Goal: Task Accomplishment & Management: Manage account settings

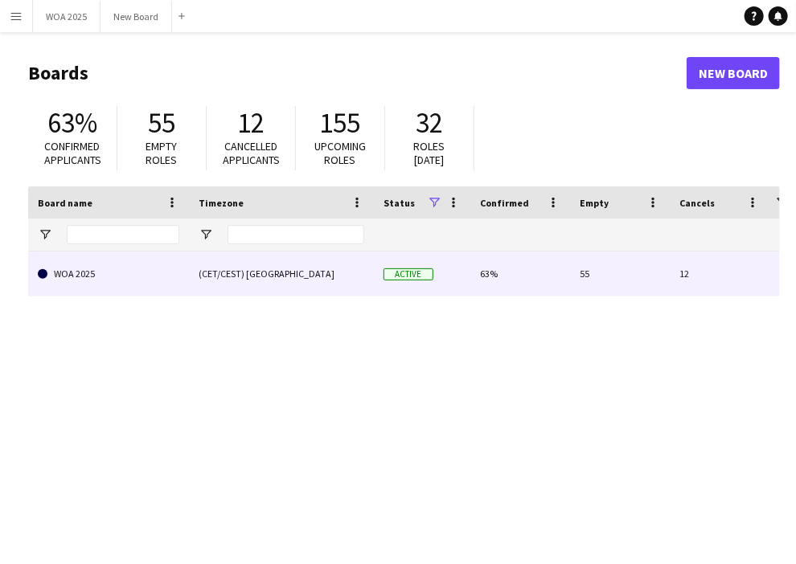
click at [128, 272] on link "WOA 2025" at bounding box center [108, 274] width 141 height 45
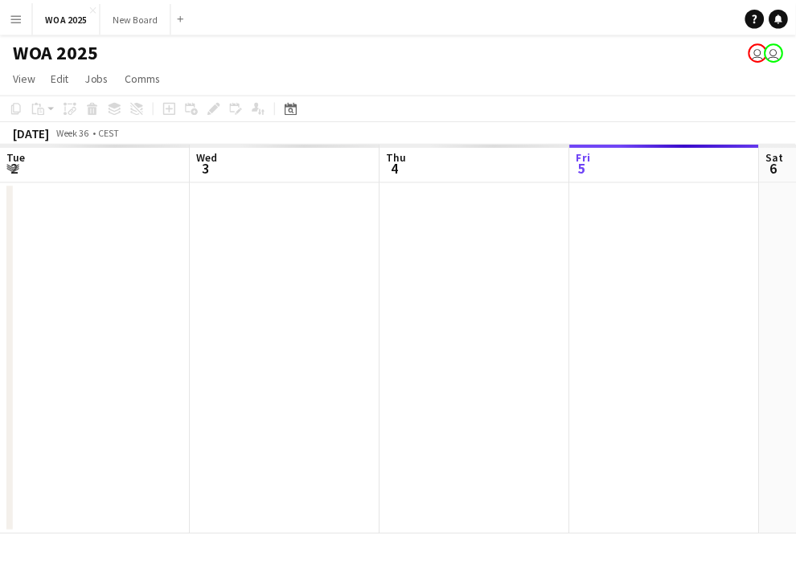
scroll to position [0, 384]
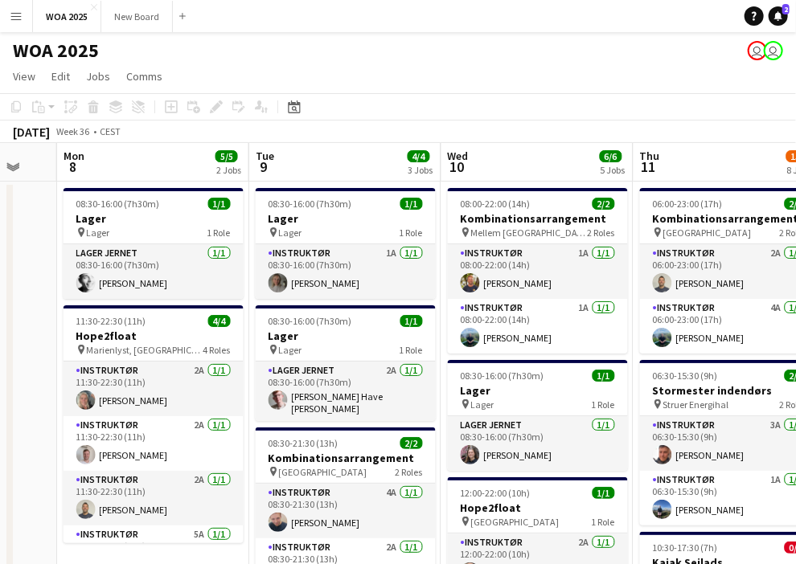
drag, startPoint x: 635, startPoint y: 301, endPoint x: 145, endPoint y: 264, distance: 491.6
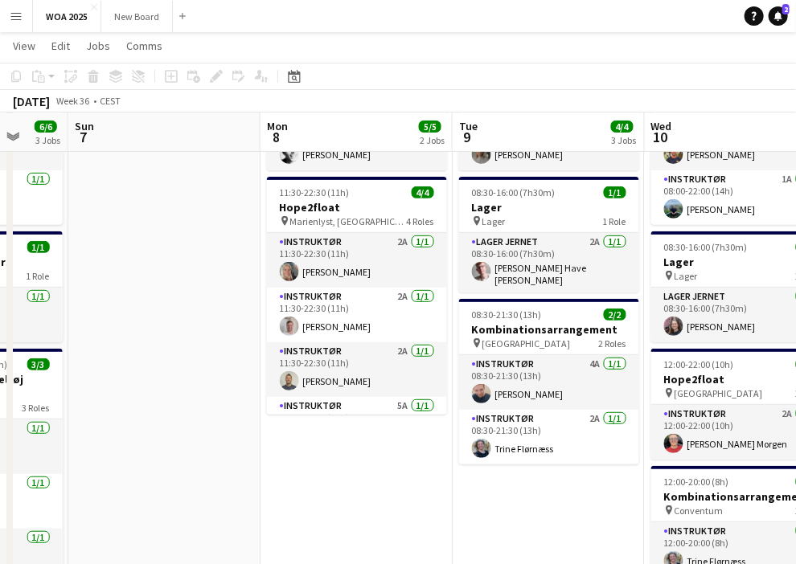
scroll to position [128, 0]
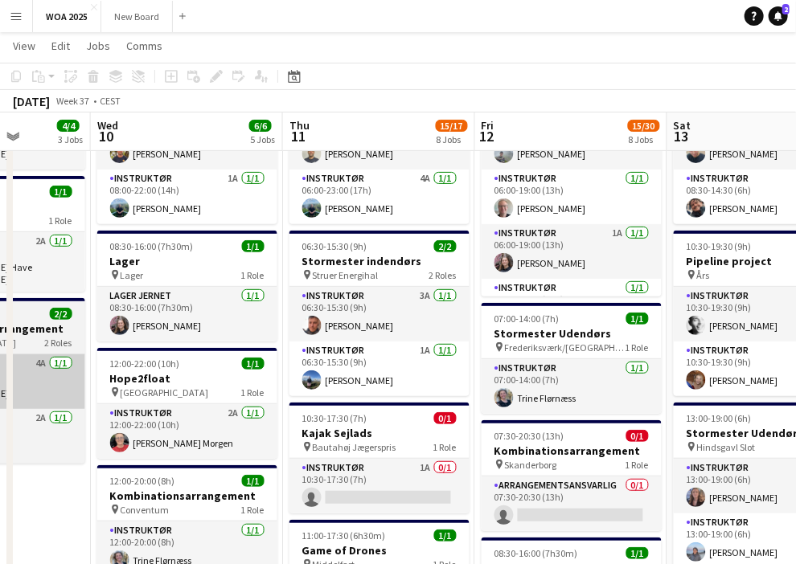
drag, startPoint x: 601, startPoint y: 474, endPoint x: 28, endPoint y: 366, distance: 583.1
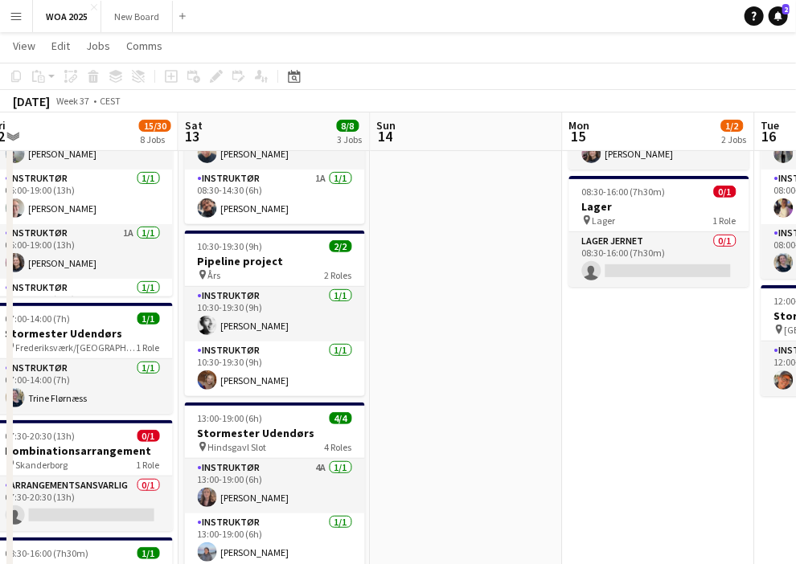
drag, startPoint x: 787, startPoint y: 406, endPoint x: 271, endPoint y: 341, distance: 520.0
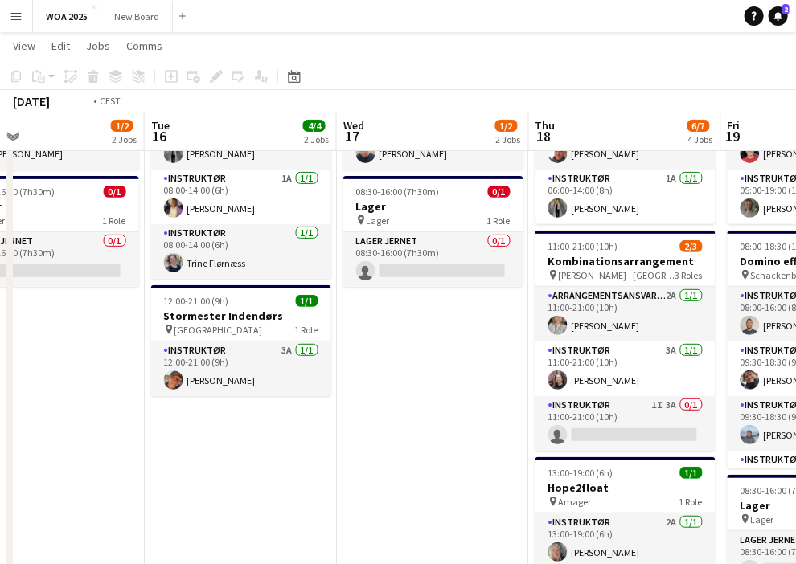
drag, startPoint x: 683, startPoint y: 396, endPoint x: 88, endPoint y: 320, distance: 600.3
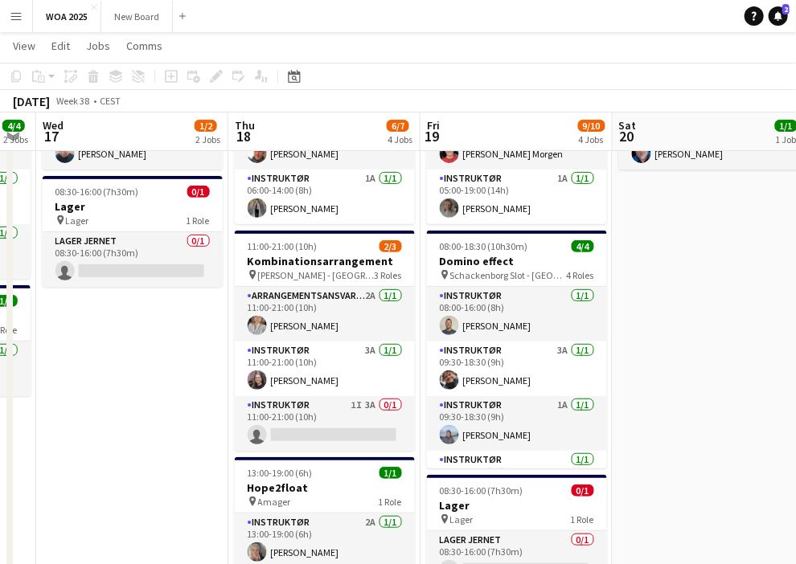
drag, startPoint x: 561, startPoint y: 386, endPoint x: 285, endPoint y: 352, distance: 277.7
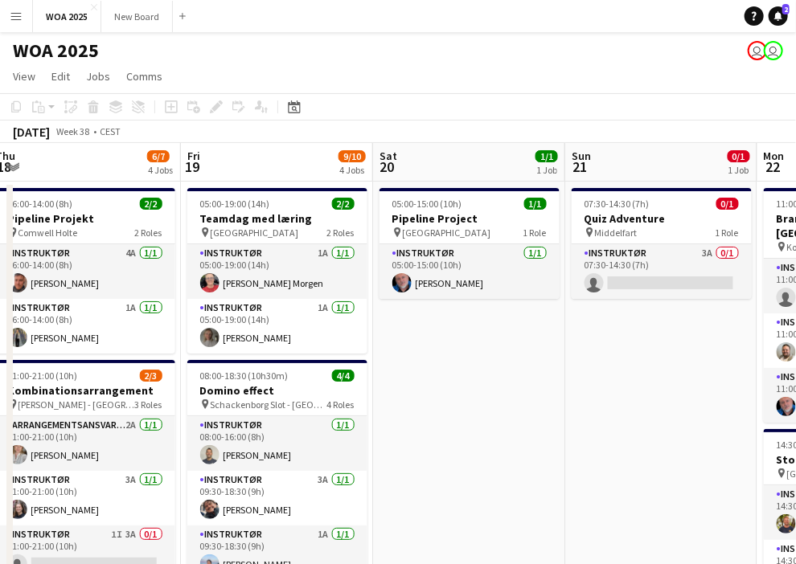
scroll to position [0, 363]
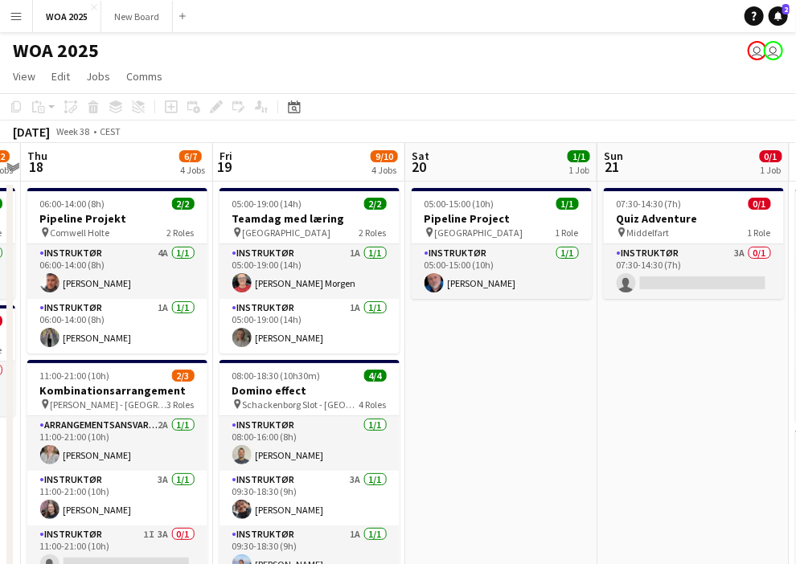
drag, startPoint x: 669, startPoint y: 359, endPoint x: 460, endPoint y: 309, distance: 215.8
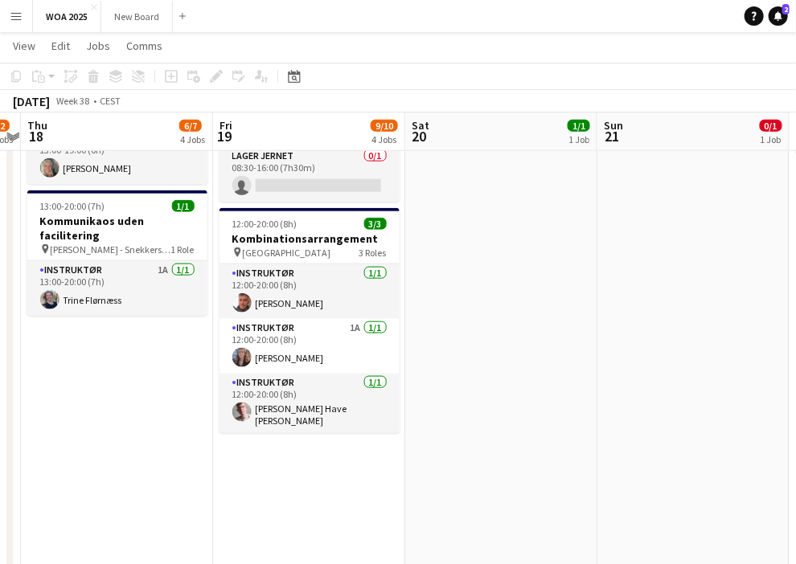
scroll to position [513, 0]
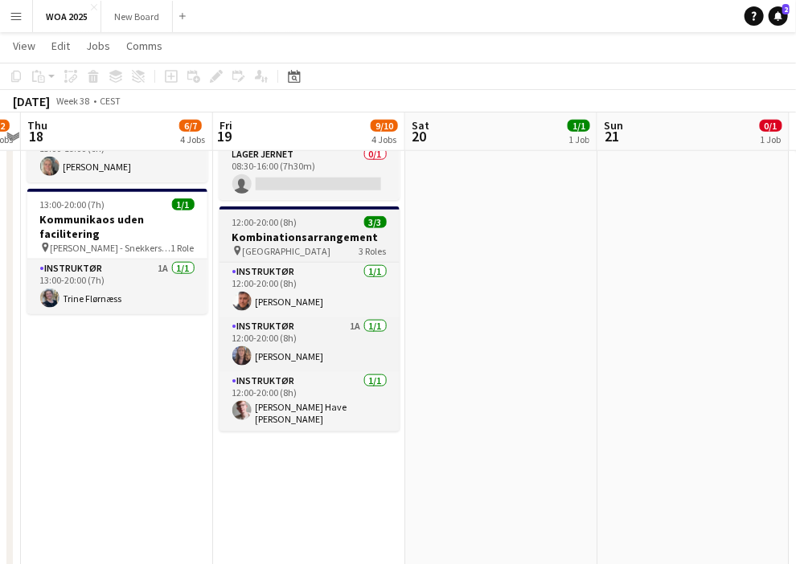
click at [303, 238] on h3 "Kombinationsarrangement" at bounding box center [309, 237] width 180 height 14
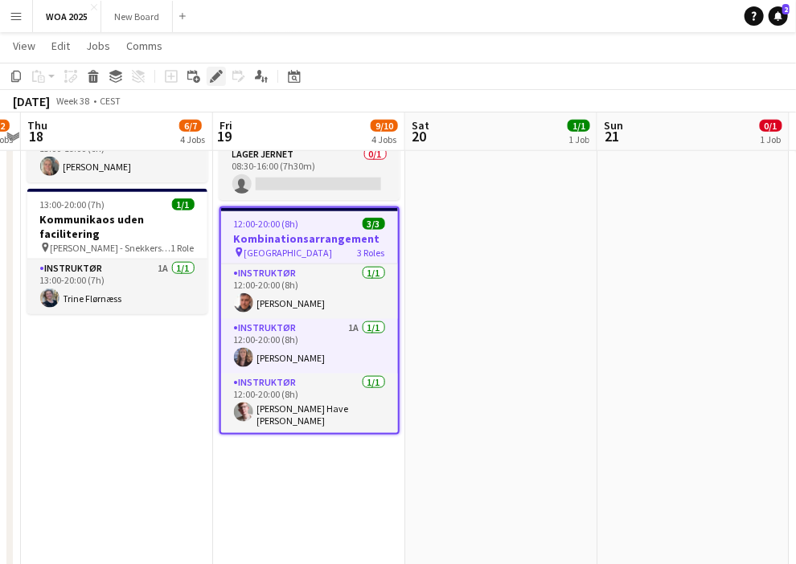
click at [217, 76] on icon at bounding box center [215, 76] width 9 height 9
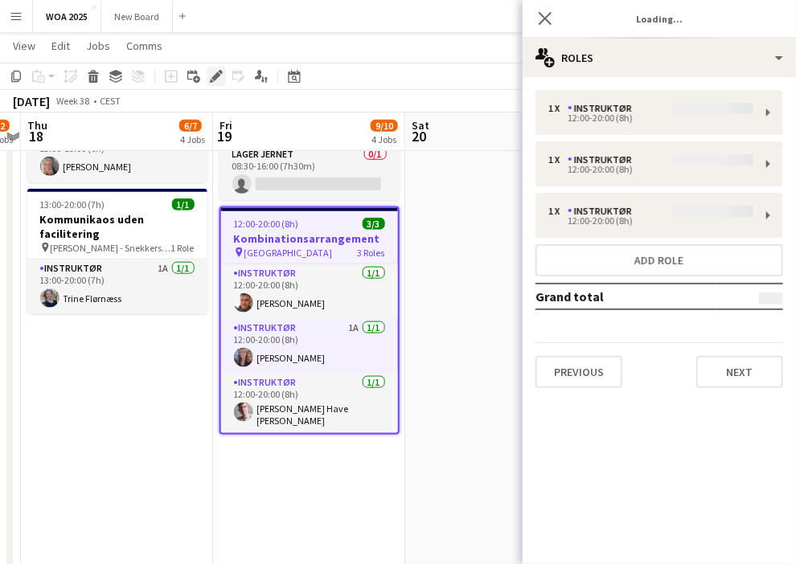
type input "**********"
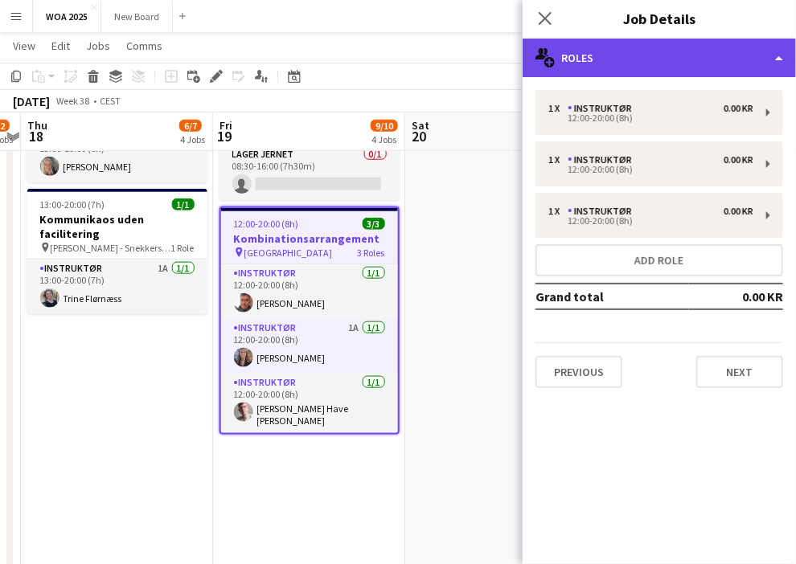
click at [748, 64] on div "multiple-users-add Roles" at bounding box center [658, 58] width 273 height 39
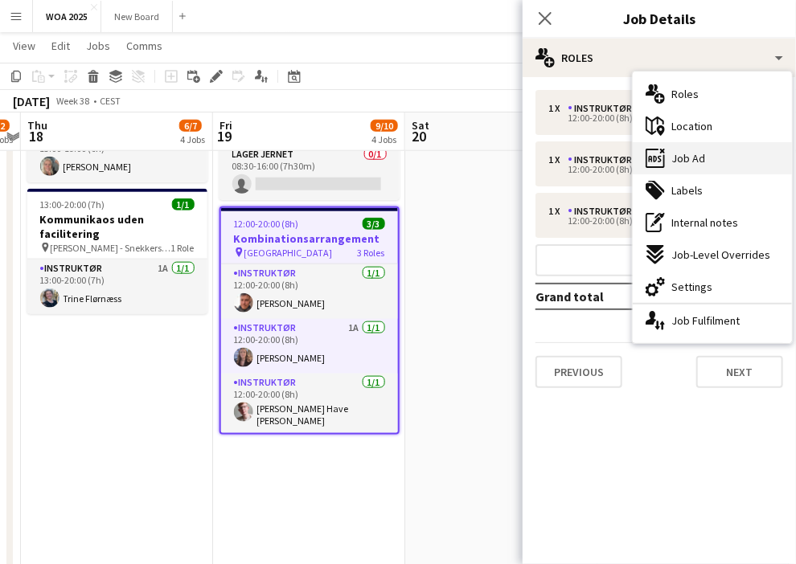
click at [724, 162] on div "ads-window Job Ad" at bounding box center [711, 158] width 159 height 32
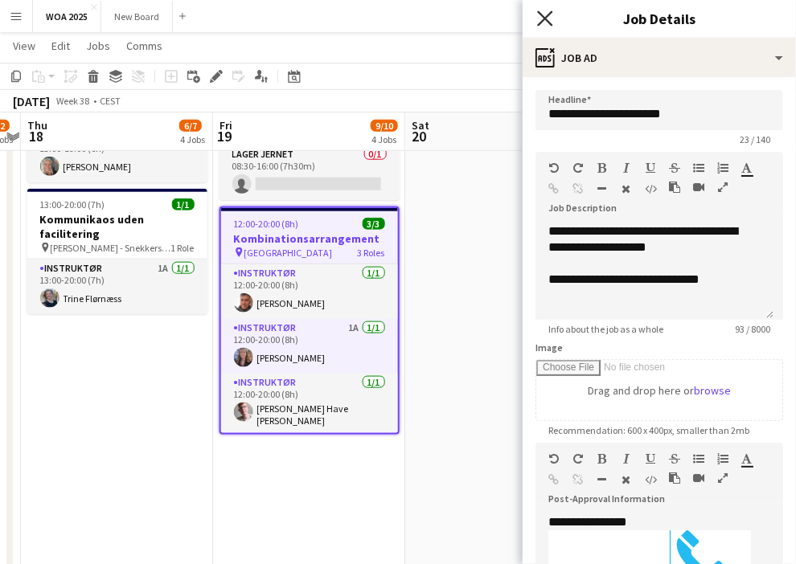
click at [540, 17] on icon "Close pop-in" at bounding box center [544, 17] width 15 height 15
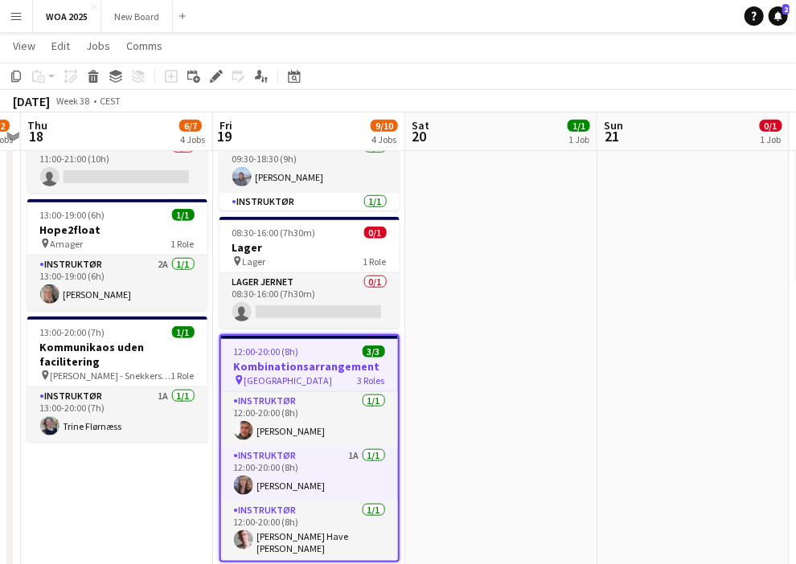
scroll to position [386, 0]
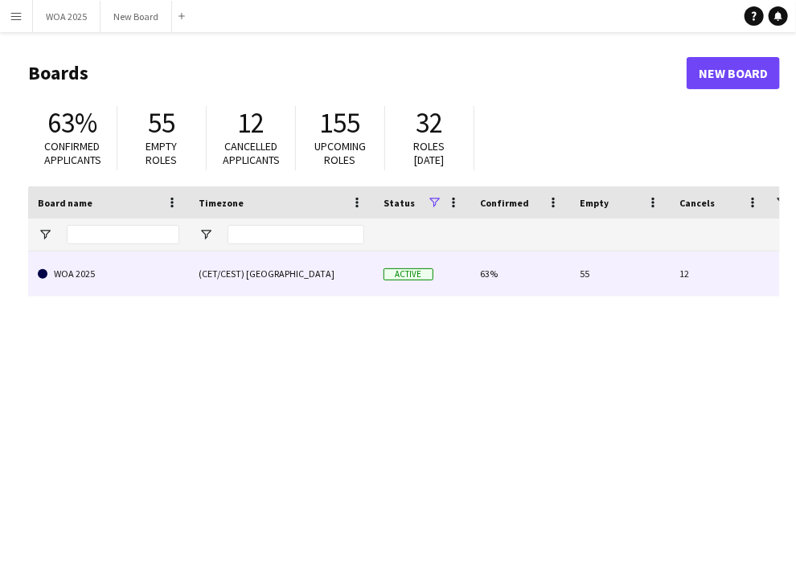
click at [194, 270] on div "(CET/CEST) [GEOGRAPHIC_DATA]" at bounding box center [281, 274] width 185 height 44
click at [93, 272] on link "WOA 2025" at bounding box center [108, 274] width 141 height 45
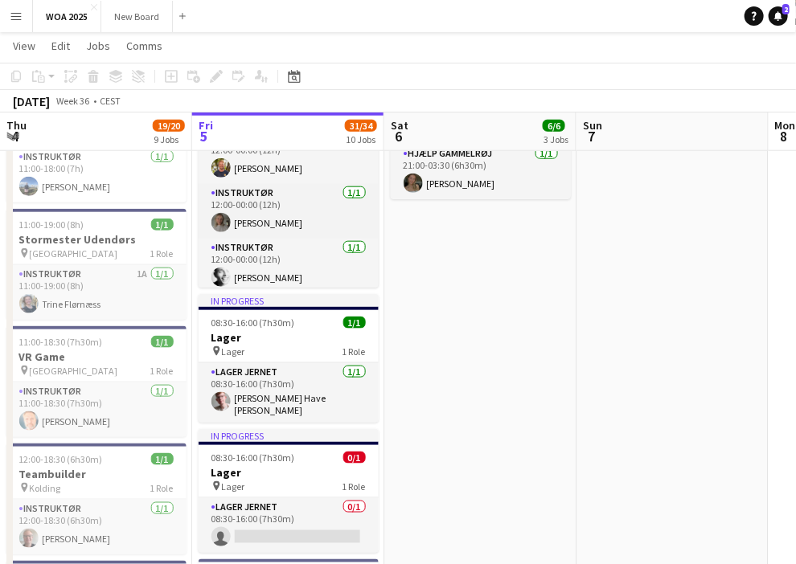
scroll to position [206, 0]
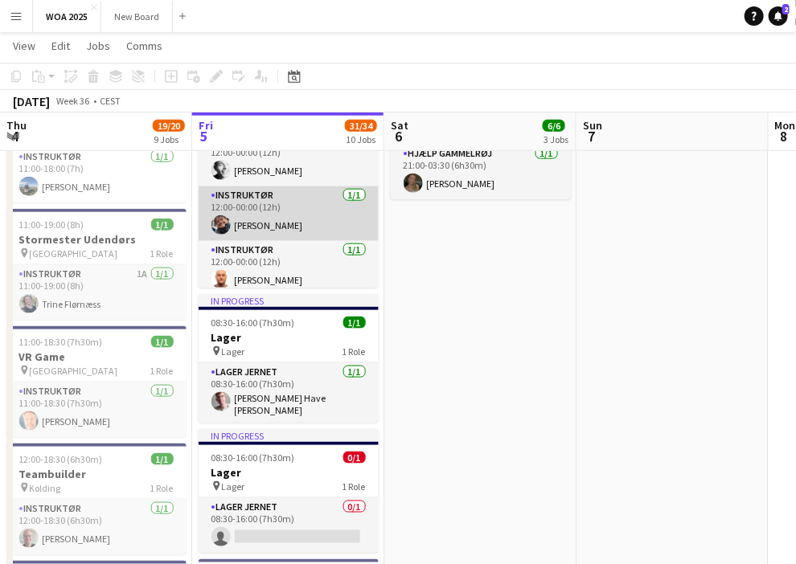
click at [303, 215] on app-card-role "Instruktør 1/1 12:00-00:00 (12h) Kim Aagaard Holm" at bounding box center [288, 213] width 180 height 55
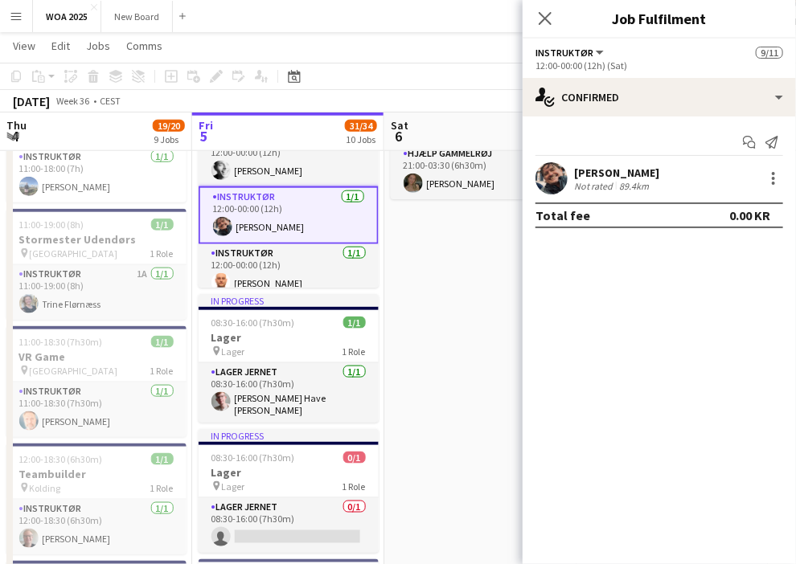
click at [601, 170] on div "[PERSON_NAME]" at bounding box center [616, 173] width 85 height 14
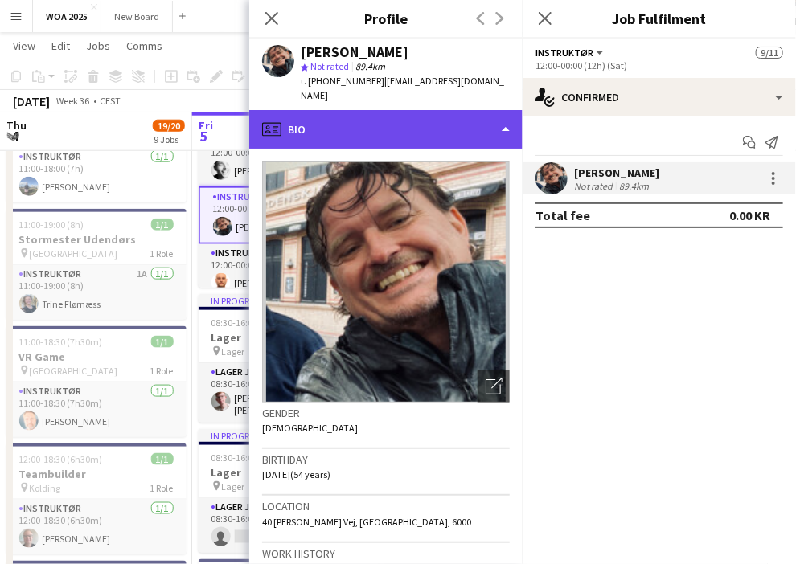
click at [492, 114] on div "profile Bio" at bounding box center [385, 129] width 273 height 39
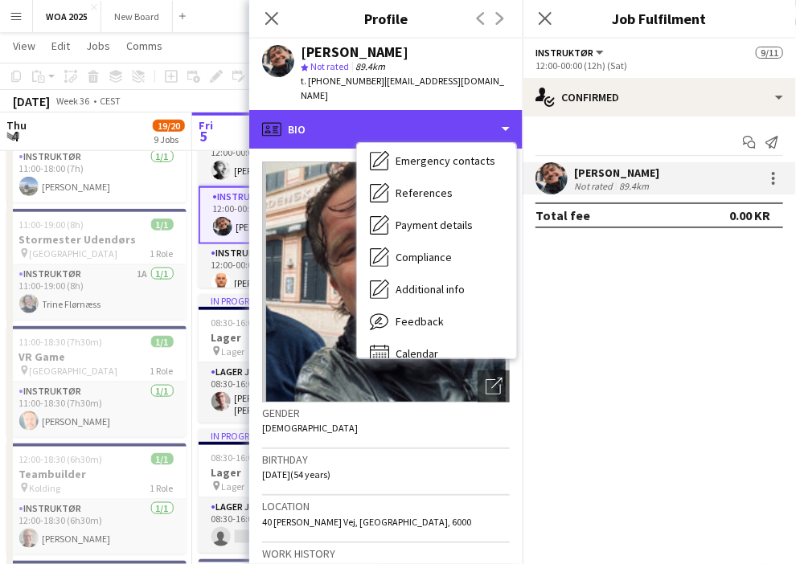
scroll to position [151, 0]
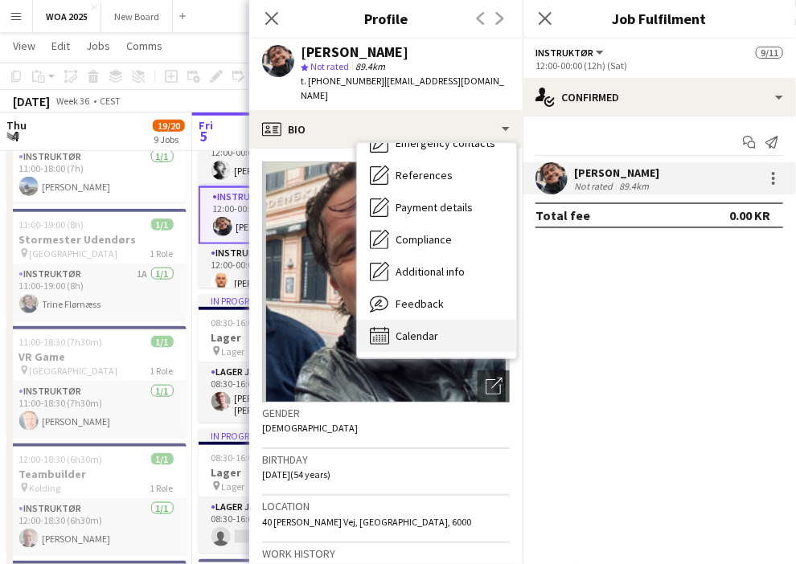
click at [418, 329] on span "Calendar" at bounding box center [416, 336] width 43 height 14
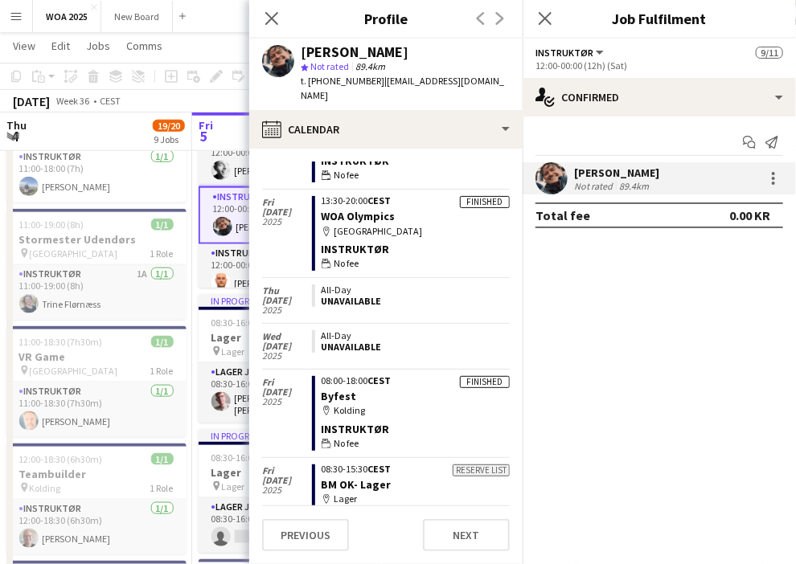
scroll to position [972, 0]
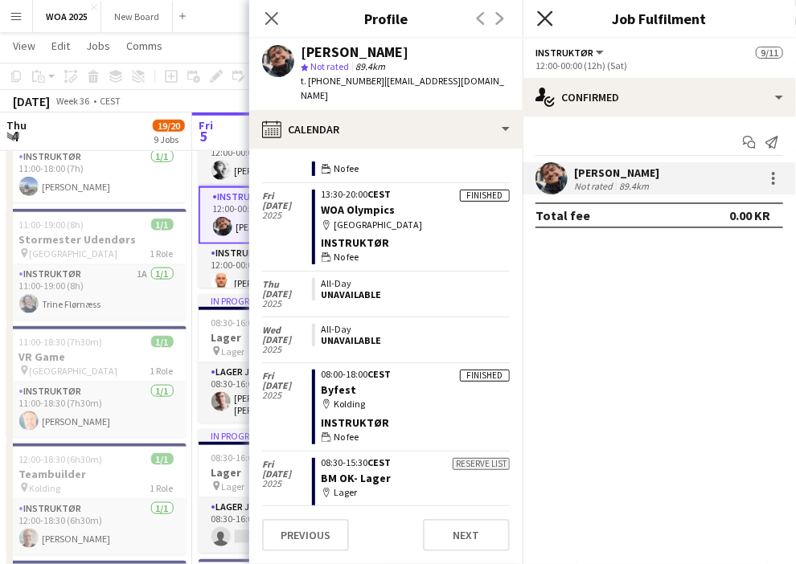
click at [540, 14] on icon at bounding box center [544, 17] width 15 height 15
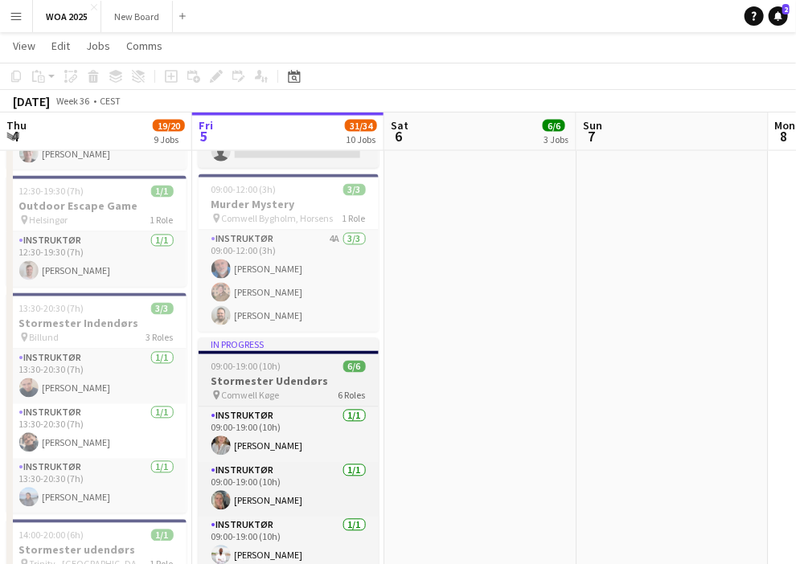
scroll to position [897, 0]
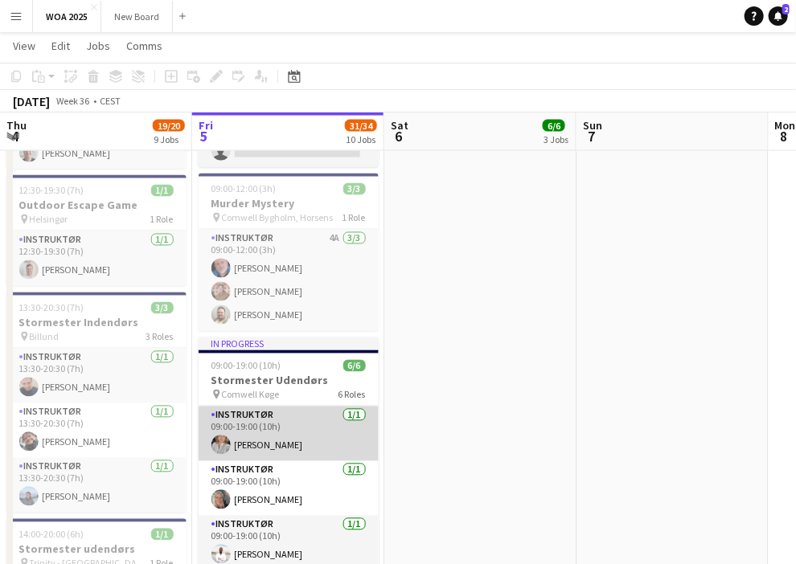
click at [280, 440] on app-card-role "Instruktør [DATE] 09:00-19:00 (10h) [PERSON_NAME]" at bounding box center [288, 434] width 180 height 55
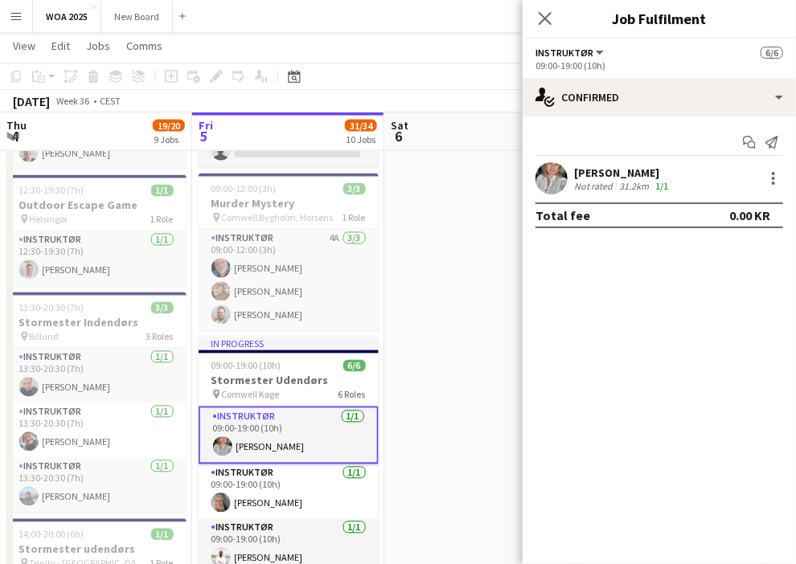
click at [649, 174] on div "[PERSON_NAME]" at bounding box center [622, 173] width 97 height 14
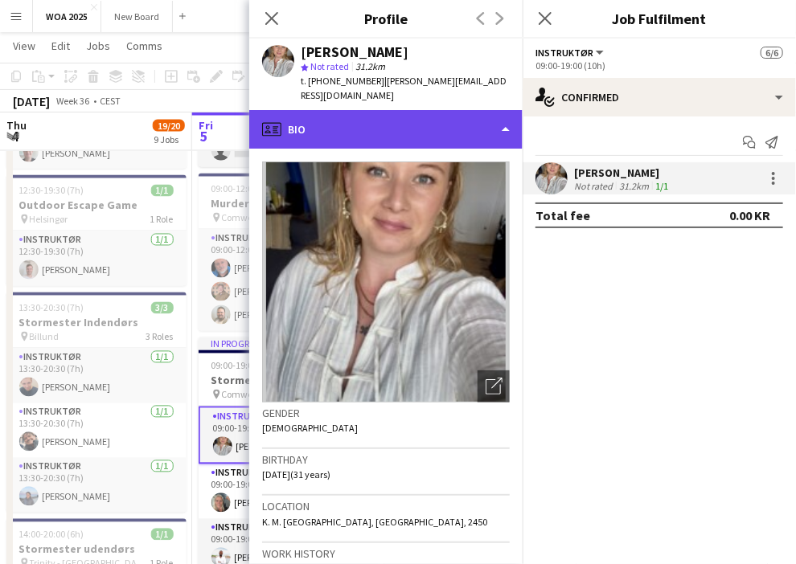
click at [497, 114] on div "profile Bio" at bounding box center [385, 129] width 273 height 39
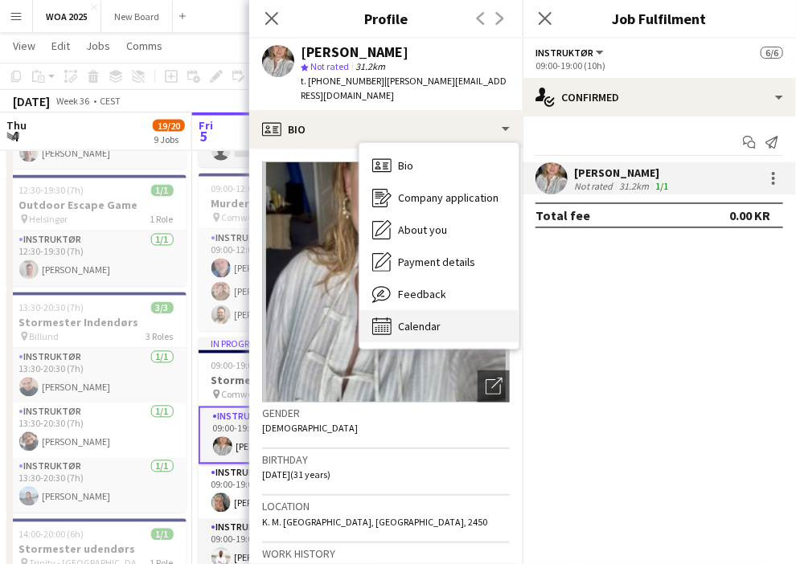
click at [438, 319] on span "Calendar" at bounding box center [419, 326] width 43 height 14
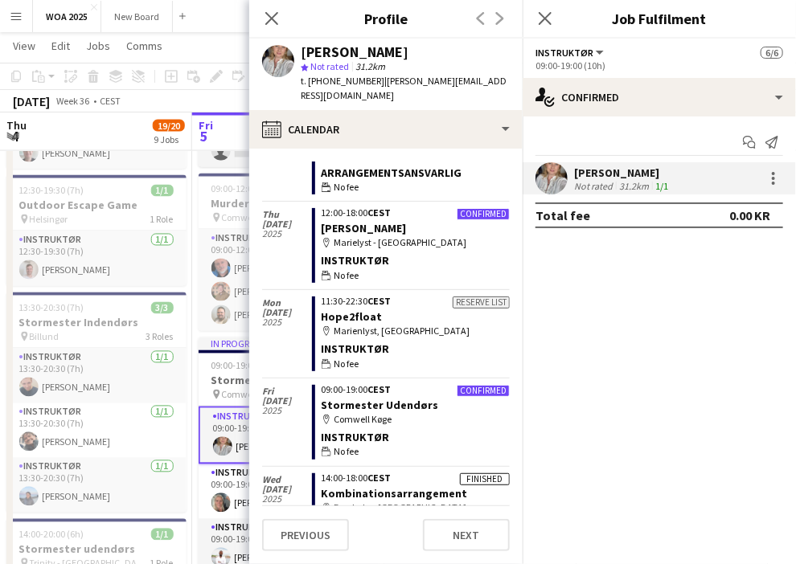
scroll to position [659, 0]
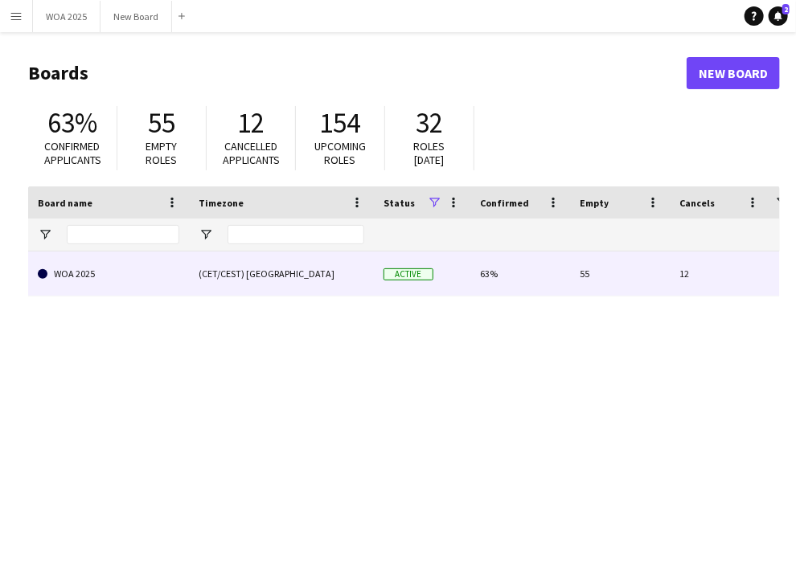
click at [108, 284] on link "WOA 2025" at bounding box center [108, 274] width 141 height 45
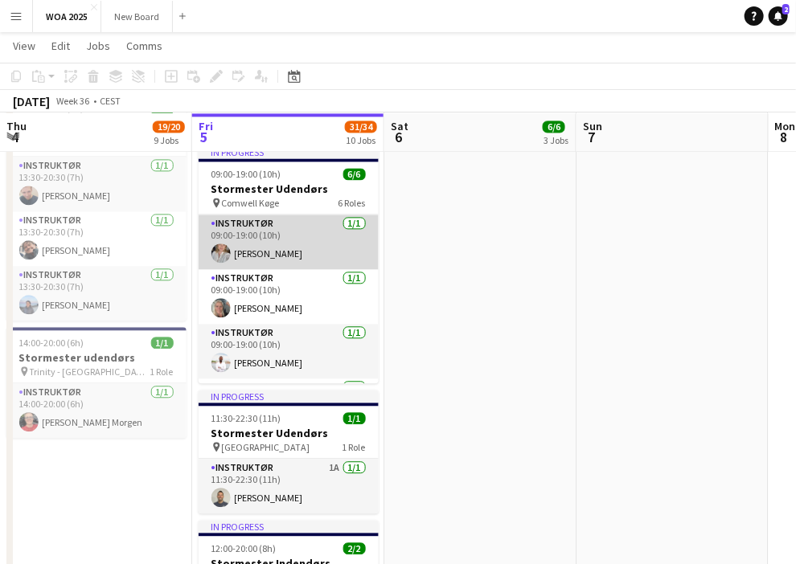
scroll to position [1090, 0]
click at [330, 240] on app-card-role "Instruktør [DATE] 09:00-19:00 (10h) [PERSON_NAME]" at bounding box center [288, 241] width 180 height 55
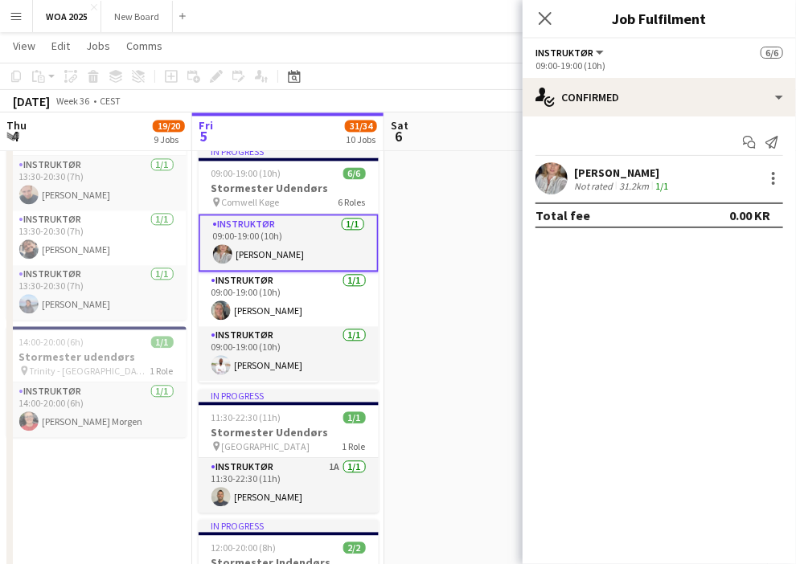
click at [597, 173] on div "[PERSON_NAME]" at bounding box center [622, 173] width 97 height 14
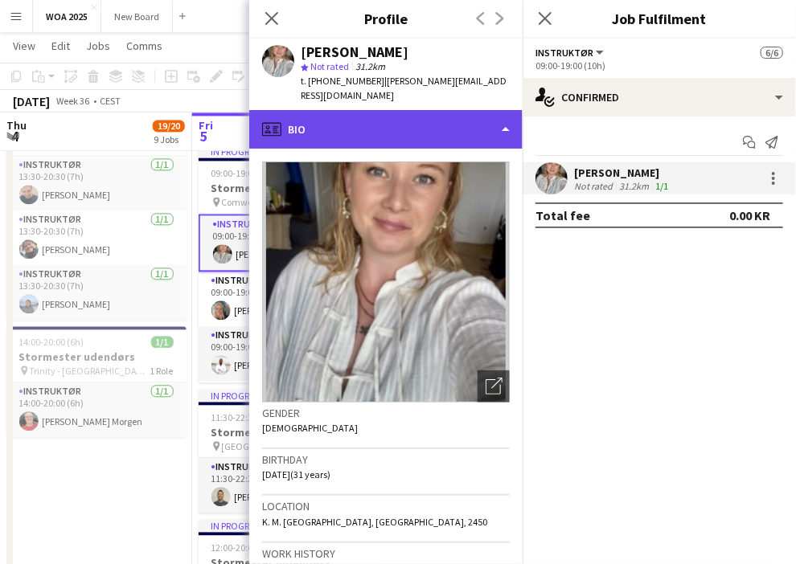
click at [447, 116] on div "profile Bio" at bounding box center [385, 129] width 273 height 39
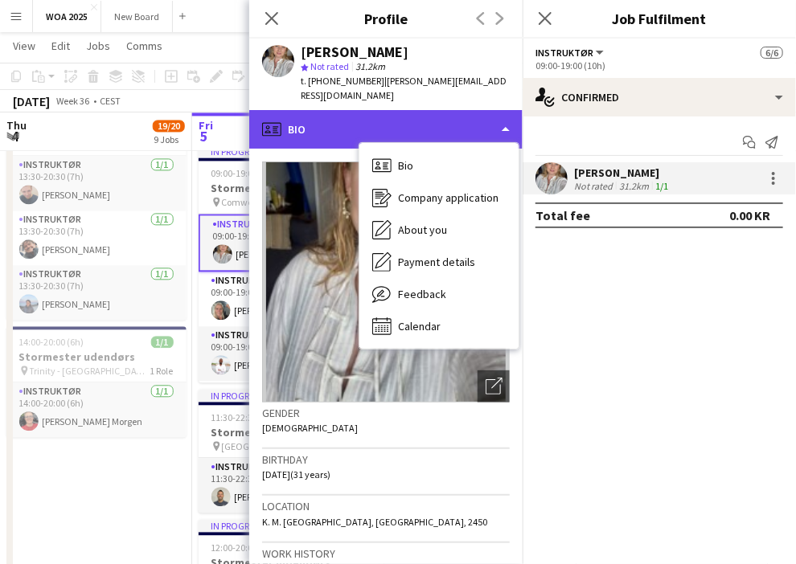
click at [449, 113] on div "profile Bio" at bounding box center [385, 129] width 273 height 39
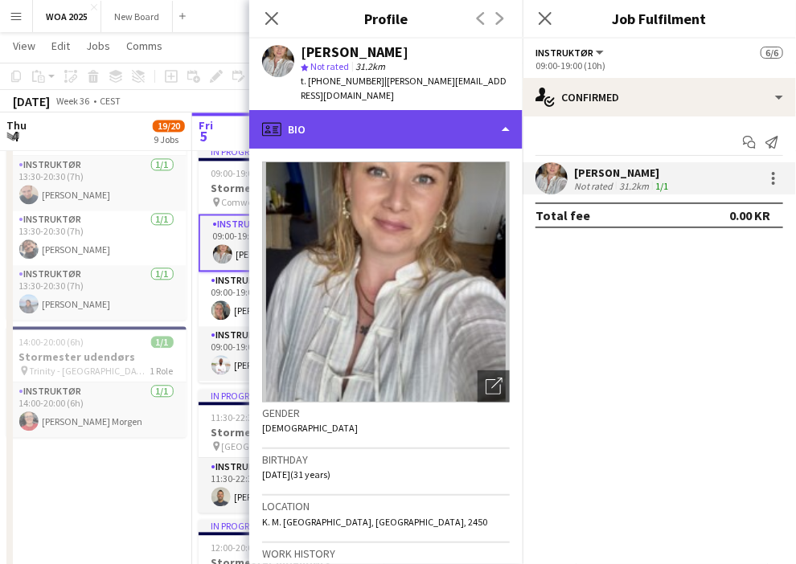
click at [449, 113] on div "profile Bio" at bounding box center [385, 129] width 273 height 39
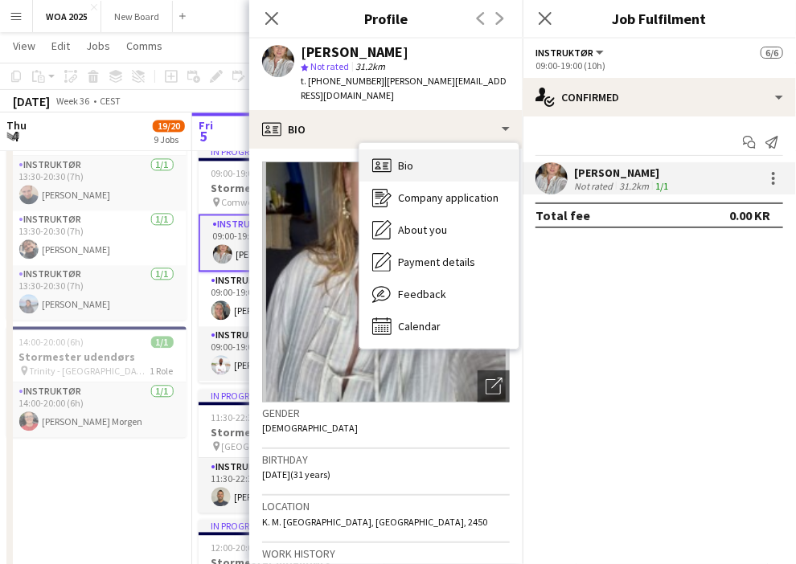
click at [399, 158] on span "Bio" at bounding box center [405, 165] width 15 height 14
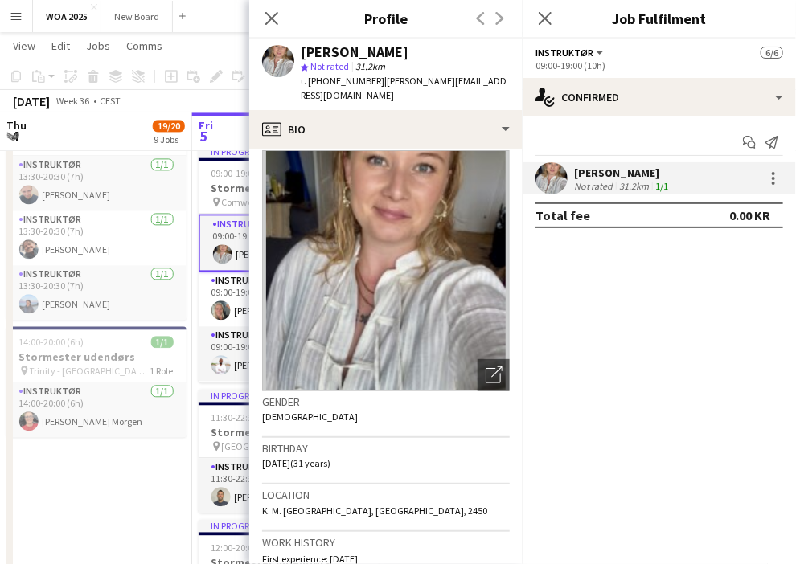
scroll to position [0, 0]
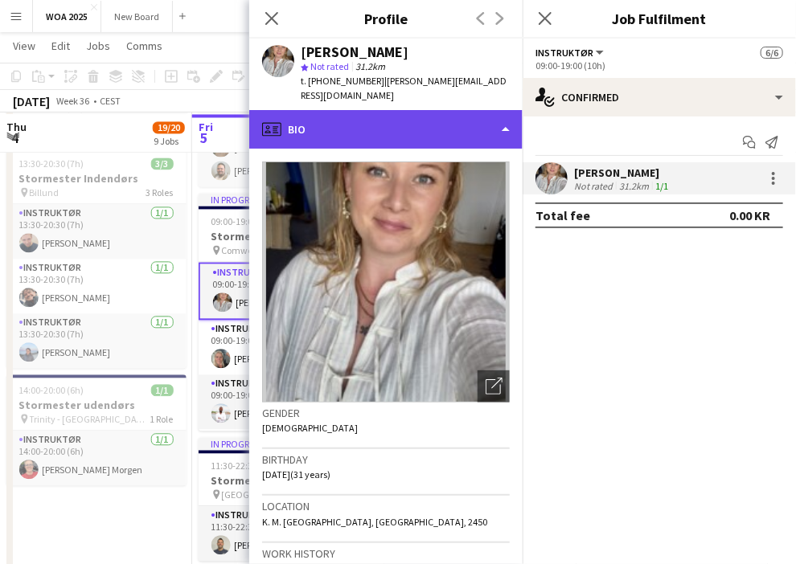
click at [489, 125] on div "profile Bio" at bounding box center [385, 129] width 273 height 39
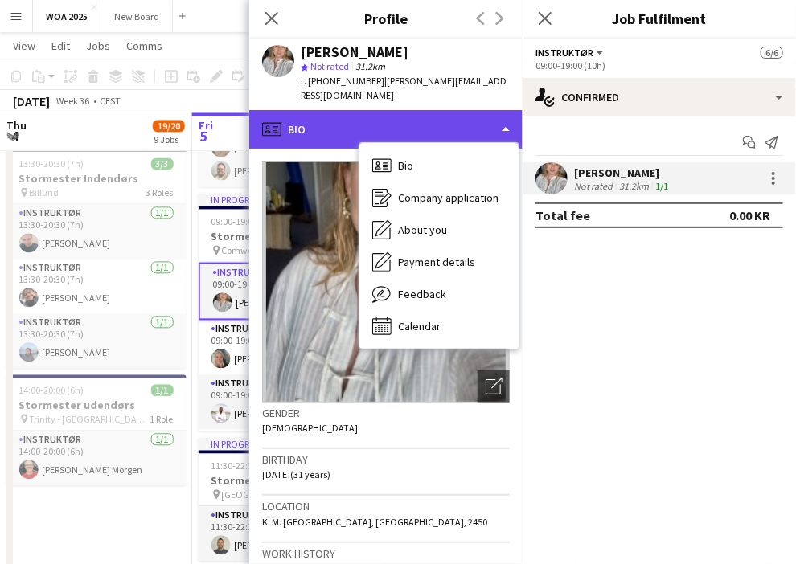
scroll to position [1041, 0]
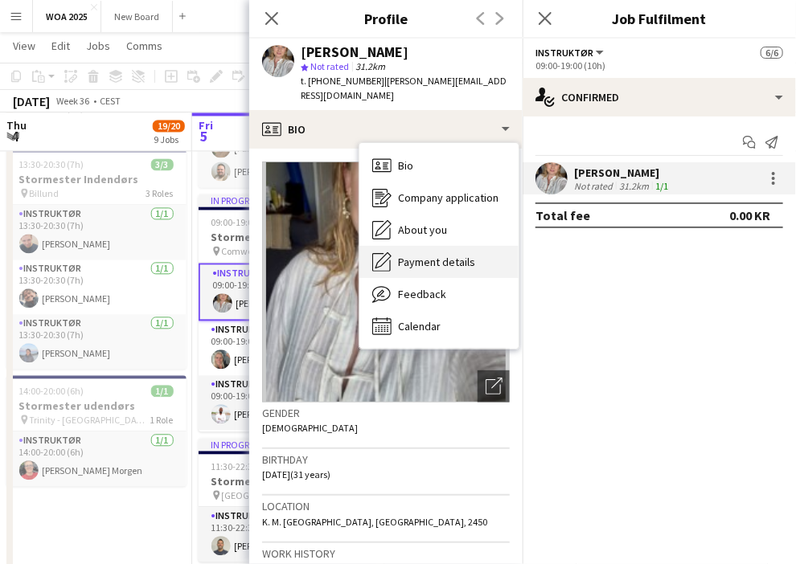
click at [460, 255] on span "Payment details" at bounding box center [436, 262] width 77 height 14
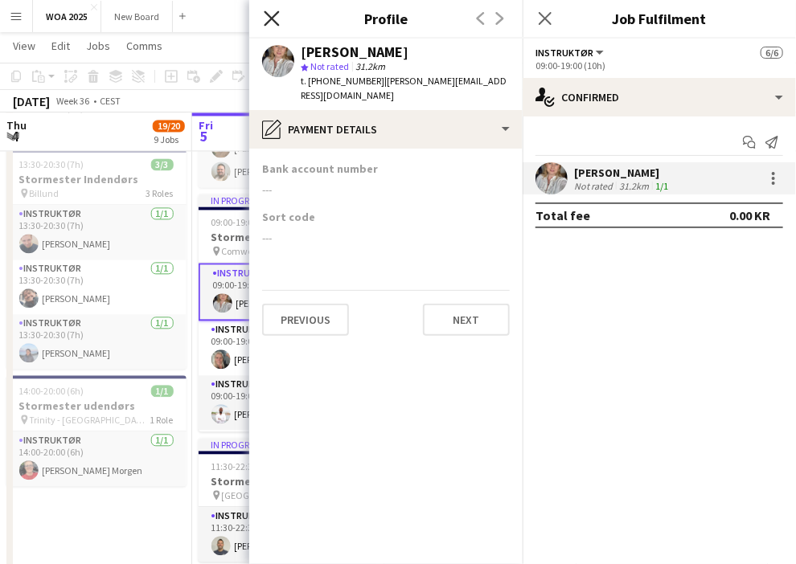
click at [267, 13] on icon at bounding box center [271, 17] width 15 height 15
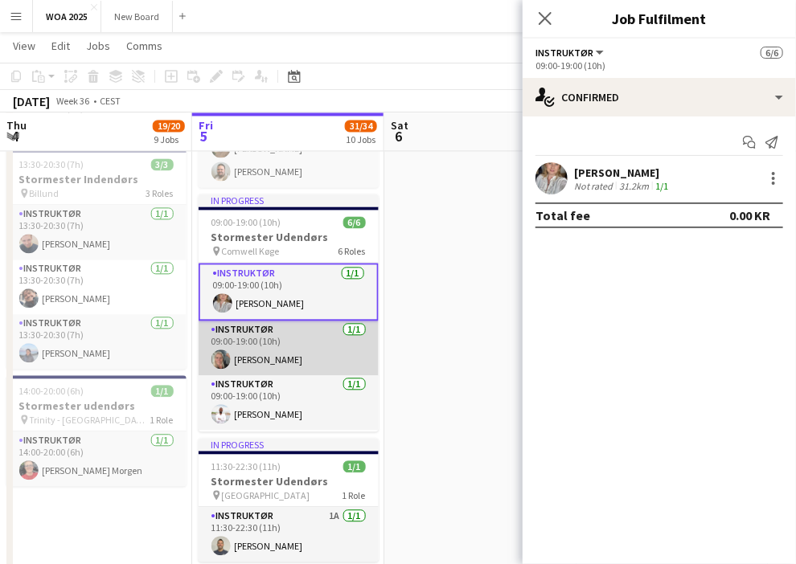
click at [273, 355] on app-card-role "Instruktør [DATE] 09:00-19:00 (10h) [PERSON_NAME]" at bounding box center [288, 348] width 180 height 55
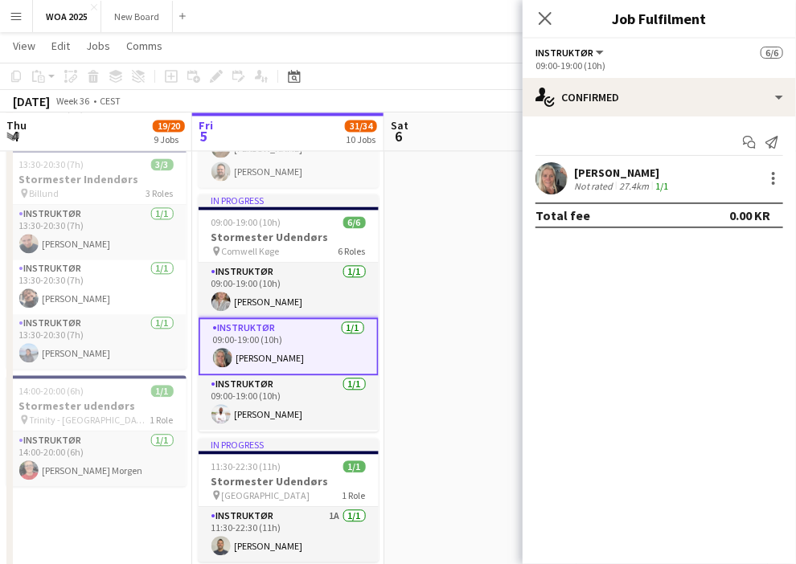
click at [631, 174] on div "[PERSON_NAME]" at bounding box center [622, 173] width 97 height 14
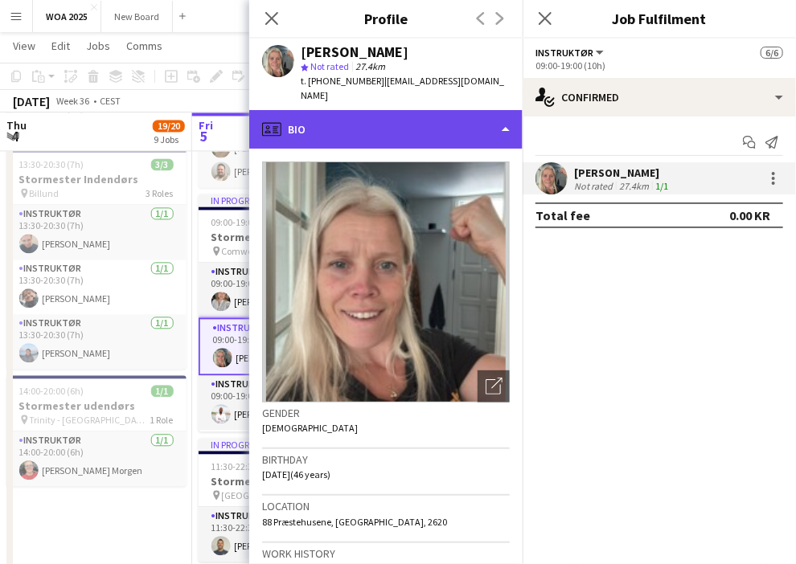
click at [493, 114] on div "profile Bio" at bounding box center [385, 129] width 273 height 39
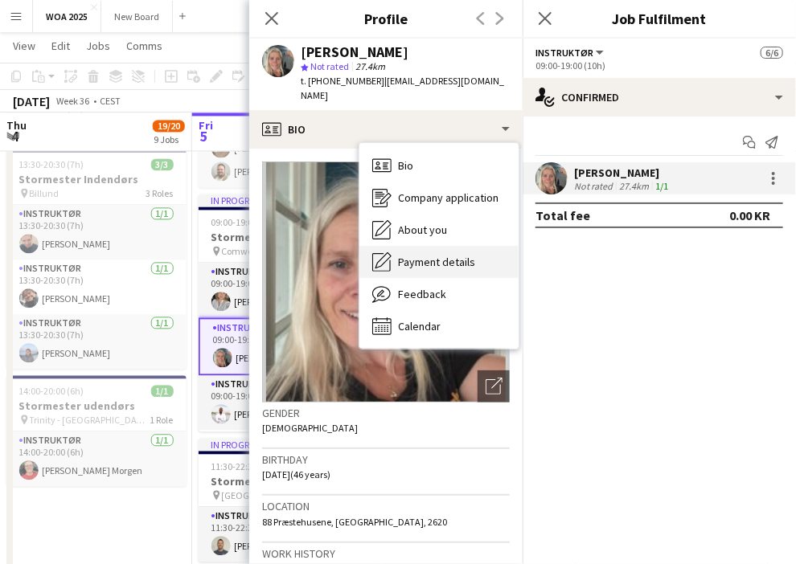
click at [457, 255] on span "Payment details" at bounding box center [436, 262] width 77 height 14
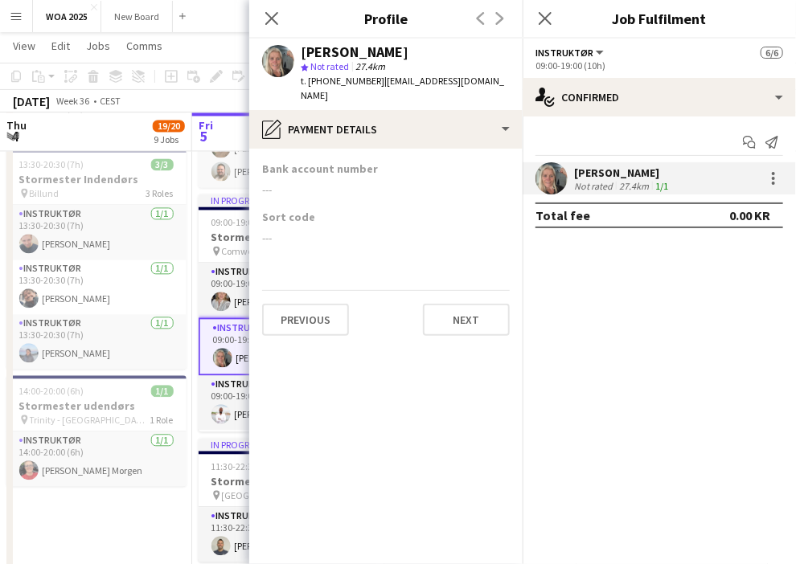
click at [17, 21] on app-icon "Menu" at bounding box center [16, 16] width 13 height 13
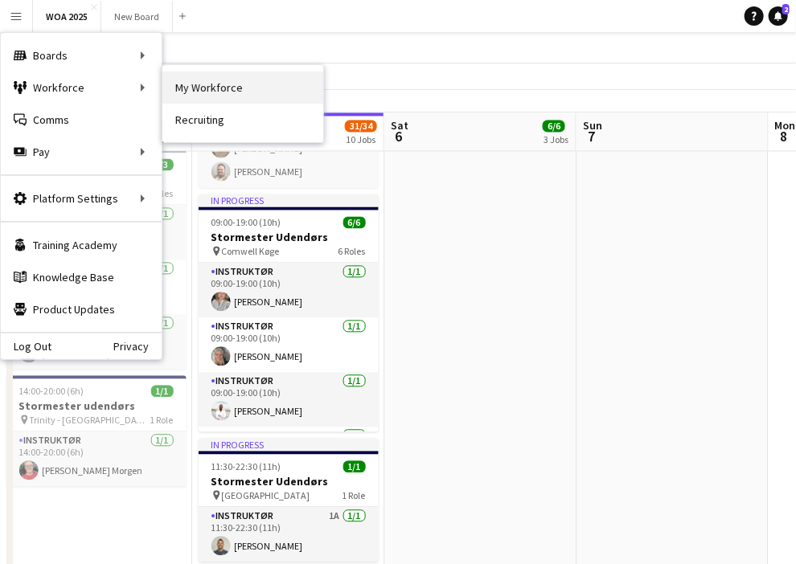
click at [191, 88] on link "My Workforce" at bounding box center [242, 88] width 161 height 32
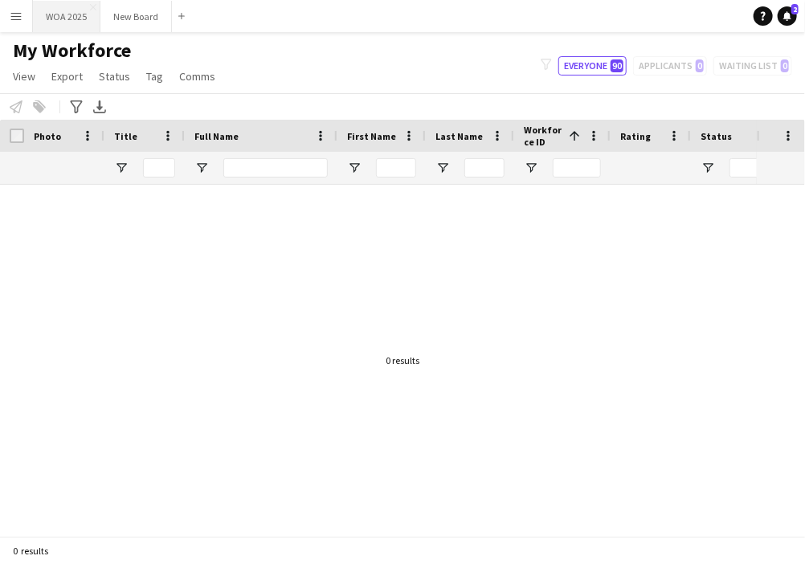
click at [66, 24] on button "WOA 2025 Close" at bounding box center [66, 16] width 67 height 31
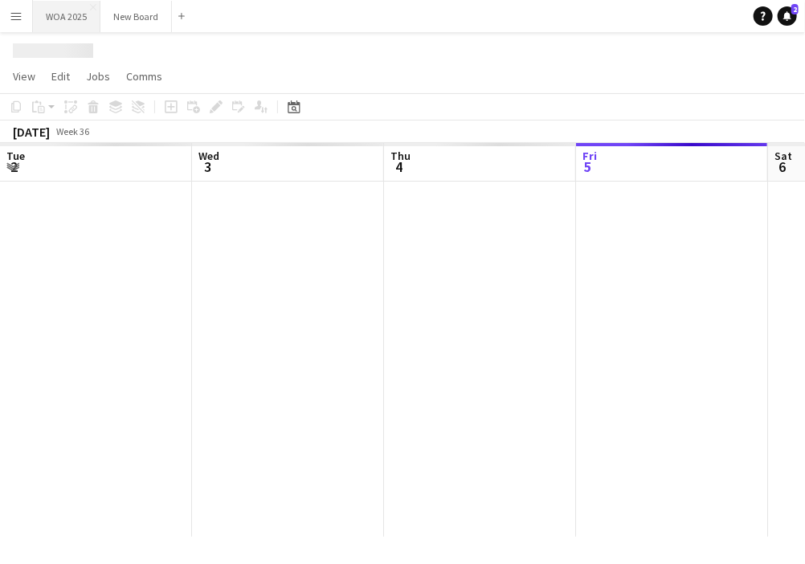
scroll to position [0, 384]
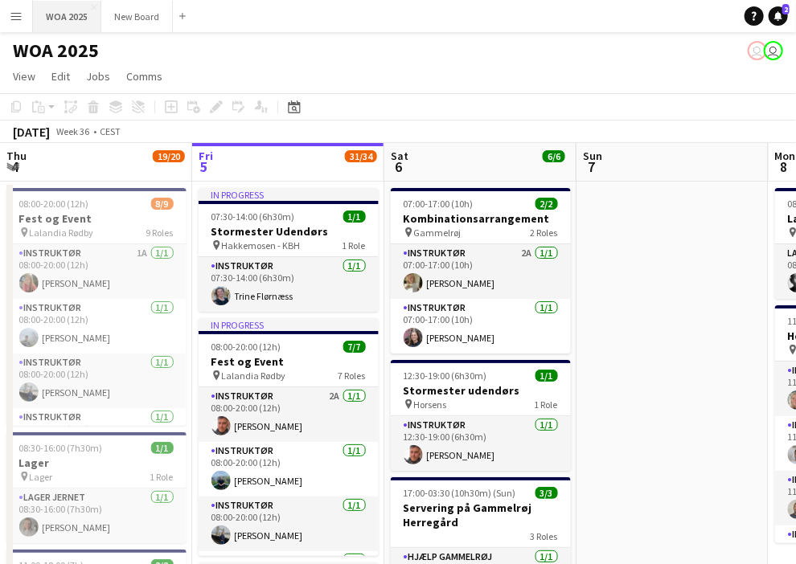
click at [53, 16] on button "WOA 2025 Close" at bounding box center [67, 16] width 68 height 31
click at [11, 22] on app-icon "Menu" at bounding box center [16, 16] width 13 height 13
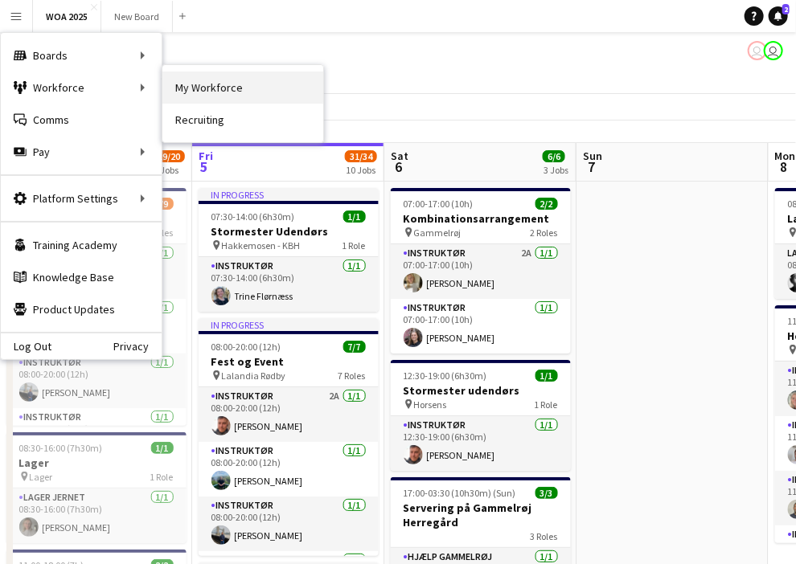
click at [190, 92] on link "My Workforce" at bounding box center [242, 88] width 161 height 32
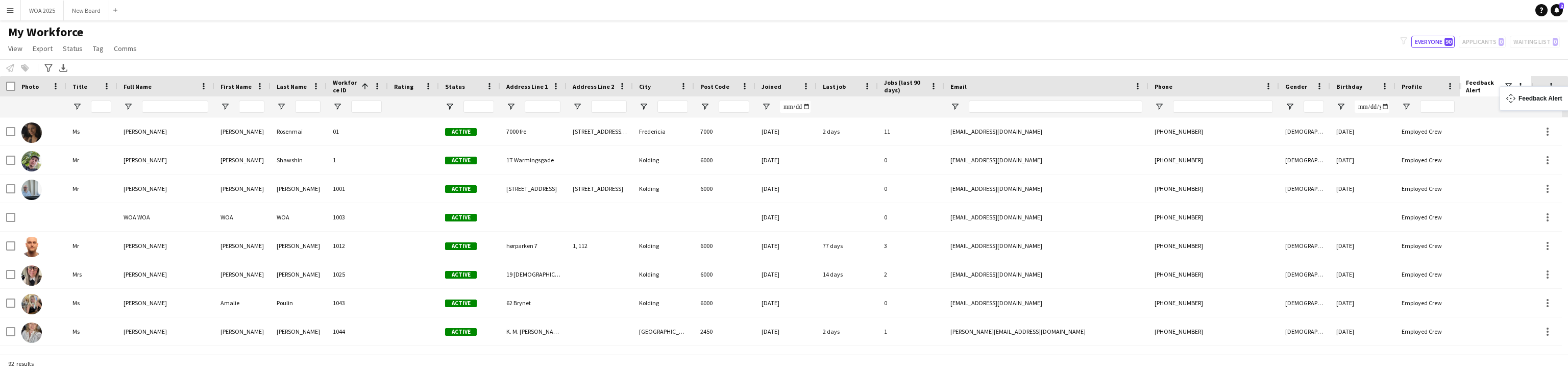
drag, startPoint x: 1521, startPoint y: 90, endPoint x: 1547, endPoint y: 92, distance: 26.1
click at [511, 89] on div at bounding box center [1540, 86] width 6 height 15
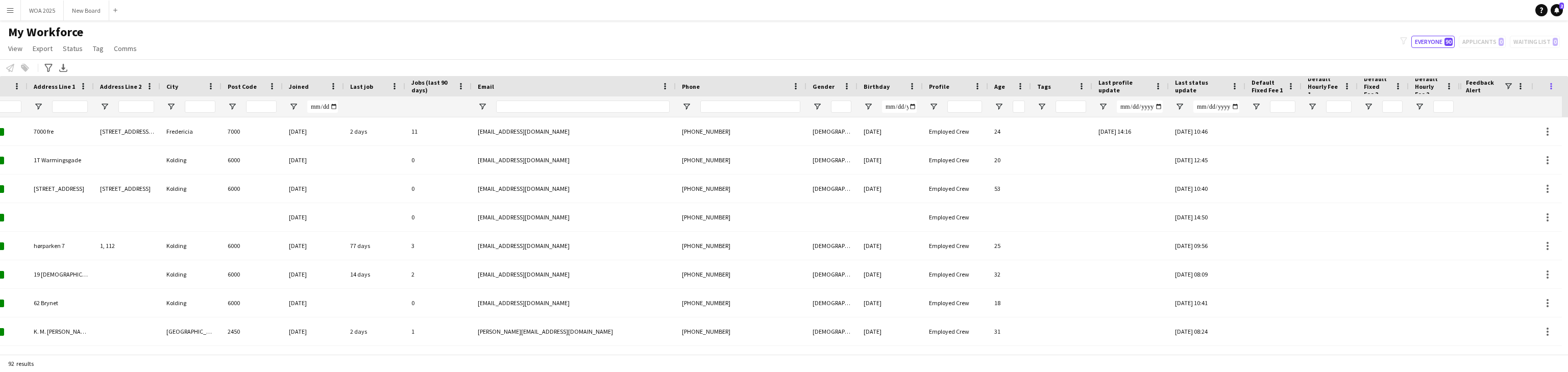
click at [511, 84] on span at bounding box center [1551, 86] width 9 height 9
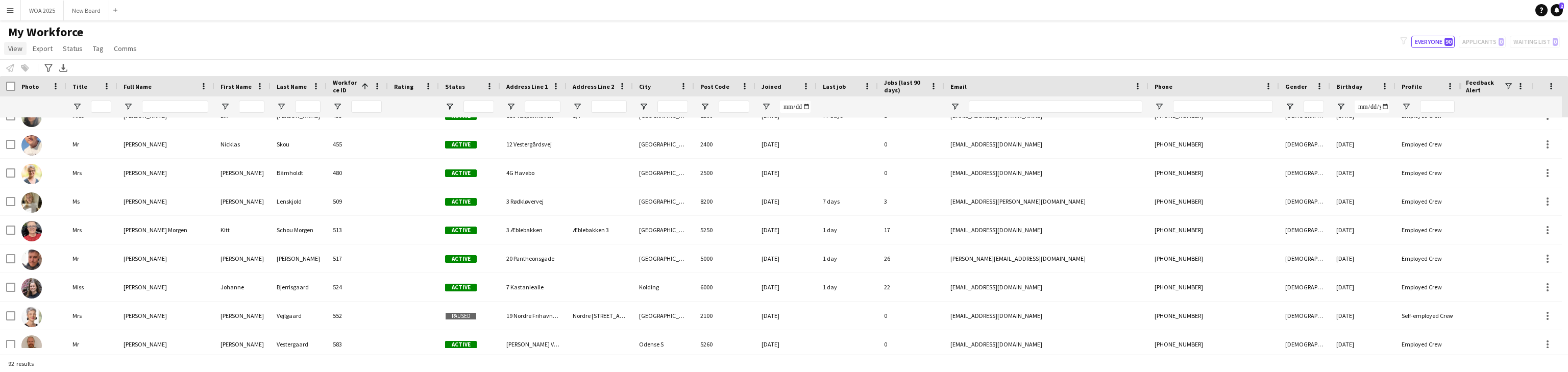
click at [16, 50] on span "View" at bounding box center [15, 48] width 14 height 9
click at [22, 100] on span "Customise view" at bounding box center [37, 100] width 48 height 9
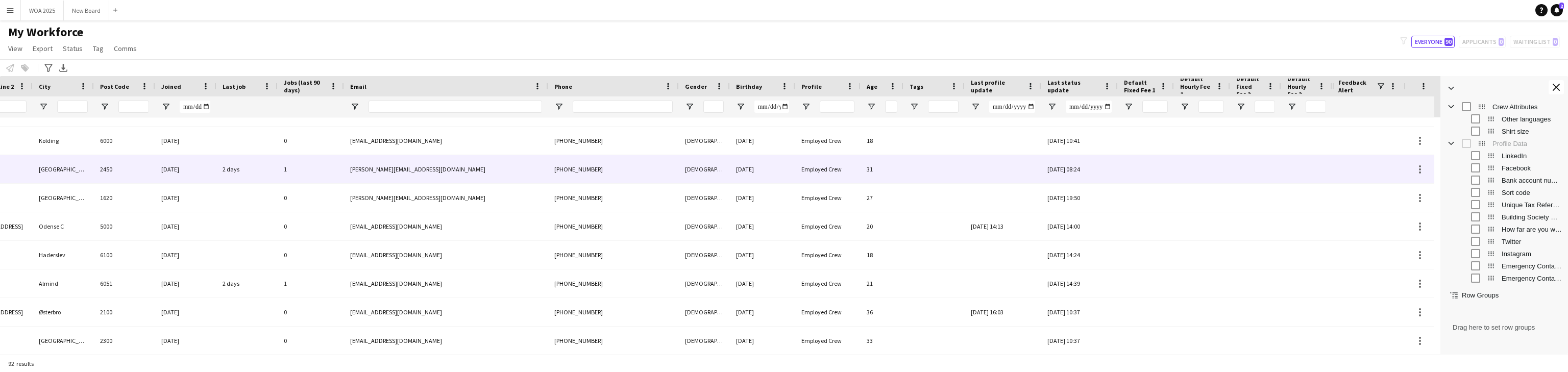
click at [414, 170] on div "[PERSON_NAME][EMAIL_ADDRESS][DOMAIN_NAME]" at bounding box center [446, 169] width 204 height 28
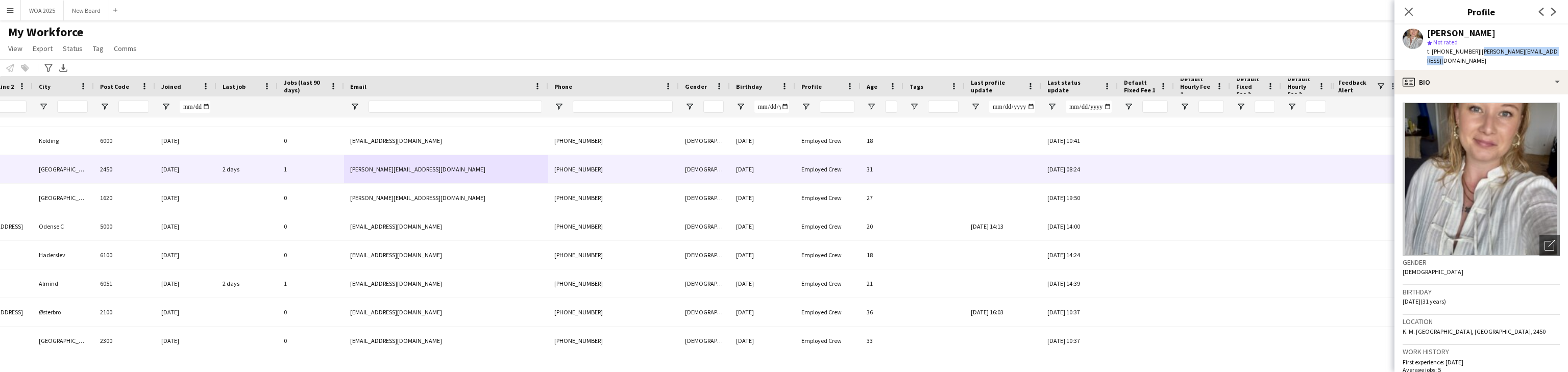
drag, startPoint x: 1547, startPoint y: 51, endPoint x: 1470, endPoint y: 58, distance: 77.3
click at [511, 58] on div "[PERSON_NAME] star Not rated t. [PHONE_NUMBER] | [PERSON_NAME][EMAIL_ADDRESS][D…" at bounding box center [1480, 48] width 173 height 46
copy span "[PERSON_NAME][EMAIL_ADDRESS][DOMAIN_NAME]"
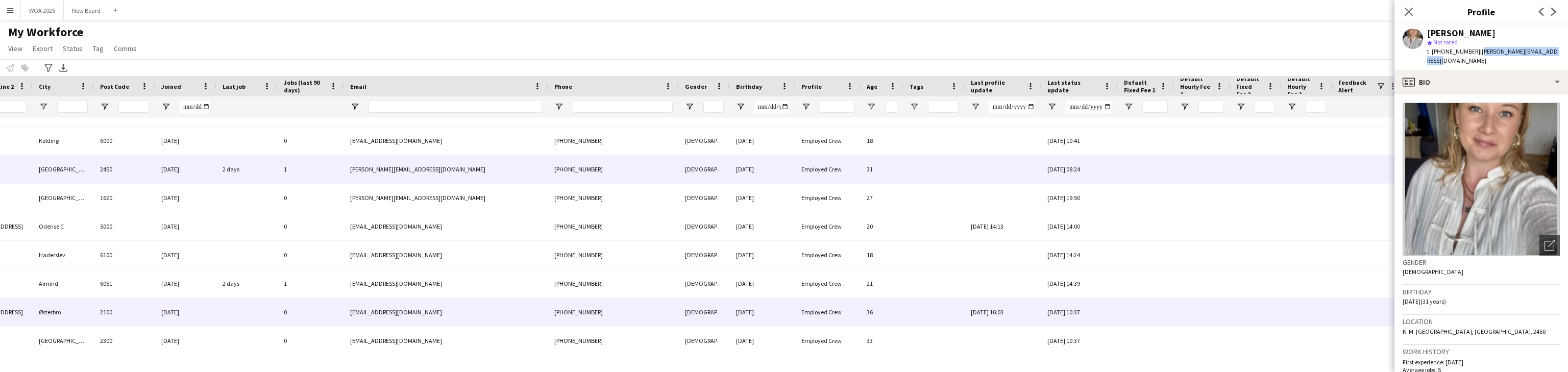
click at [388, 313] on div "[EMAIL_ADDRESS][DOMAIN_NAME]" at bounding box center [446, 312] width 204 height 28
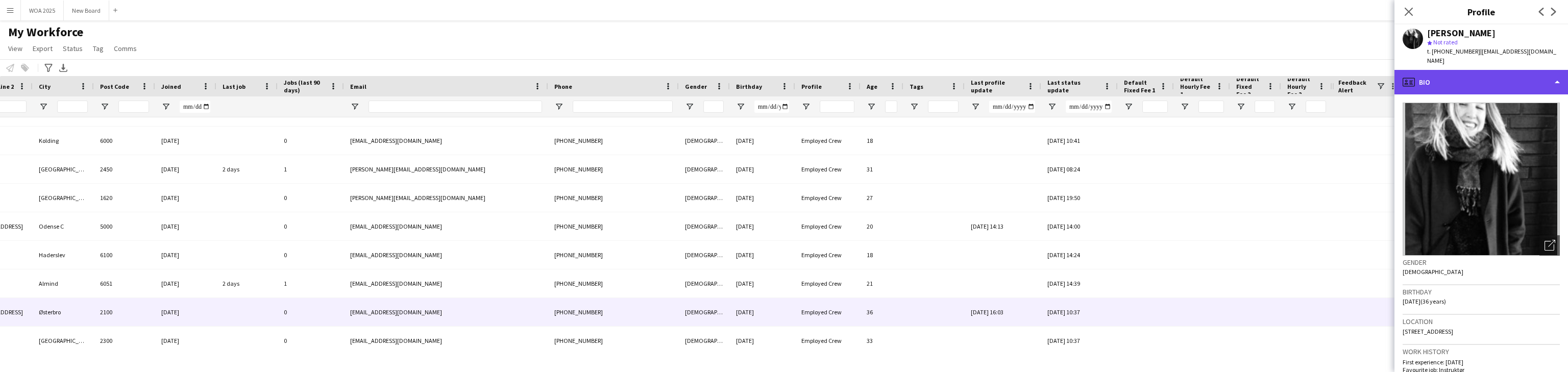
click at [511, 76] on div "profile Bio" at bounding box center [1480, 82] width 173 height 25
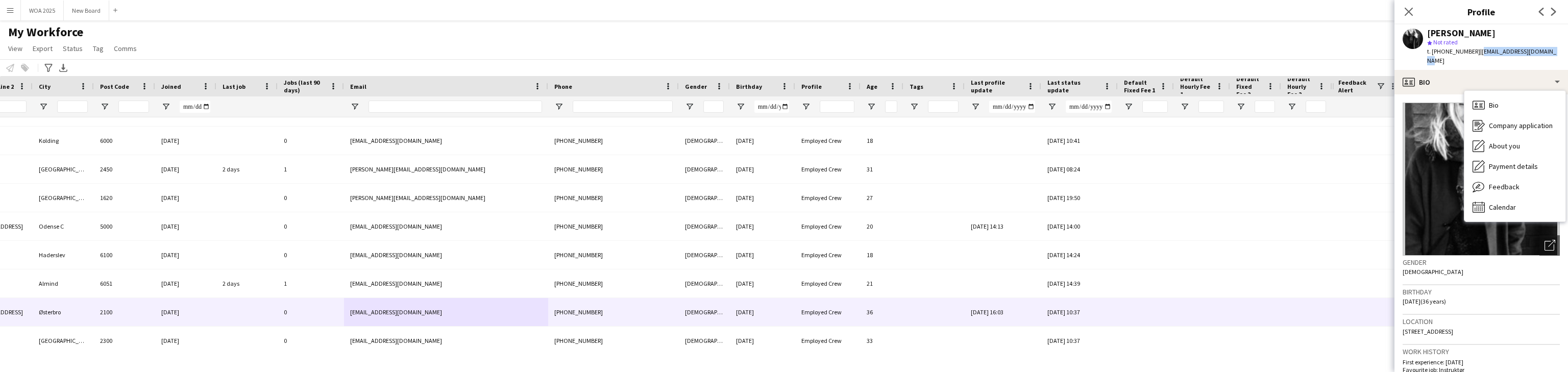
drag, startPoint x: 1469, startPoint y: 51, endPoint x: 1542, endPoint y: 58, distance: 73.3
click at [511, 58] on div "[PERSON_NAME] star Not rated t. [PHONE_NUMBER] | [EMAIL_ADDRESS][DOMAIN_NAME]" at bounding box center [1480, 48] width 173 height 46
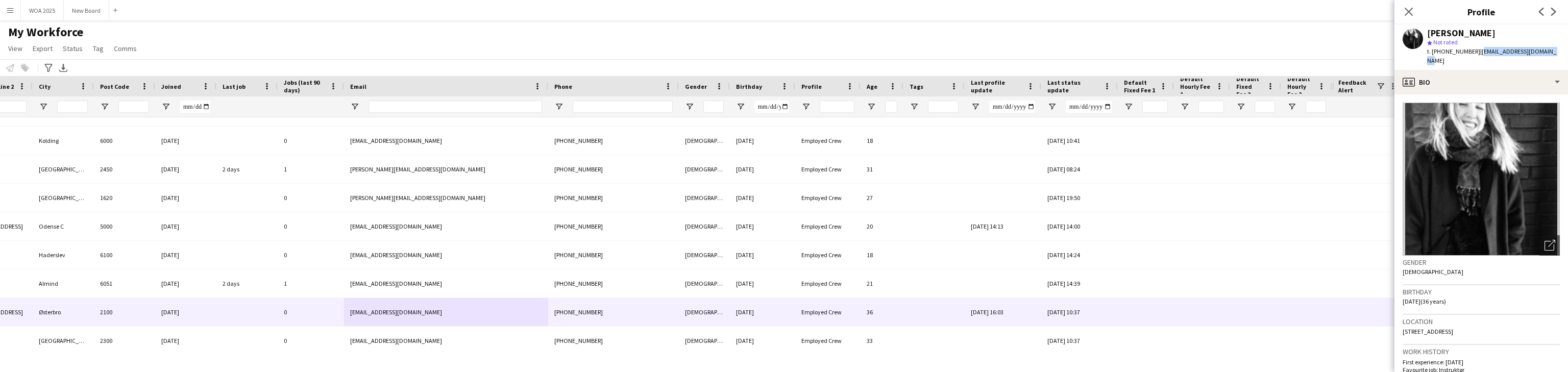
copy span "[EMAIL_ADDRESS][DOMAIN_NAME]"
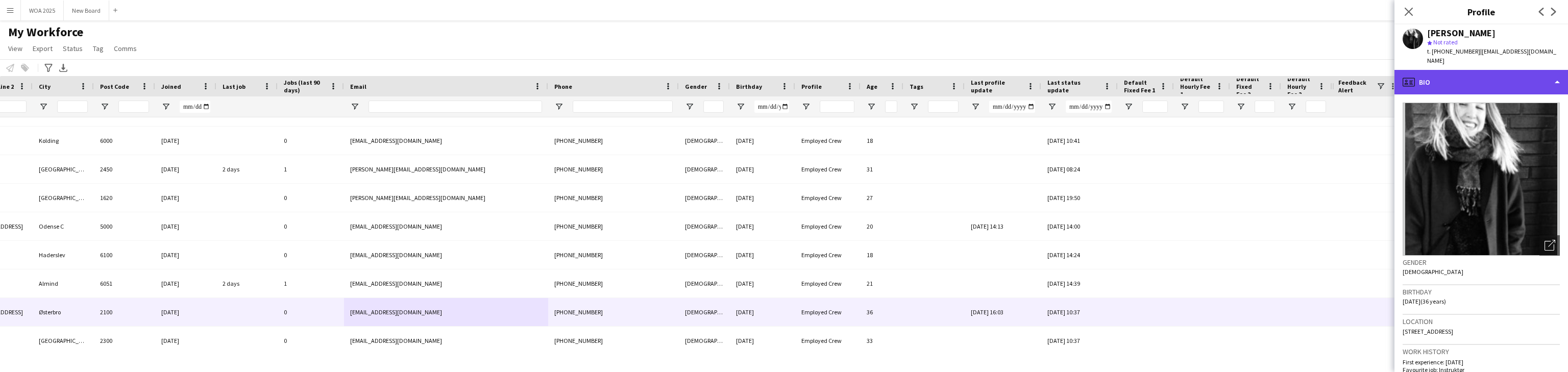
click at [511, 71] on div "profile Bio" at bounding box center [1480, 82] width 173 height 25
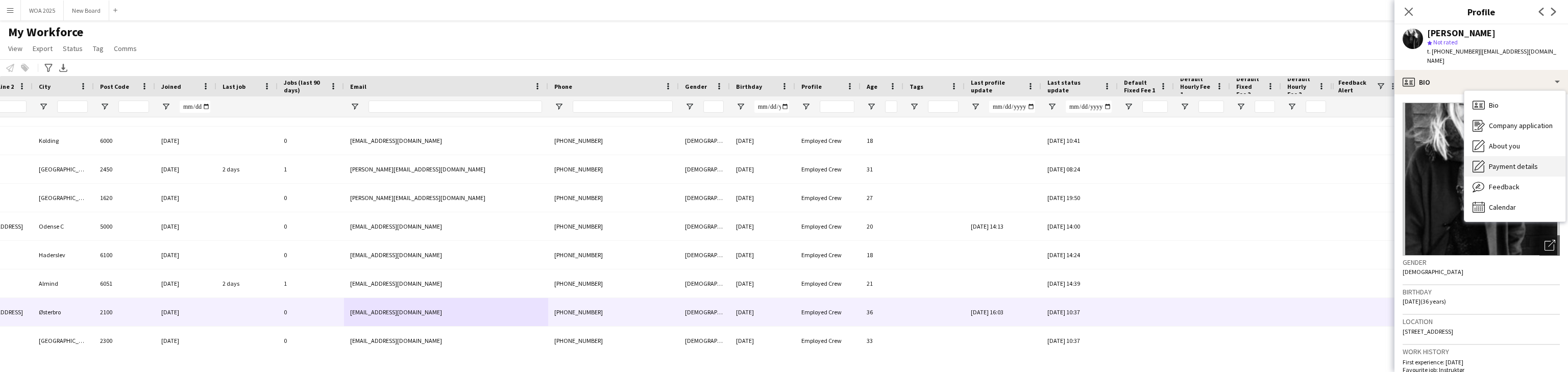
click at [511, 156] on div "Payment details Payment details" at bounding box center [1514, 166] width 101 height 20
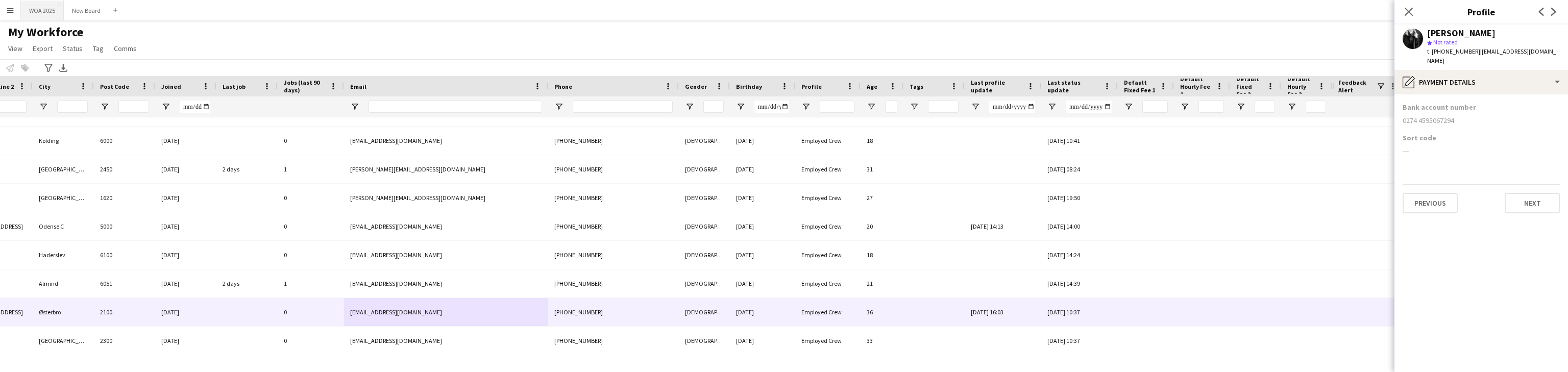
click at [45, 11] on button "WOA 2025 Close" at bounding box center [42, 10] width 43 height 20
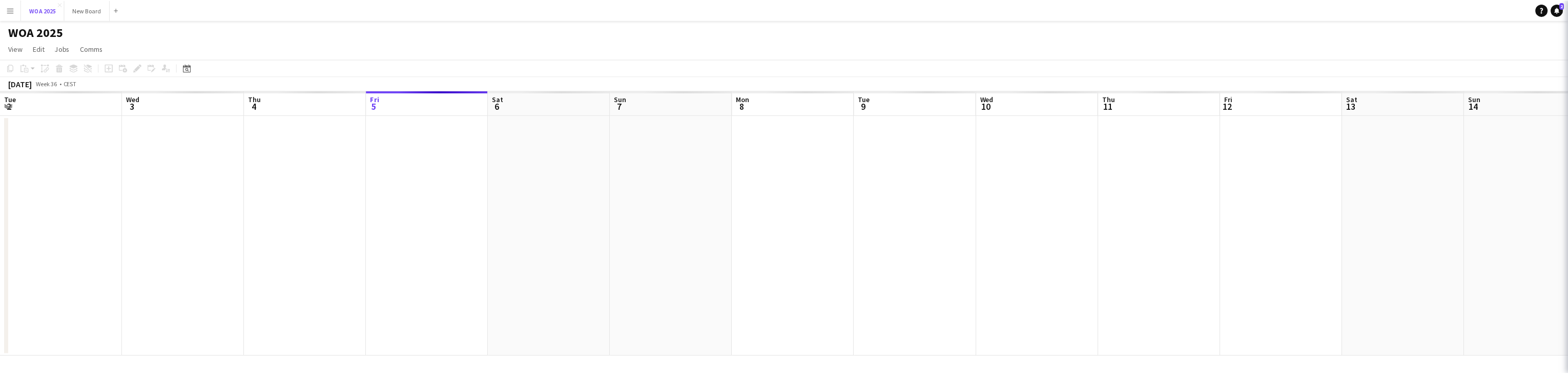
scroll to position [0, 245]
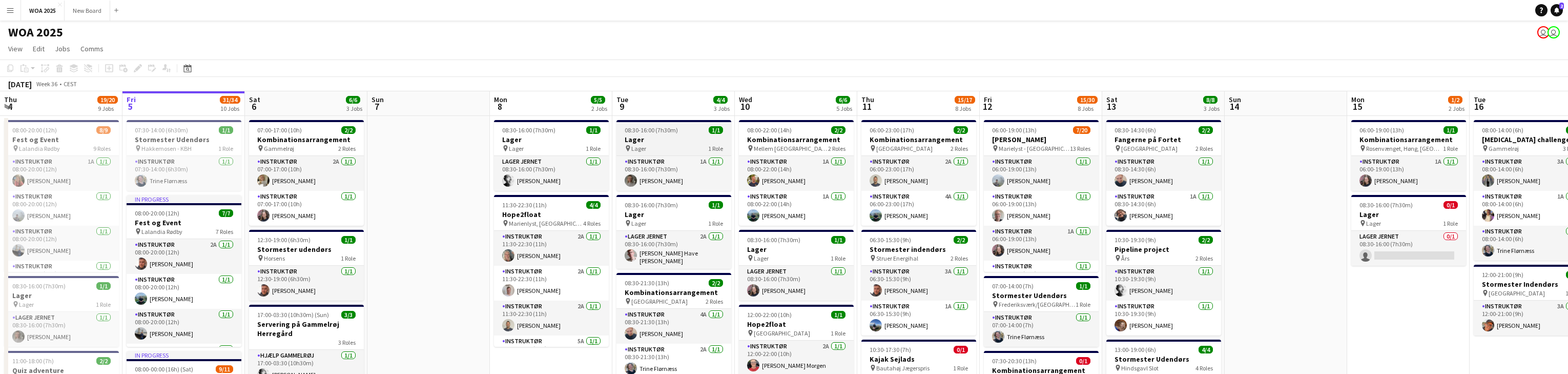
click at [513, 144] on h3 "Lager" at bounding box center [674, 139] width 115 height 9
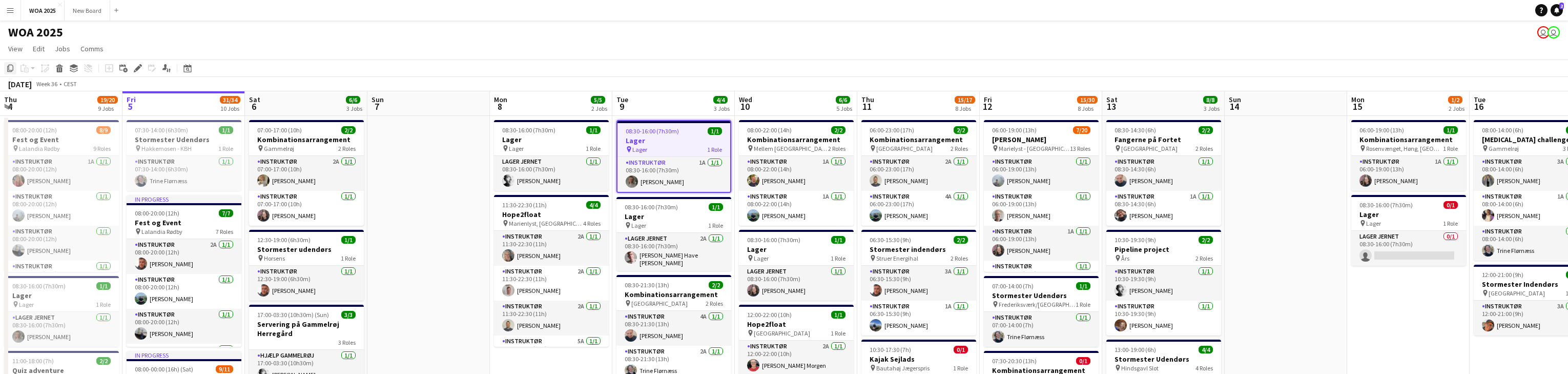
click at [10, 68] on icon "Copy" at bounding box center [10, 68] width 8 height 8
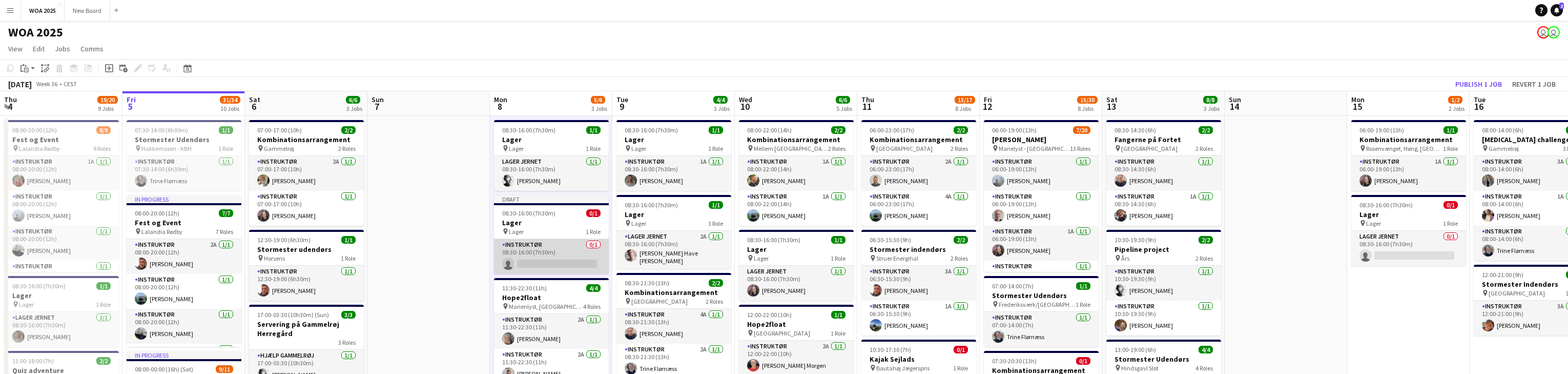
click at [513, 248] on app-card-role "Instruktør 0/1 08:30-16:00 (7h30m) single-neutral-actions" at bounding box center [552, 256] width 115 height 35
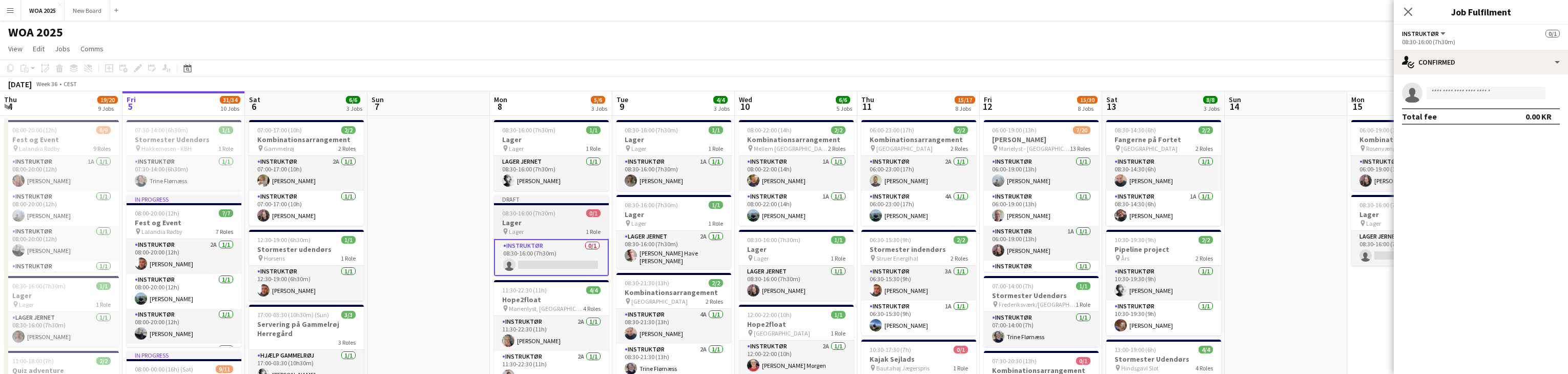
click at [513, 231] on div "pin Lager 1 Role" at bounding box center [552, 231] width 115 height 8
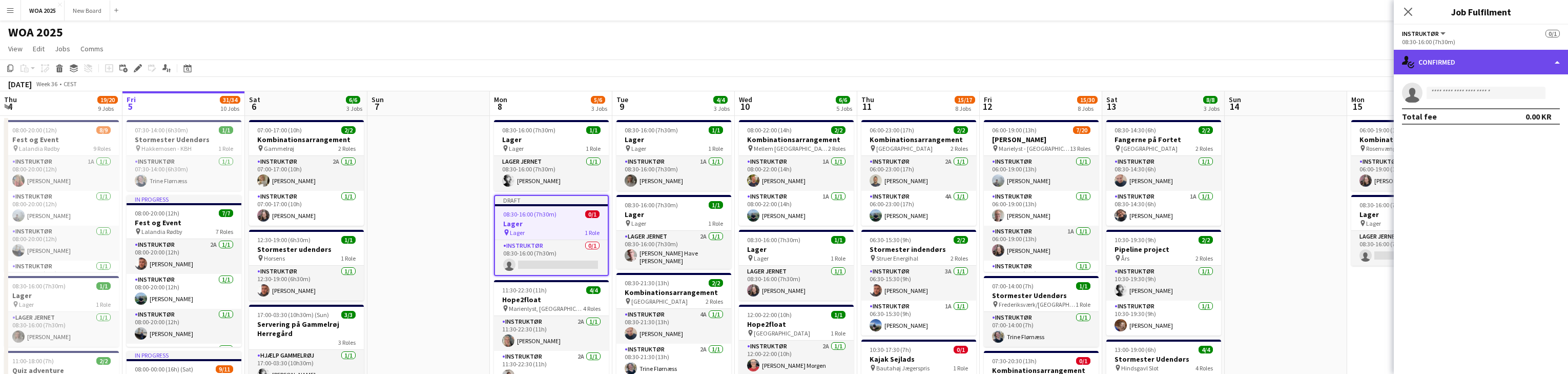
click at [513, 59] on div "single-neutral-actions-check-2 Confirmed" at bounding box center [1481, 62] width 174 height 25
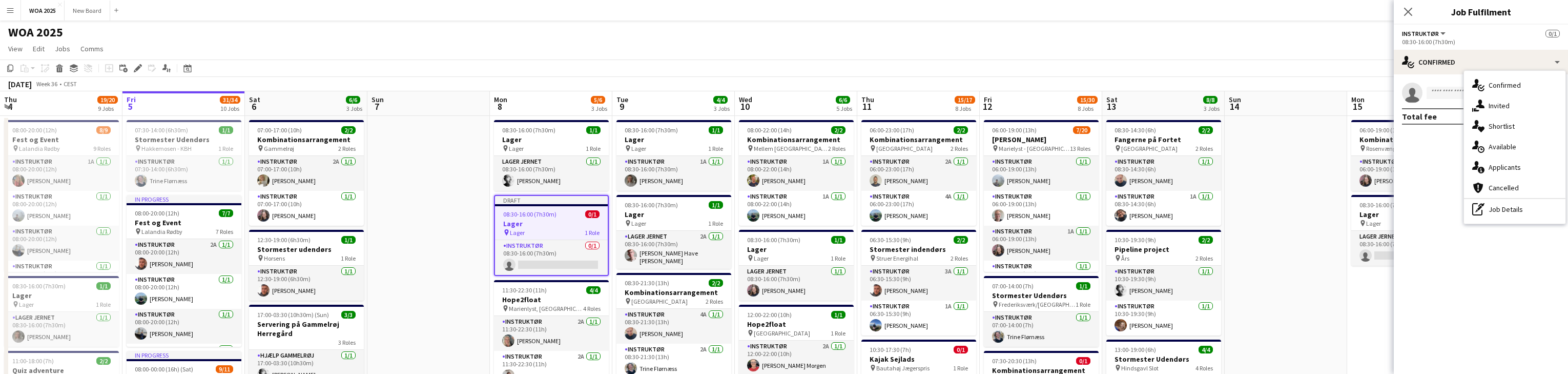
drag, startPoint x: 1517, startPoint y: 214, endPoint x: 1500, endPoint y: 186, distance: 32.8
click at [513, 214] on div "pen-write Job Details" at bounding box center [1514, 209] width 101 height 20
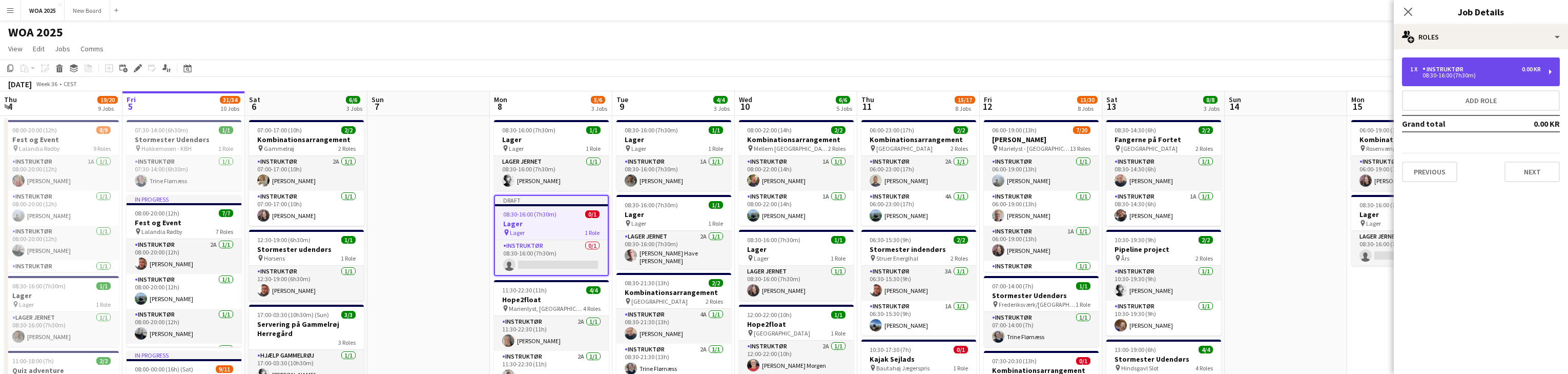
click at [513, 69] on div "1 x Instruktør 0.00 KR" at bounding box center [1475, 69] width 131 height 7
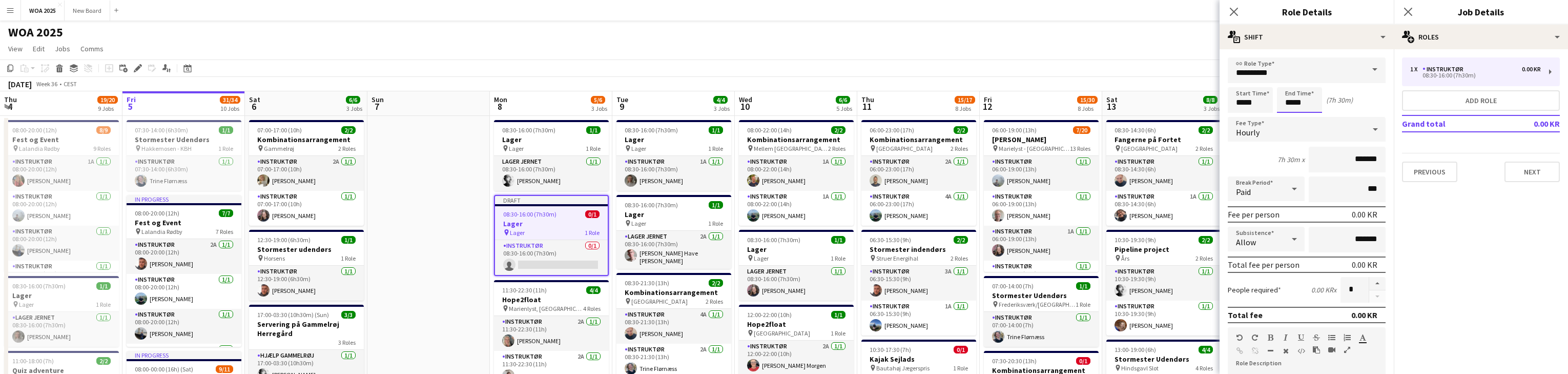
click at [513, 100] on input "*****" at bounding box center [1299, 100] width 45 height 26
click at [513, 117] on div at bounding box center [1289, 118] width 20 height 10
type input "*****"
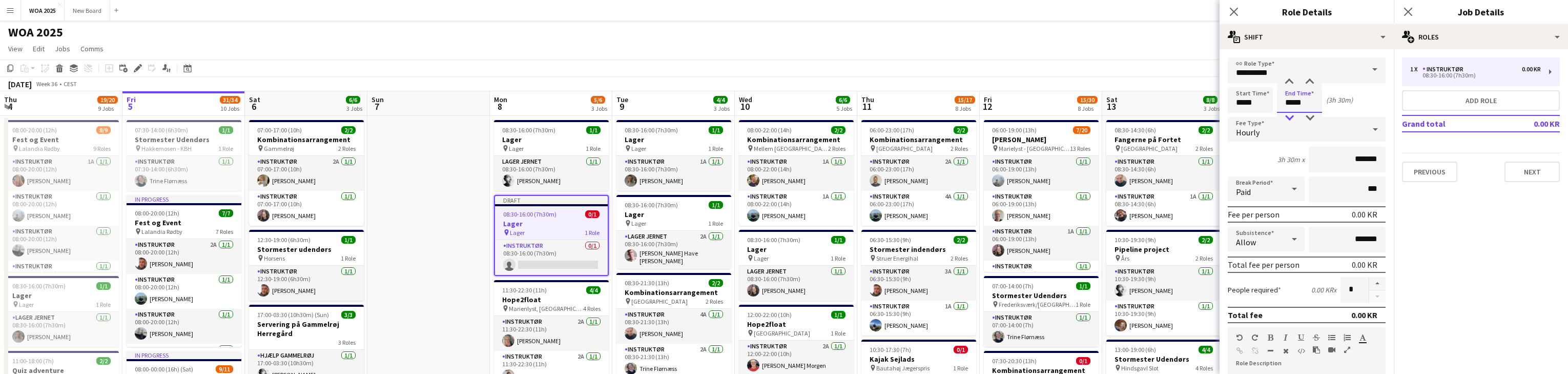
click at [513, 117] on div at bounding box center [1289, 118] width 20 height 10
click at [513, 13] on icon "Close pop-in" at bounding box center [1407, 11] width 10 height 10
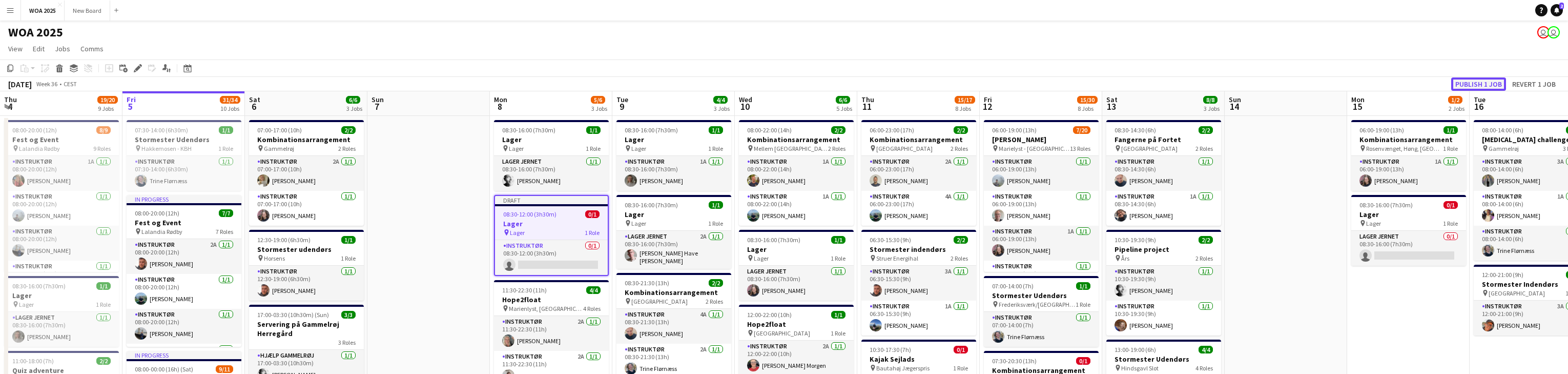
click at [513, 86] on button "Publish 1 job" at bounding box center [1479, 84] width 55 height 13
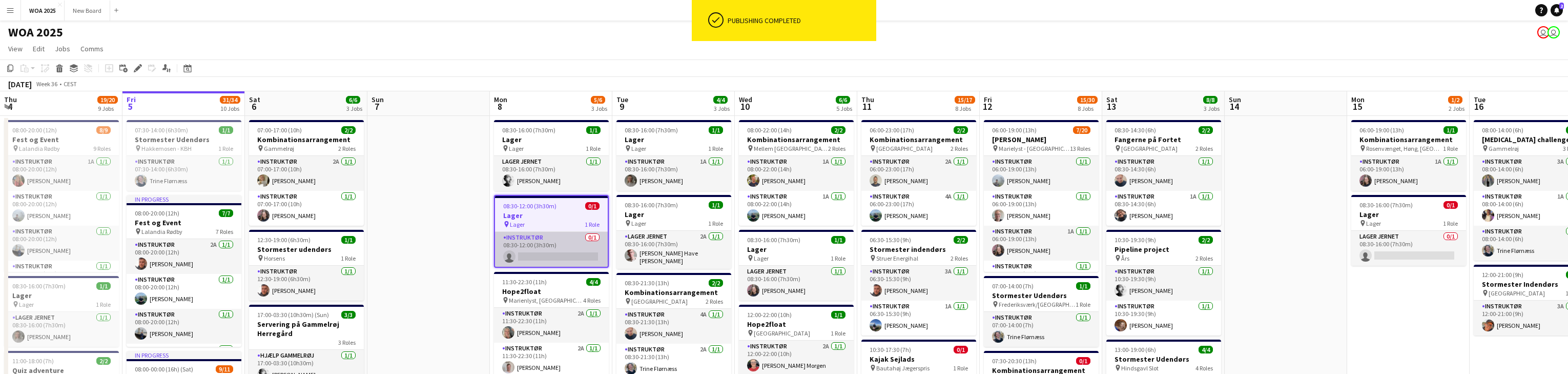
click at [513, 253] on app-card-role "Instruktør 0/1 08:30-12:00 (3h30m) single-neutral-actions" at bounding box center [551, 249] width 113 height 35
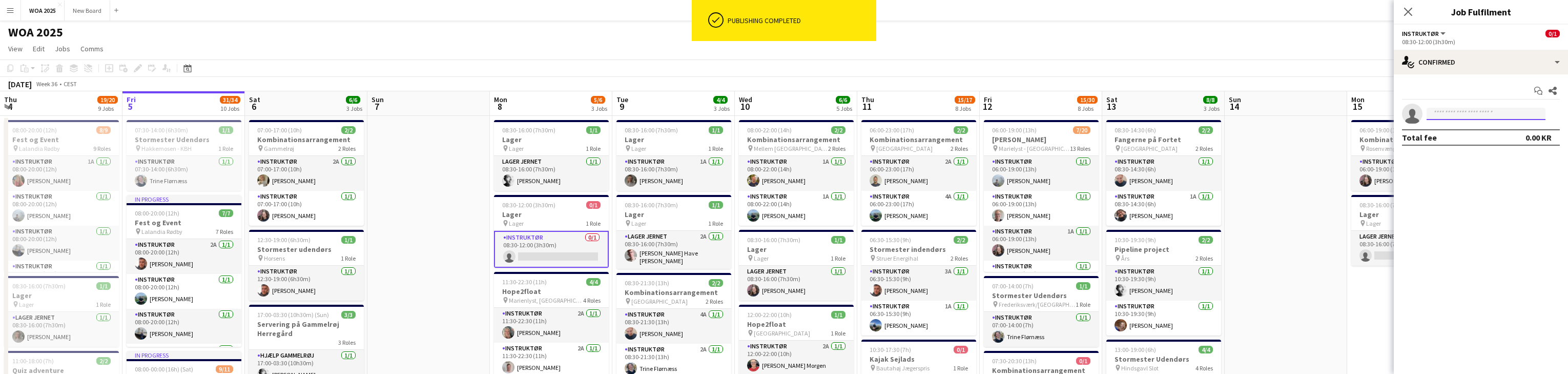
click at [513, 111] on input at bounding box center [1486, 114] width 119 height 12
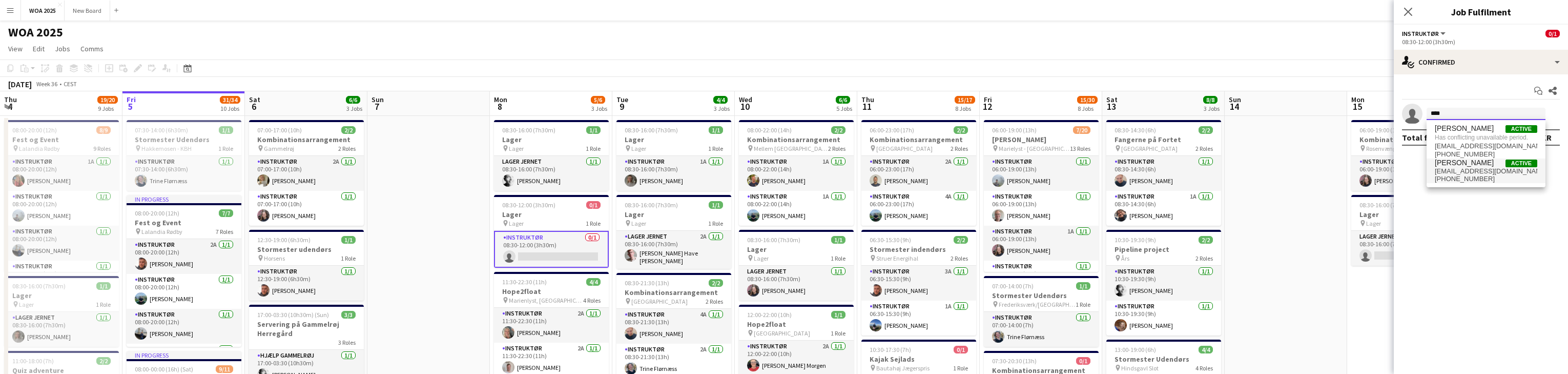
type input "****"
click at [513, 166] on span "[PERSON_NAME]" at bounding box center [1464, 163] width 59 height 9
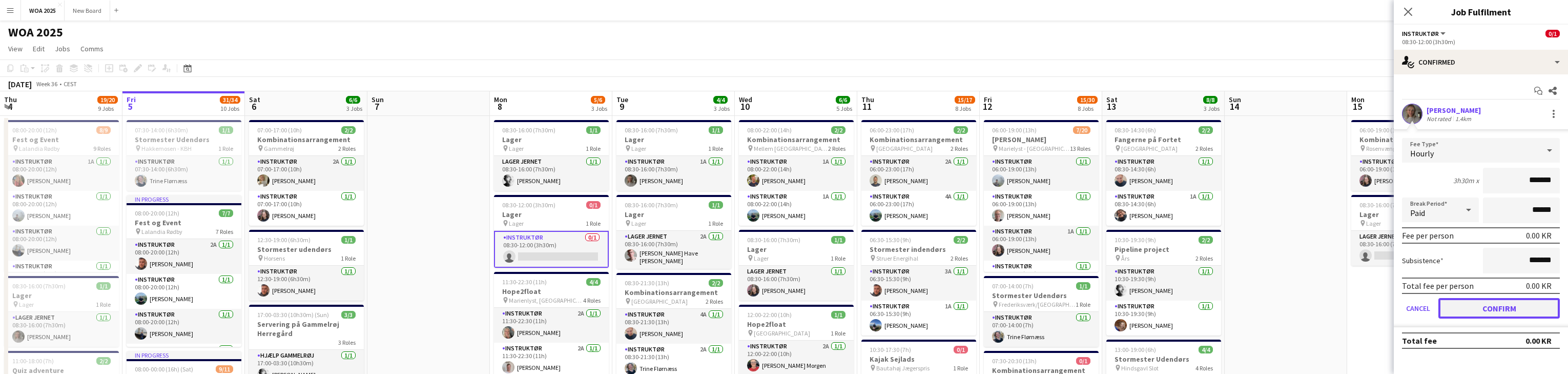
click at [513, 309] on button "Confirm" at bounding box center [1499, 308] width 121 height 20
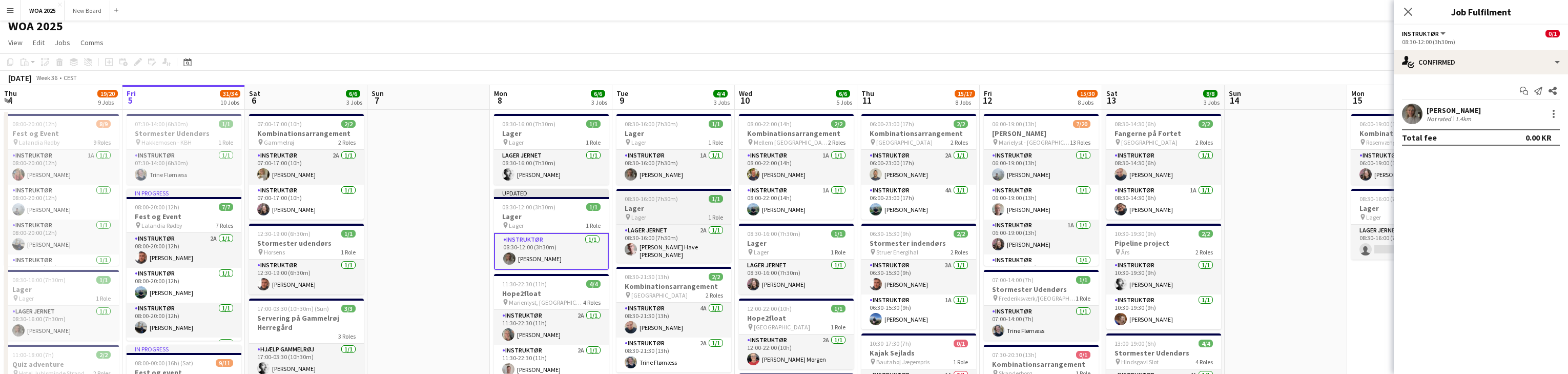
scroll to position [0, 0]
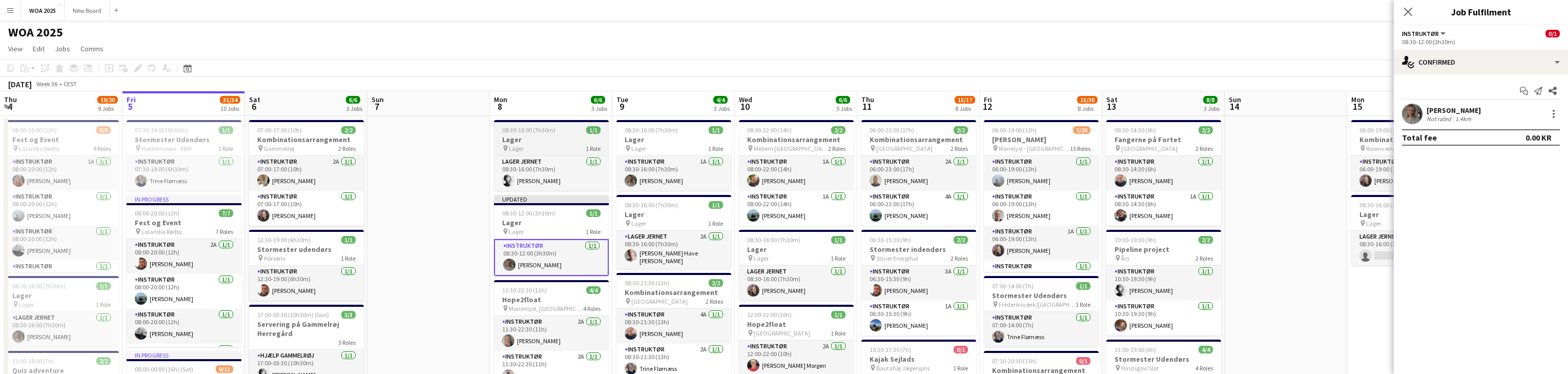
click at [513, 140] on h3 "Lager" at bounding box center [552, 139] width 115 height 9
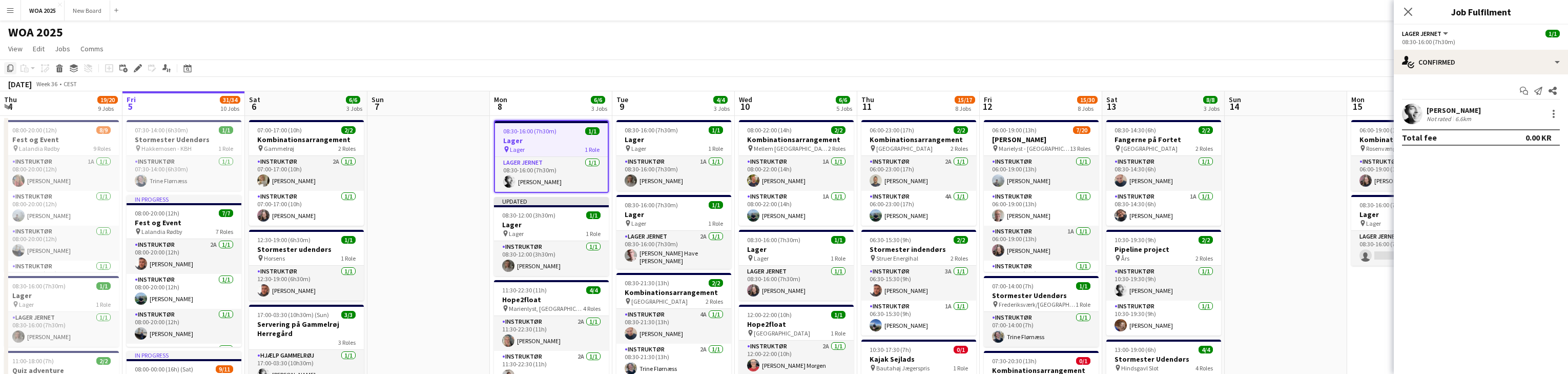
click at [14, 71] on icon "Copy" at bounding box center [10, 68] width 8 height 8
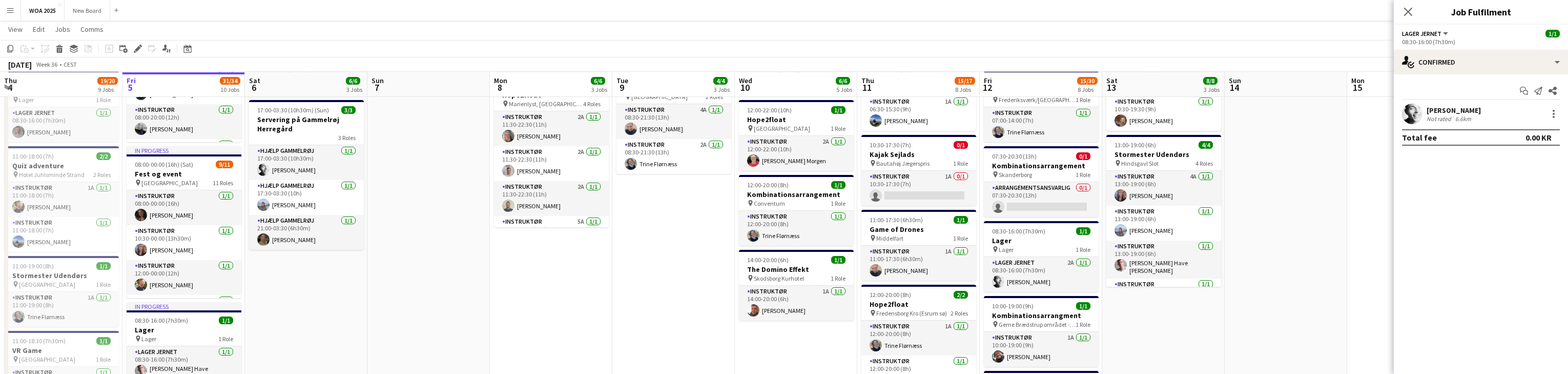
scroll to position [204, 0]
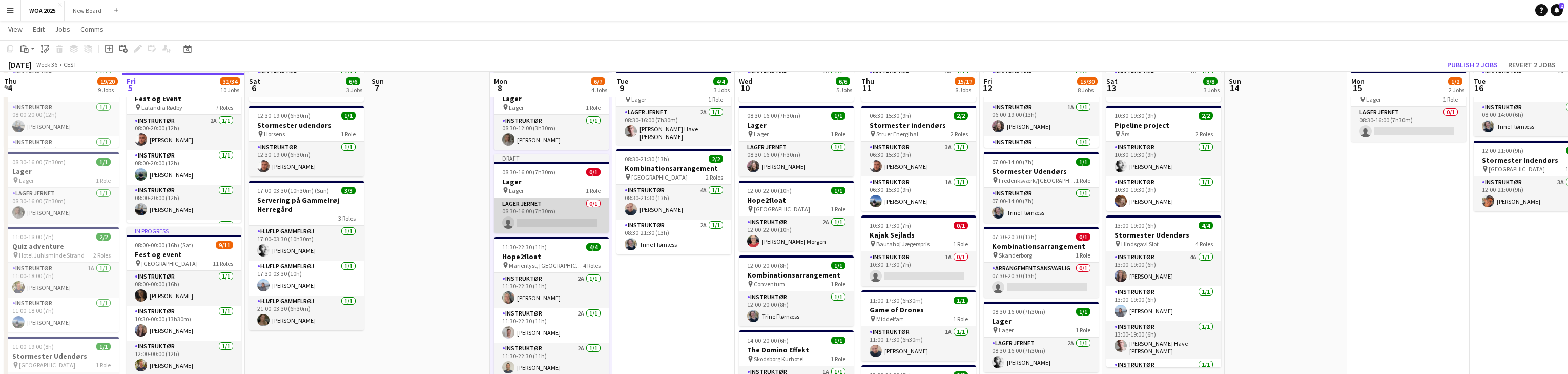
scroll to position [123, 0]
click at [513, 221] on app-card-role "Lager Jernet 0/1 08:30-16:00 (7h30m) single-neutral-actions" at bounding box center [552, 215] width 115 height 35
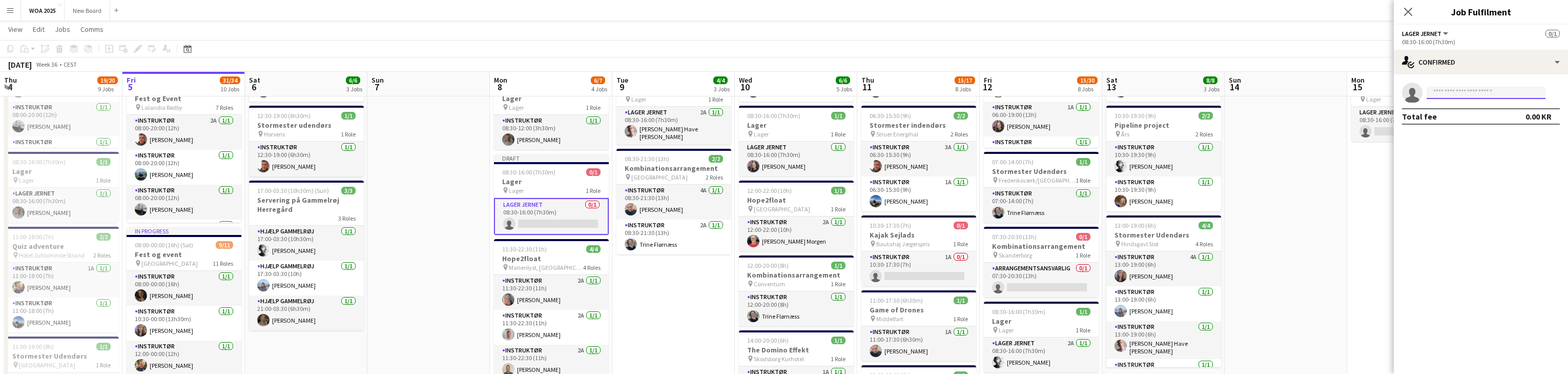
click at [513, 89] on input at bounding box center [1486, 93] width 119 height 12
type input "****"
click at [513, 112] on span "[EMAIL_ADDRESS][DOMAIN_NAME]" at bounding box center [1486, 116] width 103 height 8
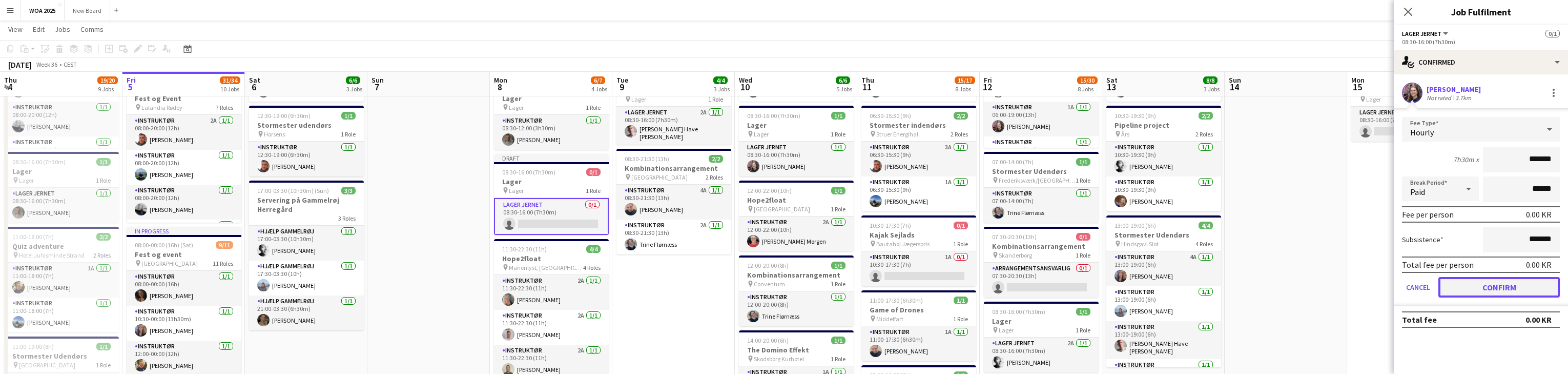
click at [513, 286] on button "Confirm" at bounding box center [1499, 287] width 121 height 20
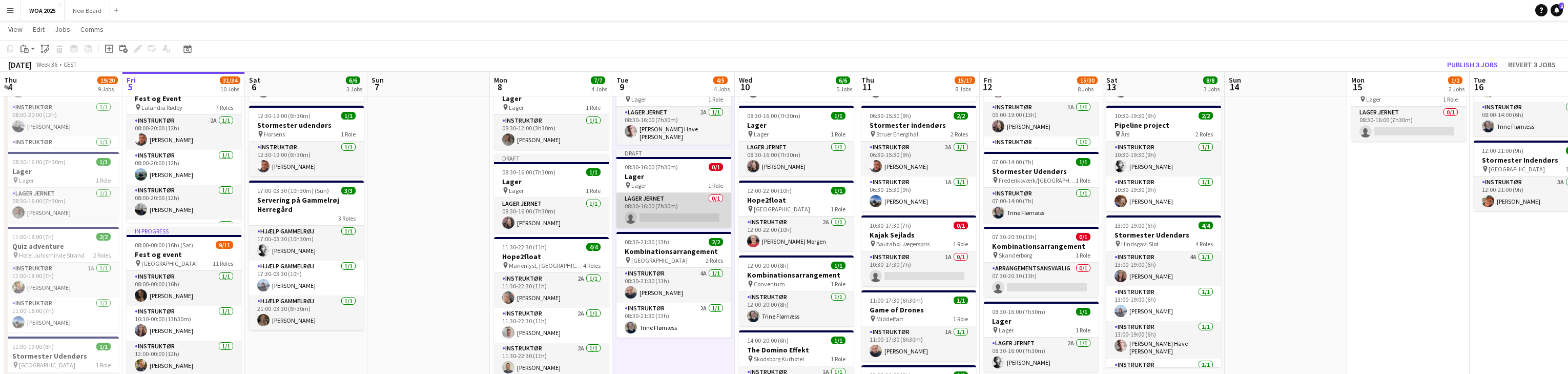
click at [513, 214] on app-card-role "Lager Jernet 0/1 08:30-16:00 (7h30m) single-neutral-actions" at bounding box center [674, 210] width 115 height 35
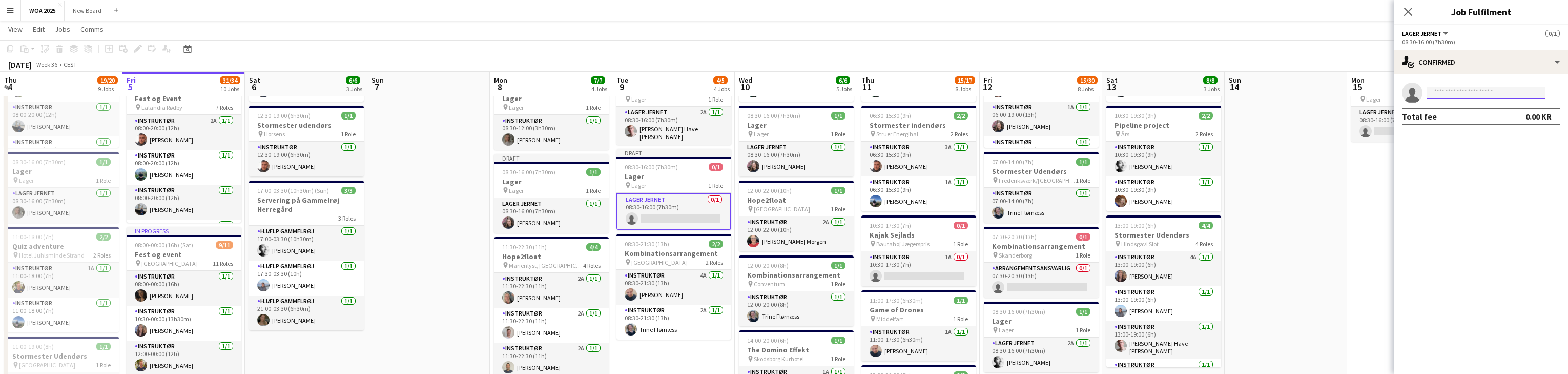
click at [513, 91] on input at bounding box center [1486, 93] width 119 height 12
type input "****"
click at [513, 112] on span "[EMAIL_ADDRESS][DOMAIN_NAME]" at bounding box center [1486, 116] width 103 height 8
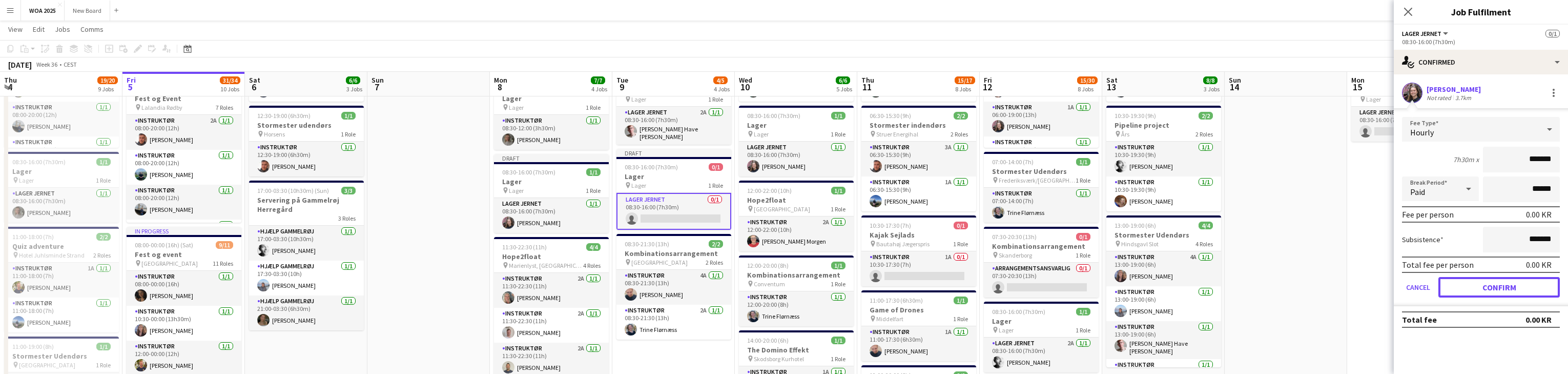
click at [513, 285] on button "Confirm" at bounding box center [1499, 287] width 121 height 20
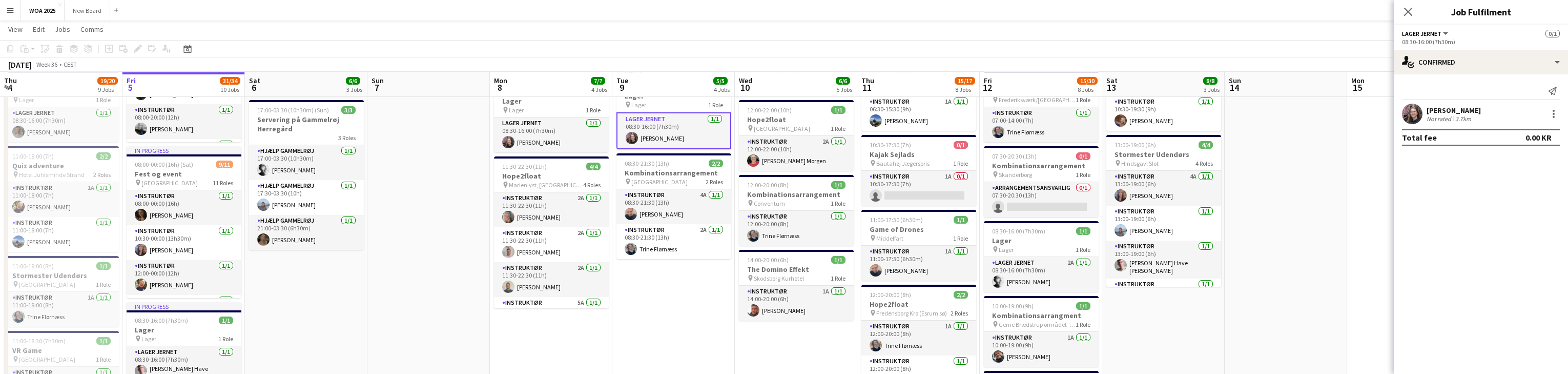
scroll to position [204, 0]
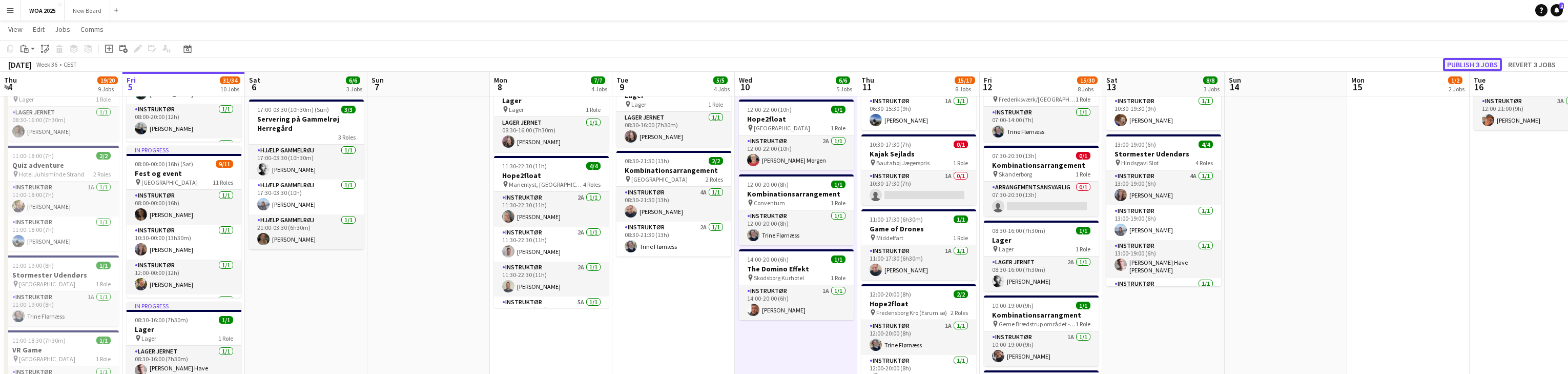
click at [513, 66] on button "Publish 3 jobs" at bounding box center [1472, 64] width 59 height 13
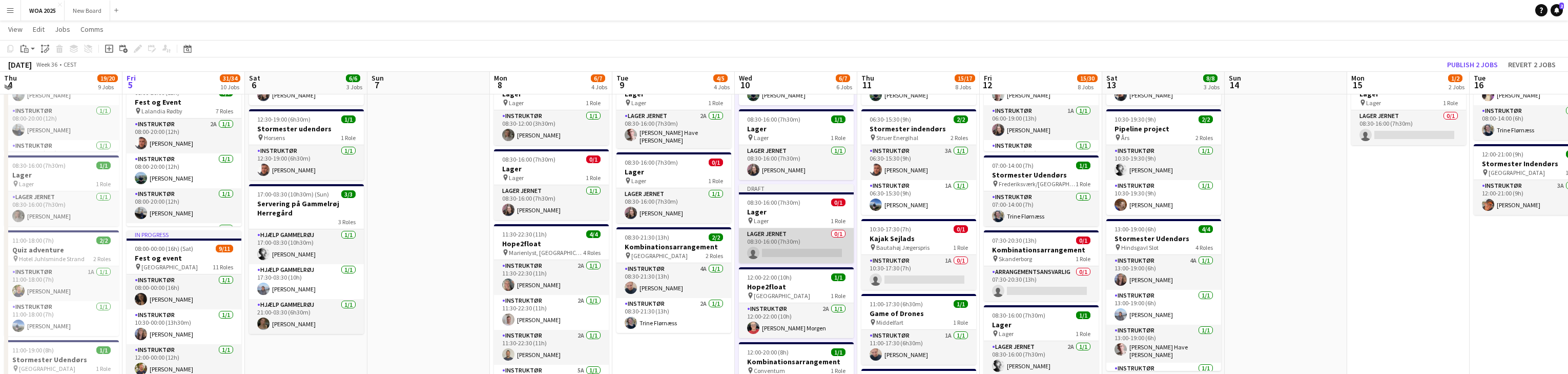
click at [513, 247] on app-card-role "Lager Jernet 0/1 08:30-16:00 (7h30m) single-neutral-actions" at bounding box center [796, 246] width 115 height 35
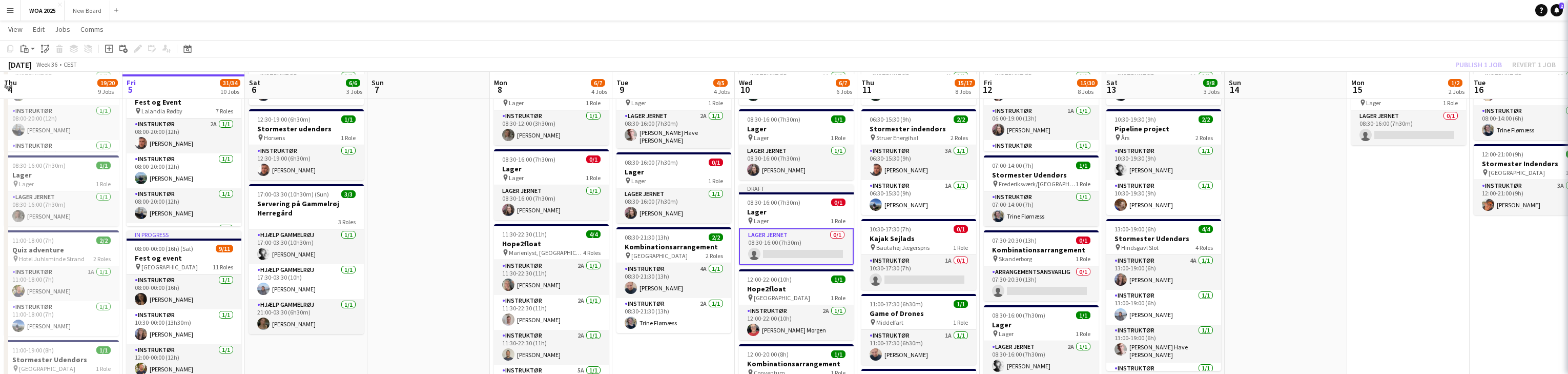
scroll to position [122, 0]
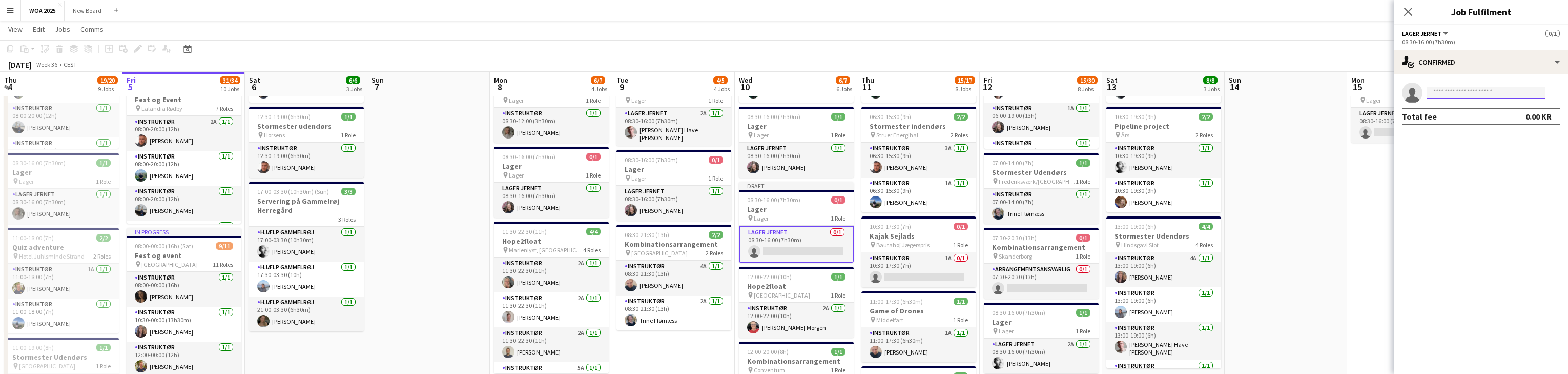
click at [513, 90] on input at bounding box center [1486, 93] width 119 height 12
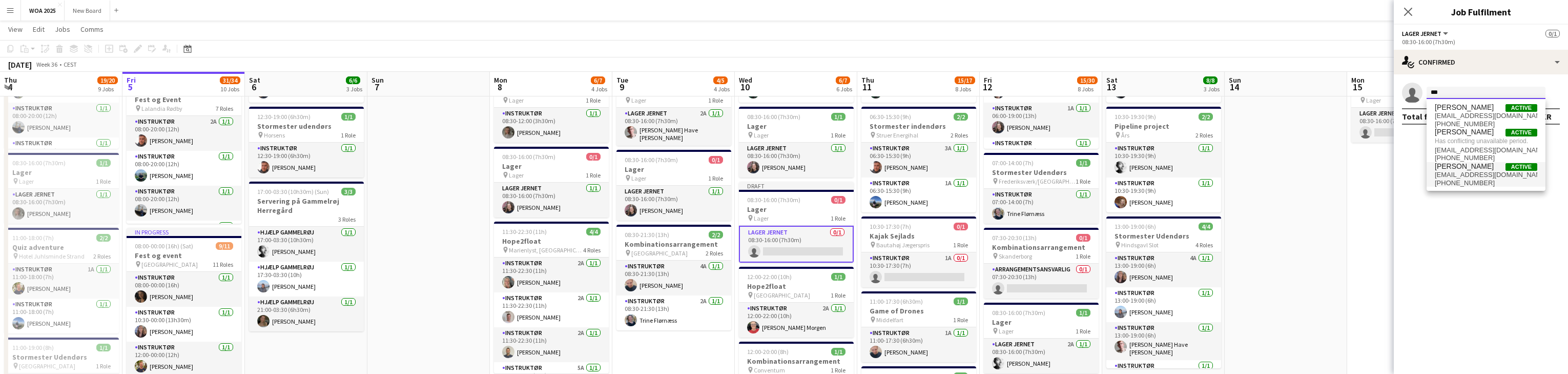
type input "***"
click at [513, 169] on span "[PERSON_NAME]" at bounding box center [1464, 167] width 59 height 9
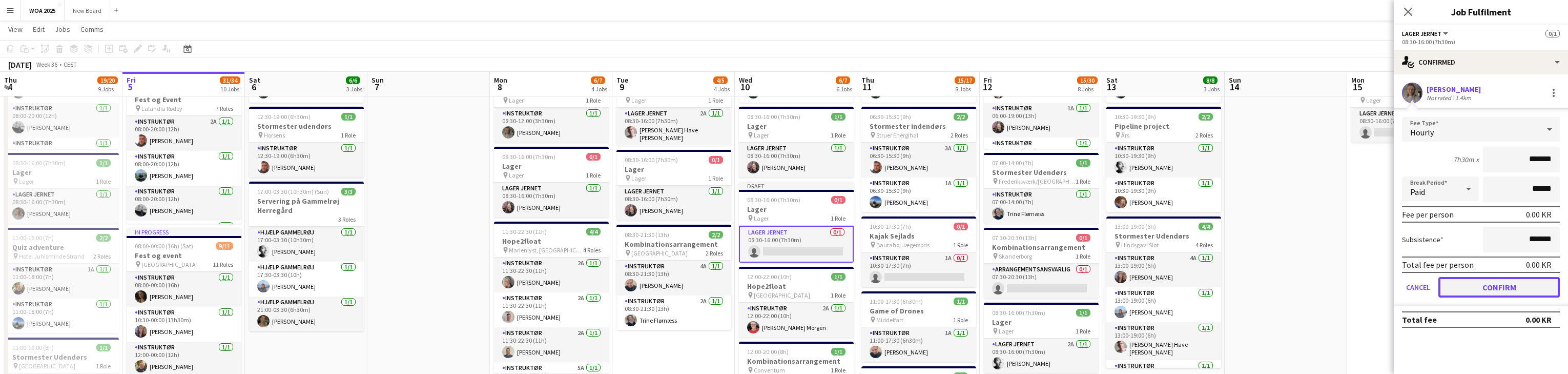
click at [513, 288] on button "Confirm" at bounding box center [1499, 287] width 121 height 20
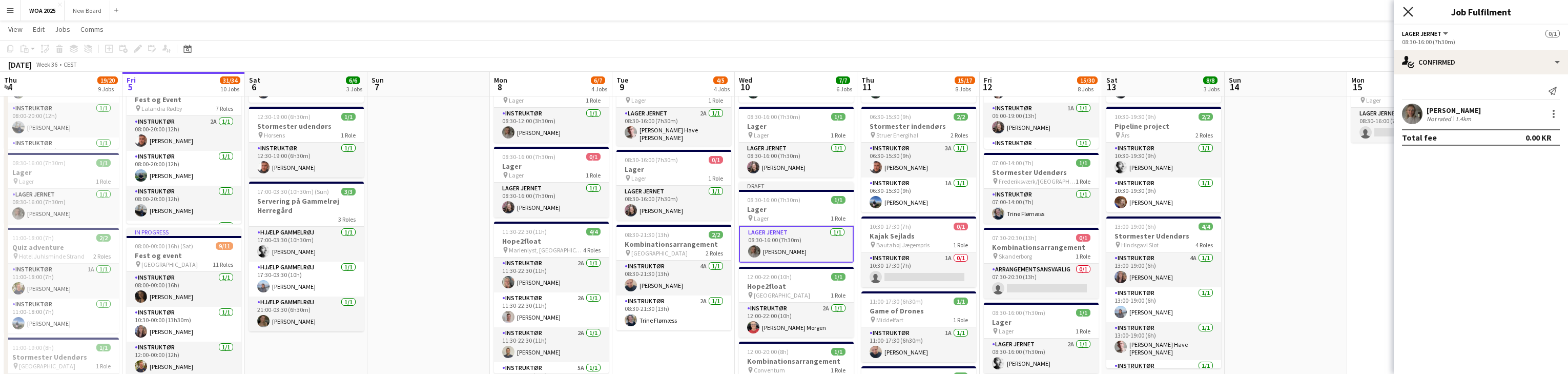
click at [513, 12] on icon "Close pop-in" at bounding box center [1407, 11] width 10 height 10
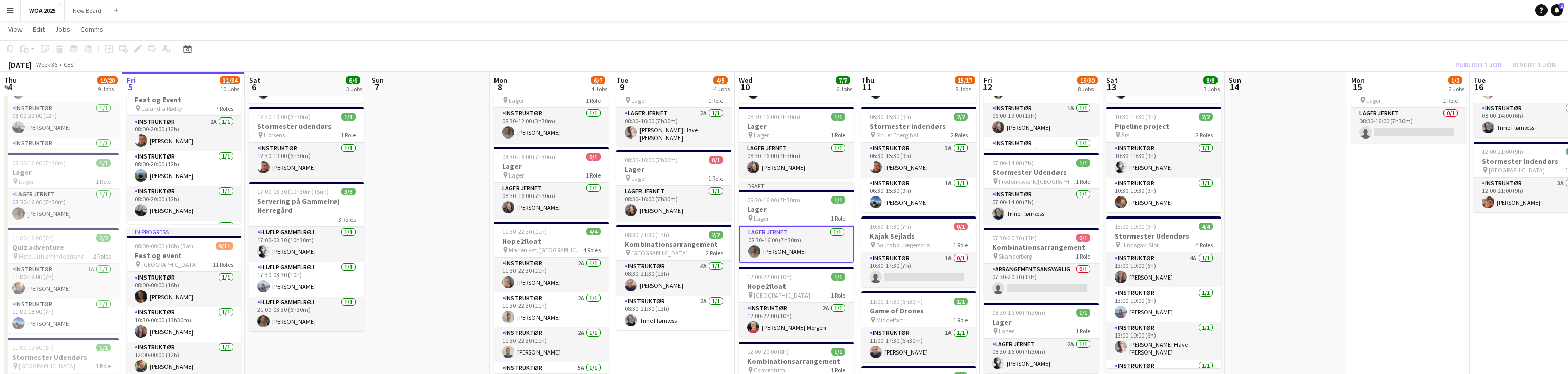
click at [513, 64] on div "Publish 1 job Revert 1 job" at bounding box center [1506, 64] width 125 height 13
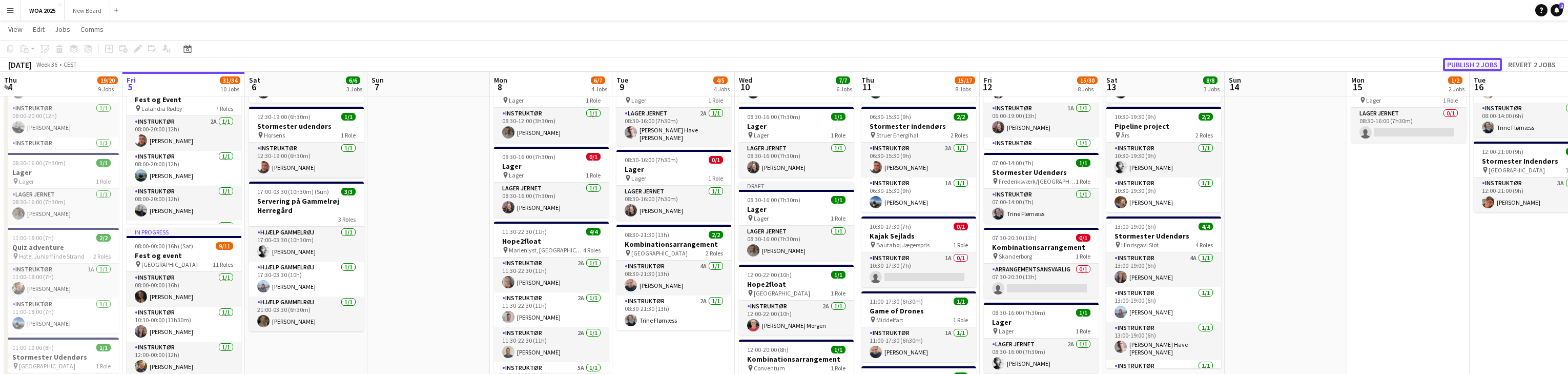
click at [513, 64] on button "Publish 2 jobs" at bounding box center [1472, 64] width 59 height 13
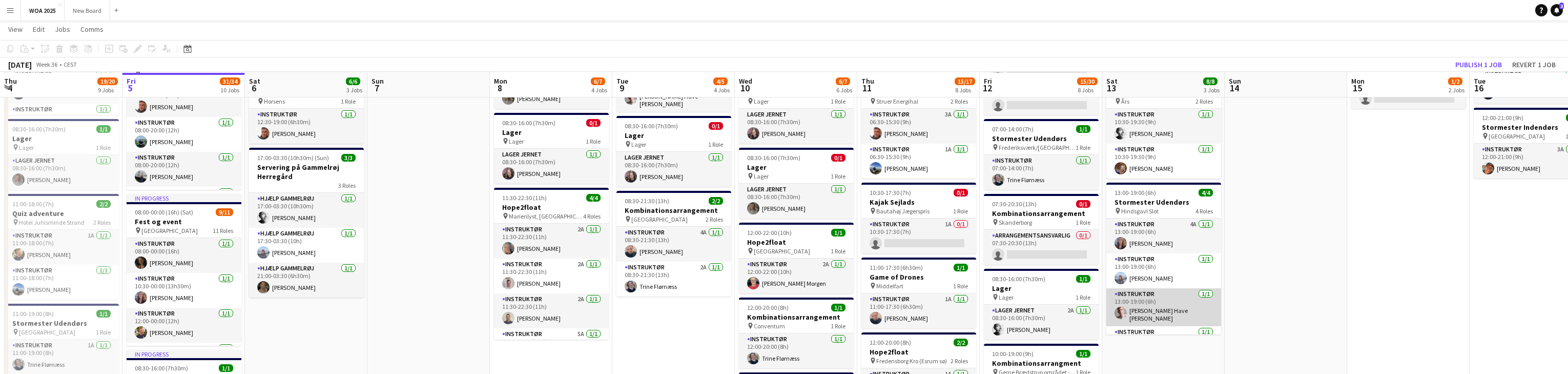
scroll to position [156, 0]
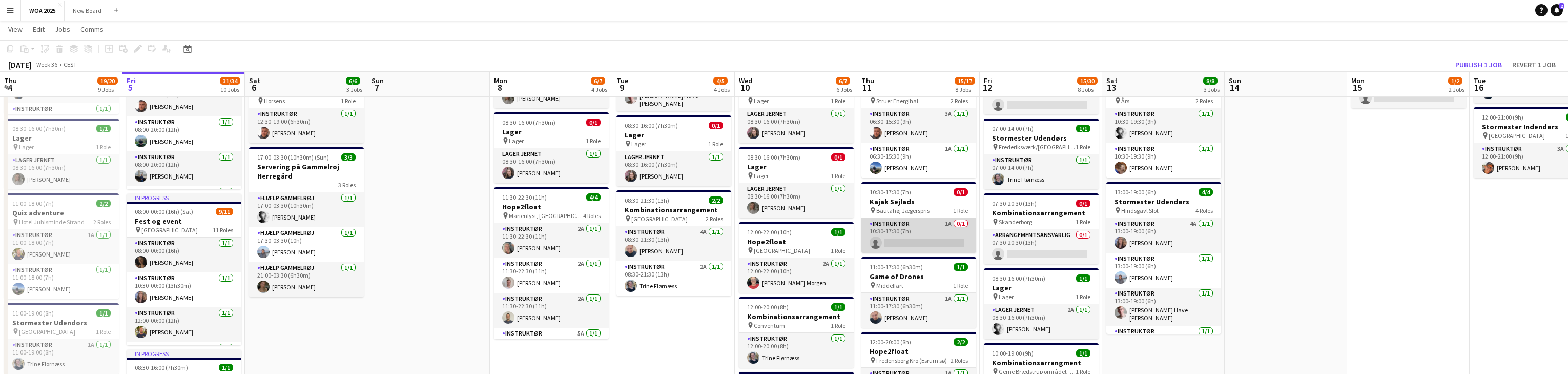
click at [513, 237] on app-card-role "Instruktør 1A 0/1 10:30-17:30 (7h) single-neutral-actions" at bounding box center [919, 236] width 115 height 35
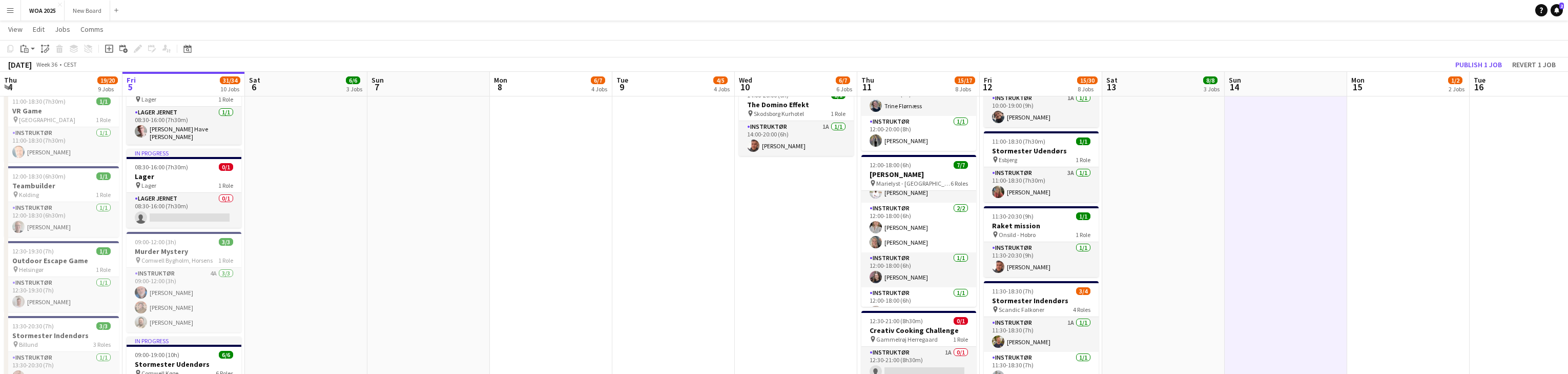
scroll to position [108, 0]
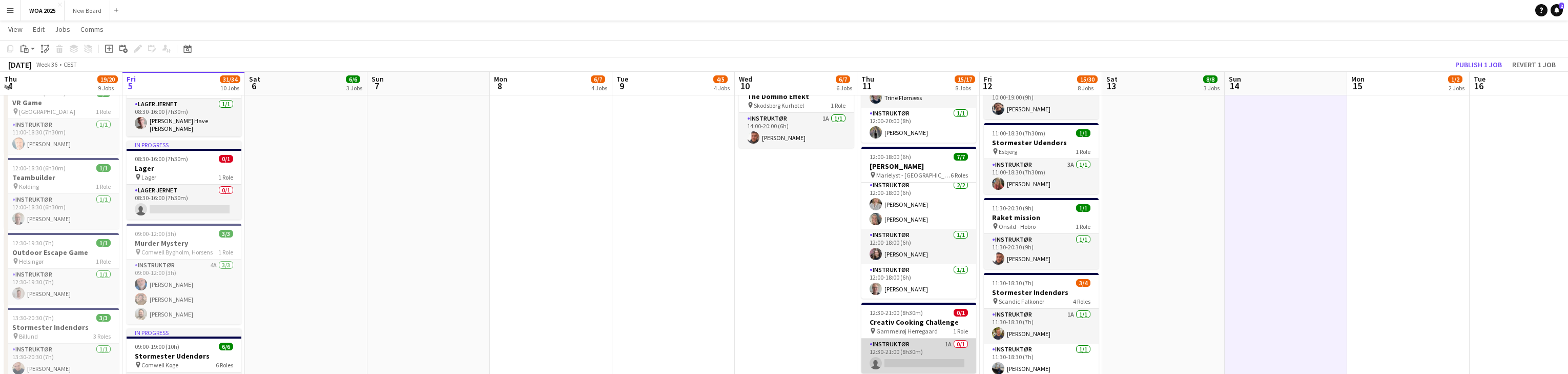
click at [513, 357] on app-card-role "Instruktør 1A 0/1 12:30-21:00 (8h30m) single-neutral-actions" at bounding box center [919, 355] width 115 height 35
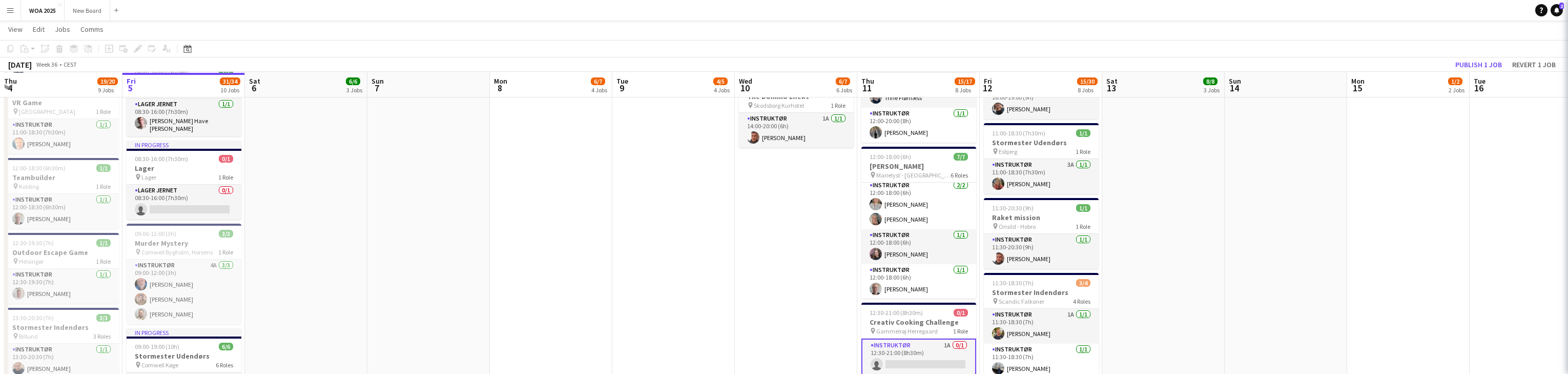
scroll to position [453, 0]
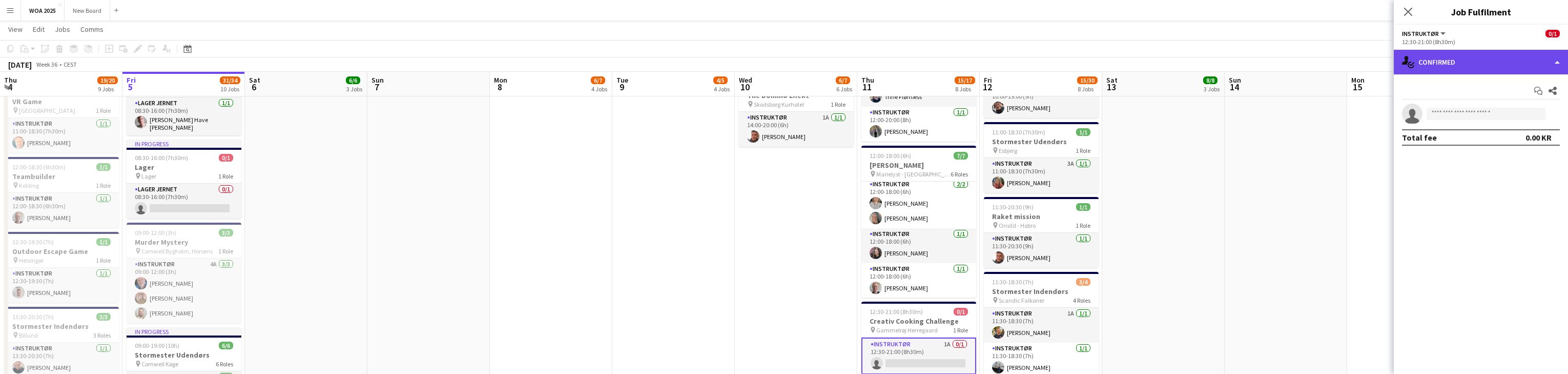
click at [513, 64] on div "single-neutral-actions-check-2 Confirmed" at bounding box center [1481, 62] width 174 height 25
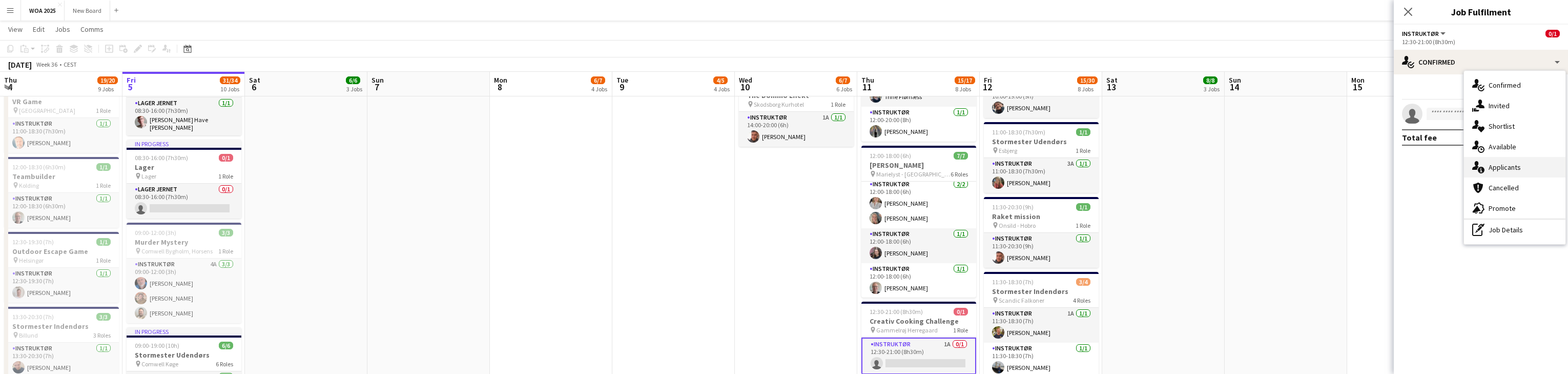
click at [513, 168] on div "single-neutral-actions-information Applicants" at bounding box center [1514, 167] width 101 height 20
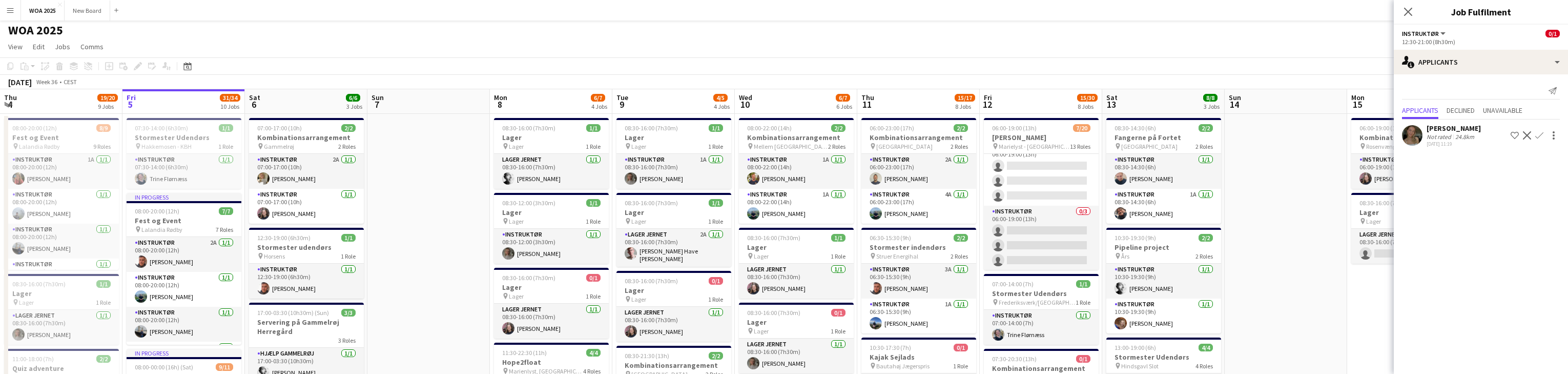
scroll to position [2, 0]
click at [513, 168] on app-card-role "Instruktør 1I 0/3 06:00-19:00 (13h) single-neutral-actions single-neutral-actio…" at bounding box center [1041, 173] width 115 height 64
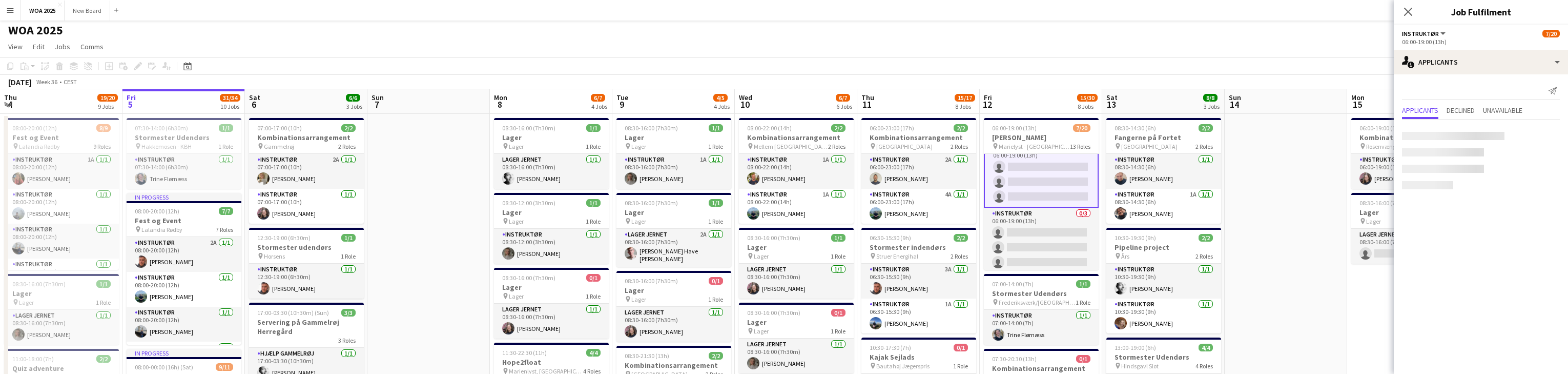
scroll to position [442, 0]
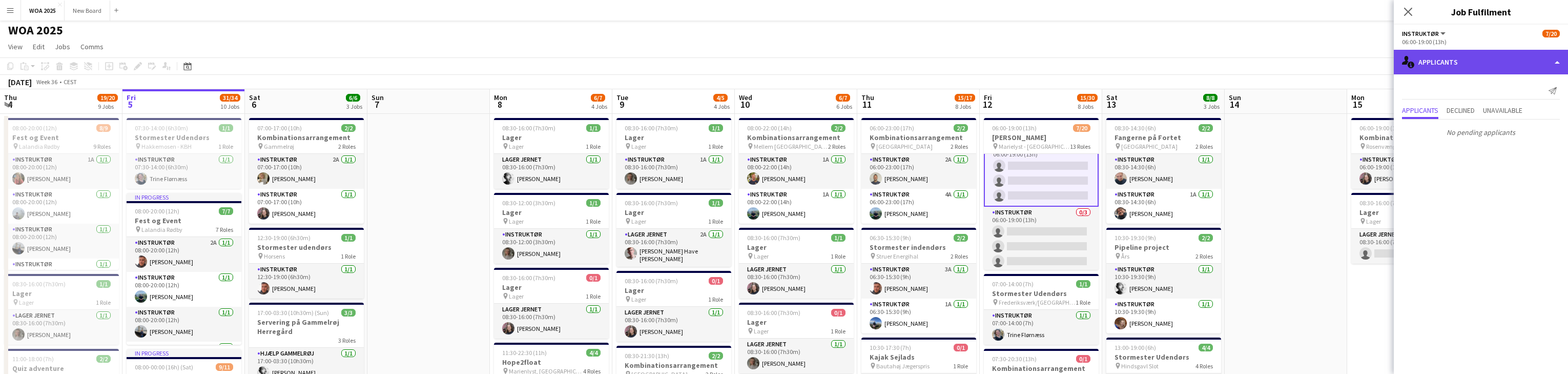
click at [513, 58] on div "single-neutral-actions-information Applicants" at bounding box center [1481, 62] width 174 height 25
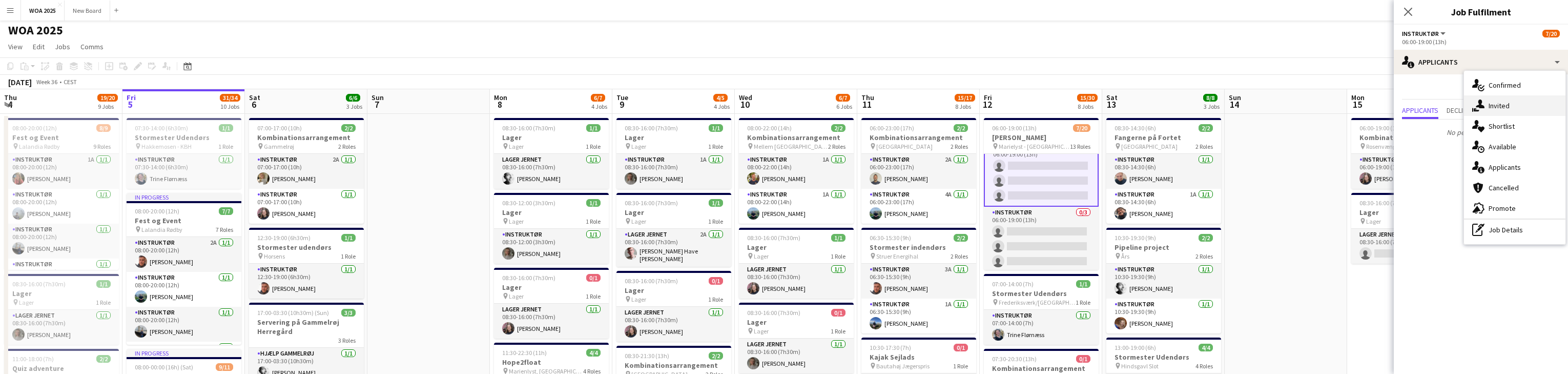
click at [513, 103] on span "Invited" at bounding box center [1498, 105] width 21 height 9
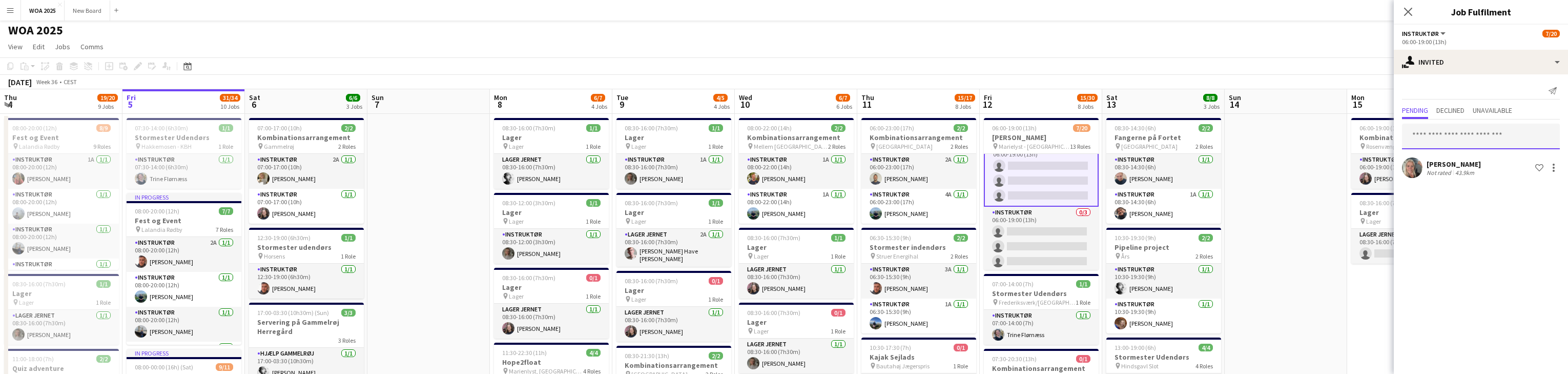
click at [513, 138] on input "text" at bounding box center [1481, 137] width 158 height 26
drag, startPoint x: 1445, startPoint y: 135, endPoint x: 1402, endPoint y: 137, distance: 43.0
click at [513, 137] on input "*****" at bounding box center [1481, 137] width 158 height 26
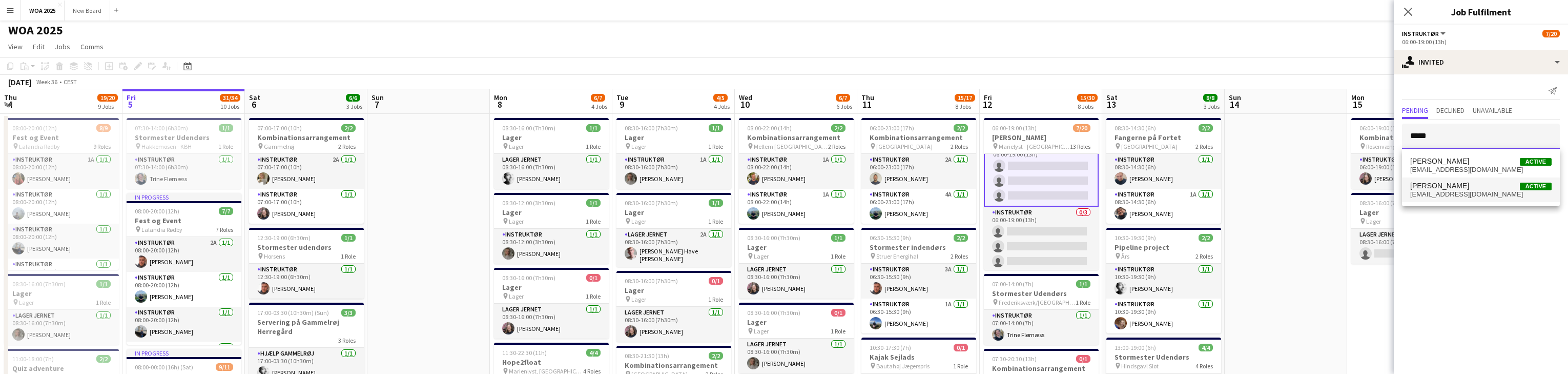
type input "*****"
click at [513, 188] on span "[PERSON_NAME]" at bounding box center [1439, 186] width 59 height 9
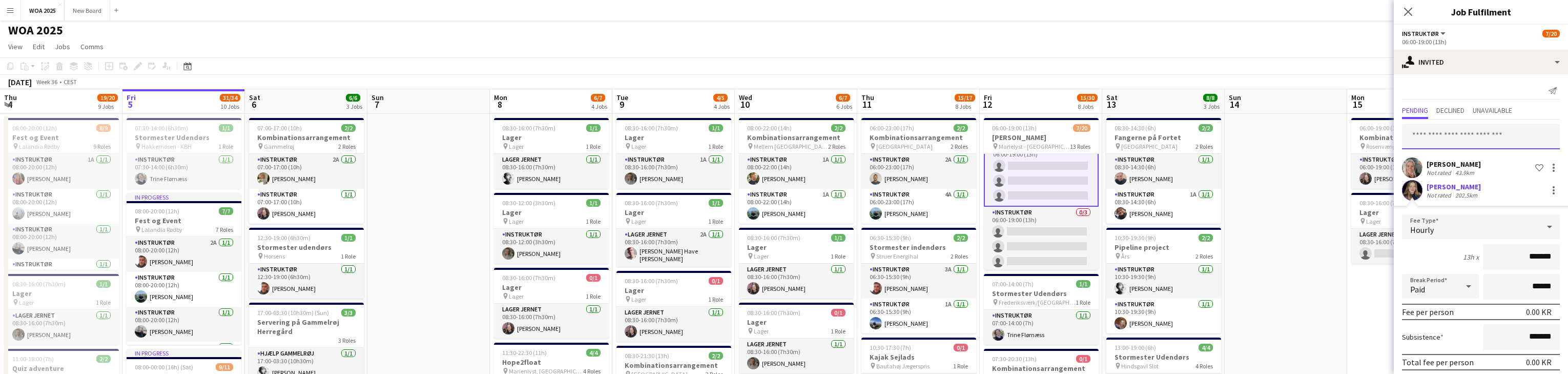
click at [513, 137] on input "text" at bounding box center [1481, 137] width 158 height 26
type input "*"
type input "****"
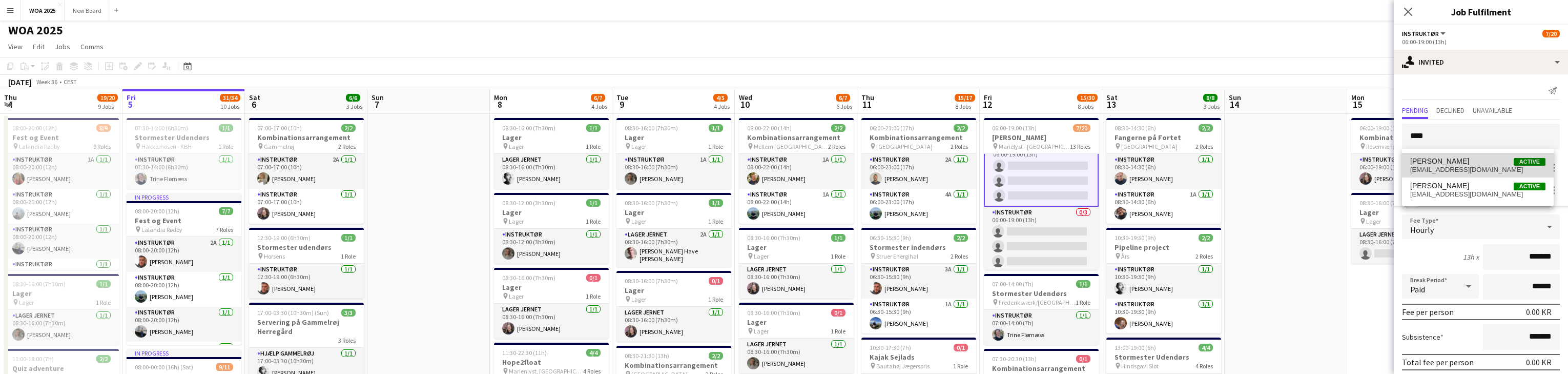
click at [513, 166] on span "[EMAIL_ADDRESS][DOMAIN_NAME]" at bounding box center [1477, 170] width 135 height 8
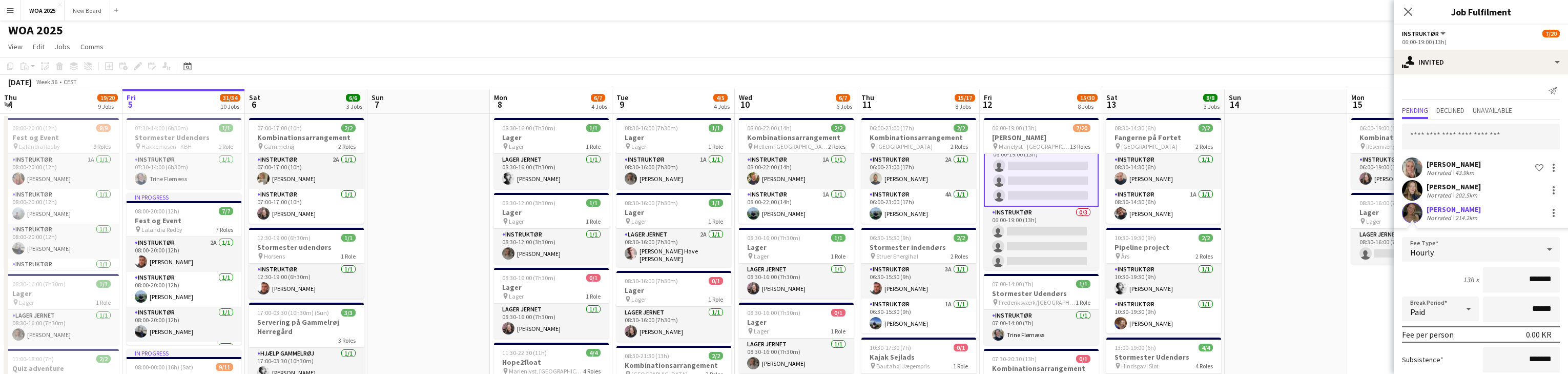
scroll to position [61, 0]
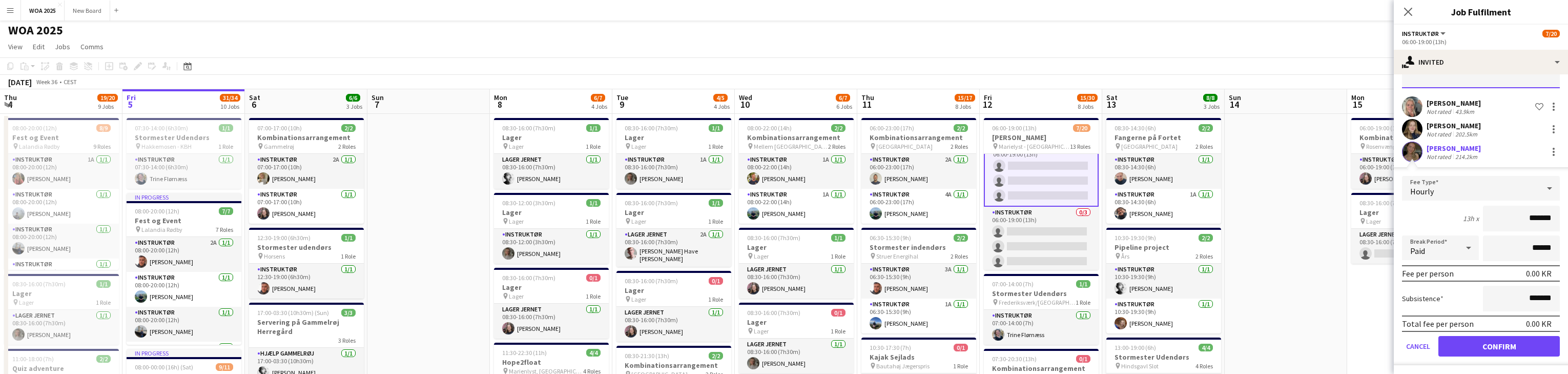
click at [513, 80] on input "text" at bounding box center [1481, 75] width 158 height 26
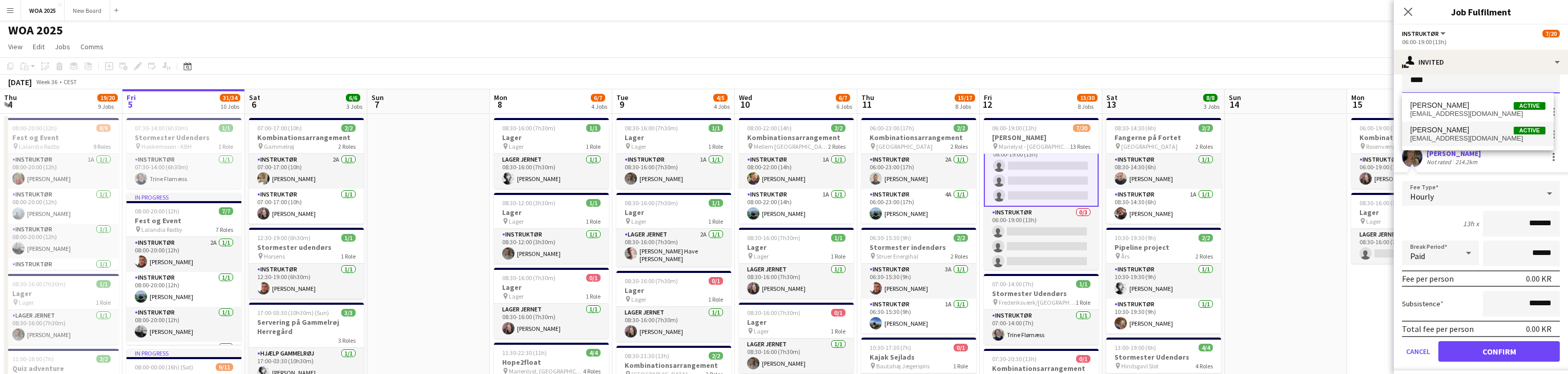
type input "****"
click at [513, 137] on span "[EMAIL_ADDRESS][DOMAIN_NAME]" at bounding box center [1477, 138] width 135 height 8
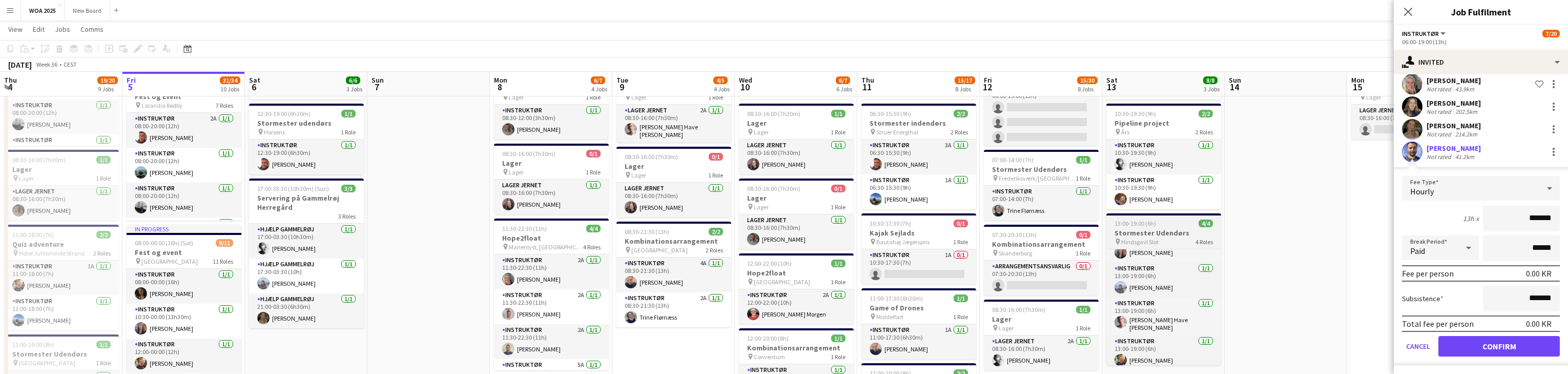
scroll to position [23, 0]
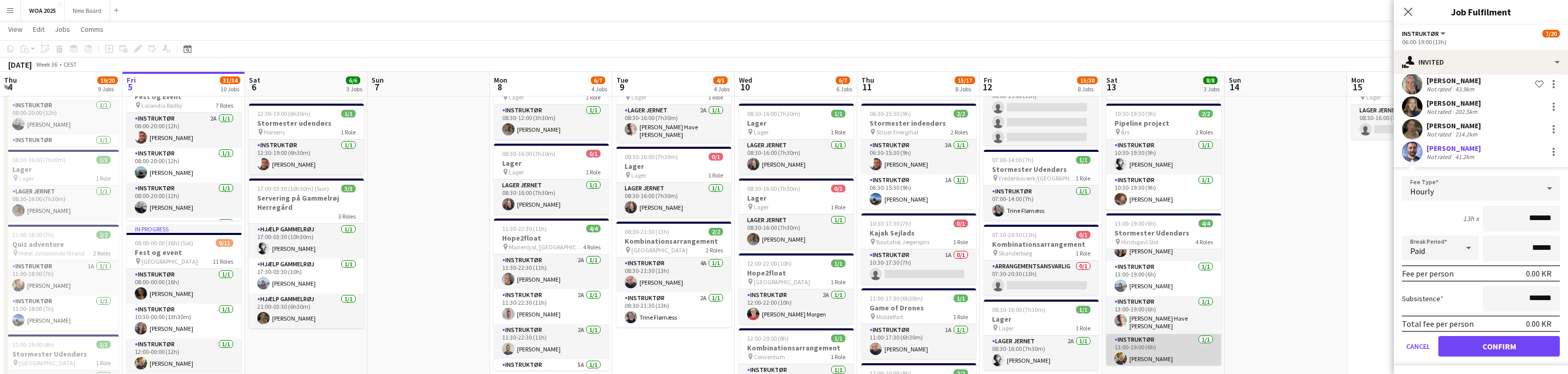
click at [513, 341] on app-card-role "Instruktør [DATE] 13:00-19:00 (6h) [PERSON_NAME]" at bounding box center [1164, 351] width 115 height 35
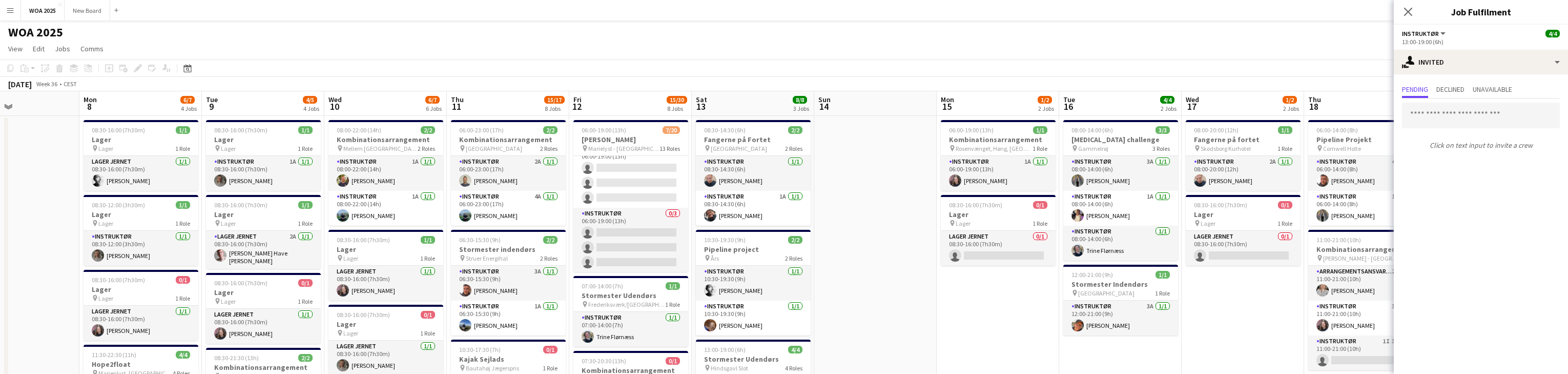
scroll to position [0, 415]
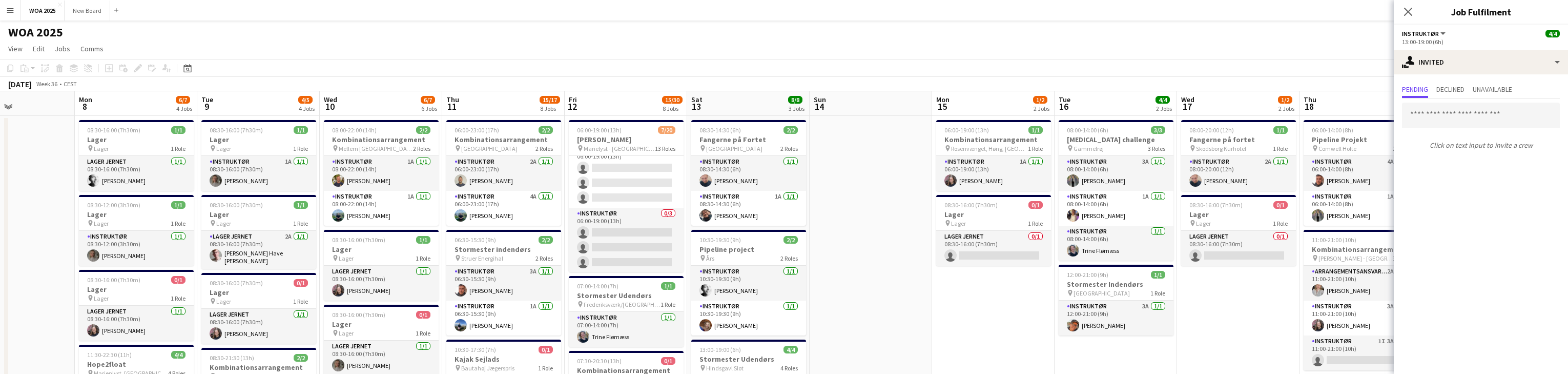
drag, startPoint x: 1271, startPoint y: 211, endPoint x: 856, endPoint y: 209, distance: 415.0
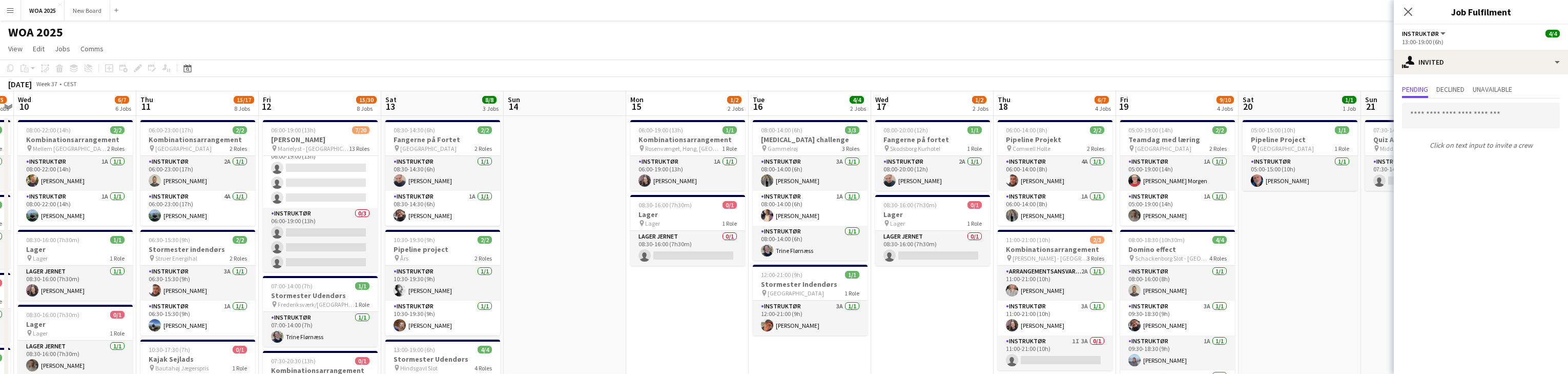
scroll to position [0, 365]
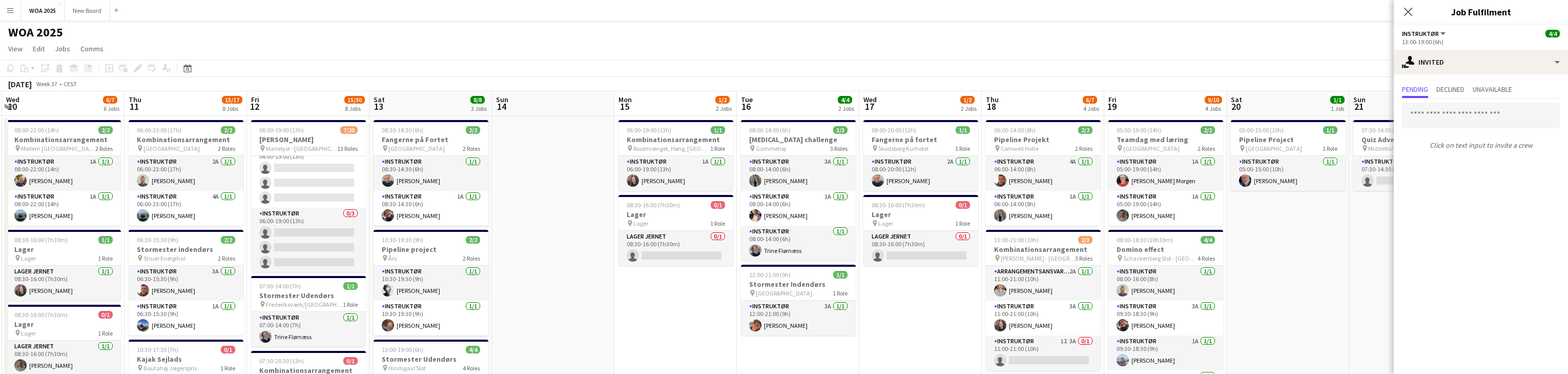
drag, startPoint x: 1207, startPoint y: 289, endPoint x: 953, endPoint y: 283, distance: 254.1
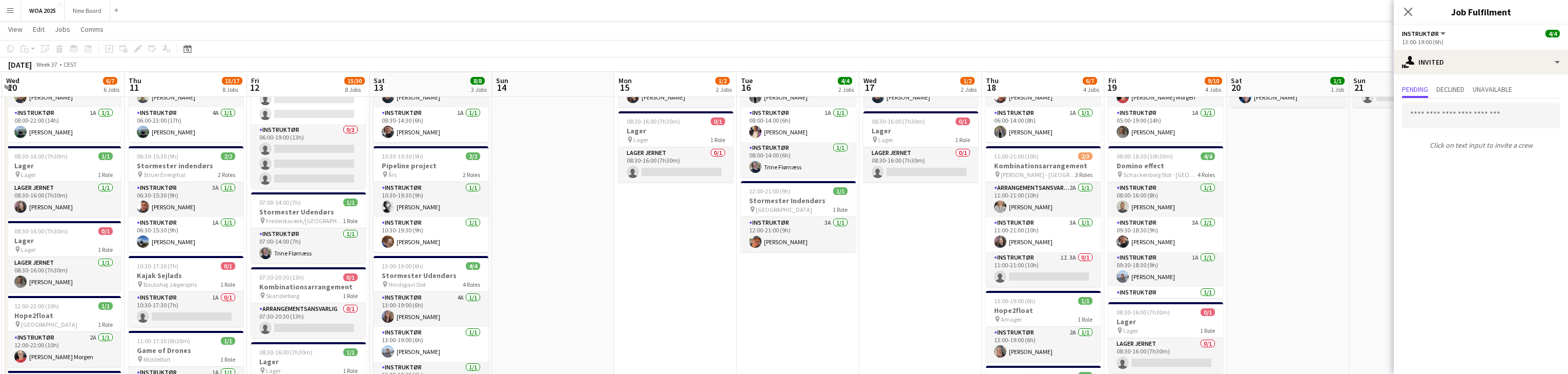
scroll to position [82, 0]
click at [513, 274] on app-card-role "Instruktør 1I 3A 0/1 11:00-21:00 (10h) single-neutral-actions" at bounding box center [1043, 269] width 115 height 35
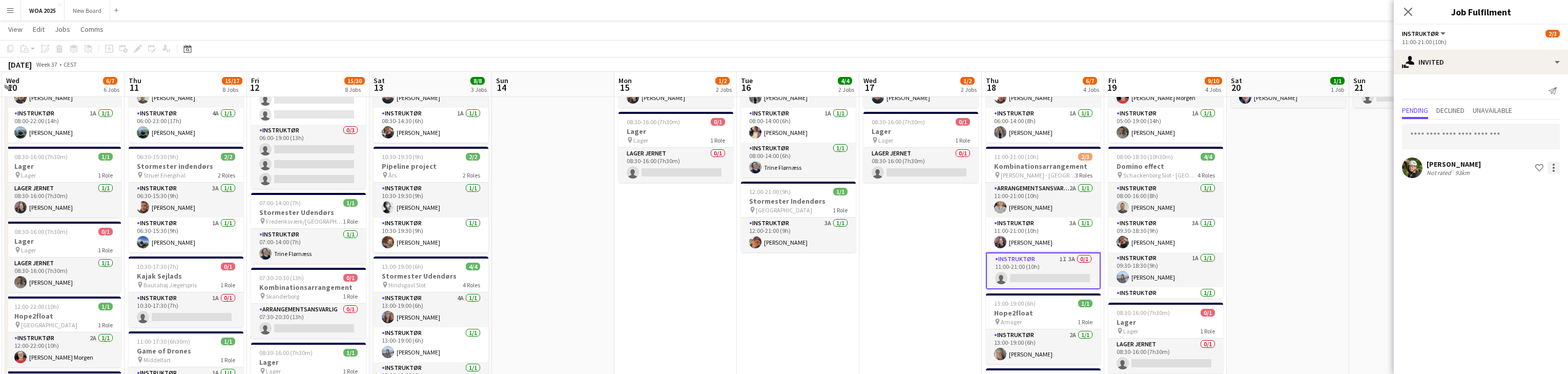
click at [513, 168] on div at bounding box center [1553, 167] width 12 height 12
click at [513, 262] on span "Cancel invitation" at bounding box center [1521, 260] width 60 height 9
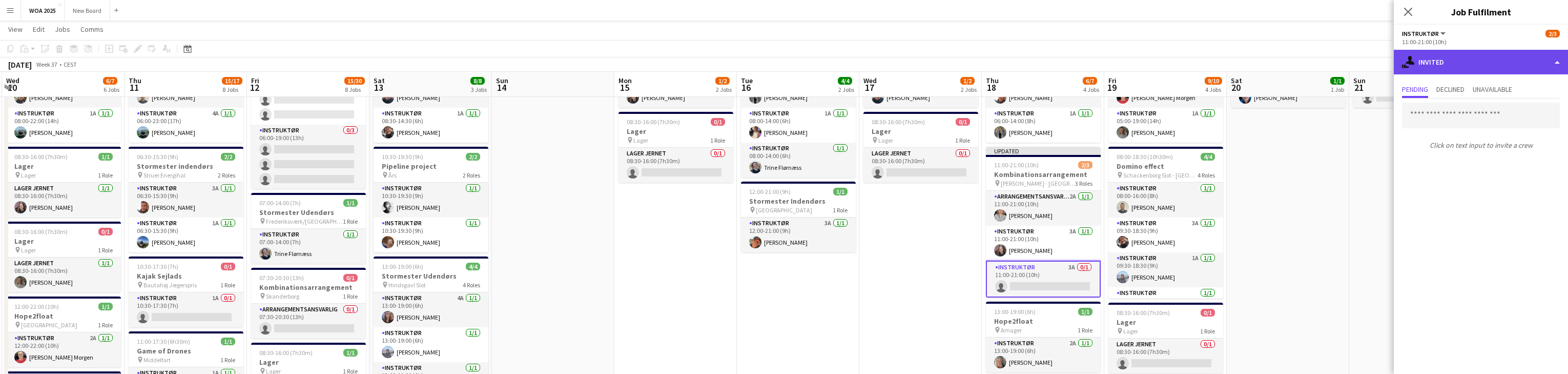
click at [513, 67] on div "single-neutral-actions-share-1 Invited" at bounding box center [1481, 62] width 174 height 25
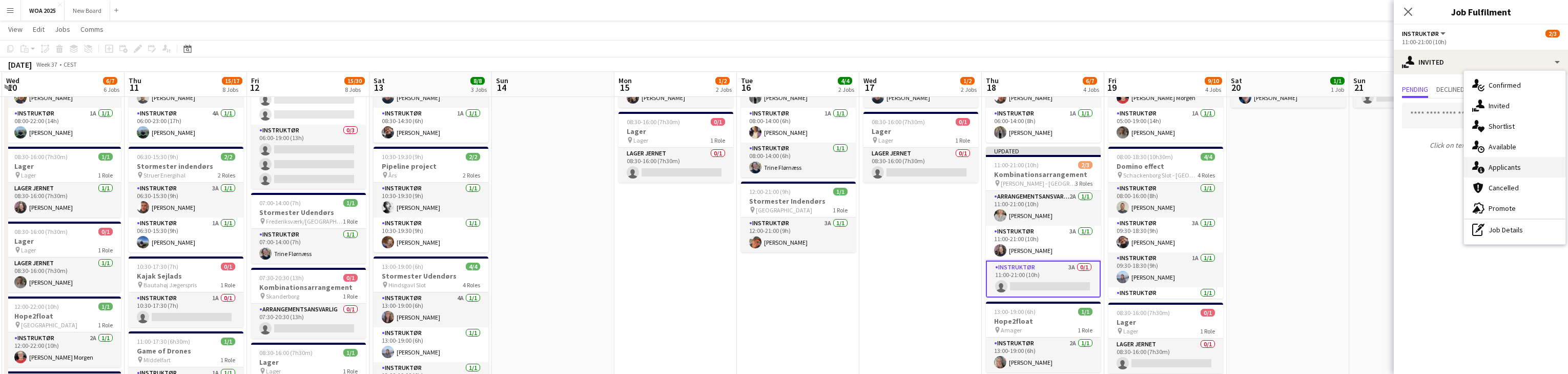
click at [513, 168] on div "single-neutral-actions-information Applicants" at bounding box center [1514, 167] width 101 height 20
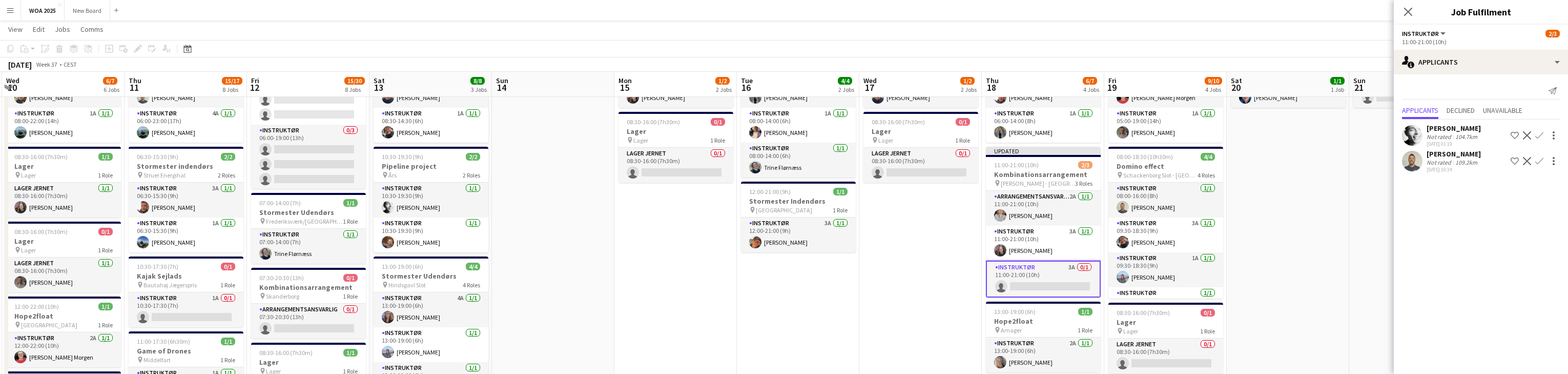
click at [513, 278] on app-card-role "Instruktør 3A 0/1 11:00-21:00 (10h) single-neutral-actions" at bounding box center [1043, 279] width 115 height 37
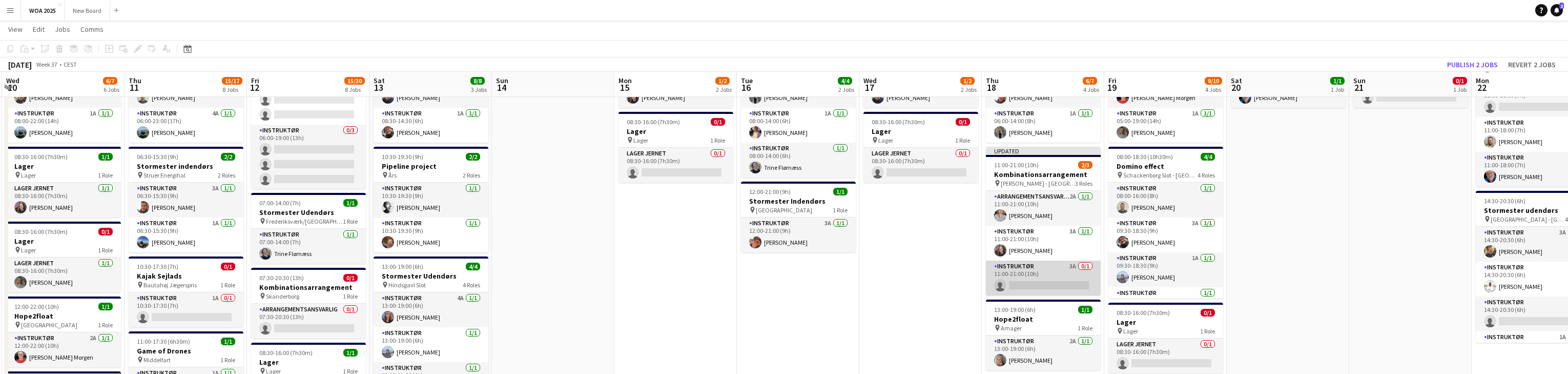
click at [513, 277] on app-card-role "Instruktør 3A 0/1 11:00-21:00 (10h) single-neutral-actions" at bounding box center [1043, 278] width 115 height 35
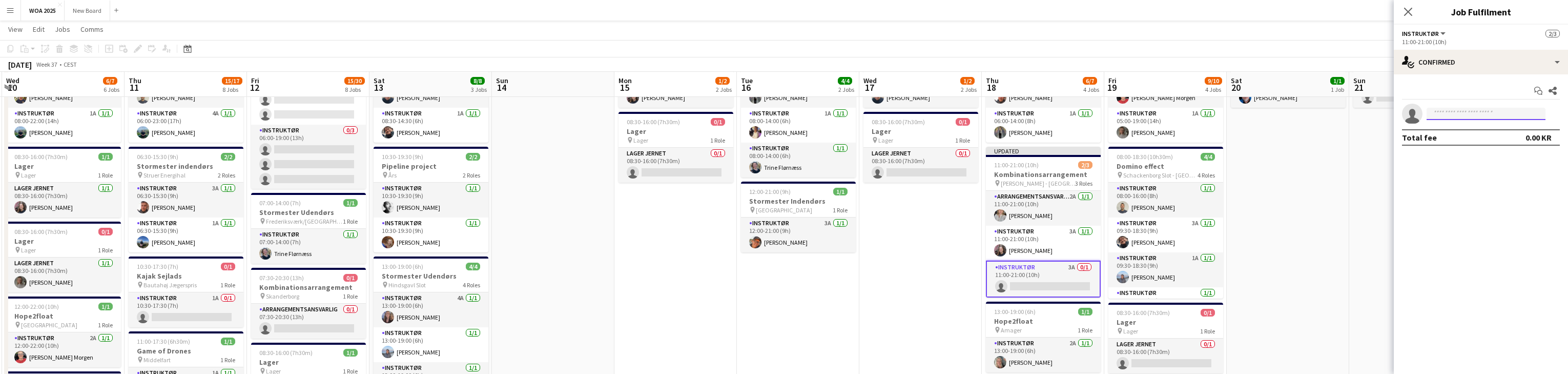
click at [513, 114] on input at bounding box center [1486, 114] width 119 height 12
type input "****"
click at [513, 126] on span "[PERSON_NAME]" at bounding box center [1464, 128] width 59 height 9
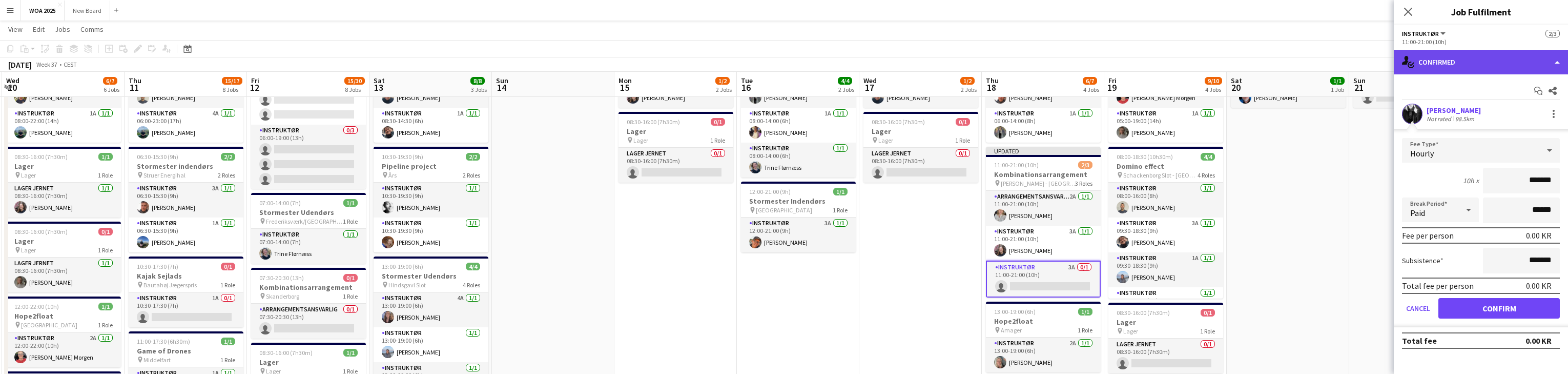
click at [513, 66] on div "single-neutral-actions-check-2 Confirmed" at bounding box center [1481, 62] width 174 height 25
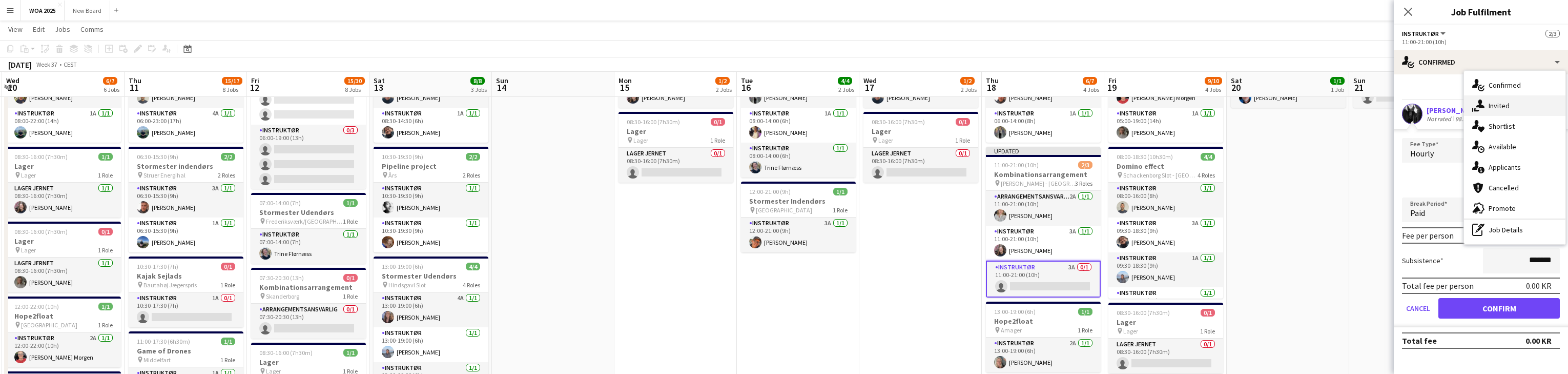
click at [513, 103] on div "single-neutral-actions-share-1 Invited" at bounding box center [1514, 105] width 101 height 20
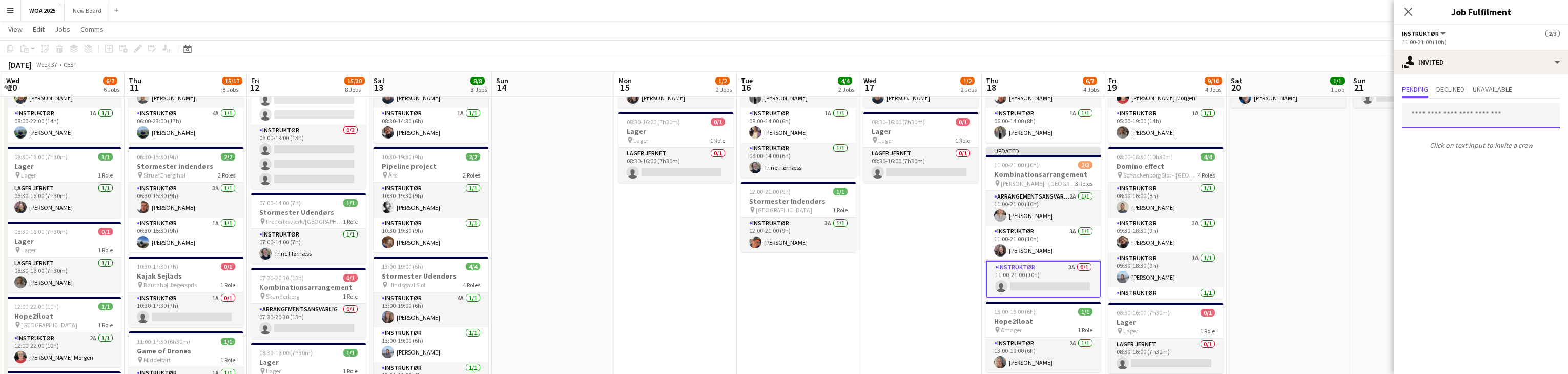
click at [513, 112] on input "text" at bounding box center [1481, 116] width 158 height 26
type input "******"
click at [513, 141] on span "[PERSON_NAME]" at bounding box center [1439, 140] width 59 height 9
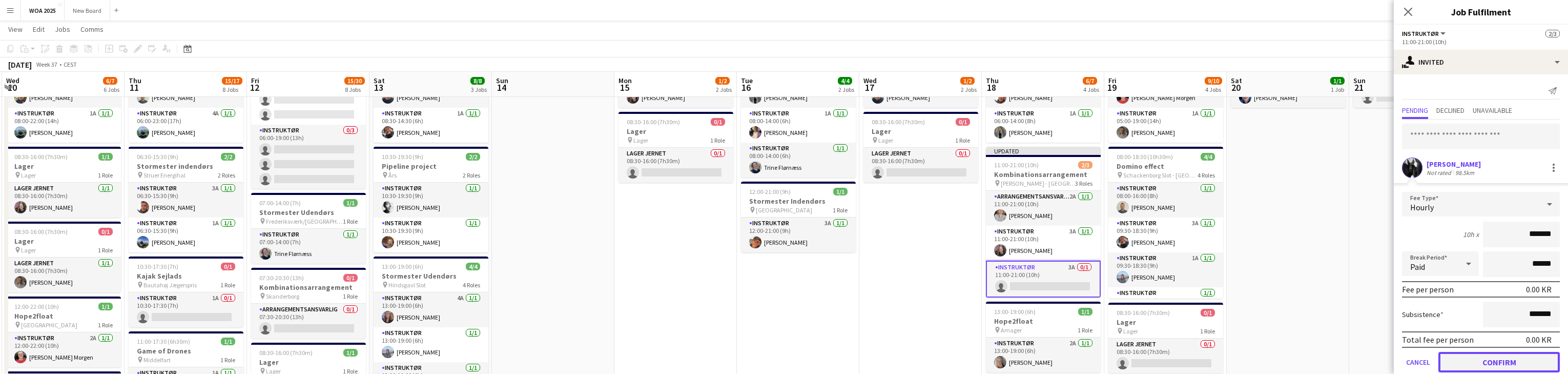
click at [513, 359] on button "Confirm" at bounding box center [1499, 362] width 121 height 20
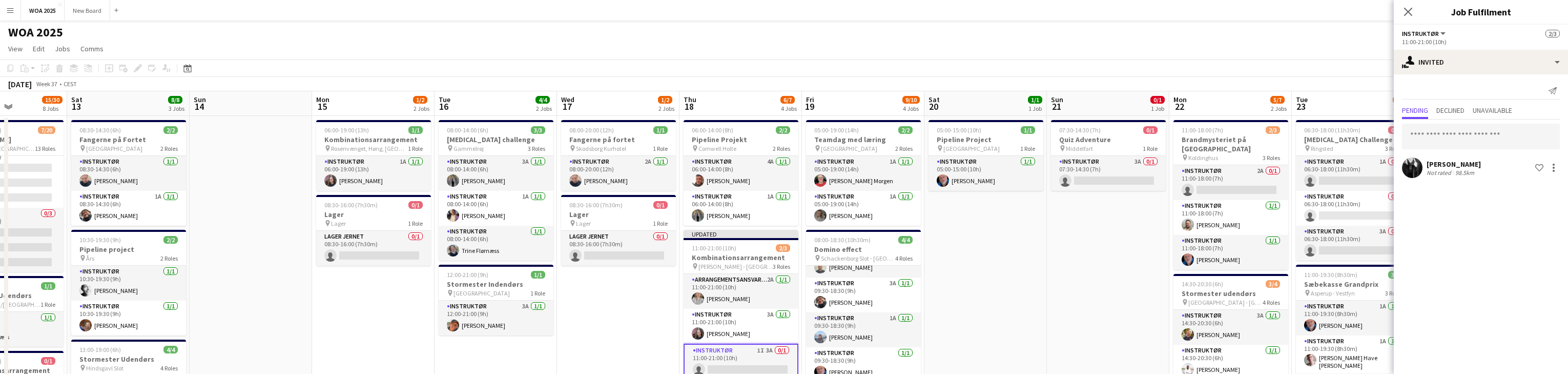
scroll to position [0, 422]
drag, startPoint x: 1230, startPoint y: 221, endPoint x: 986, endPoint y: 194, distance: 245.5
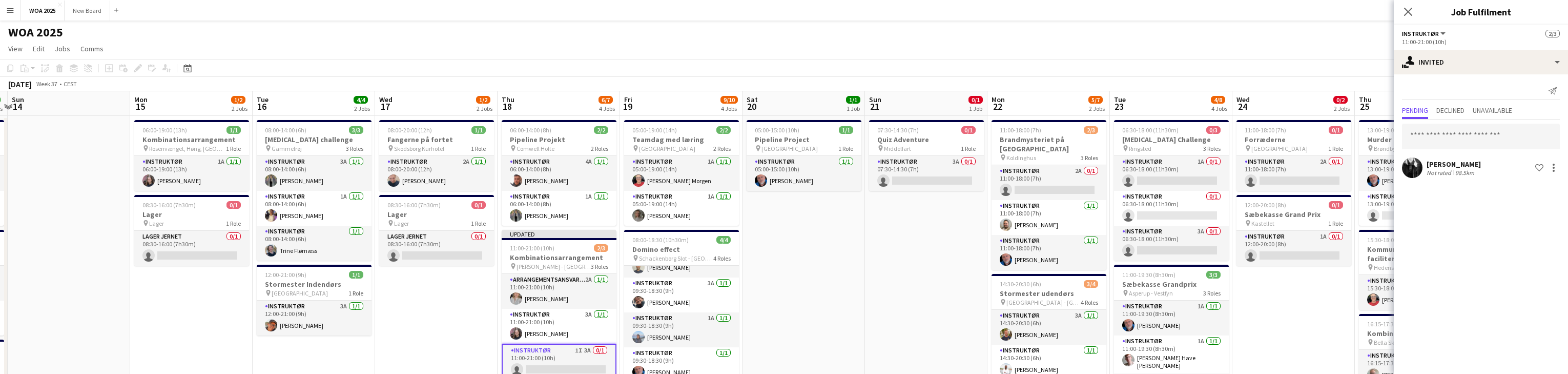
scroll to position [0, 369]
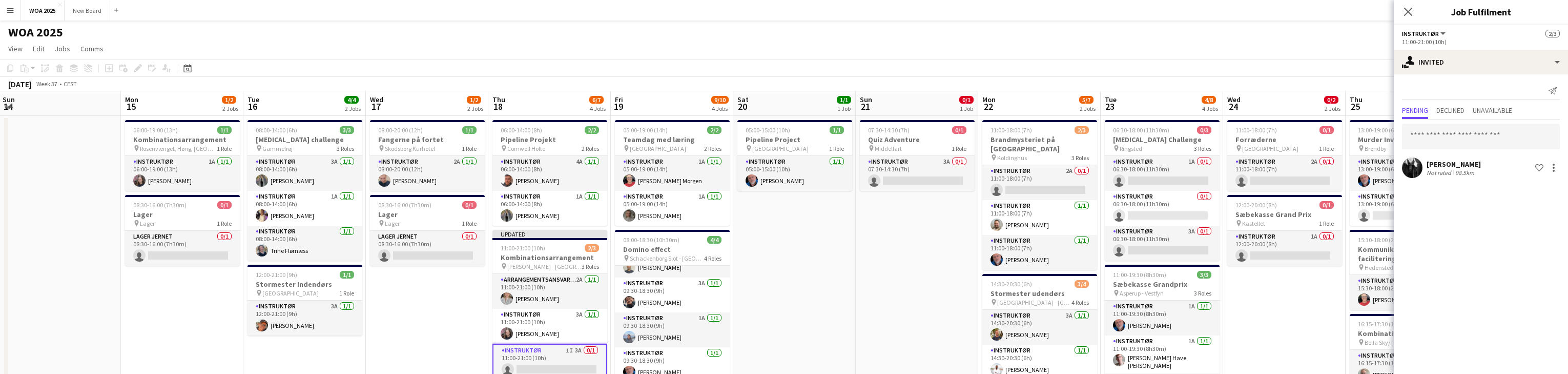
drag, startPoint x: 1127, startPoint y: 234, endPoint x: 935, endPoint y: 205, distance: 194.2
click at [513, 170] on app-card-role "Instruktør 2A 0/1 11:00-18:00 (7h) single-neutral-actions" at bounding box center [1285, 173] width 115 height 35
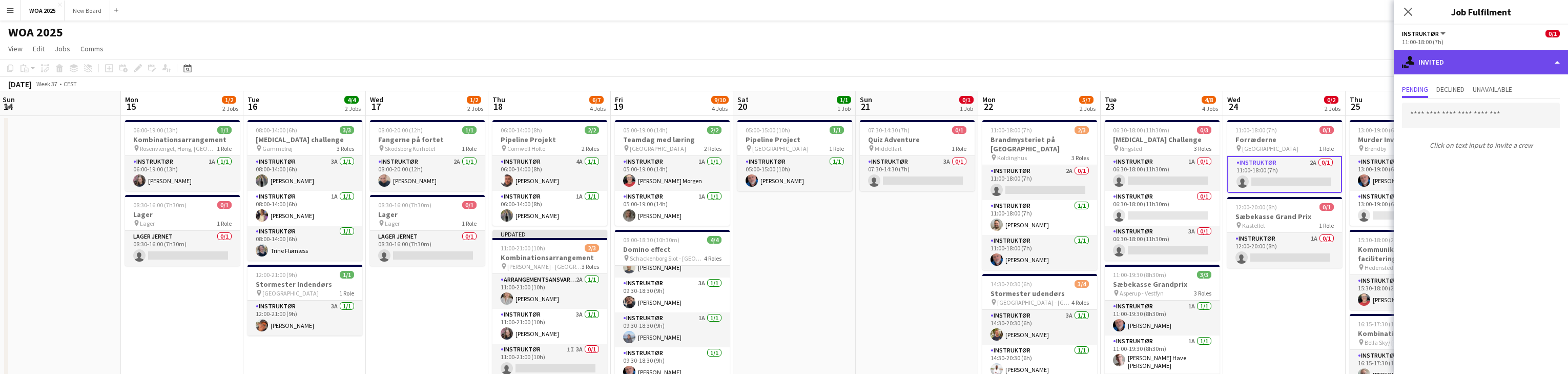
click at [513, 64] on div "single-neutral-actions-share-1 Invited" at bounding box center [1481, 62] width 174 height 25
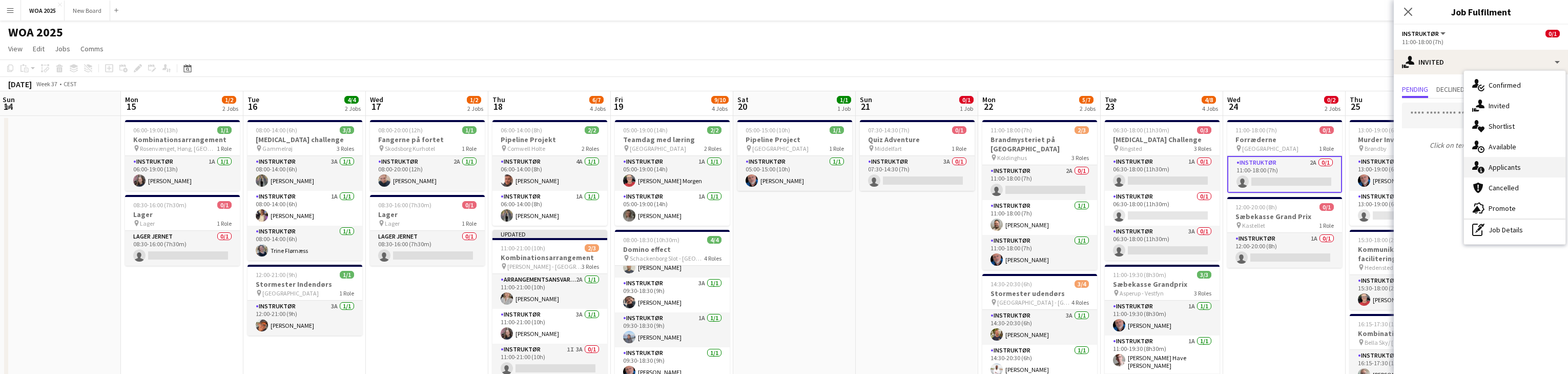
click at [513, 168] on span "Applicants" at bounding box center [1504, 167] width 33 height 9
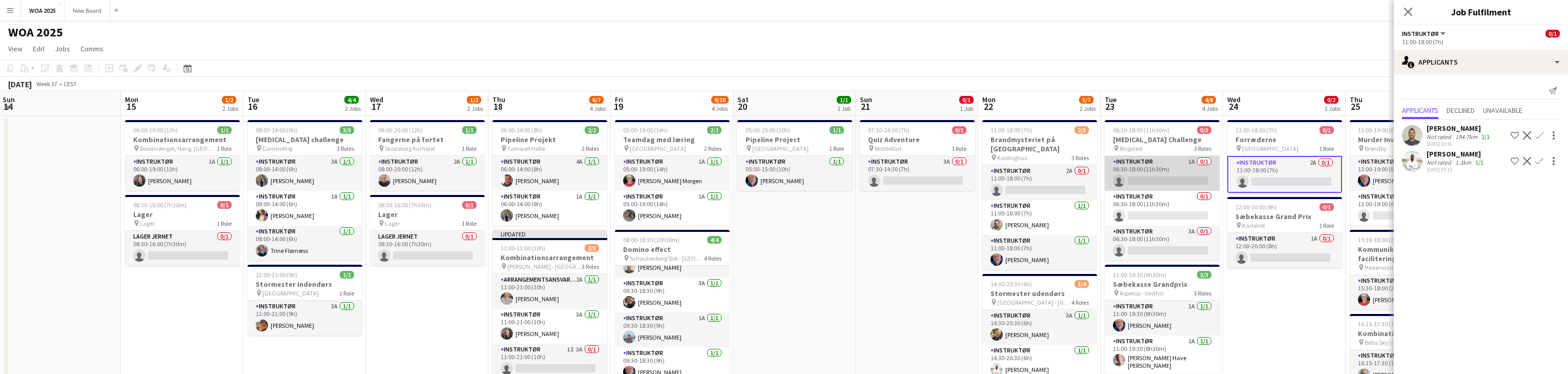
click at [513, 181] on app-card-role "Instruktør 1A 0/1 06:30-18:00 (11h30m) single-neutral-actions" at bounding box center [1162, 173] width 115 height 35
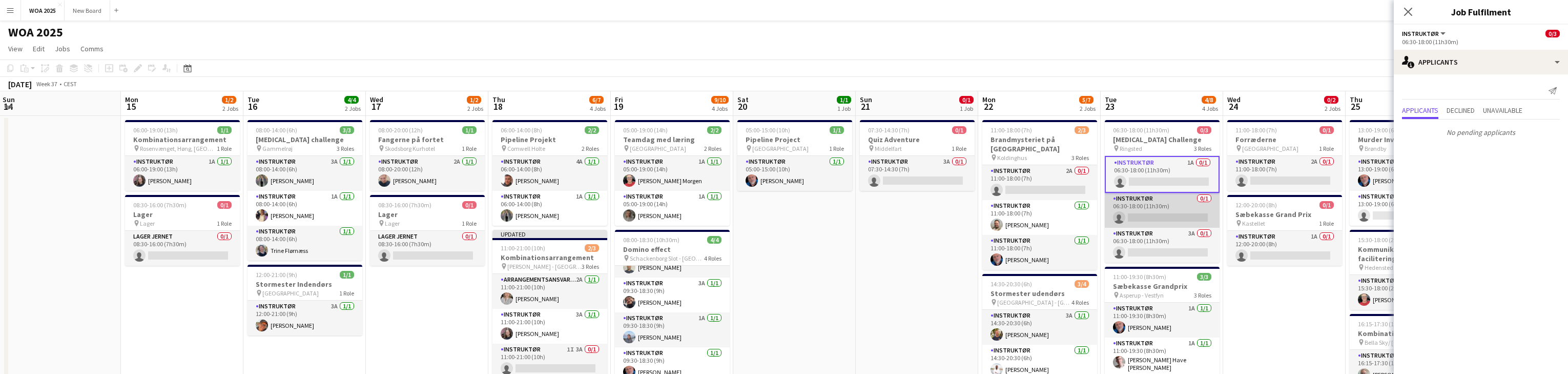
click at [513, 207] on app-card-role "Instruktør 0/1 06:30-18:00 (11h30m) single-neutral-actions" at bounding box center [1162, 210] width 115 height 35
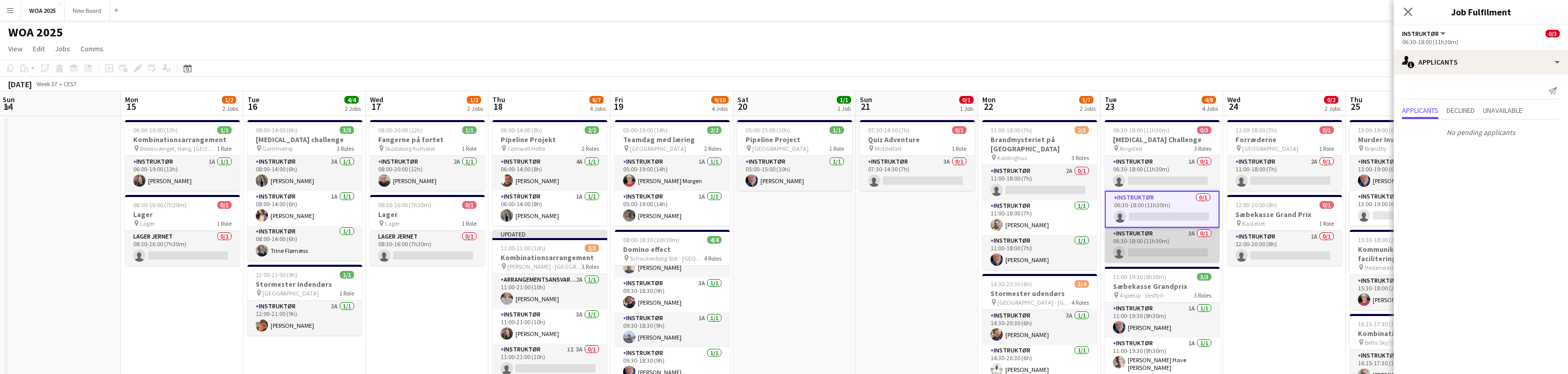
click at [513, 244] on app-card-role "Instruktør 3A 0/1 06:30-18:00 (11h30m) single-neutral-actions" at bounding box center [1162, 245] width 115 height 35
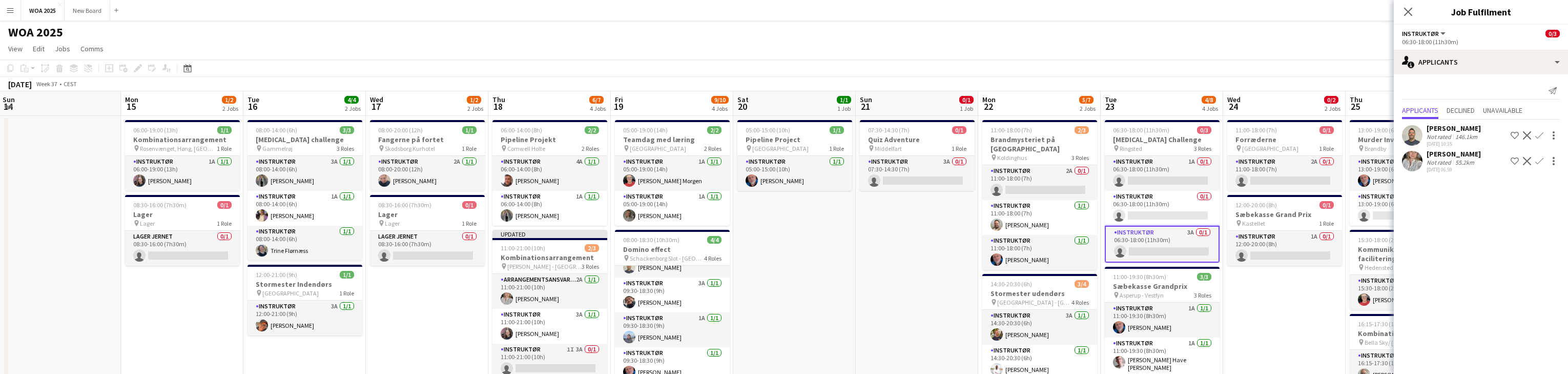
click at [513, 165] on app-icon "Confirm" at bounding box center [1539, 161] width 8 height 8
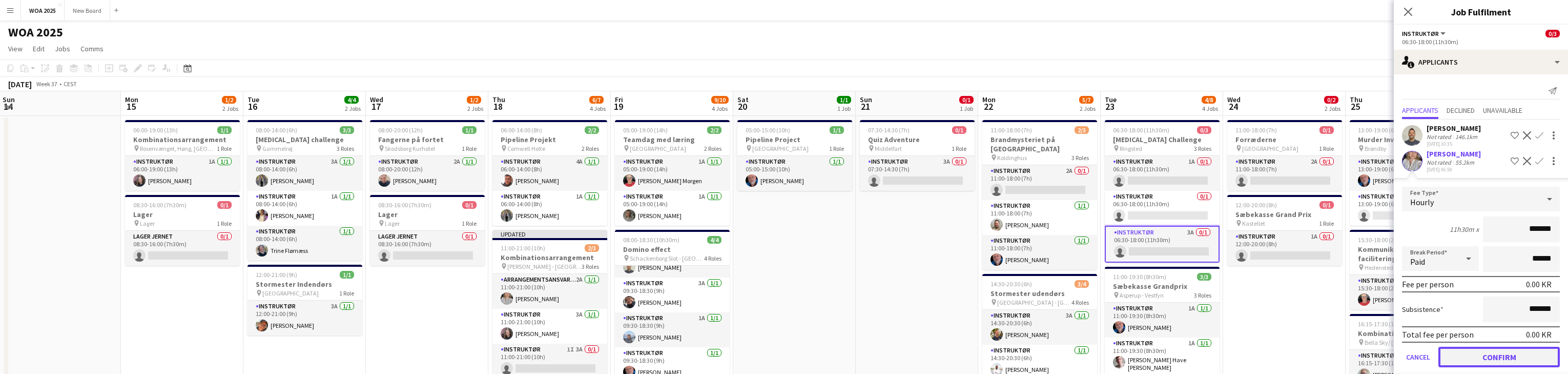
click at [513, 359] on button "Confirm" at bounding box center [1499, 357] width 121 height 20
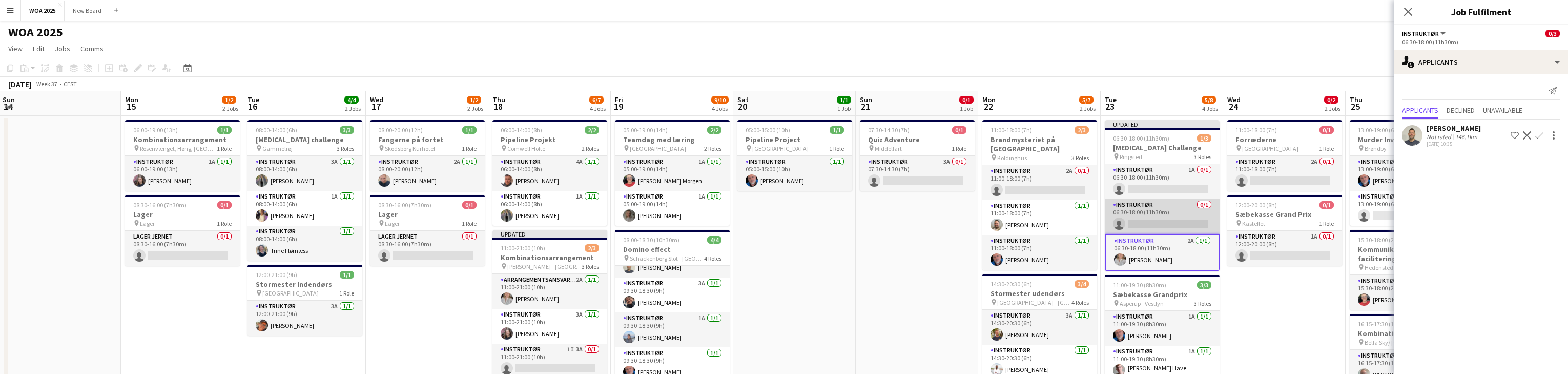
click at [513, 213] on app-card-role "Instruktør 0/1 06:30-18:00 (11h30m) single-neutral-actions" at bounding box center [1162, 216] width 115 height 35
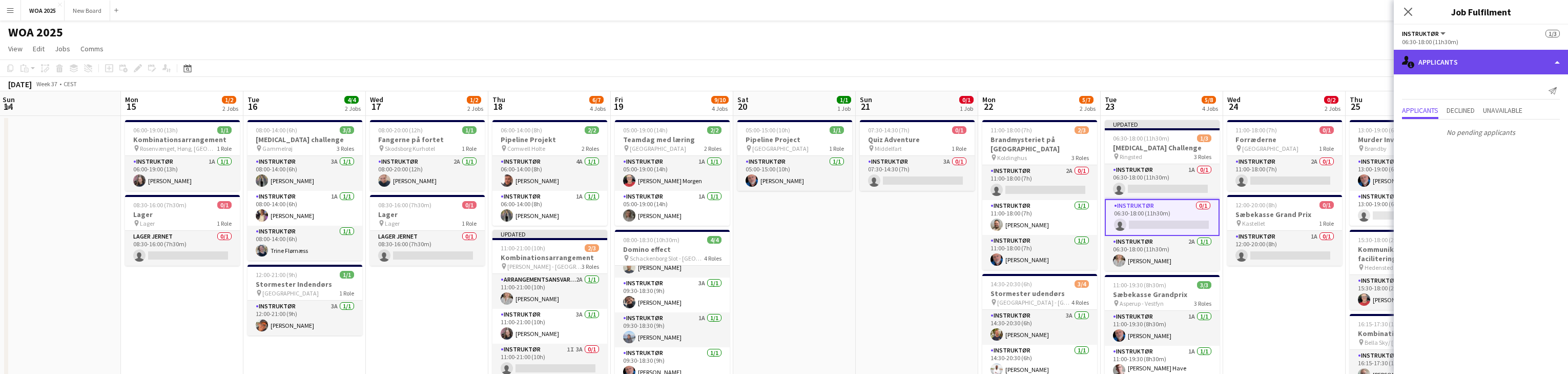
click at [513, 65] on div "single-neutral-actions-information Applicants" at bounding box center [1481, 62] width 174 height 25
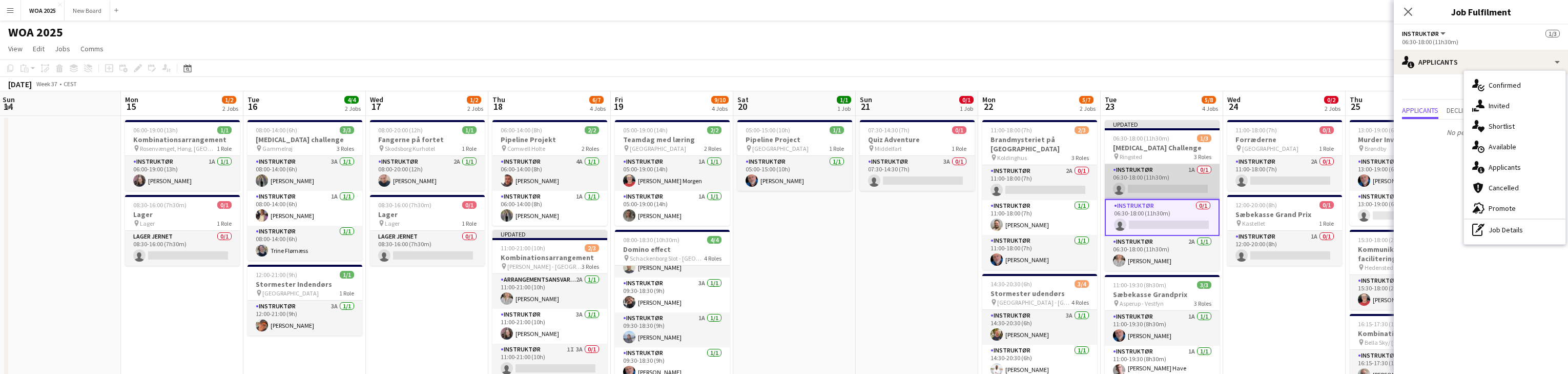
click at [513, 174] on app-card-role "Instruktør 1A 0/1 06:30-18:00 (11h30m) single-neutral-actions" at bounding box center [1162, 181] width 115 height 35
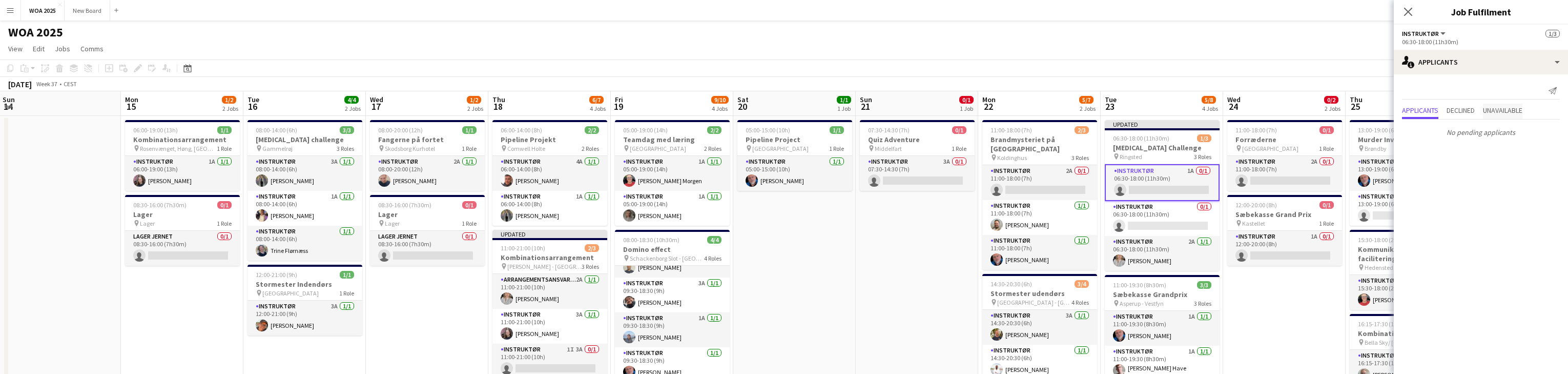
click at [513, 110] on span "Unavailable" at bounding box center [1503, 110] width 40 height 7
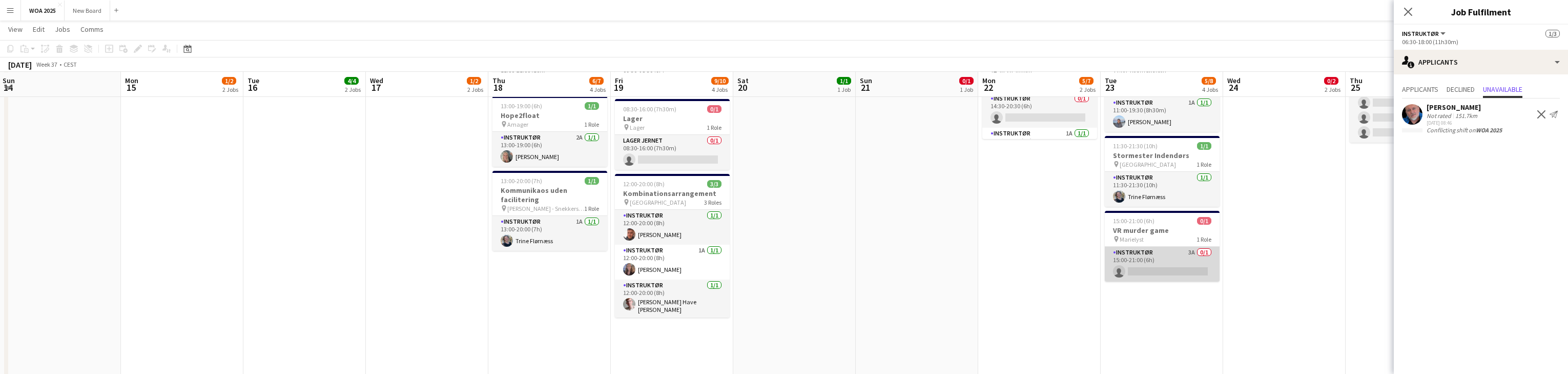
scroll to position [286, 0]
click at [513, 255] on app-card-role "Instruktør 3A 0/1 15:00-21:00 (6h) single-neutral-actions" at bounding box center [1162, 264] width 115 height 35
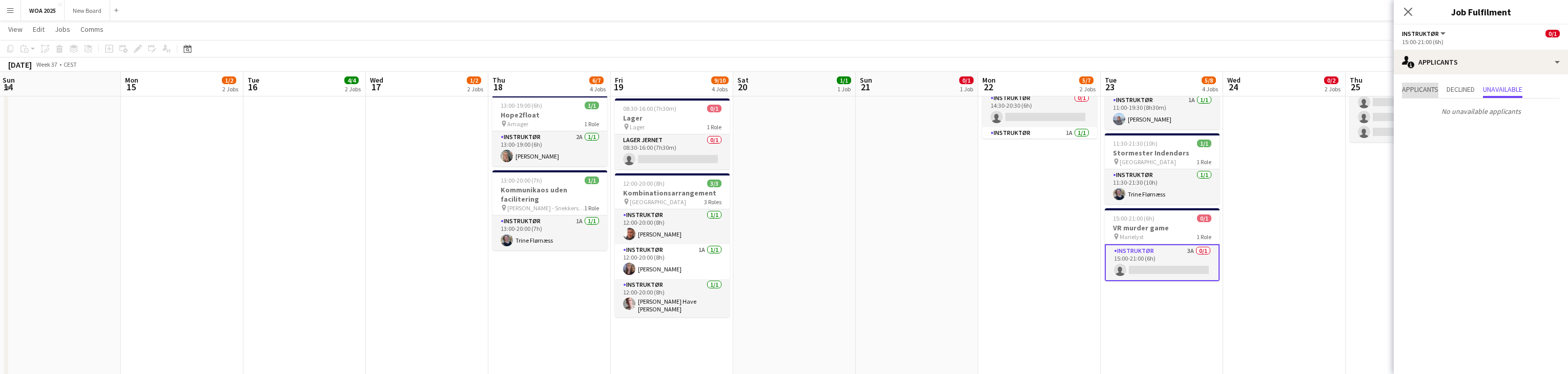
click at [513, 90] on span "Applicants" at bounding box center [1420, 89] width 36 height 7
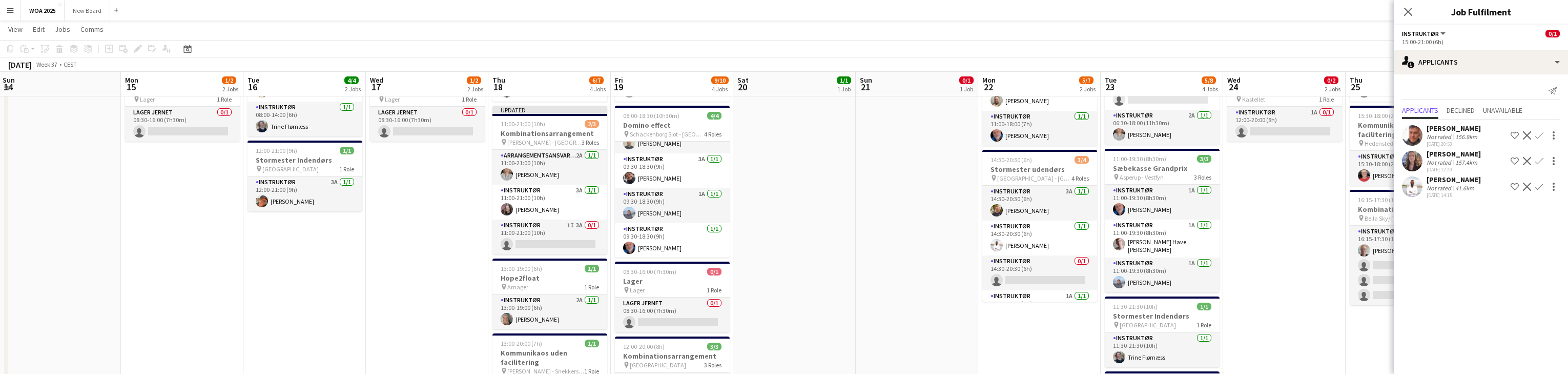
scroll to position [123, 0]
click at [513, 270] on app-card-role "Instruktør 0/1 14:30-20:30 (6h) single-neutral-actions" at bounding box center [1039, 273] width 115 height 35
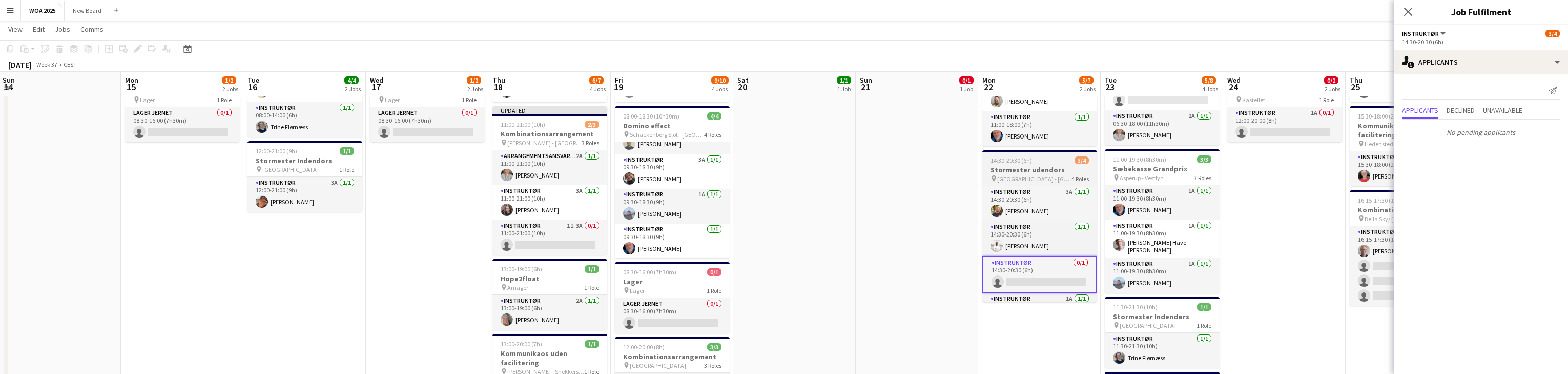
scroll to position [25, 0]
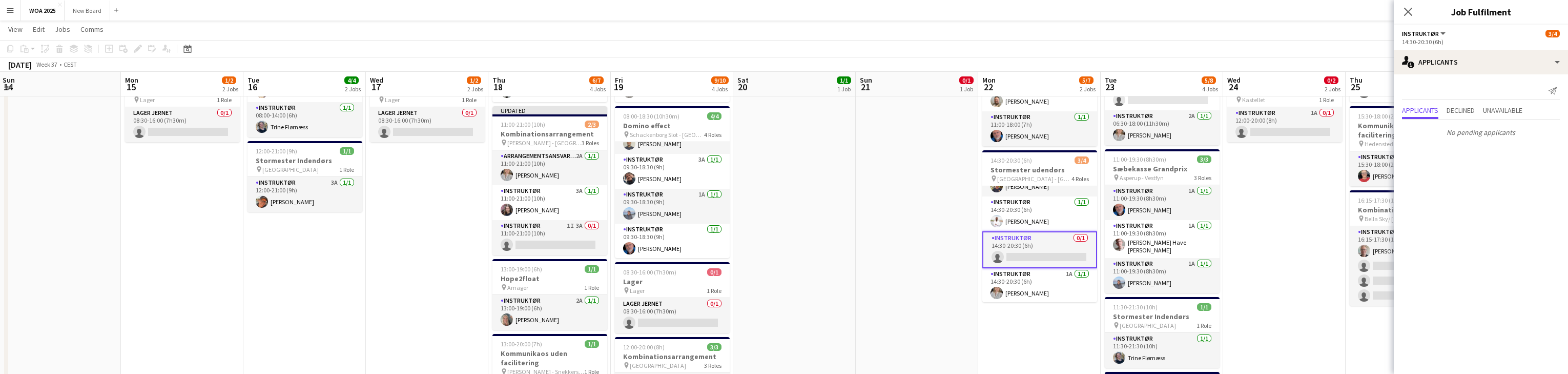
click at [513, 241] on app-card-role "Instruktør 0/1 14:30-20:30 (6h) single-neutral-actions" at bounding box center [1039, 250] width 115 height 37
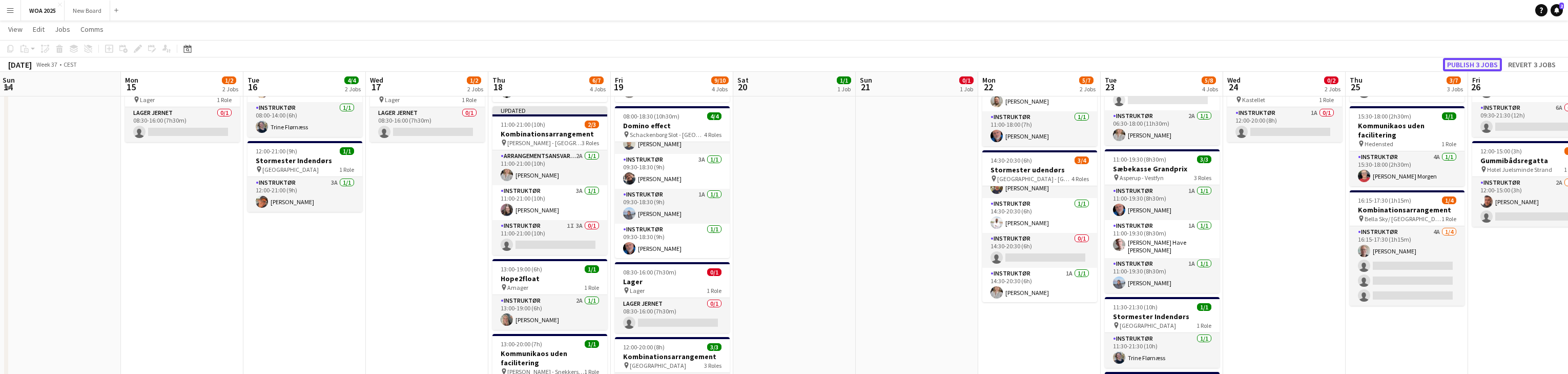
click at [513, 62] on button "Publish 3 jobs" at bounding box center [1472, 64] width 59 height 13
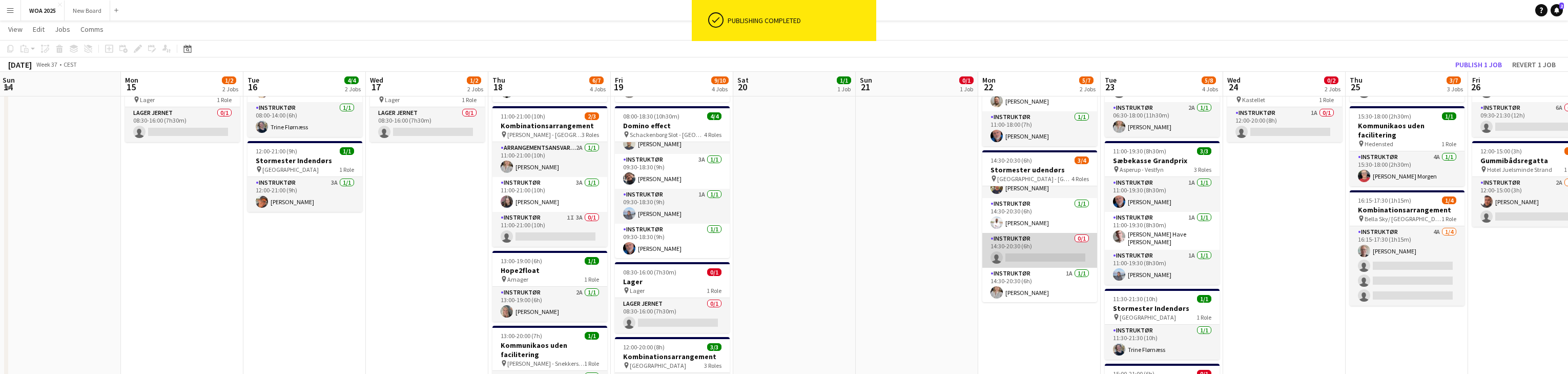
click at [513, 247] on app-card-role "Instruktør 0/1 14:30-20:30 (6h) single-neutral-actions" at bounding box center [1039, 250] width 115 height 35
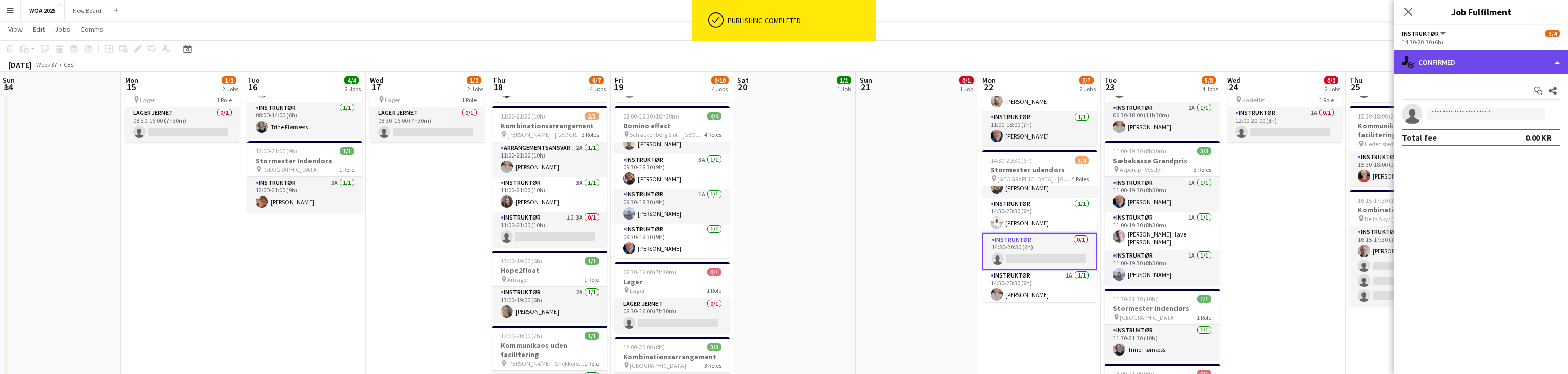
click at [513, 63] on div "single-neutral-actions-check-2 Confirmed" at bounding box center [1481, 62] width 174 height 25
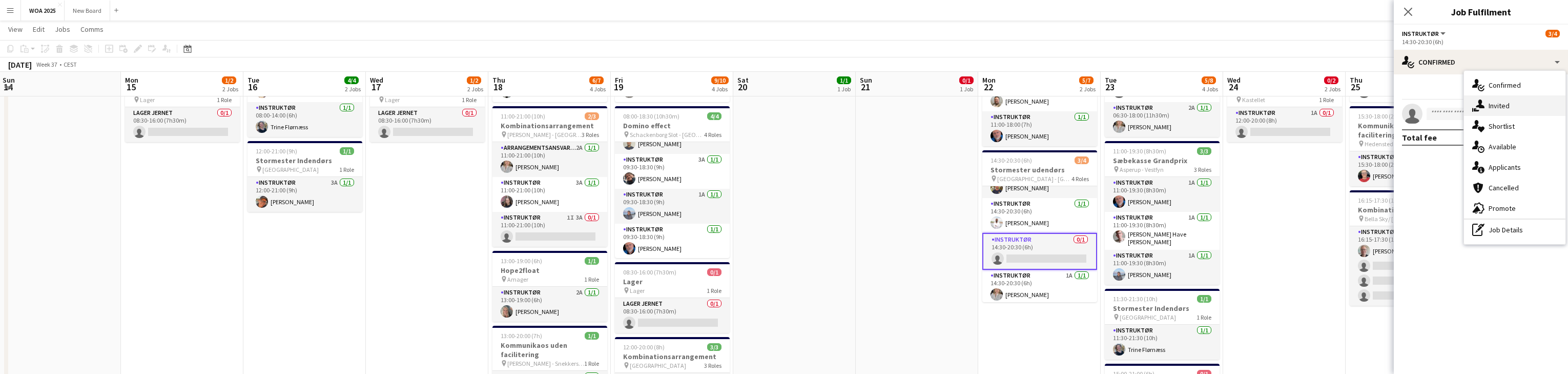
click at [513, 108] on span "Invited" at bounding box center [1498, 105] width 21 height 9
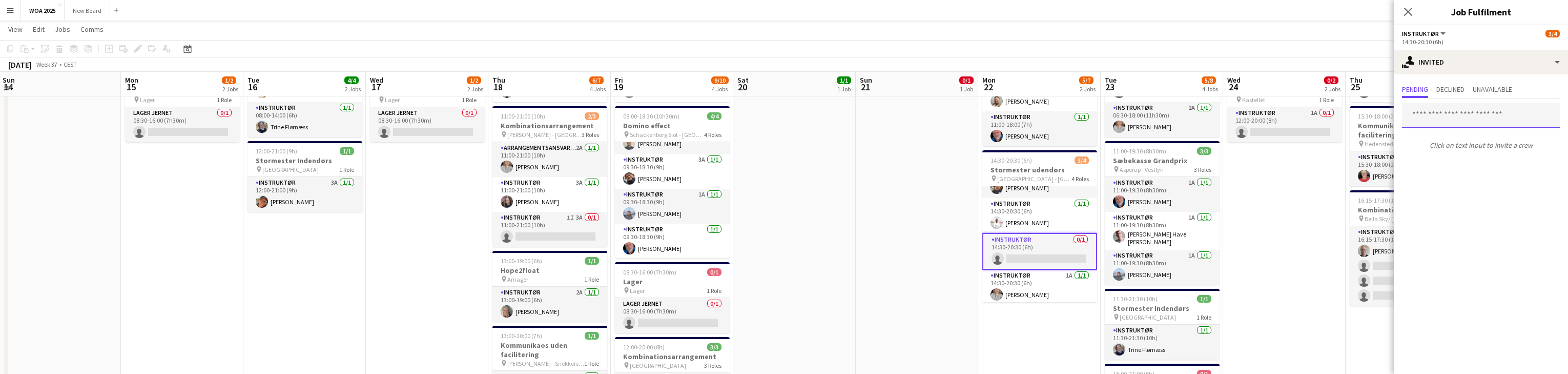
click at [513, 112] on input "text" at bounding box center [1481, 116] width 158 height 26
type input "****"
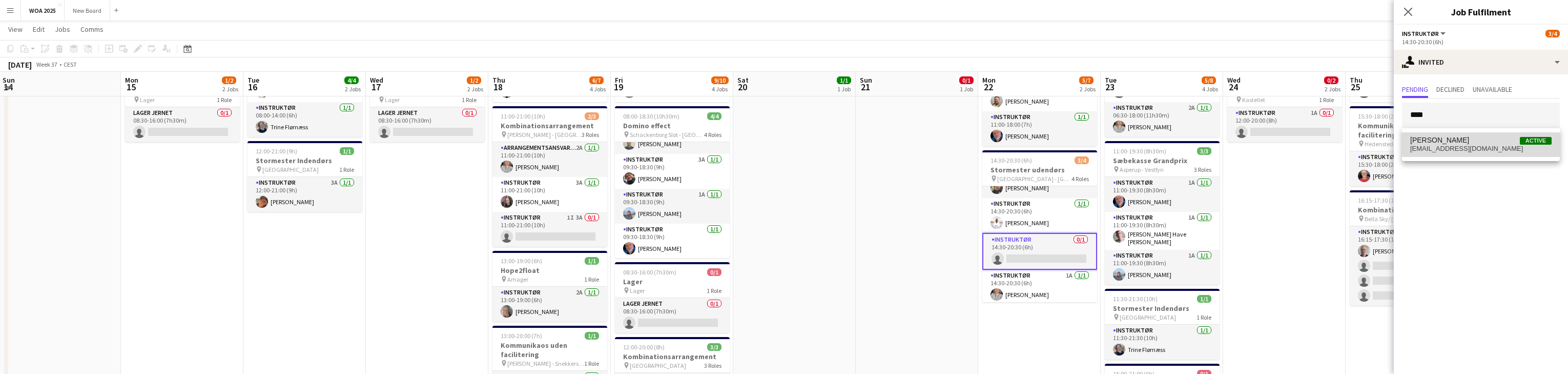
click at [513, 145] on span "[EMAIL_ADDRESS][DOMAIN_NAME]" at bounding box center [1481, 149] width 142 height 8
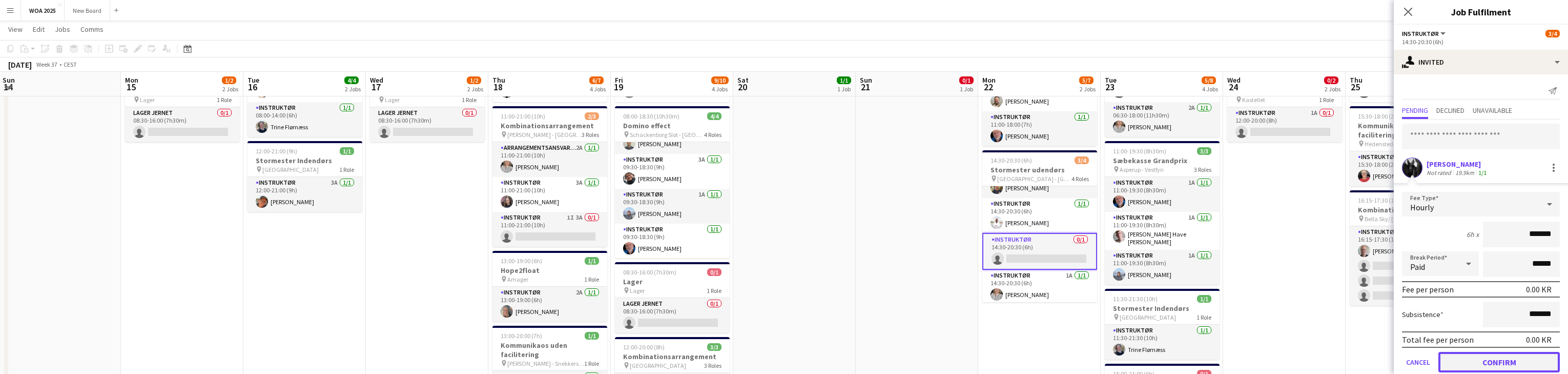
click at [513, 359] on button "Confirm" at bounding box center [1499, 362] width 121 height 20
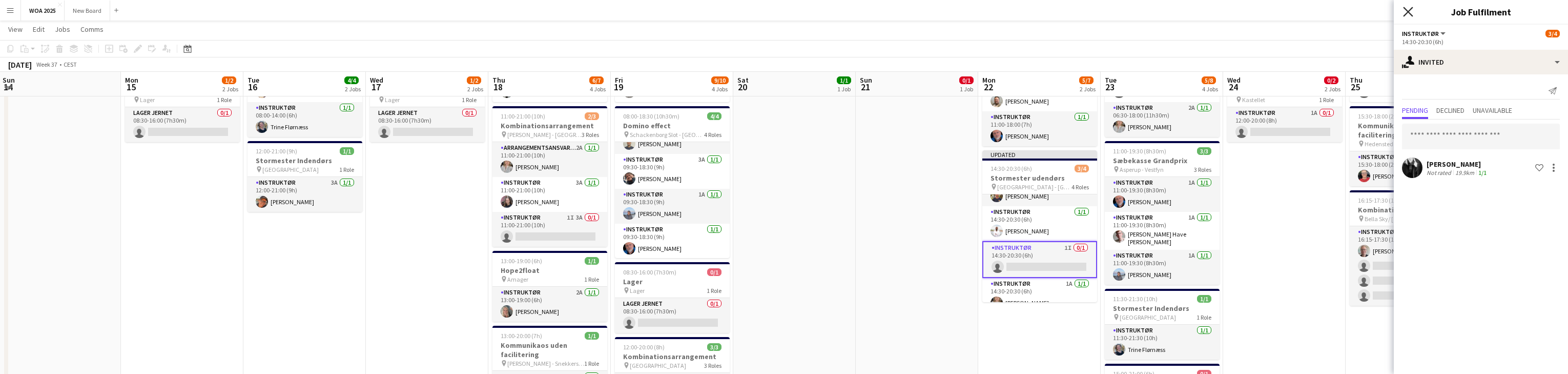
click at [513, 11] on icon at bounding box center [1407, 11] width 10 height 10
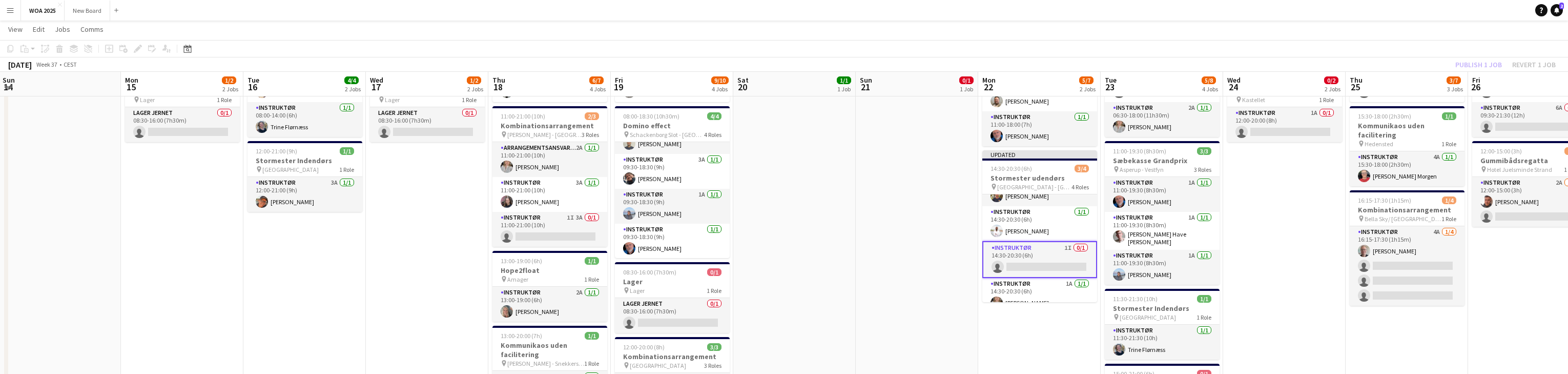
click at [513, 66] on div "Publish 1 job Revert 1 job" at bounding box center [1506, 64] width 125 height 13
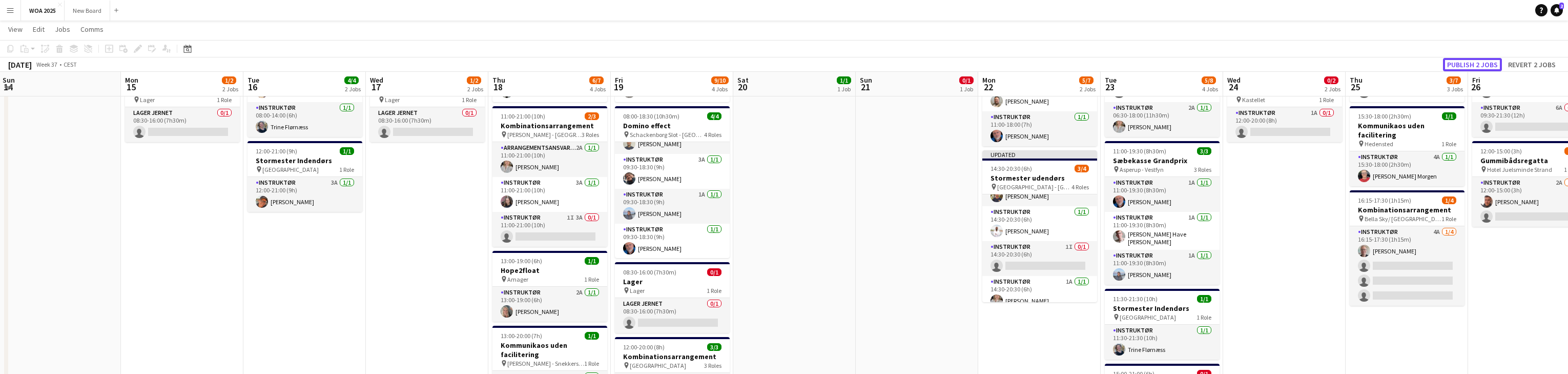
click at [513, 66] on button "Publish 2 jobs" at bounding box center [1472, 64] width 59 height 13
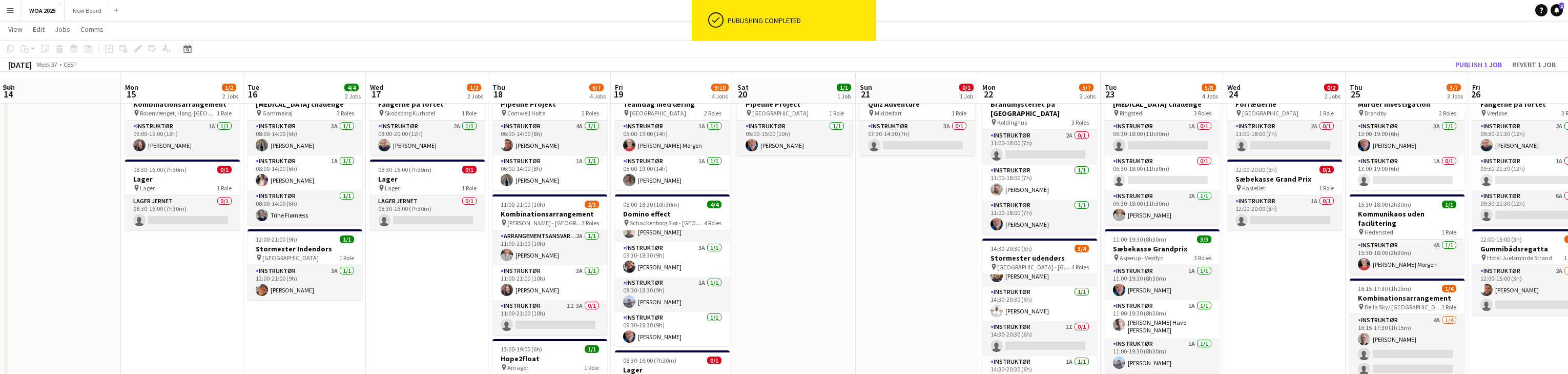
scroll to position [0, 0]
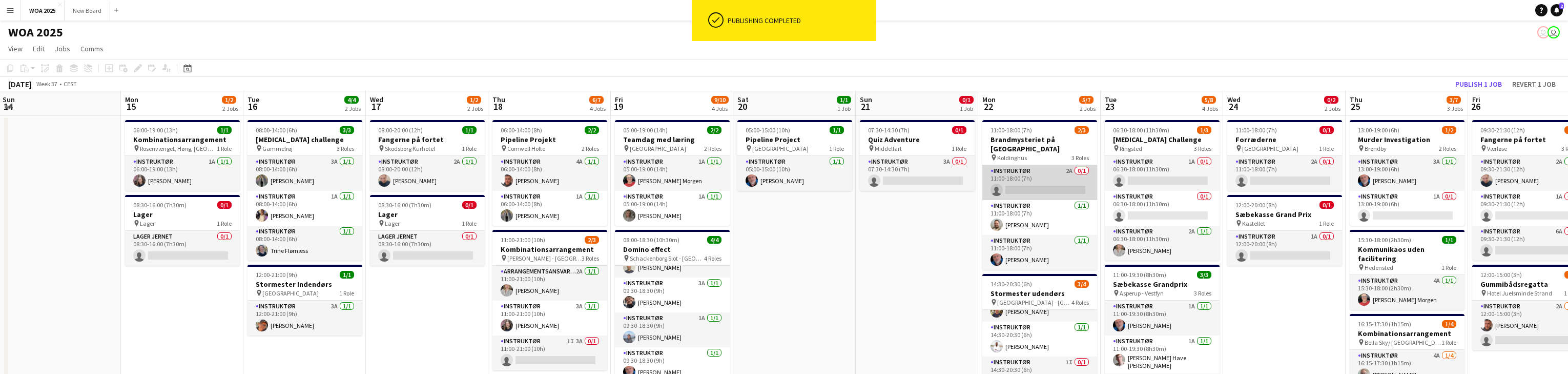
click at [513, 165] on app-card-role "Instruktør 2A 0/1 11:00-18:00 (7h) single-neutral-actions" at bounding box center [1039, 183] width 115 height 35
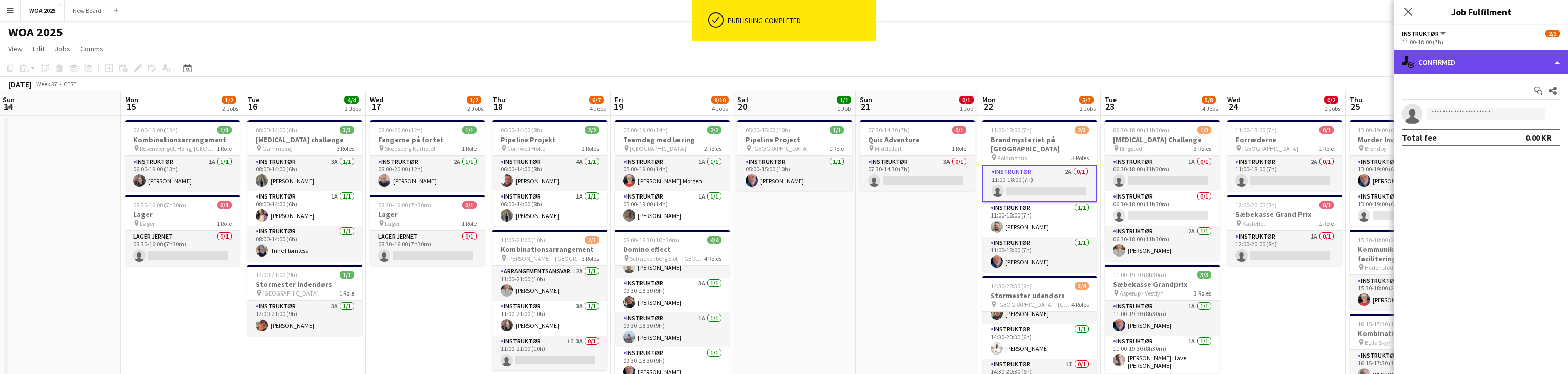
click at [513, 61] on div "single-neutral-actions-check-2 Confirmed" at bounding box center [1481, 62] width 174 height 25
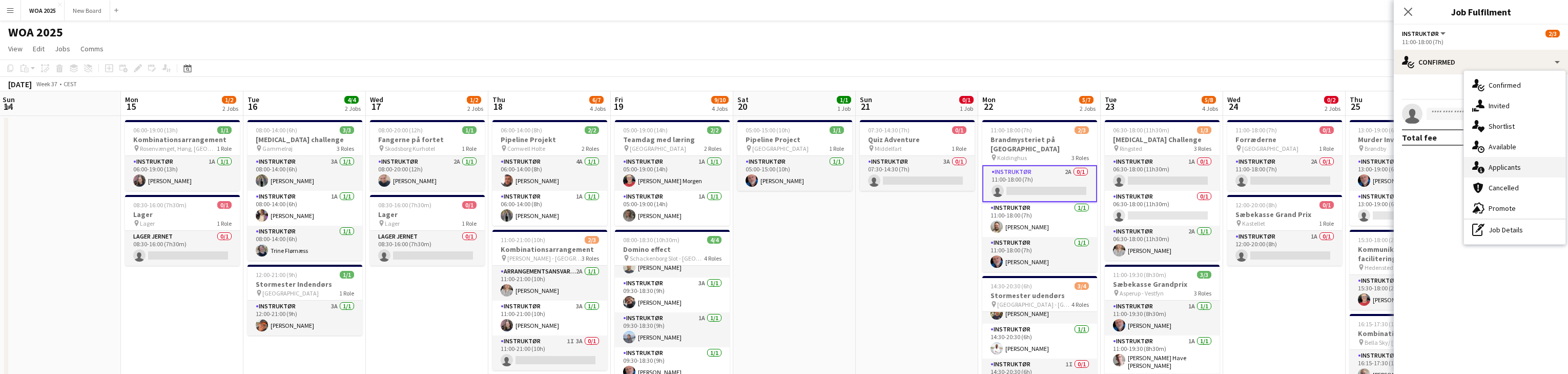
click at [513, 168] on div "single-neutral-actions-information Applicants" at bounding box center [1514, 167] width 101 height 20
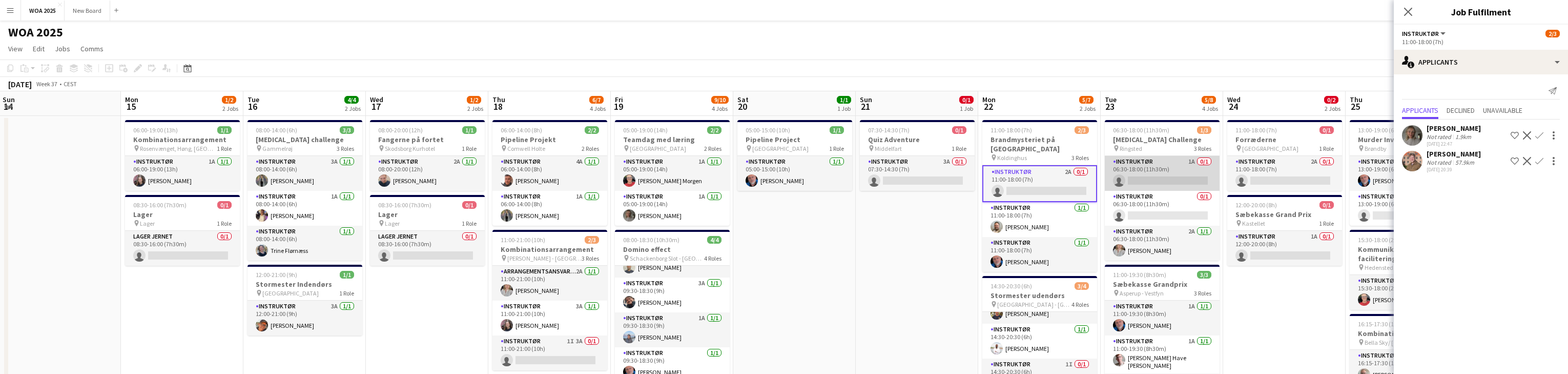
click at [513, 168] on app-card-role "Instruktør 1A 0/1 06:30-18:00 (11h30m) single-neutral-actions" at bounding box center [1162, 173] width 115 height 35
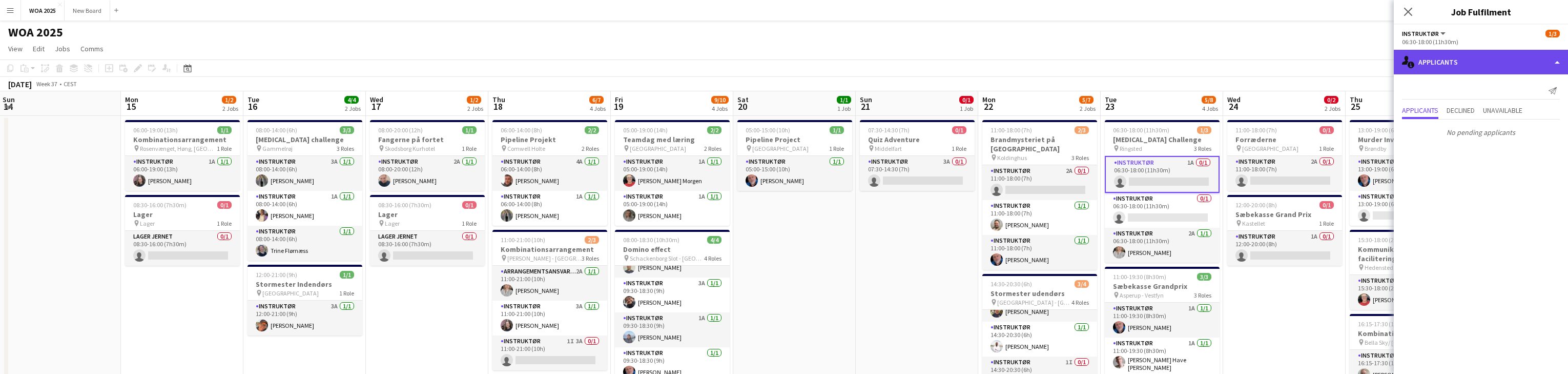
click at [513, 59] on div "single-neutral-actions-information Applicants" at bounding box center [1481, 62] width 174 height 25
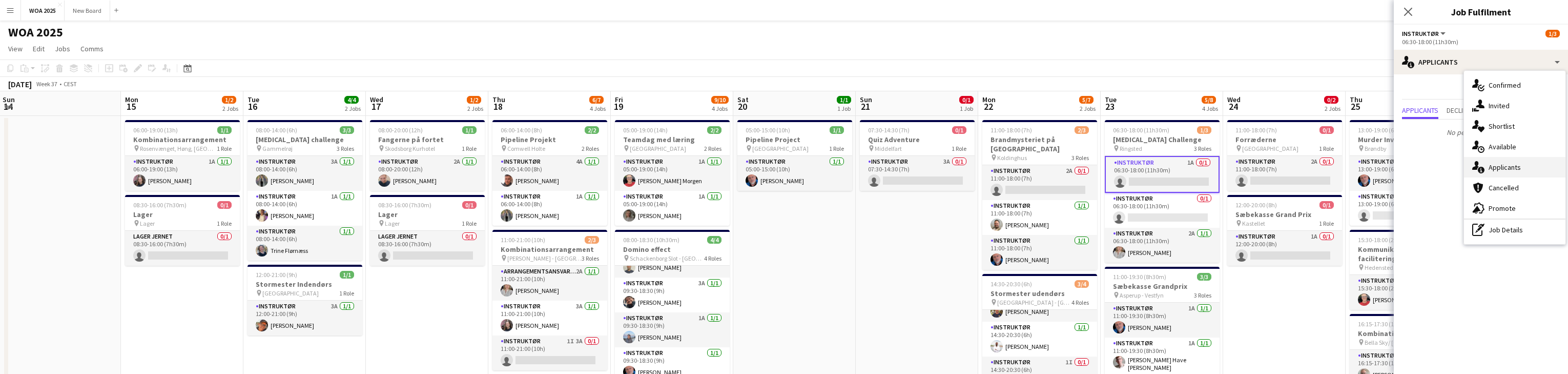
click at [513, 165] on div "single-neutral-actions-information Applicants" at bounding box center [1514, 167] width 101 height 20
click at [513, 179] on app-card-role "Instruktør 1A 0/1 06:30-18:00 (11h30m) single-neutral-actions" at bounding box center [1162, 174] width 115 height 37
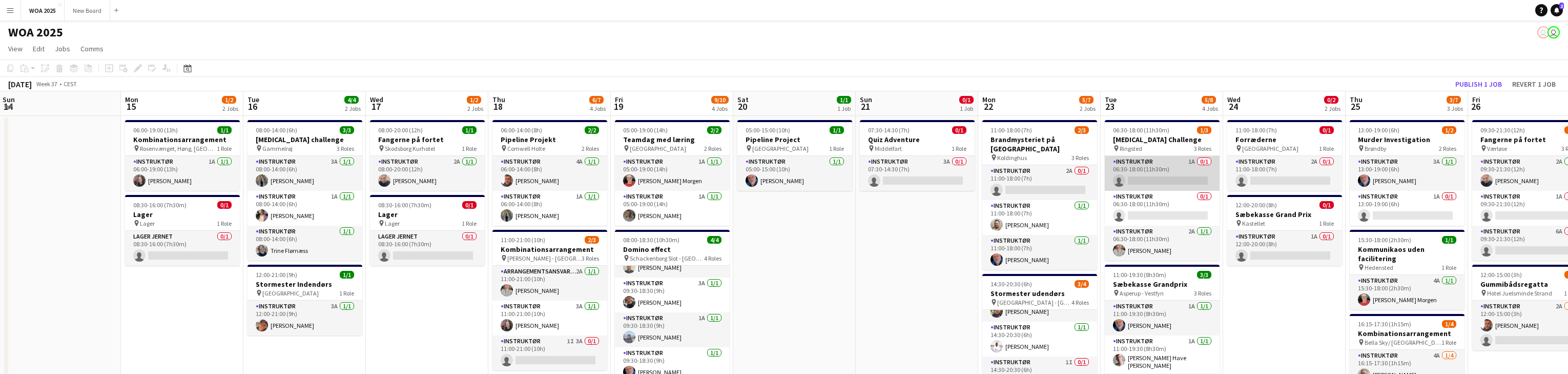
click at [513, 171] on app-card-role "Instruktør 1A 0/1 06:30-18:00 (11h30m) single-neutral-actions" at bounding box center [1162, 173] width 115 height 35
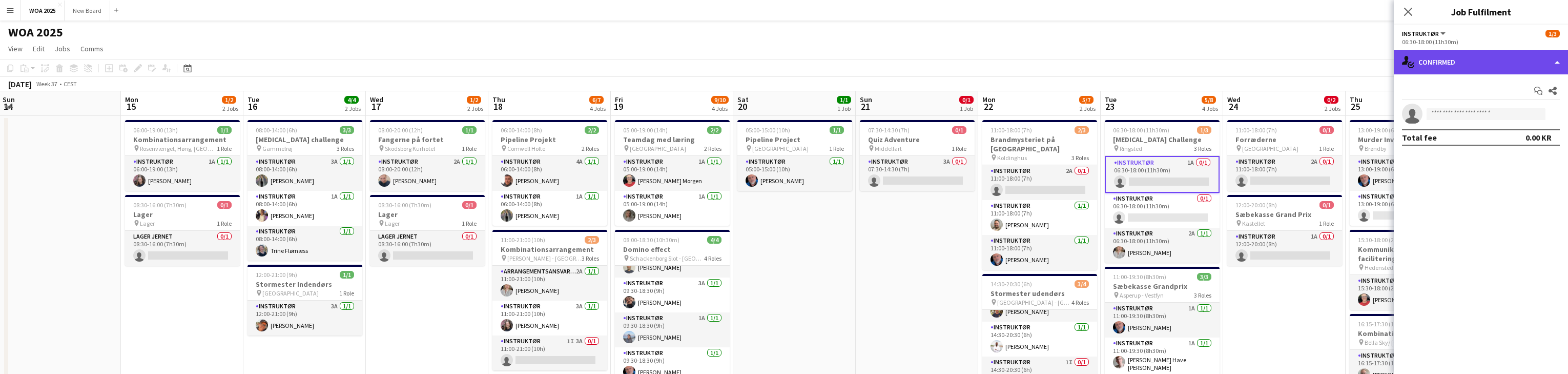
click at [513, 66] on div "single-neutral-actions-check-2 Confirmed" at bounding box center [1481, 62] width 174 height 25
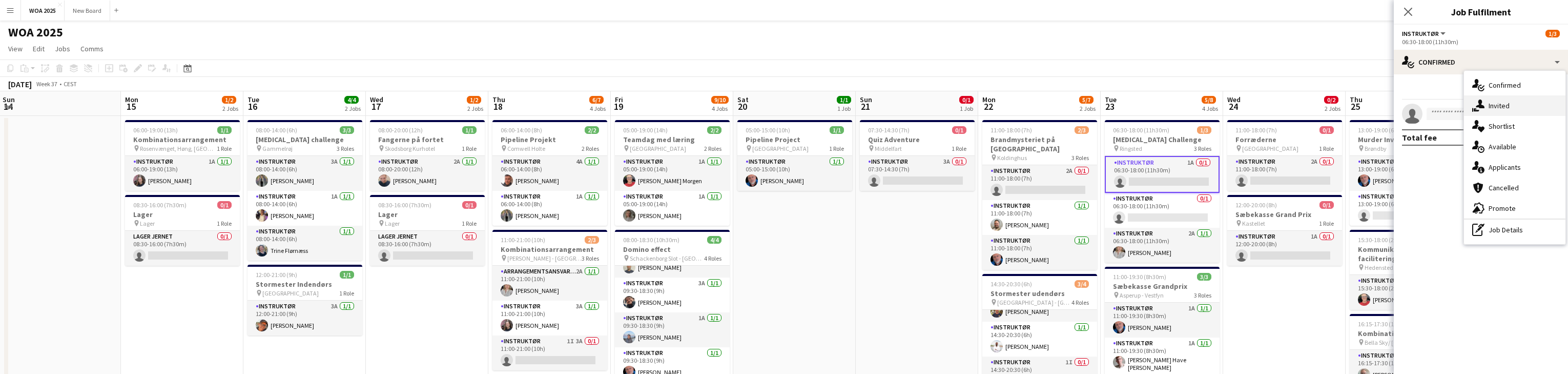
click at [513, 106] on div "single-neutral-actions-share-1 Invited" at bounding box center [1514, 105] width 101 height 20
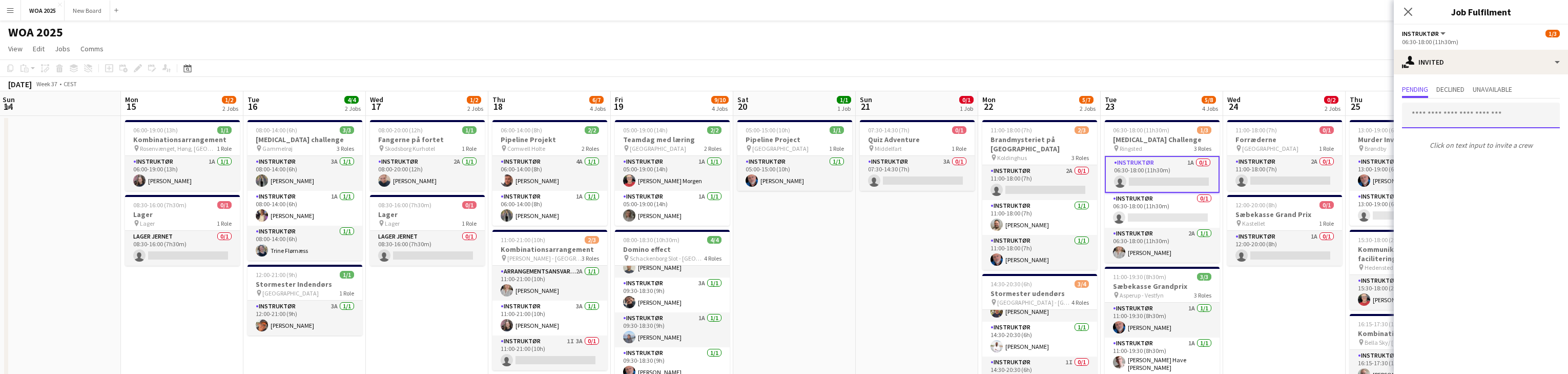
click at [513, 115] on input "text" at bounding box center [1481, 116] width 158 height 26
type input "******"
click at [513, 146] on span "[EMAIL_ADDRESS][DOMAIN_NAME]" at bounding box center [1481, 149] width 142 height 8
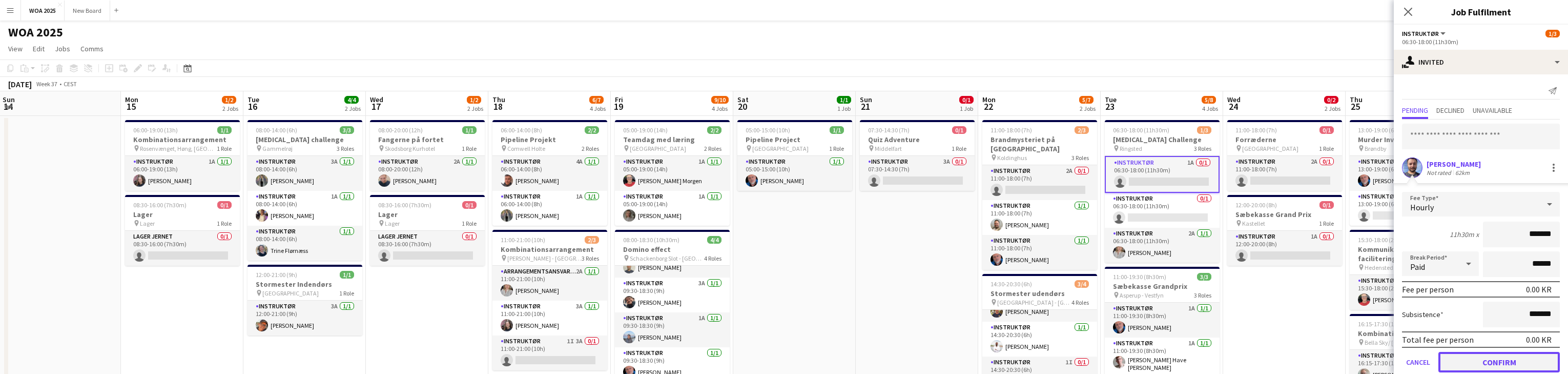
click at [513, 359] on button "Confirm" at bounding box center [1499, 362] width 121 height 20
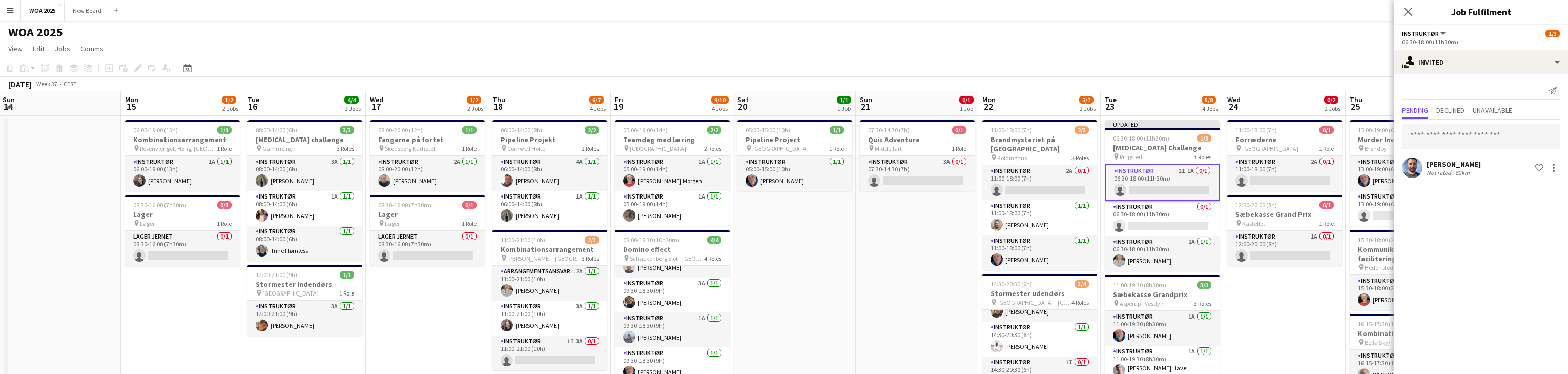
click at [513, 183] on app-card-role "Instruktør 1I 1A 0/1 06:30-18:00 (11h30m) single-neutral-actions" at bounding box center [1162, 183] width 115 height 37
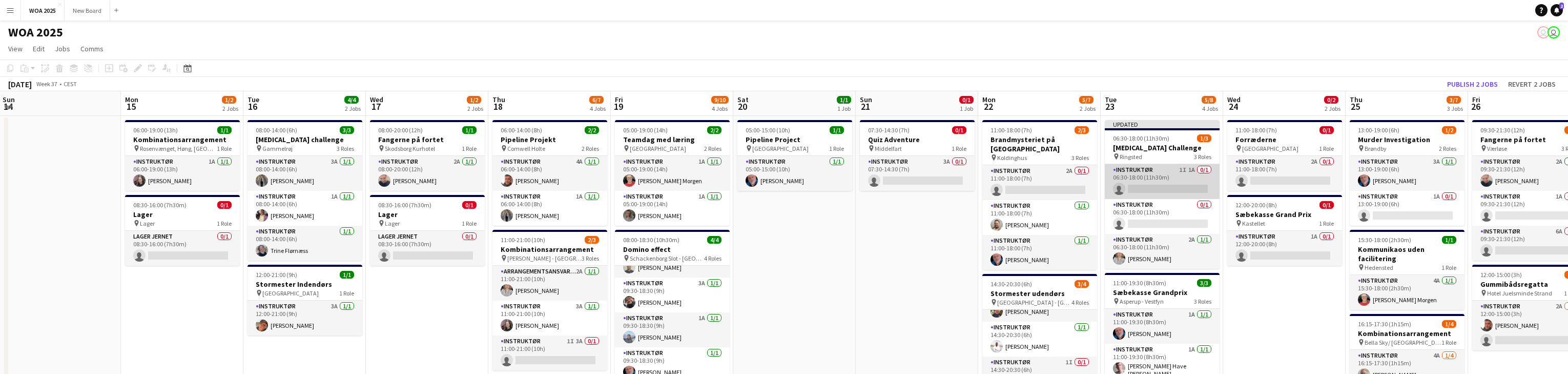
click at [513, 183] on app-card-role "Instruktør 1I 1A 0/1 06:30-18:00 (11h30m) single-neutral-actions" at bounding box center [1162, 181] width 115 height 35
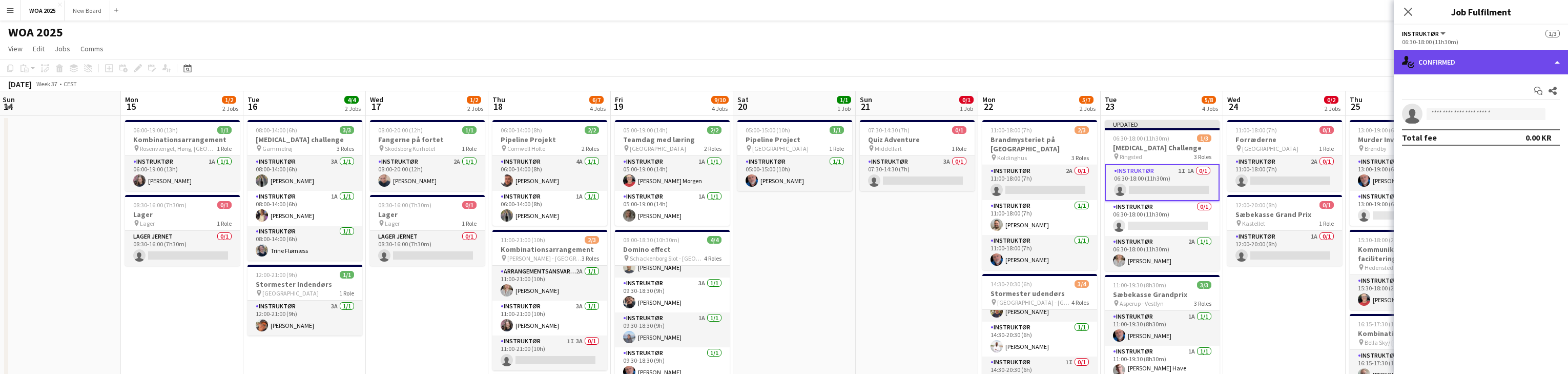
click at [513, 66] on div "single-neutral-actions-check-2 Confirmed" at bounding box center [1481, 62] width 174 height 25
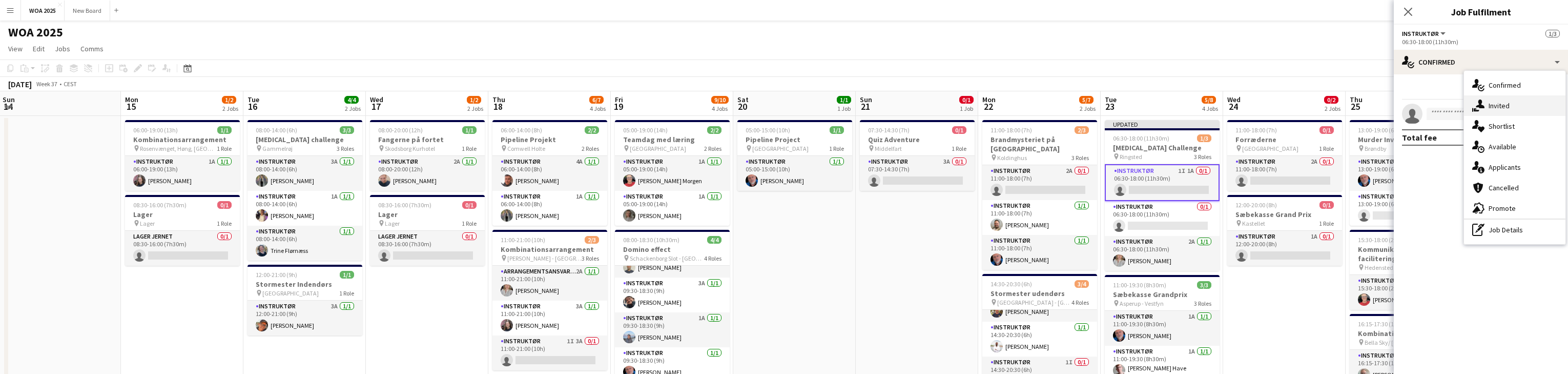
click at [513, 110] on div "single-neutral-actions-share-1 Invited" at bounding box center [1514, 105] width 101 height 20
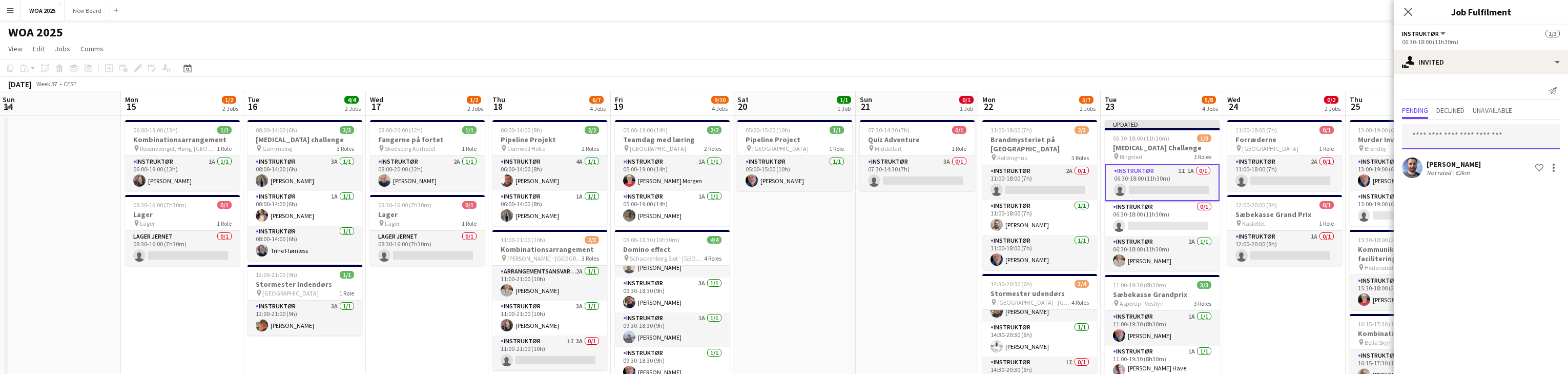
click at [513, 133] on input "text" at bounding box center [1481, 137] width 158 height 26
type input "***"
click at [513, 166] on span "[EMAIL_ADDRESS][DOMAIN_NAME]" at bounding box center [1481, 170] width 142 height 8
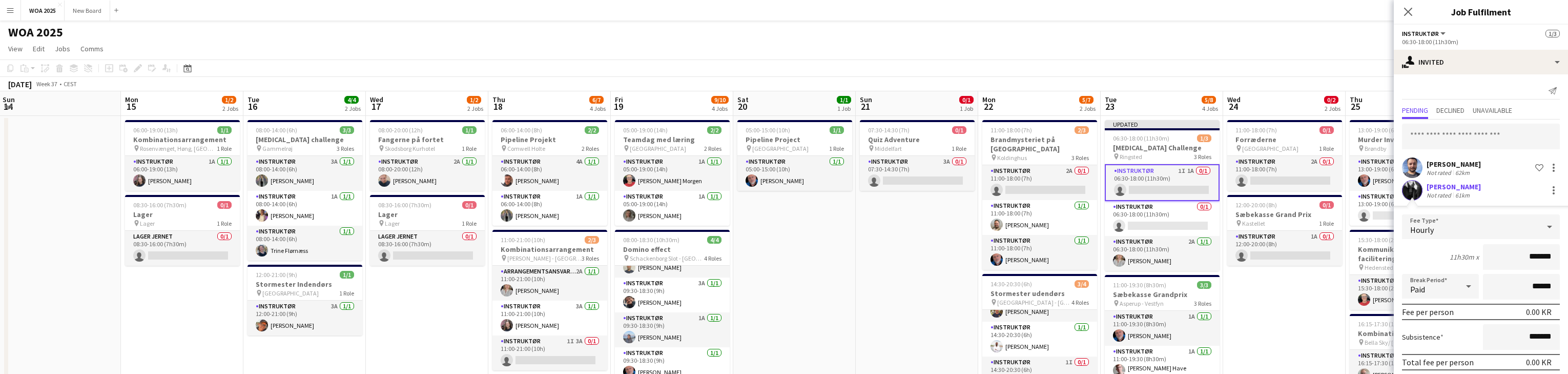
scroll to position [38, 0]
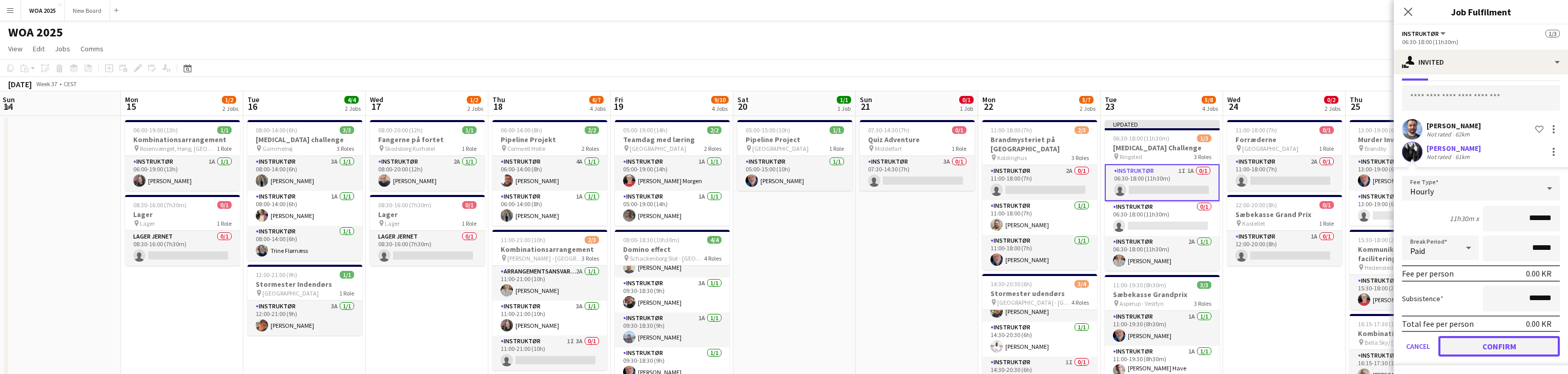
click at [513, 341] on button "Confirm" at bounding box center [1499, 346] width 121 height 20
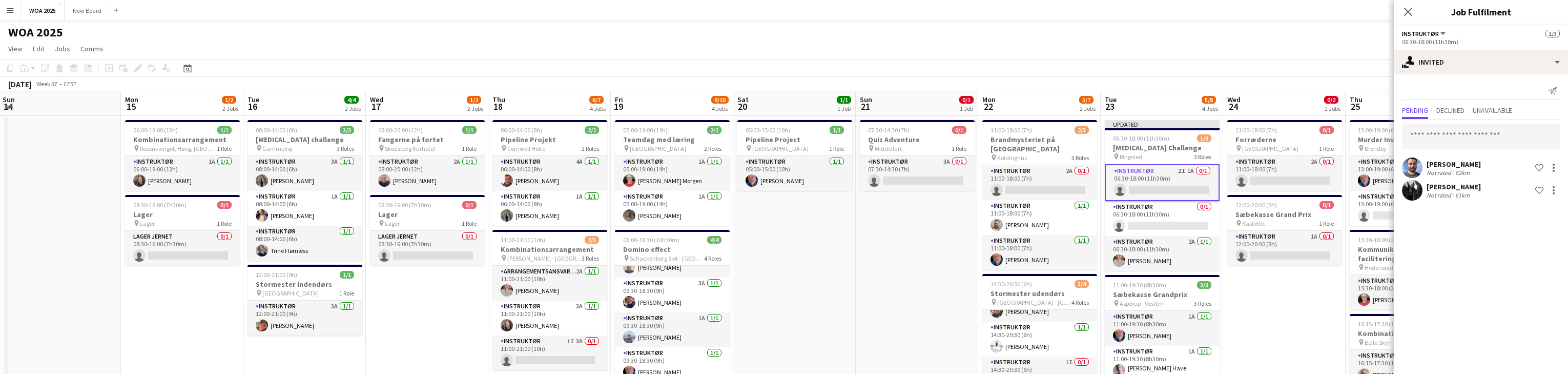
scroll to position [0, 0]
click at [513, 181] on app-card-role "Instruktør 2A 0/1 11:00-18:00 (7h) single-neutral-actions" at bounding box center [1285, 173] width 115 height 35
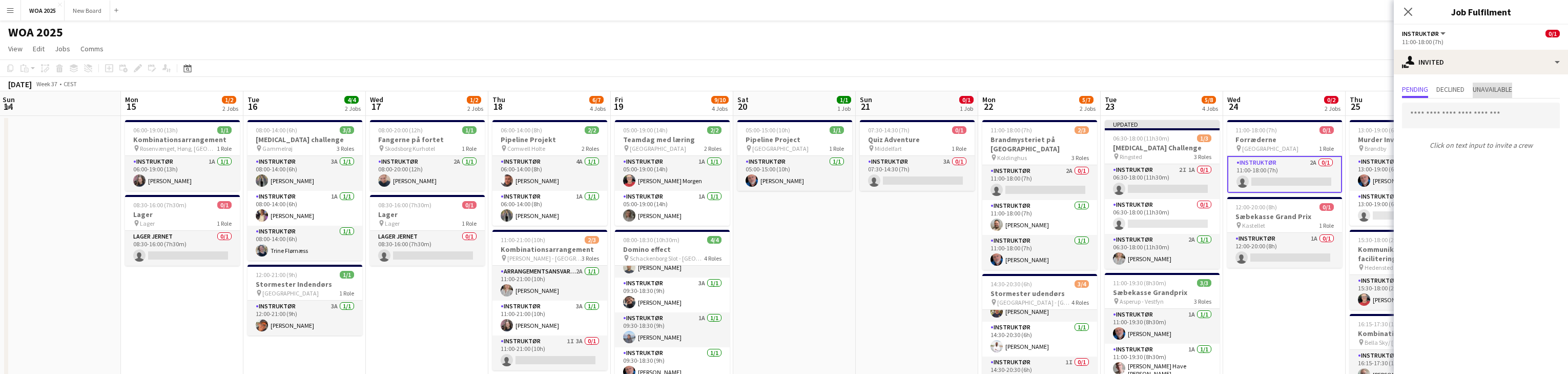
click at [513, 90] on span "Unavailable" at bounding box center [1492, 89] width 40 height 7
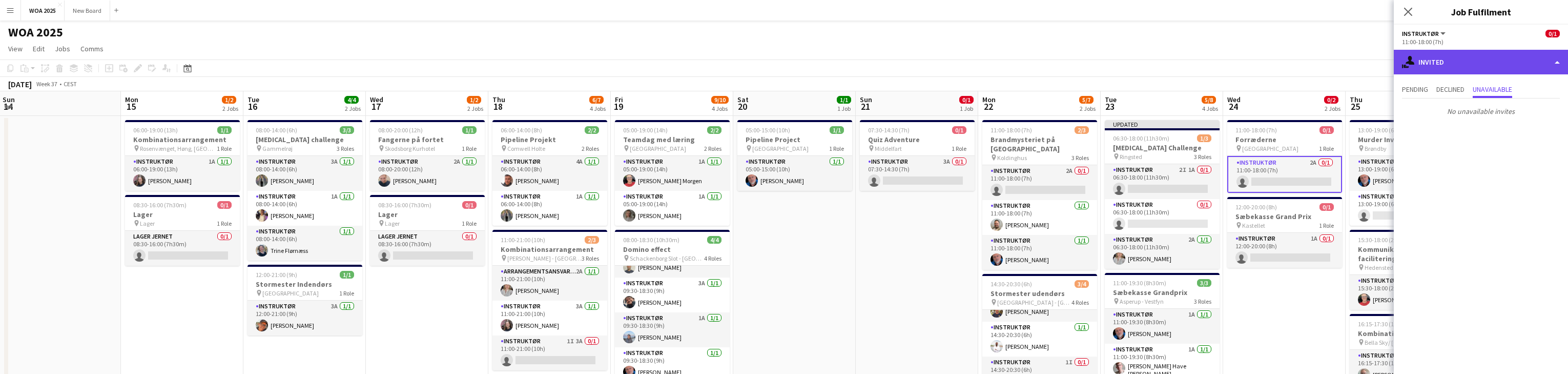
click at [513, 63] on div "single-neutral-actions-share-1 Invited" at bounding box center [1481, 62] width 174 height 25
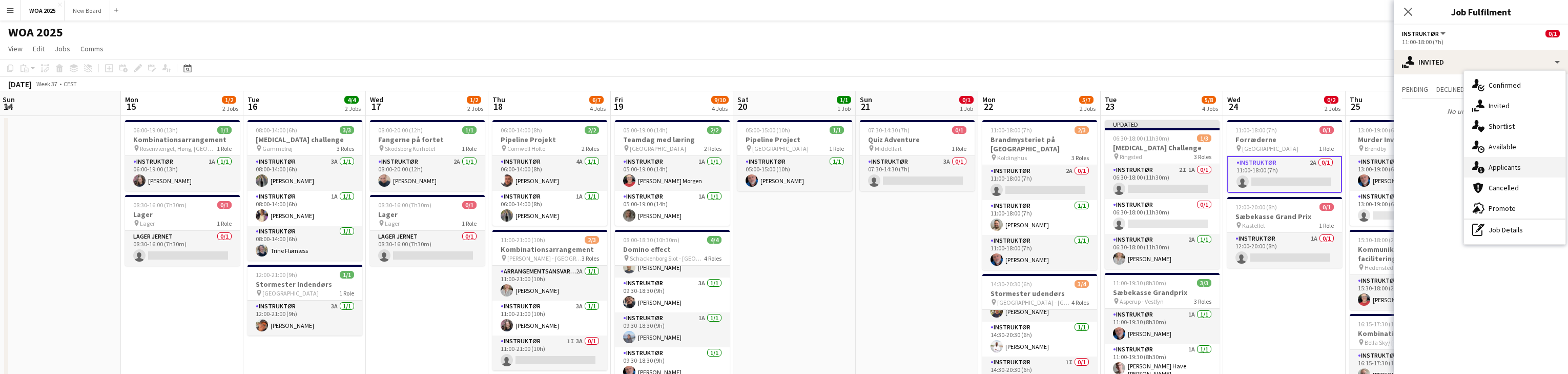
click at [513, 168] on div "single-neutral-actions-information Applicants" at bounding box center [1514, 167] width 101 height 20
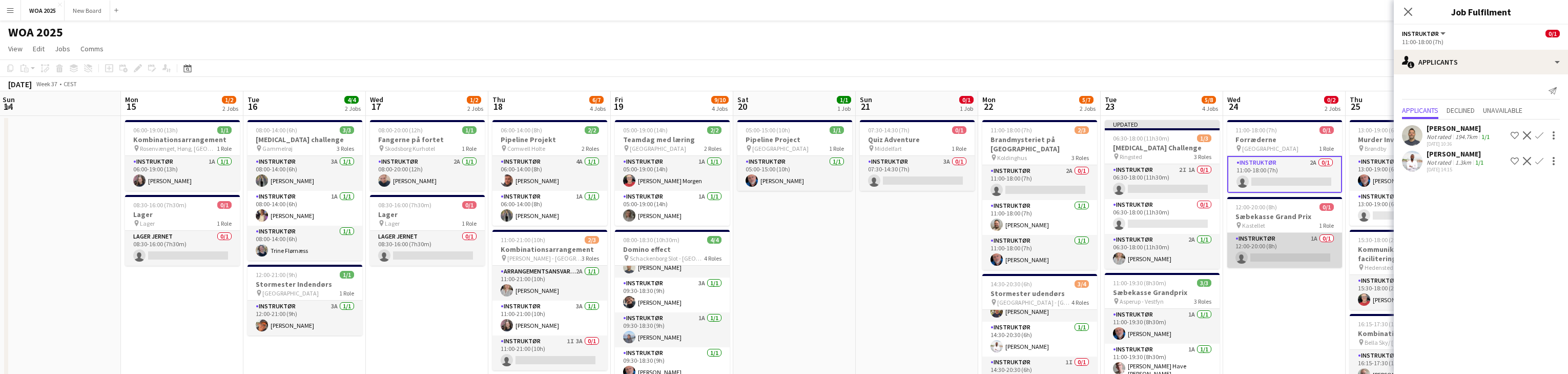
click at [513, 255] on app-card-role "Instruktør 1A 0/1 12:00-20:00 (8h) single-neutral-actions" at bounding box center [1285, 250] width 115 height 35
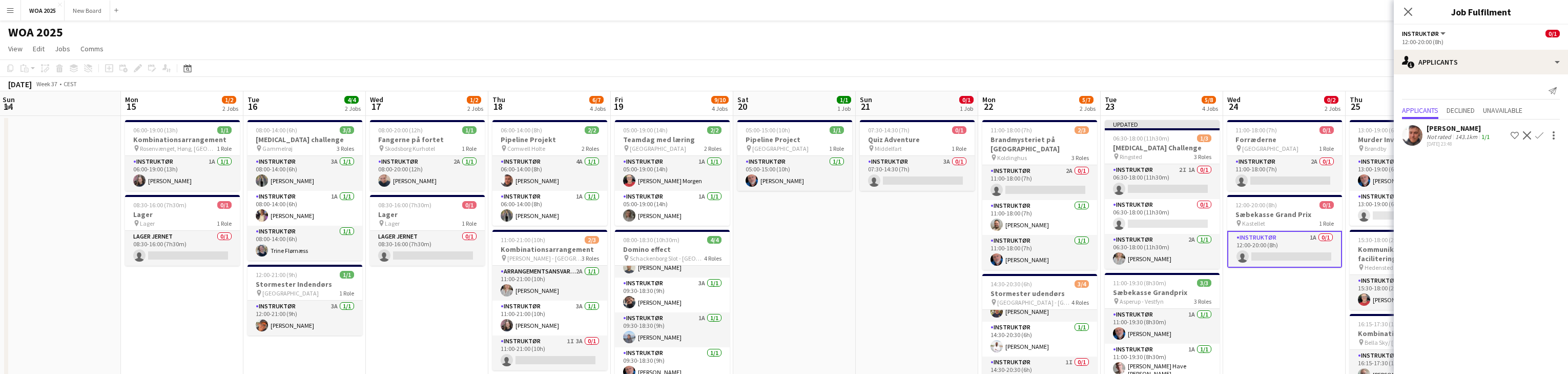
click at [513, 137] on app-icon "Confirm" at bounding box center [1539, 135] width 8 height 8
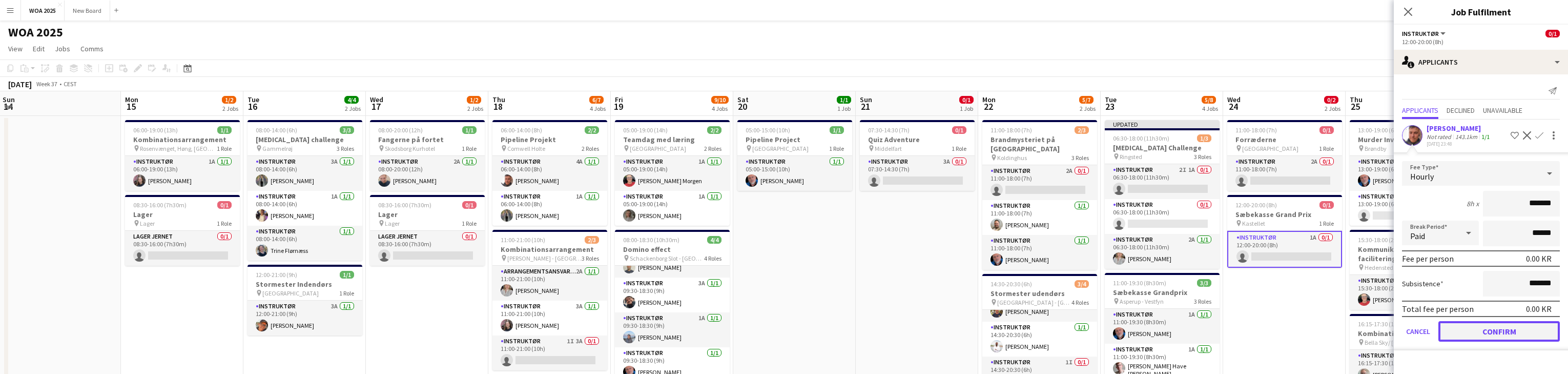
click at [513, 330] on button "Confirm" at bounding box center [1499, 331] width 121 height 20
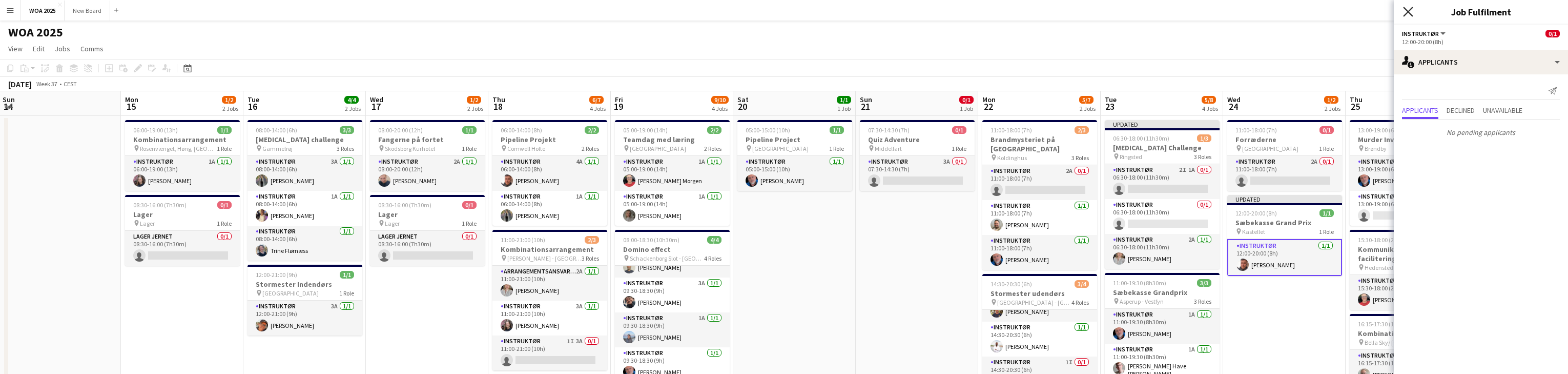
click at [513, 14] on icon "Close pop-in" at bounding box center [1407, 11] width 10 height 10
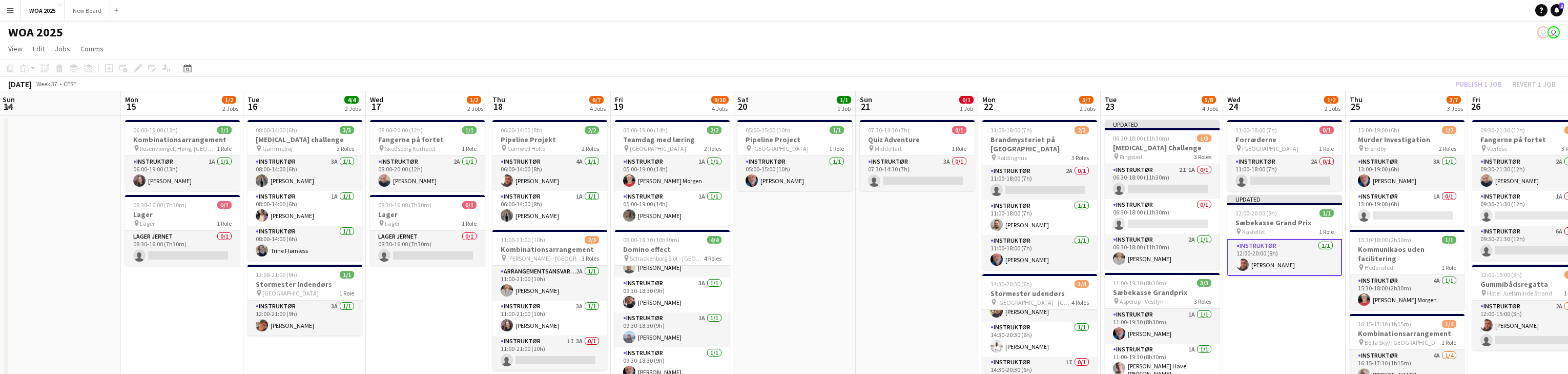
click at [513, 84] on div "Publish 1 job Revert 1 job" at bounding box center [1506, 84] width 125 height 13
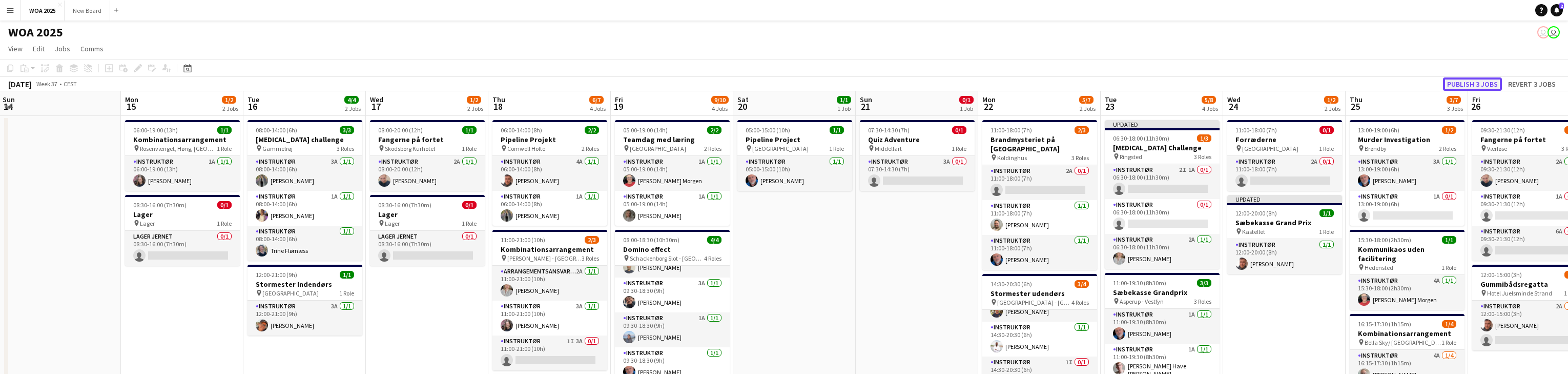
click at [513, 84] on button "Publish 3 jobs" at bounding box center [1472, 84] width 59 height 13
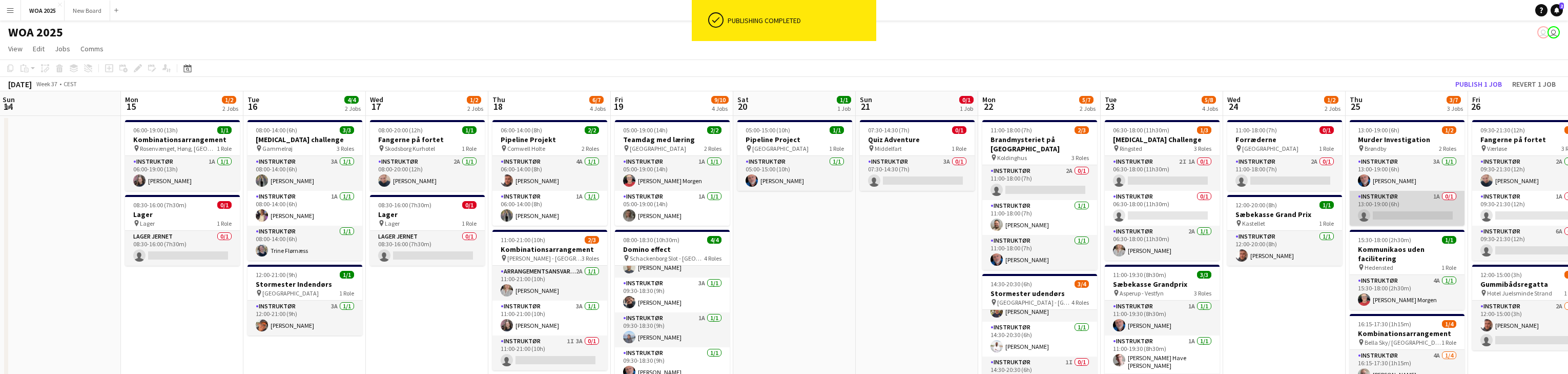
click at [513, 202] on app-card-role "Instruktør 1A 0/1 13:00-19:00 (6h) single-neutral-actions" at bounding box center [1407, 208] width 115 height 35
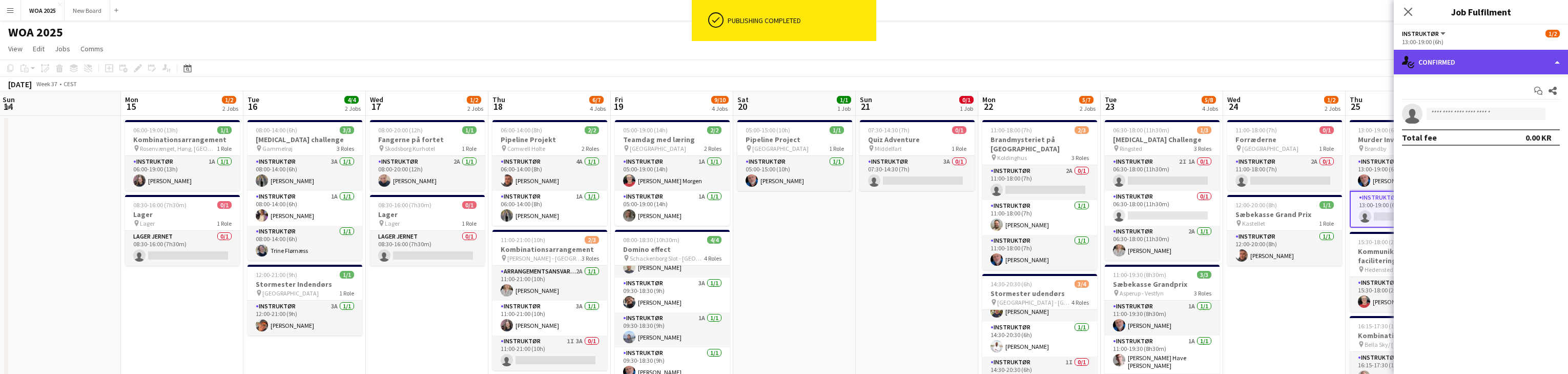
click at [513, 62] on div "single-neutral-actions-check-2 Confirmed" at bounding box center [1481, 62] width 174 height 25
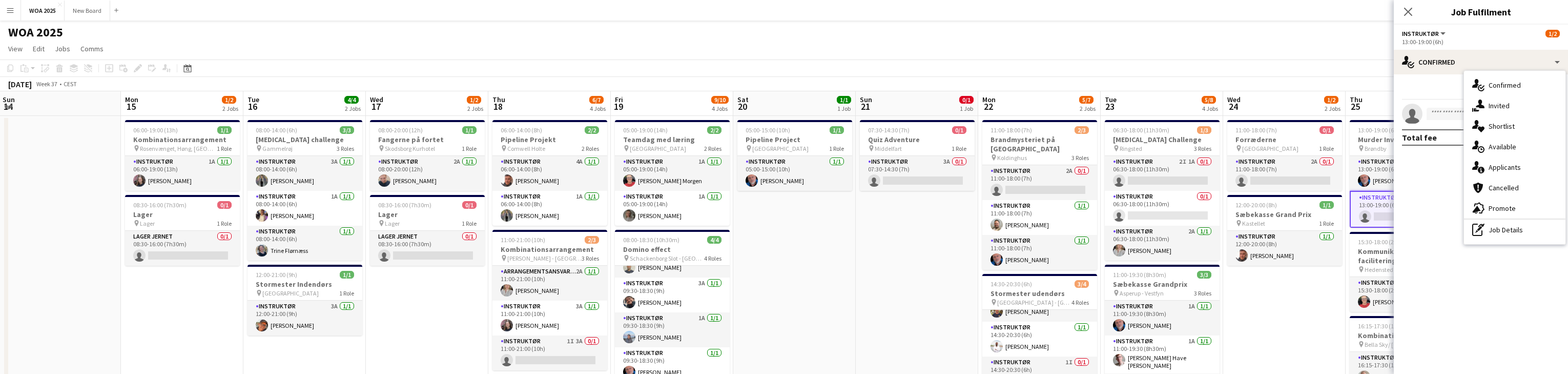
click at [513, 172] on div "single-neutral-actions-information Applicants" at bounding box center [1514, 167] width 101 height 20
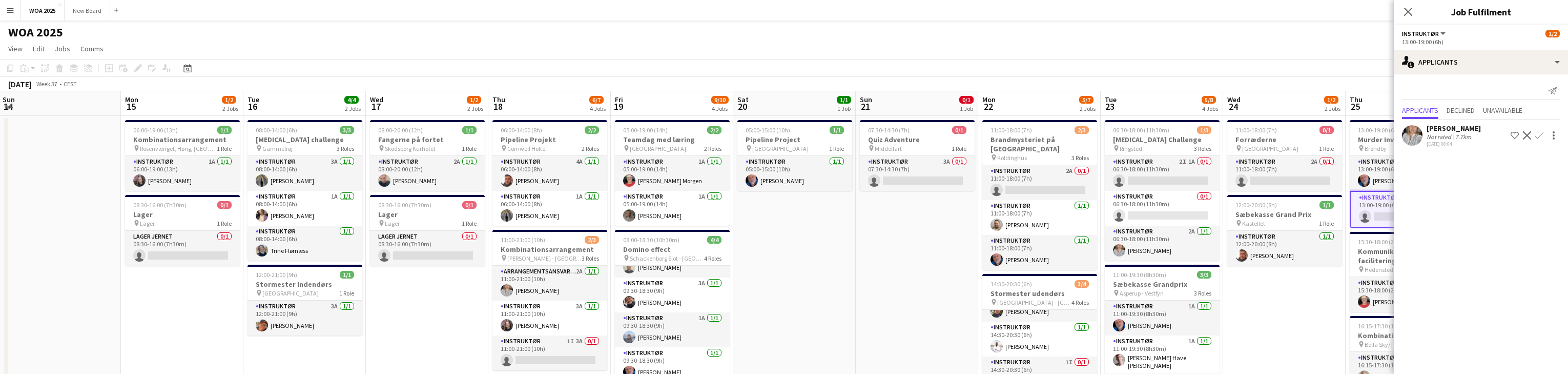
click at [513, 138] on app-icon "Confirm" at bounding box center [1539, 135] width 8 height 8
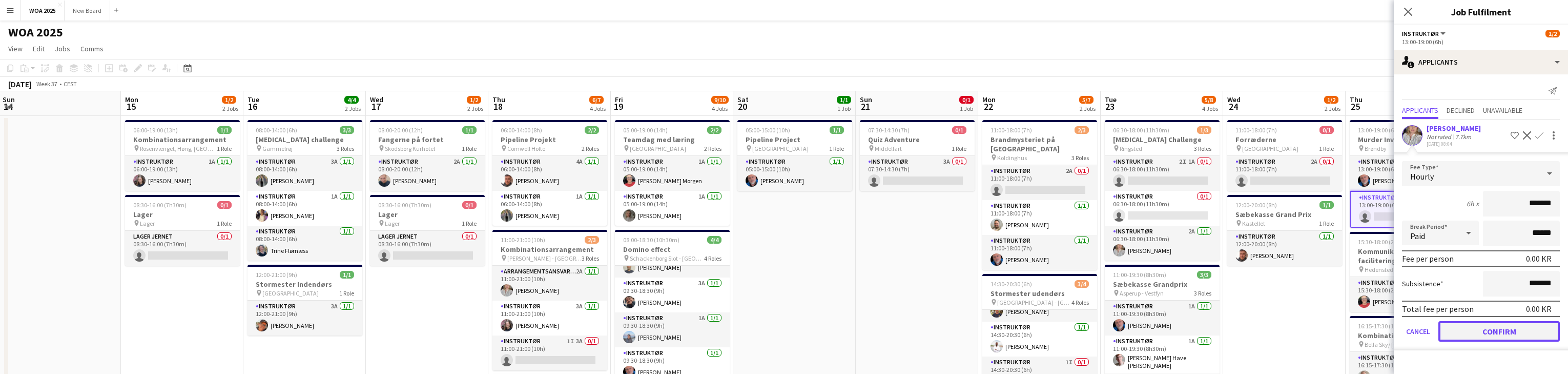
click at [513, 340] on button "Confirm" at bounding box center [1499, 331] width 121 height 20
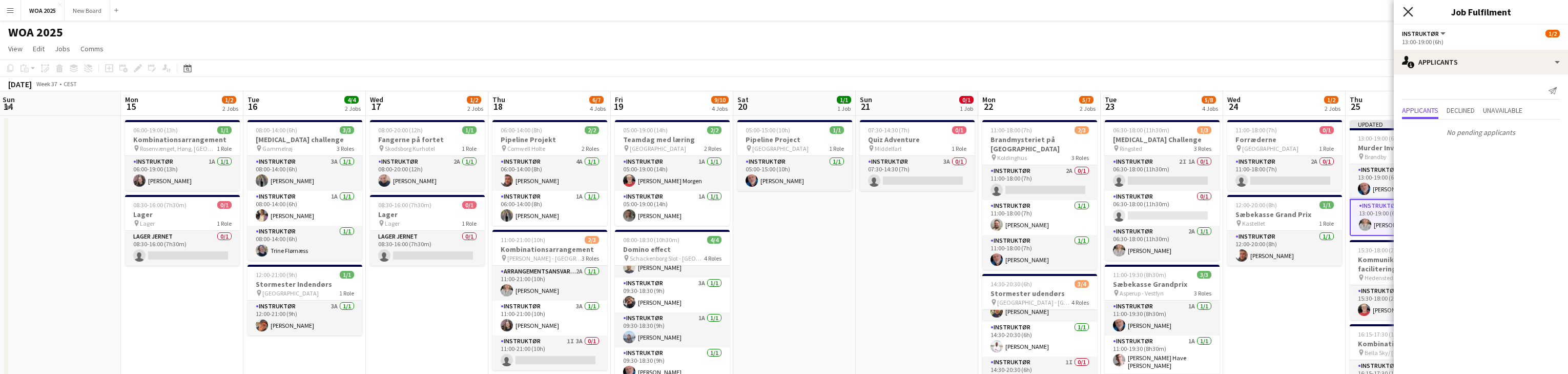
click at [513, 11] on icon "Close pop-in" at bounding box center [1407, 11] width 10 height 10
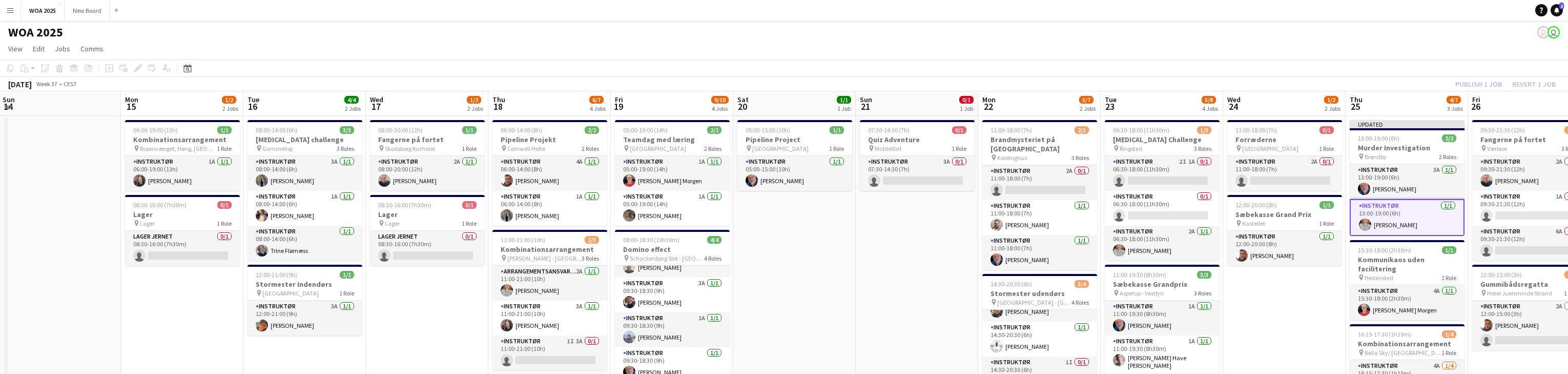
click at [513, 82] on div "Publish 1 job Revert 1 job" at bounding box center [1506, 84] width 125 height 13
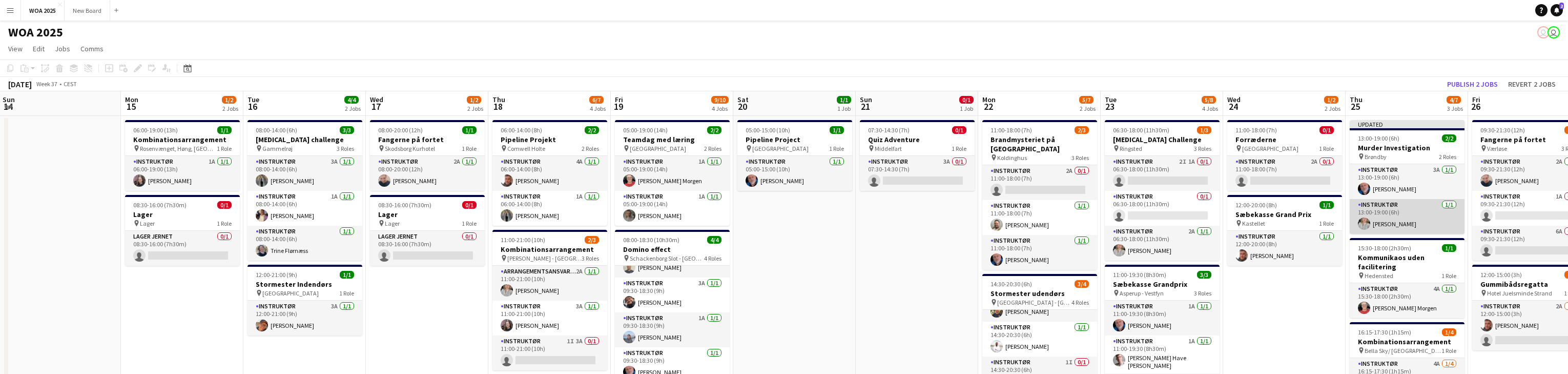
click at [513, 220] on app-card-role "Instruktør [DATE] 13:00-19:00 (6h) [PERSON_NAME]" at bounding box center [1407, 216] width 115 height 35
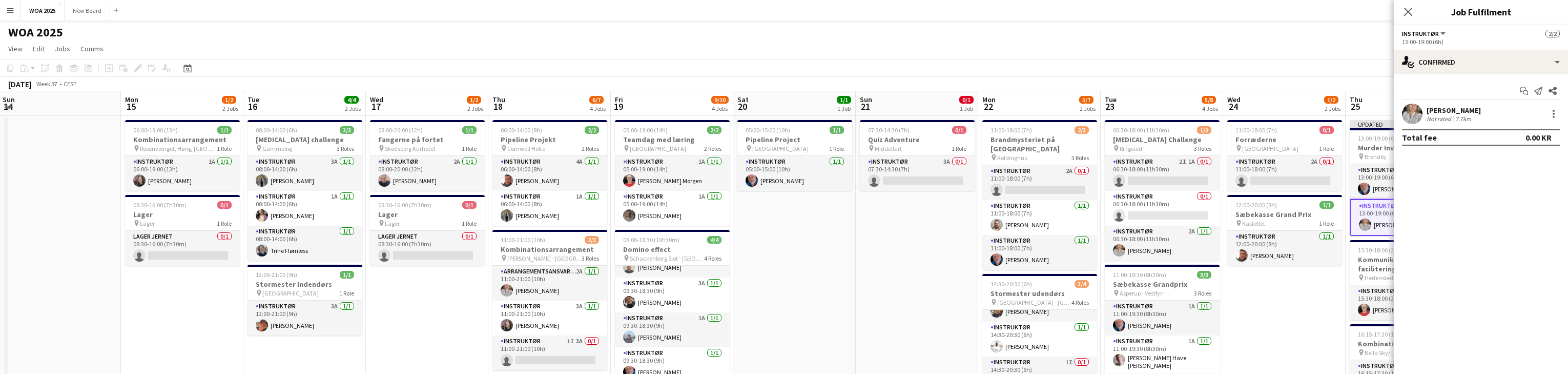
click at [513, 108] on div "[PERSON_NAME]" at bounding box center [1453, 110] width 54 height 9
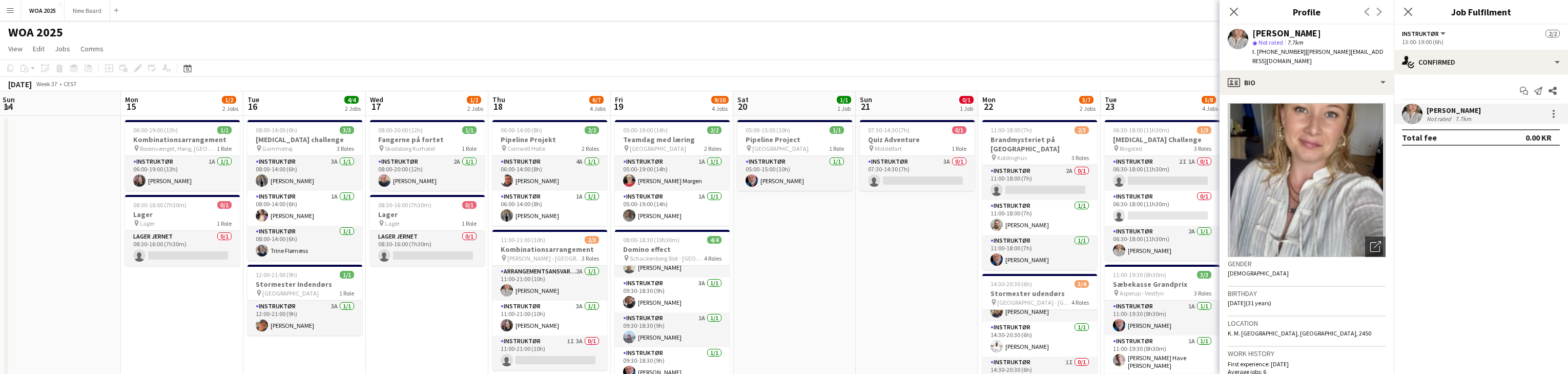
drag, startPoint x: 1252, startPoint y: 292, endPoint x: 1284, endPoint y: 294, distance: 32.1
click at [513, 294] on div "Birthday [DEMOGRAPHIC_DATA] (31 years)" at bounding box center [1306, 301] width 158 height 30
click at [513, 11] on icon at bounding box center [1233, 11] width 10 height 10
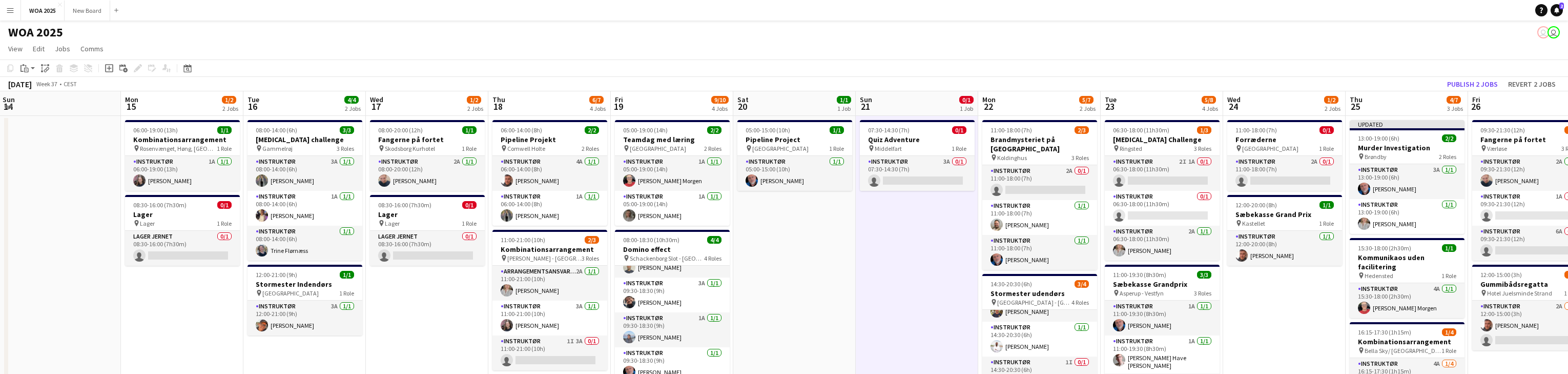
scroll to position [0, 369]
drag, startPoint x: 434, startPoint y: 61, endPoint x: 1021, endPoint y: 56, distance: 587.0
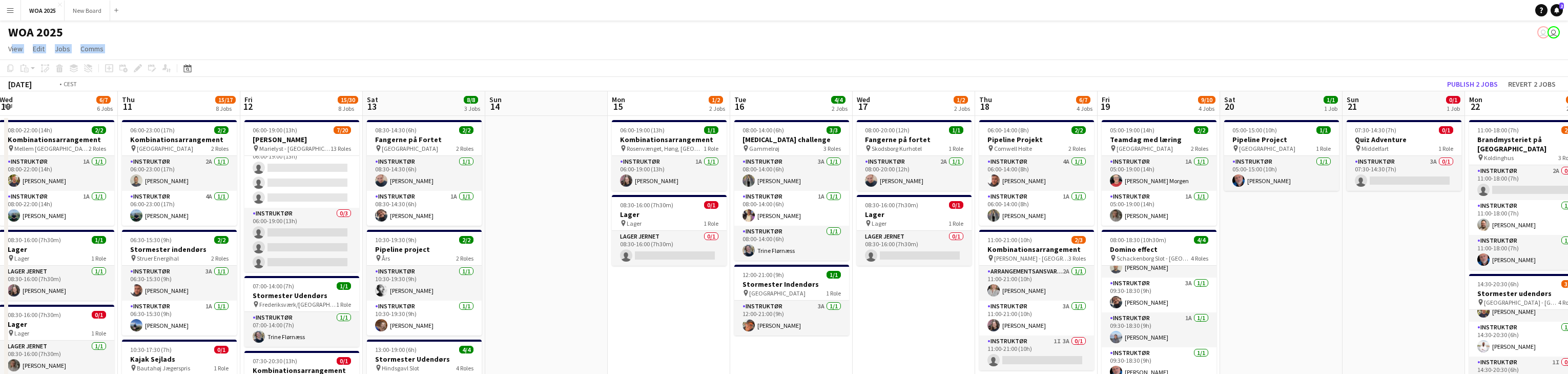
drag, startPoint x: 444, startPoint y: 333, endPoint x: 993, endPoint y: 269, distance: 552.7
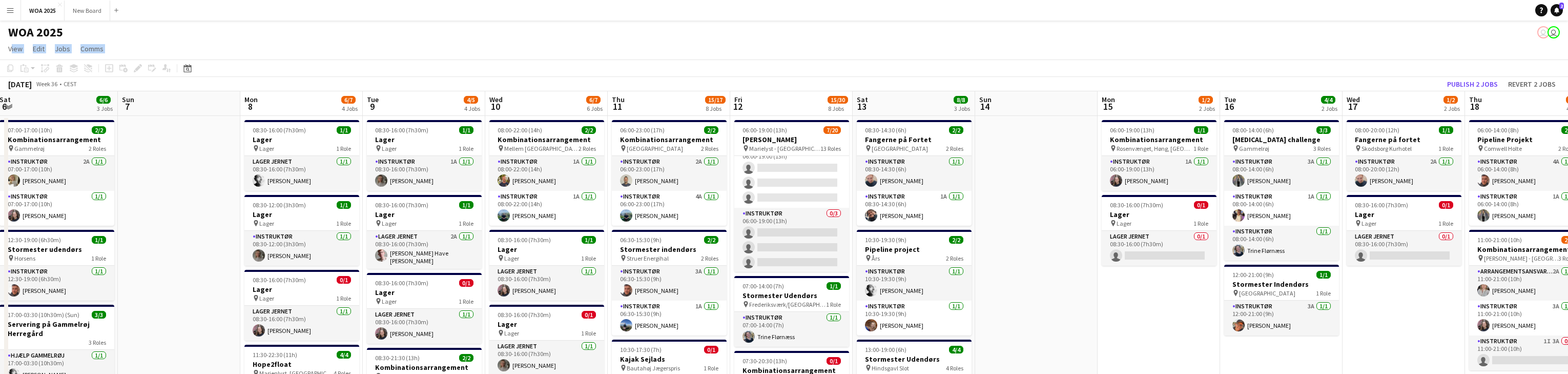
scroll to position [0, 238]
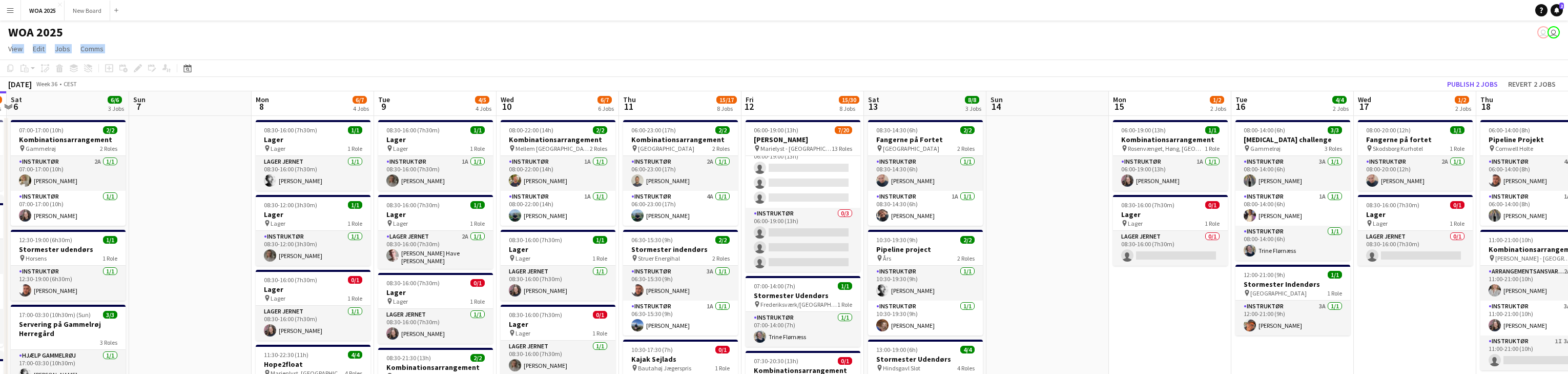
drag, startPoint x: 240, startPoint y: 221, endPoint x: 381, endPoint y: 218, distance: 141.0
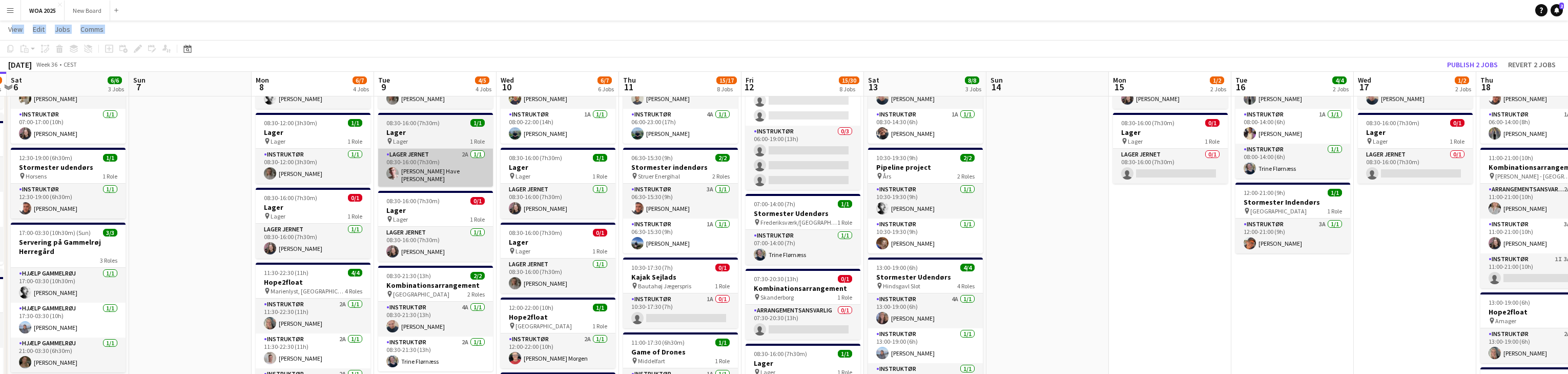
scroll to position [82, 0]
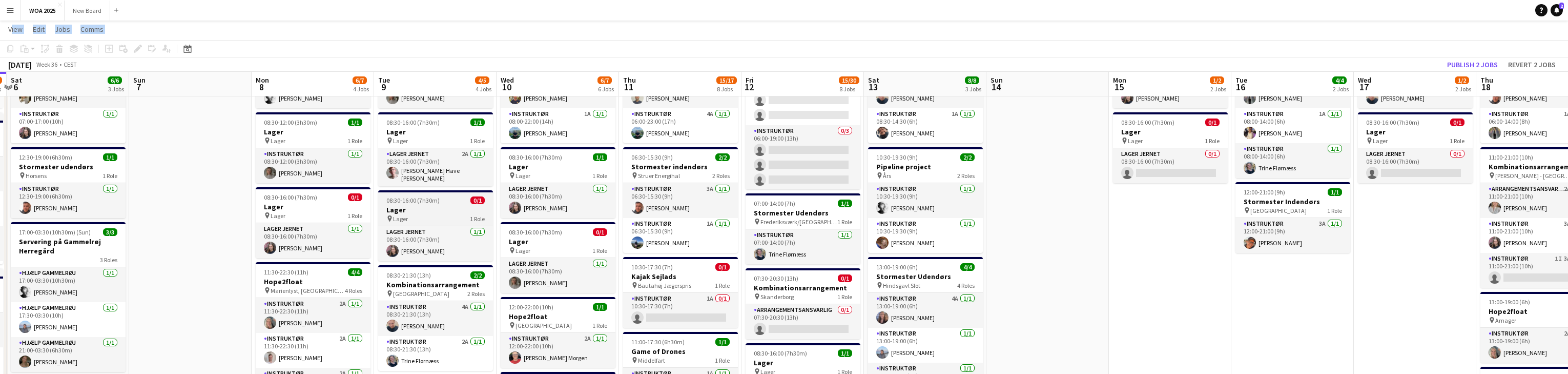
click at [481, 198] on span "0/1" at bounding box center [478, 200] width 14 height 8
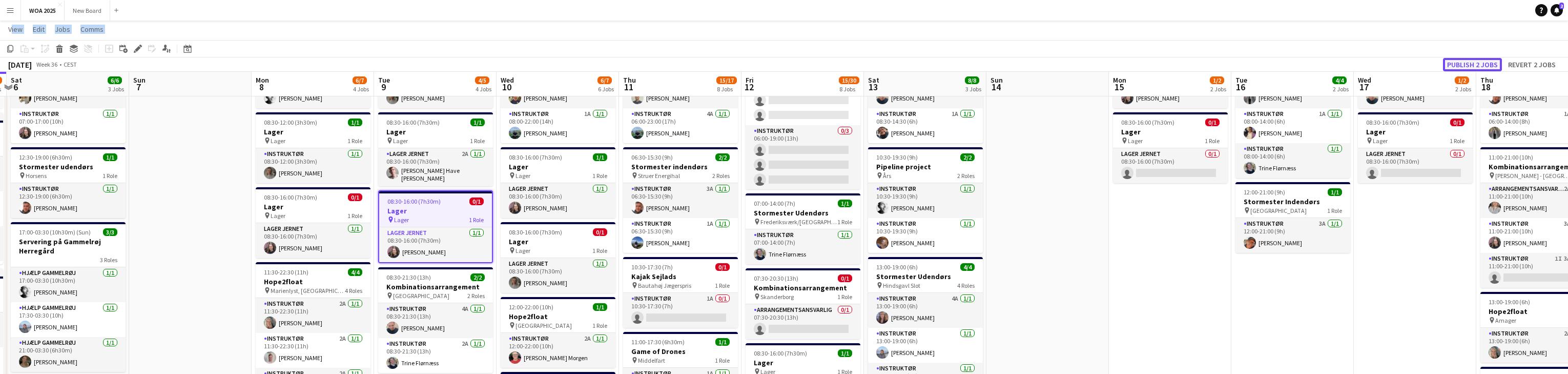
click at [513, 59] on button "Publish 2 jobs" at bounding box center [1472, 64] width 59 height 13
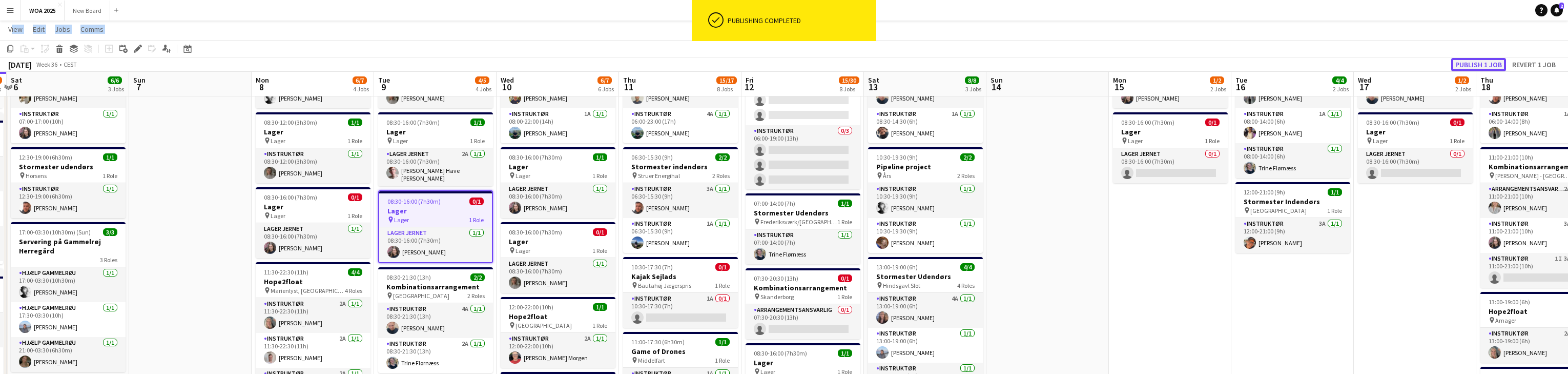
click at [513, 66] on button "Publish 1 job" at bounding box center [1479, 64] width 55 height 13
click at [327, 226] on app-card-role "Lager Jernet [DATE] 08:30-16:00 (7h30m) [PERSON_NAME]" at bounding box center [313, 241] width 115 height 35
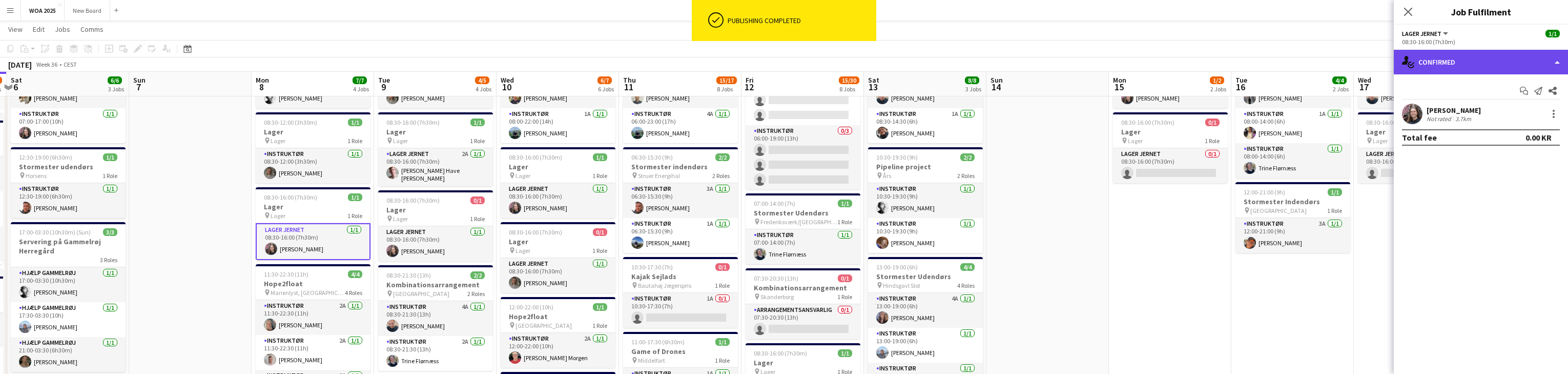
click at [513, 65] on div "single-neutral-actions-check-2 Confirmed" at bounding box center [1481, 62] width 174 height 25
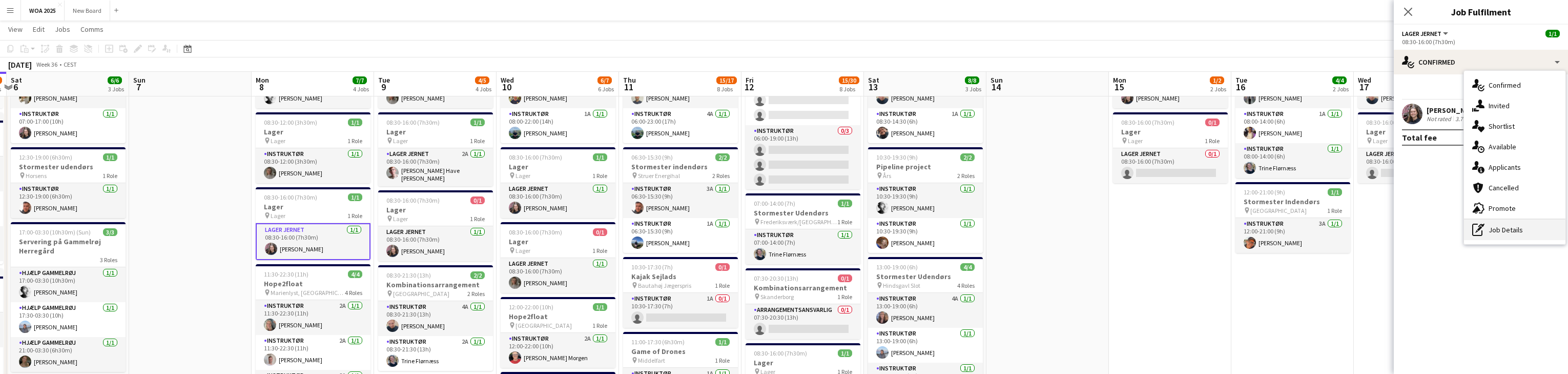
click at [513, 233] on div "pen-write Job Details" at bounding box center [1514, 230] width 101 height 20
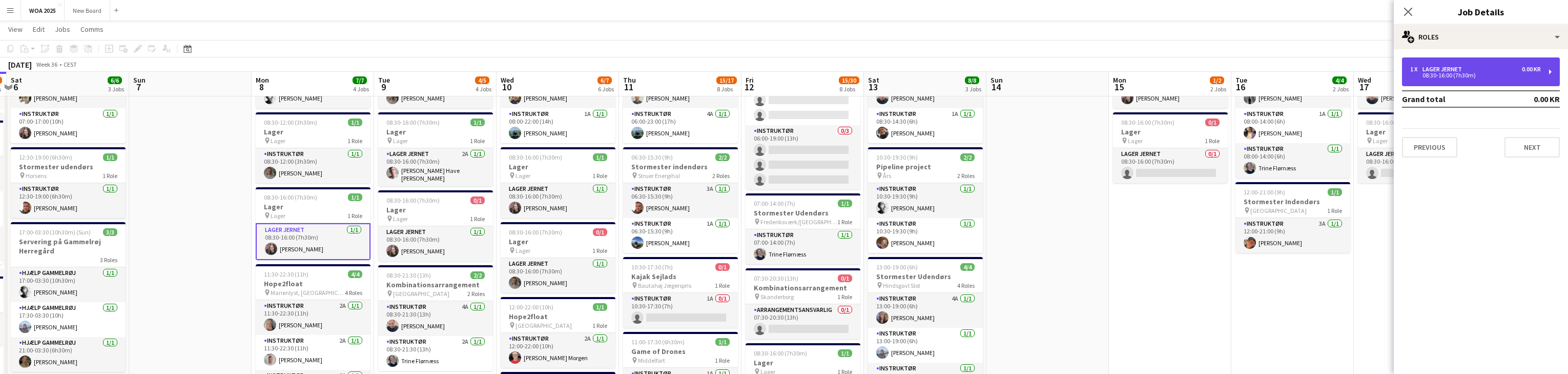
click at [513, 73] on div "08:30-16:00 (7h30m)" at bounding box center [1475, 75] width 131 height 5
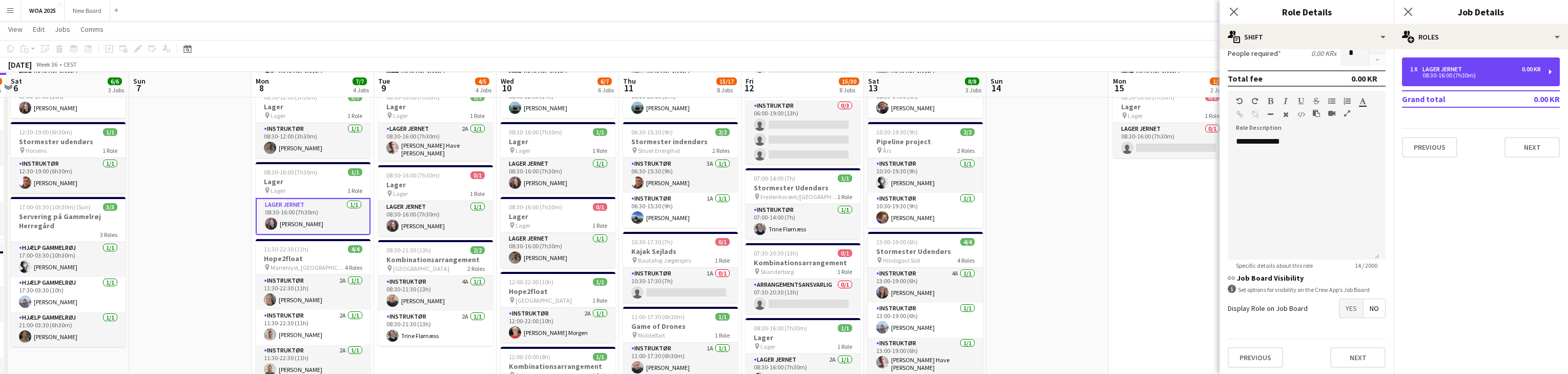
scroll to position [108, 0]
click at [513, 308] on span "Yes" at bounding box center [1351, 308] width 24 height 19
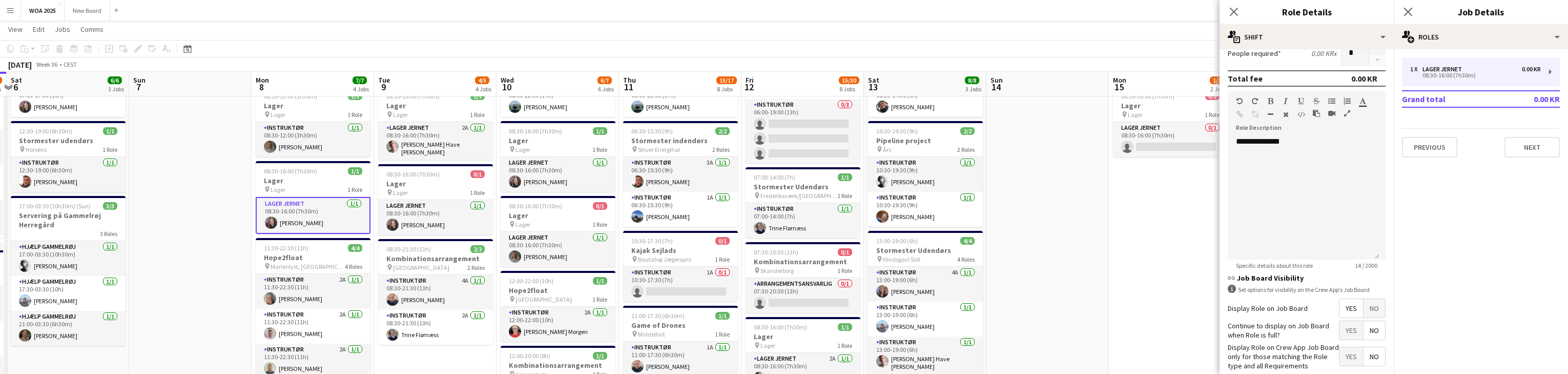
click at [513, 329] on span "Yes" at bounding box center [1351, 330] width 24 height 19
click at [513, 14] on icon at bounding box center [1407, 11] width 10 height 10
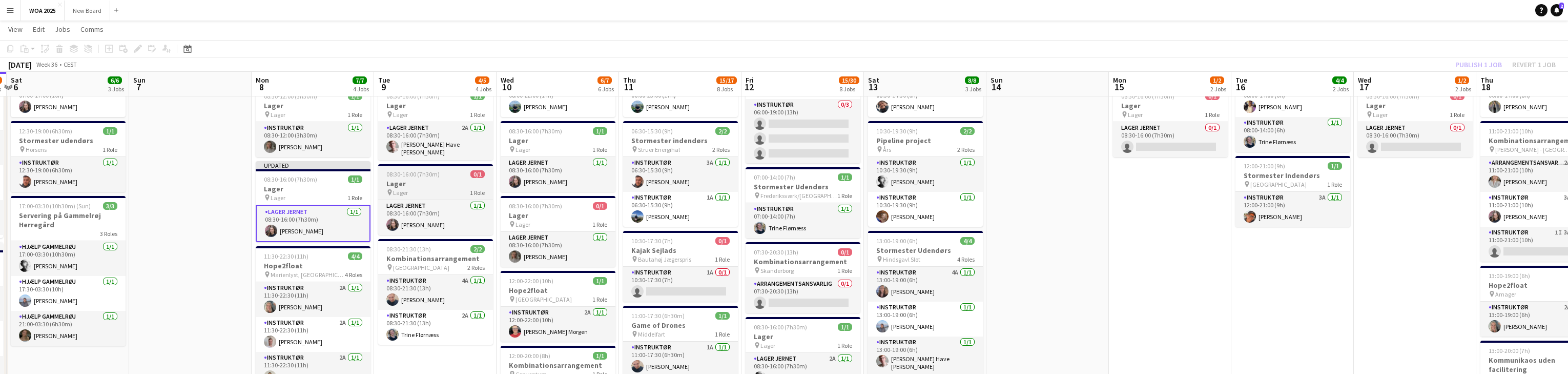
click at [455, 188] on div "pin Lager 1 Role" at bounding box center [436, 192] width 115 height 8
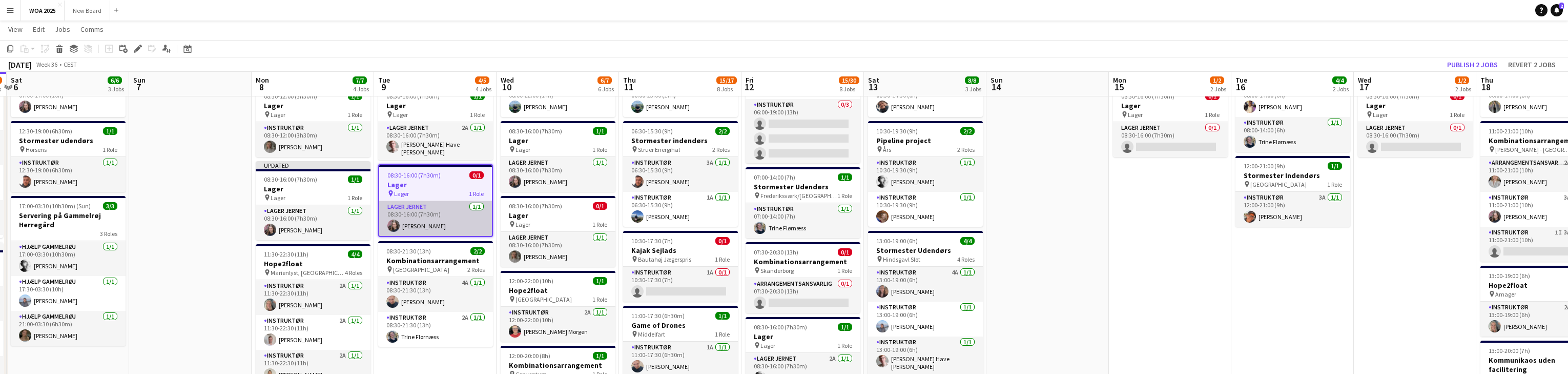
click at [451, 213] on app-card-role "Lager Jernet [DATE] 08:30-16:00 (7h30m) [PERSON_NAME]" at bounding box center [436, 218] width 113 height 35
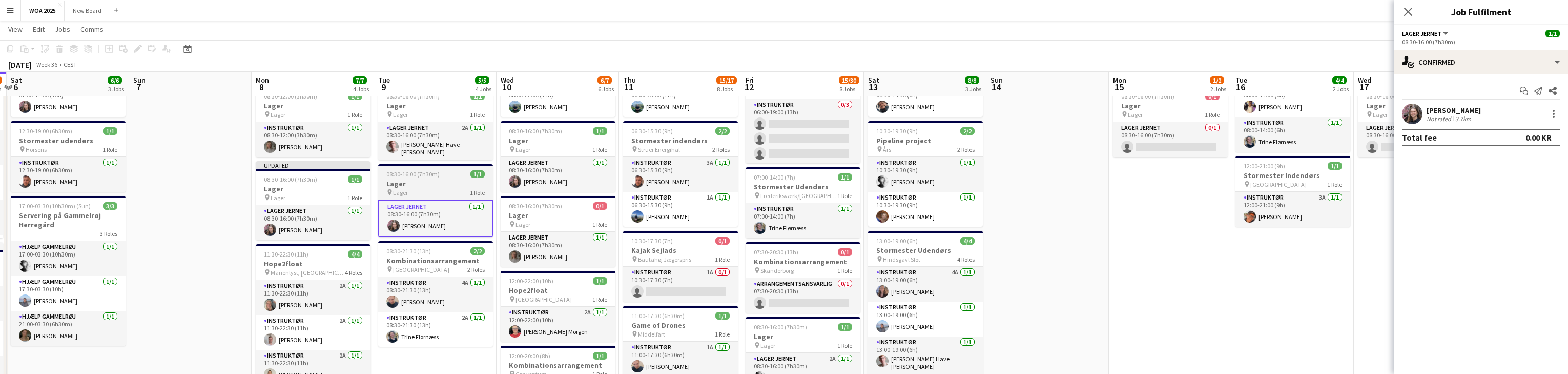
click at [457, 190] on div "pin Lager 1 Role" at bounding box center [436, 192] width 115 height 8
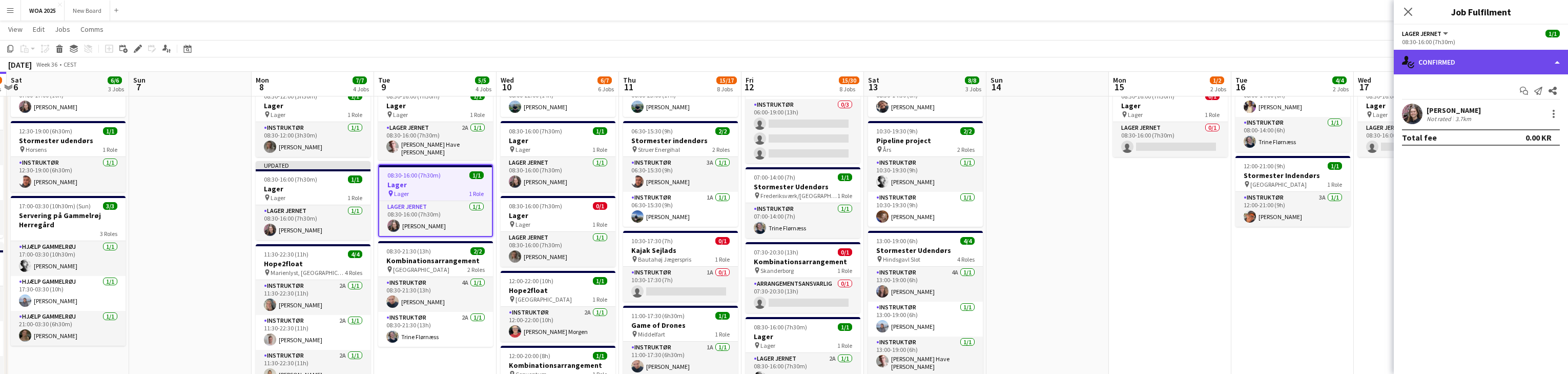
click at [513, 69] on div "single-neutral-actions-check-2 Confirmed" at bounding box center [1481, 62] width 174 height 25
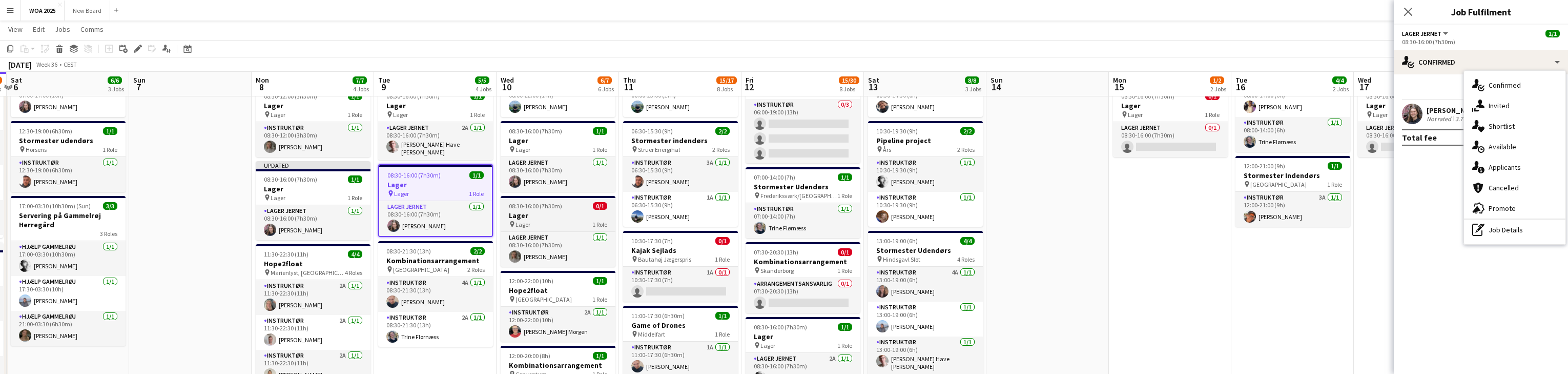
click at [513, 206] on span "08:30-16:00 (7h30m)" at bounding box center [536, 206] width 54 height 8
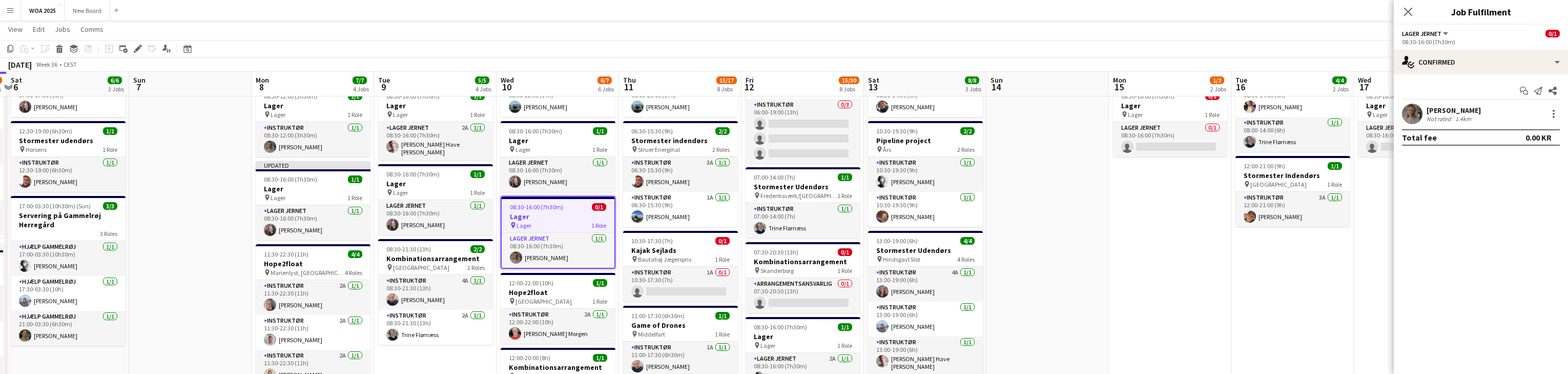
click at [513, 207] on span "08:30-16:00 (7h30m)" at bounding box center [537, 207] width 54 height 8
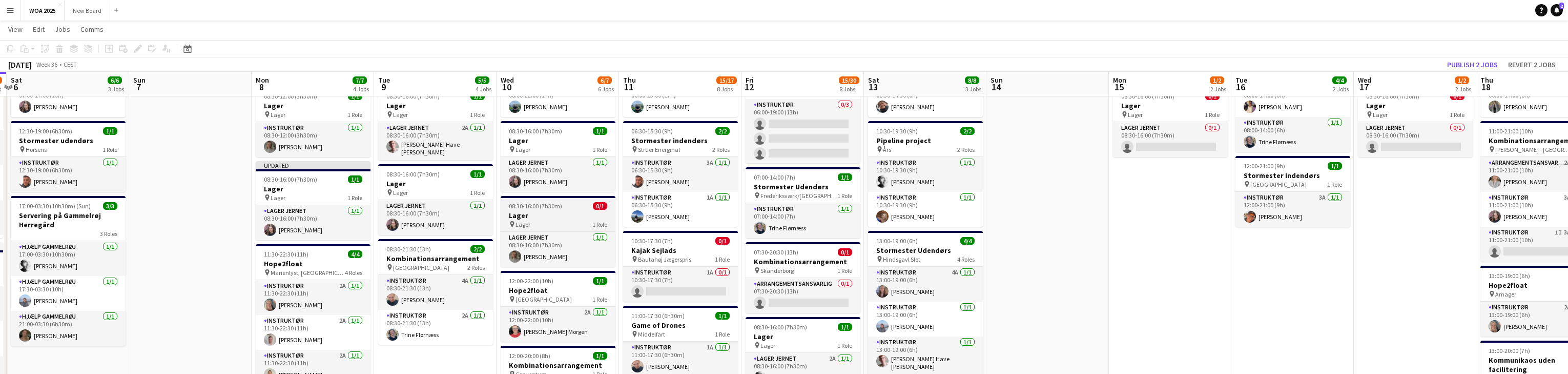
click at [513, 223] on div "pin Lager 1 Role" at bounding box center [558, 224] width 115 height 8
click at [513, 223] on div "pin Lager 1 Role" at bounding box center [558, 225] width 113 height 8
click at [513, 223] on div "pin Lager 1 Role" at bounding box center [558, 224] width 115 height 8
click at [513, 223] on div "pin Lager 1 Role" at bounding box center [558, 225] width 113 height 8
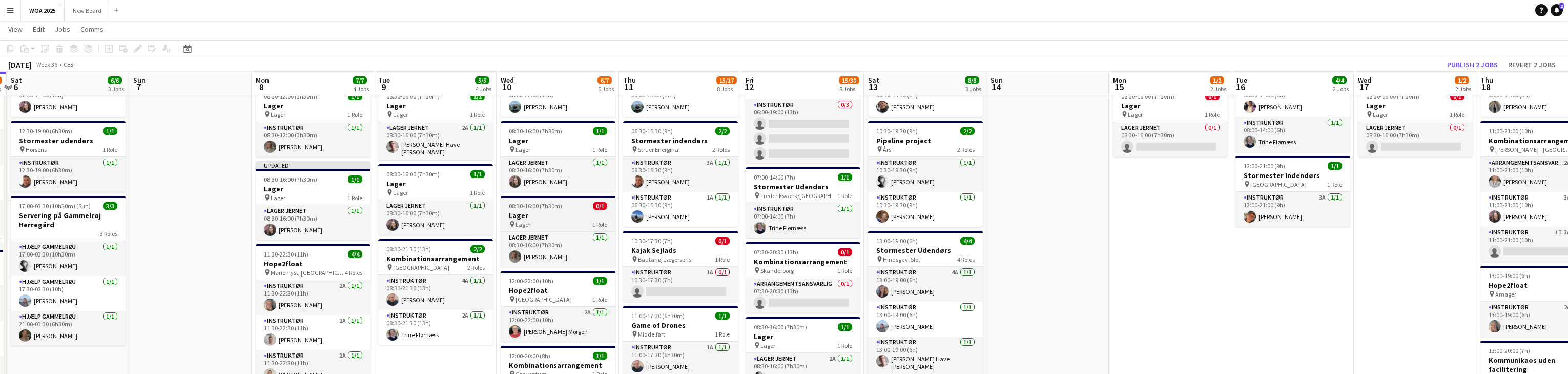
click at [513, 223] on div "pin Lager 1 Role" at bounding box center [558, 224] width 115 height 8
click at [513, 223] on div "pin Lager 1 Role" at bounding box center [558, 225] width 113 height 8
click at [513, 223] on div "pin Lager 1 Role" at bounding box center [558, 224] width 115 height 8
click at [513, 223] on div "pin Lager 1 Role" at bounding box center [558, 225] width 113 height 8
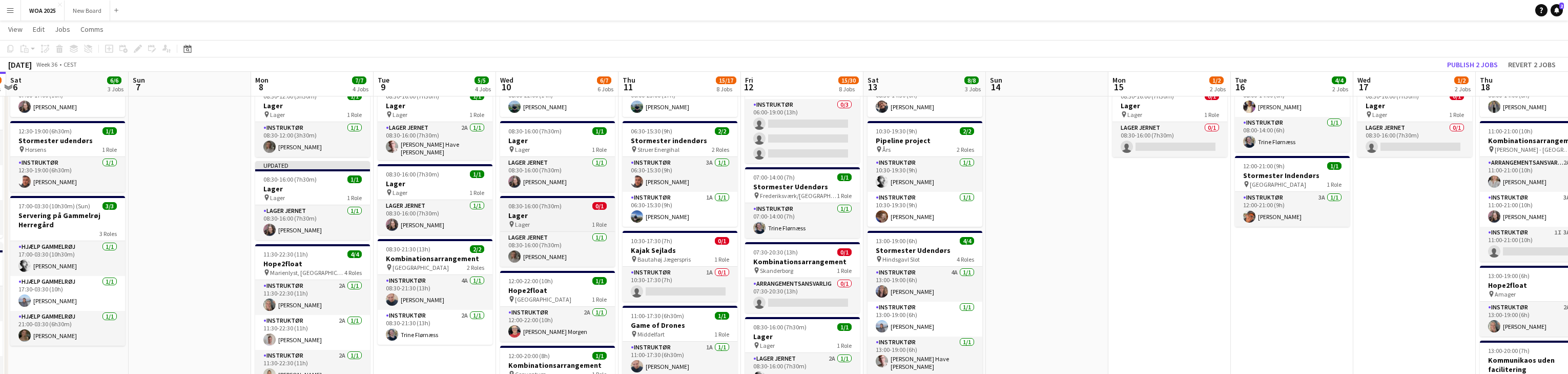
click at [513, 216] on h3 "Lager" at bounding box center [557, 215] width 115 height 9
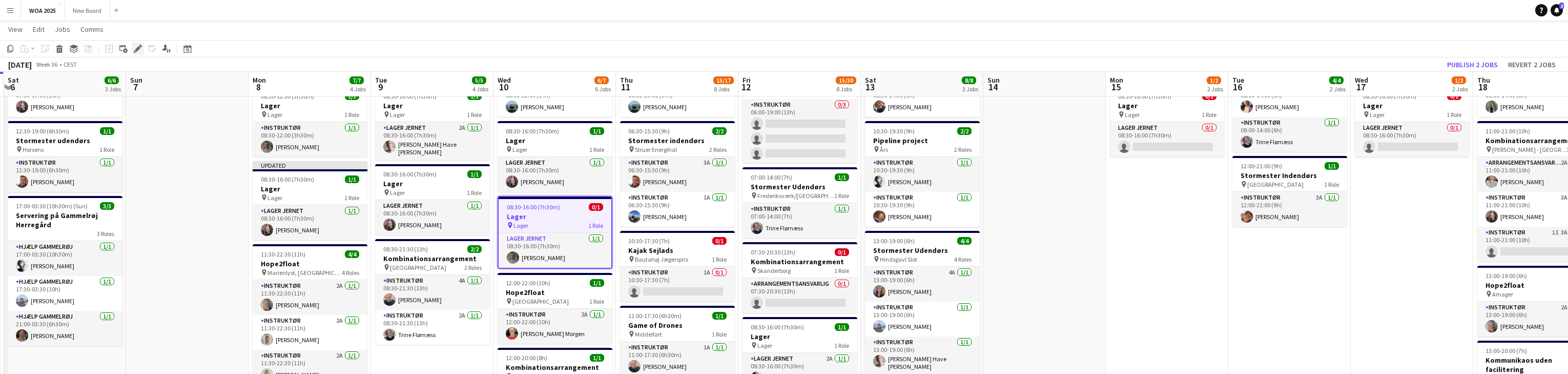
click at [139, 49] on icon at bounding box center [137, 49] width 6 height 6
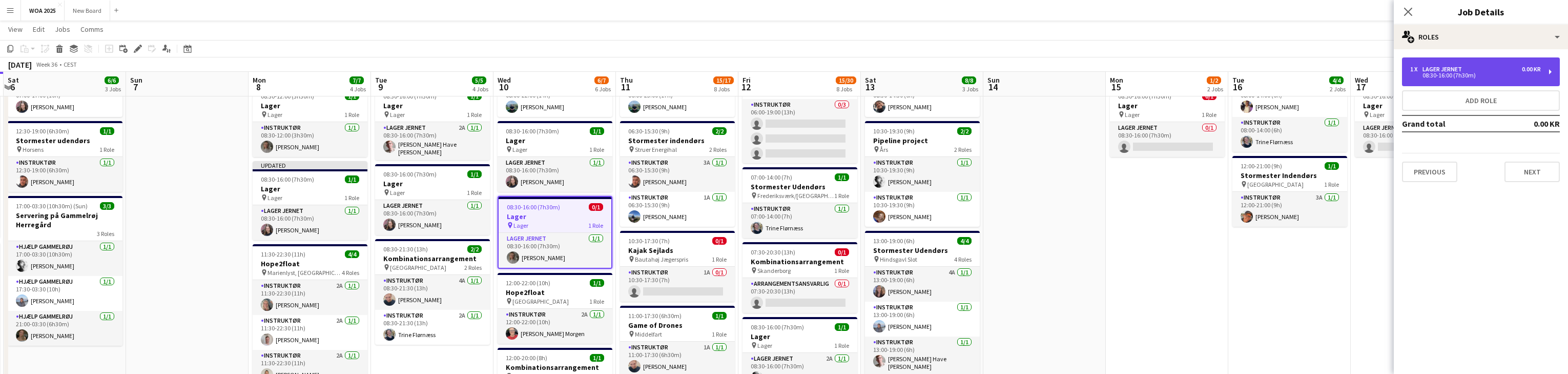
click at [513, 77] on div "1 x Lager Jernet 0.00 KR 08:30-16:00 (7h30m)" at bounding box center [1481, 71] width 158 height 29
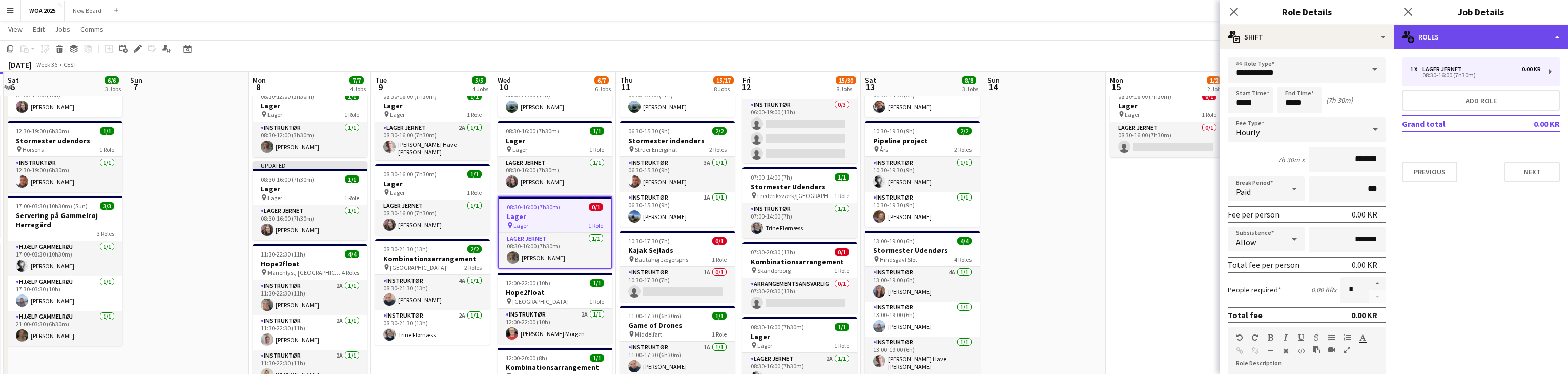
click at [513, 42] on div "multiple-users-add Roles" at bounding box center [1481, 37] width 174 height 25
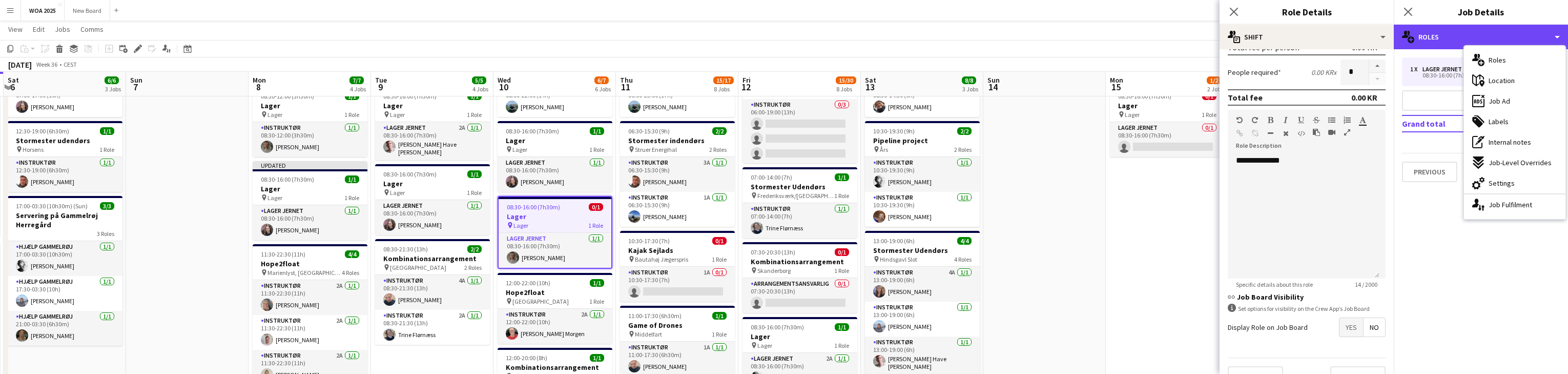
scroll to position [236, 0]
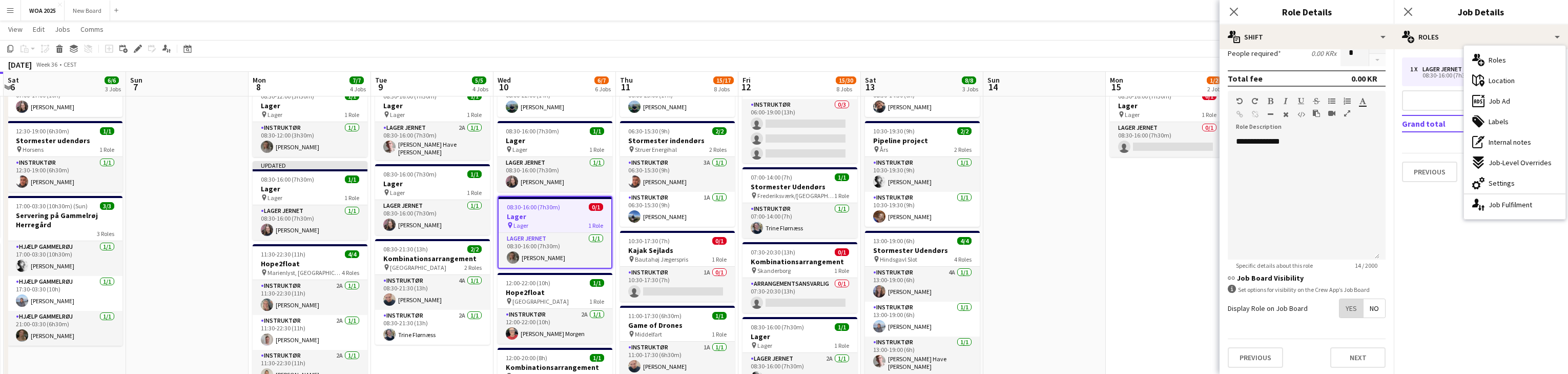
click at [513, 308] on span "Yes" at bounding box center [1351, 308] width 24 height 19
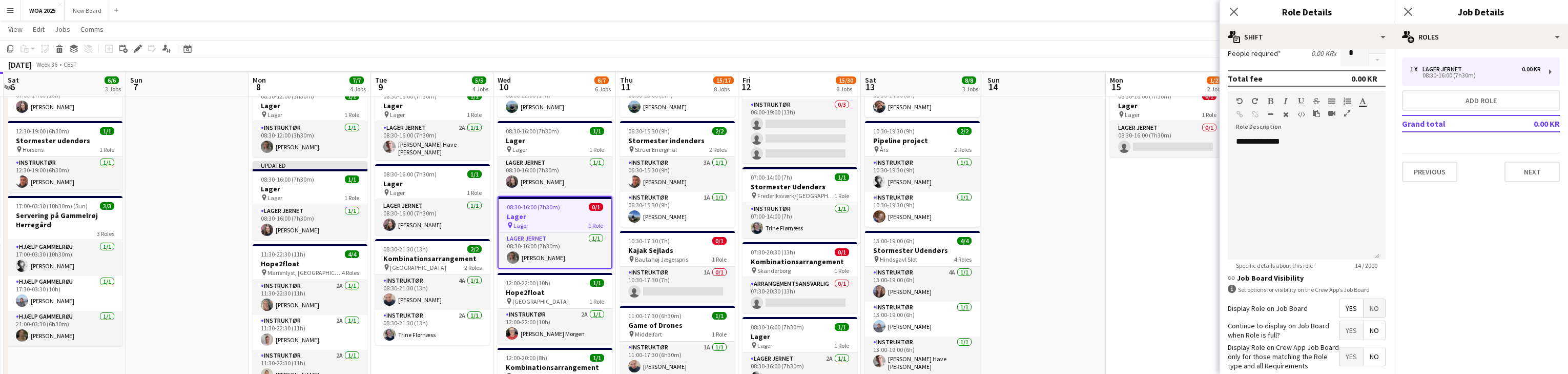
click at [513, 330] on span "Yes" at bounding box center [1351, 330] width 24 height 19
click at [513, 9] on icon at bounding box center [1407, 11] width 10 height 10
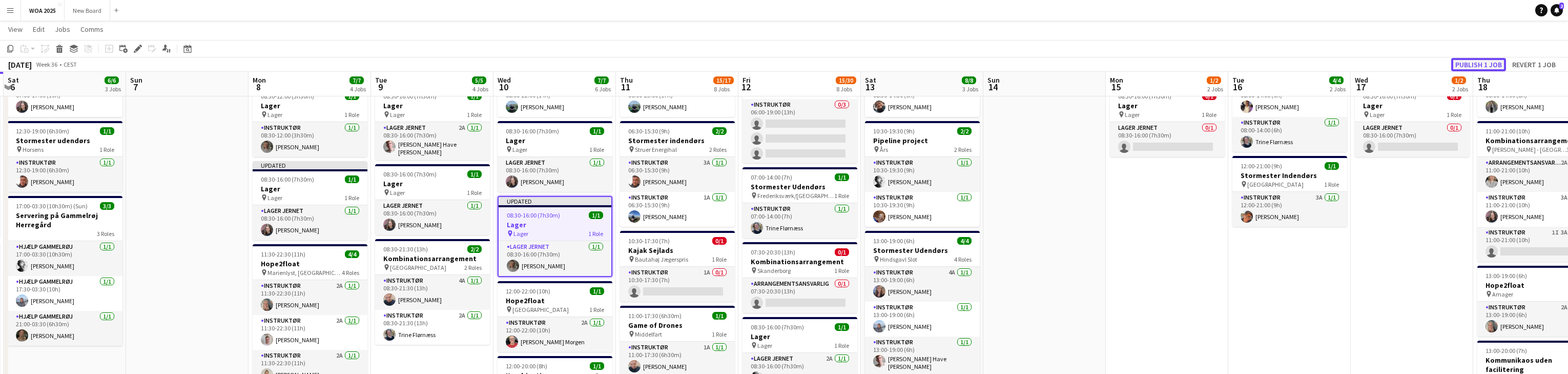
click at [513, 65] on button "Publish 1 job" at bounding box center [1479, 64] width 55 height 13
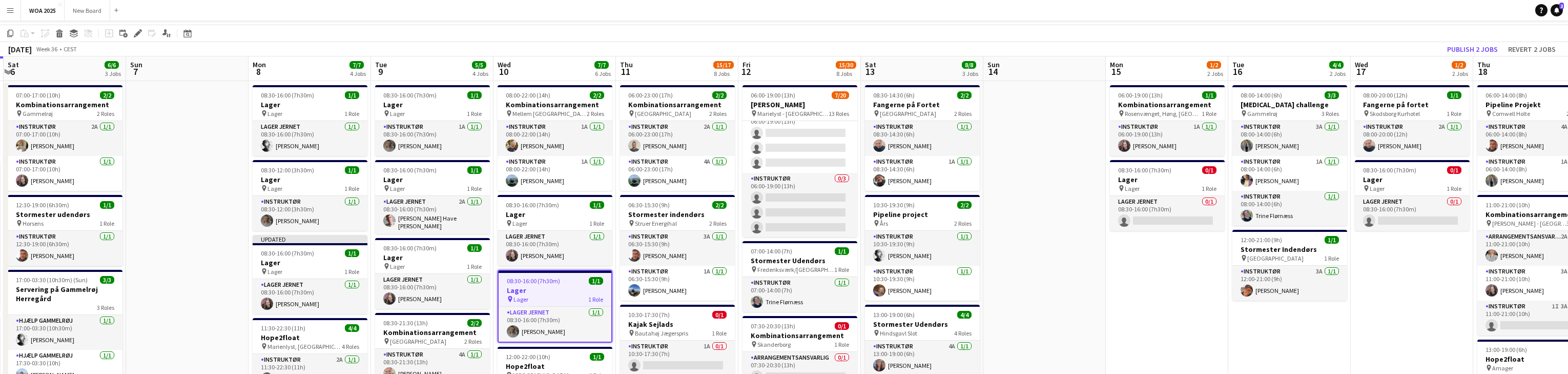
scroll to position [0, 0]
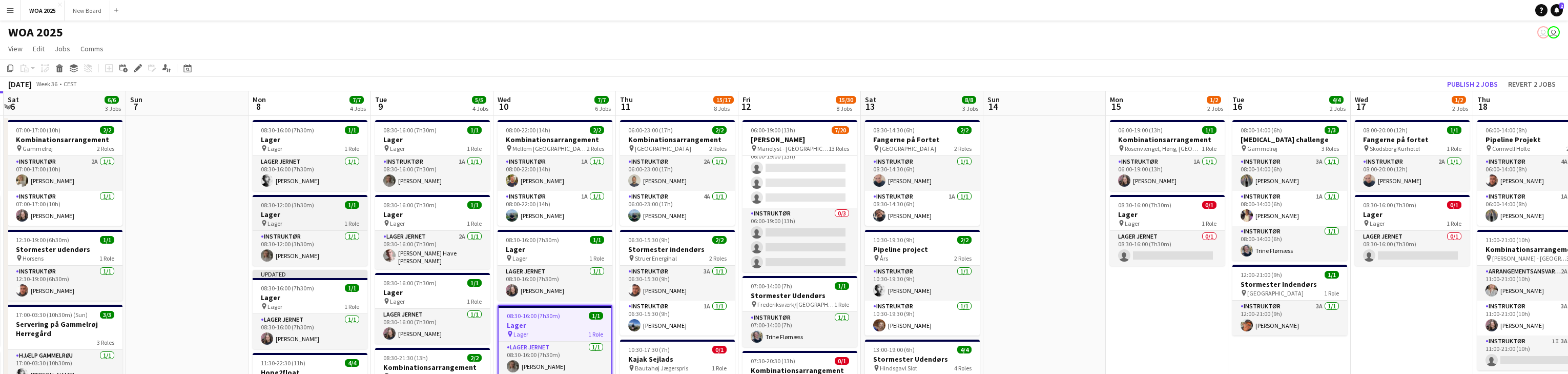
click at [287, 212] on h3 "Lager" at bounding box center [310, 214] width 115 height 9
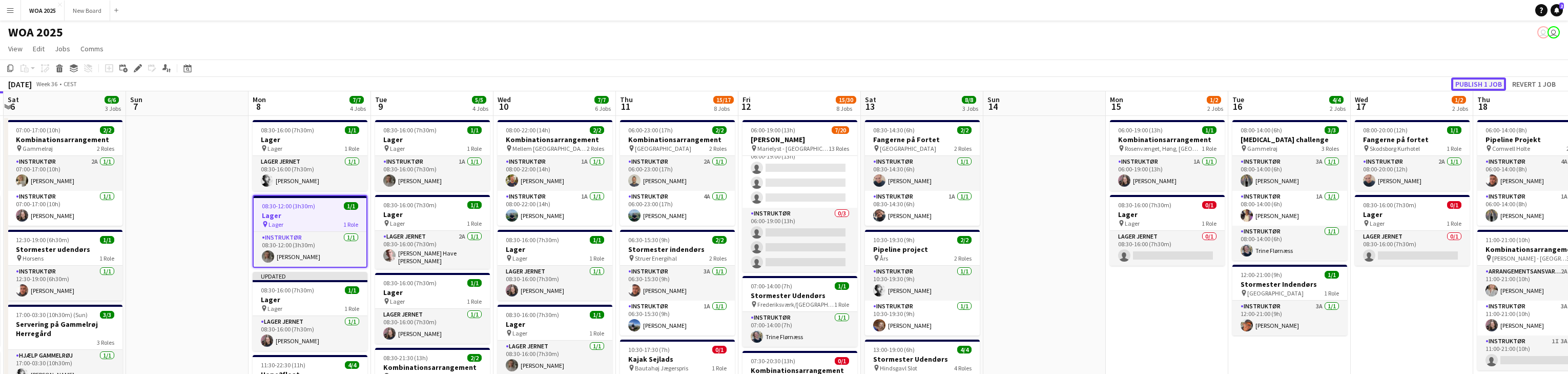
click at [513, 82] on button "Publish 1 job" at bounding box center [1479, 84] width 55 height 13
click at [140, 71] on icon "Edit" at bounding box center [138, 68] width 8 height 8
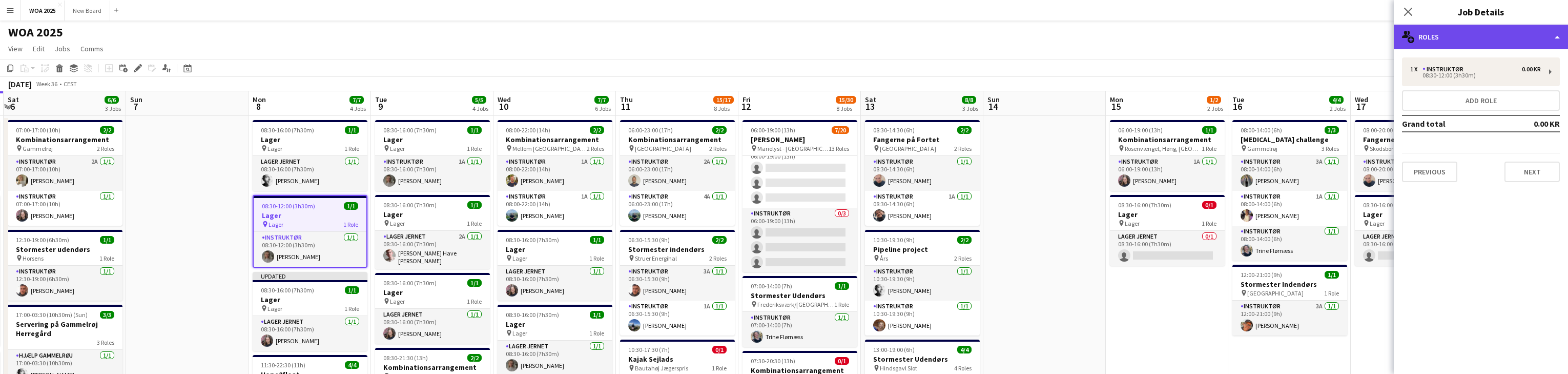
click at [513, 35] on div "multiple-users-add Roles" at bounding box center [1481, 37] width 174 height 25
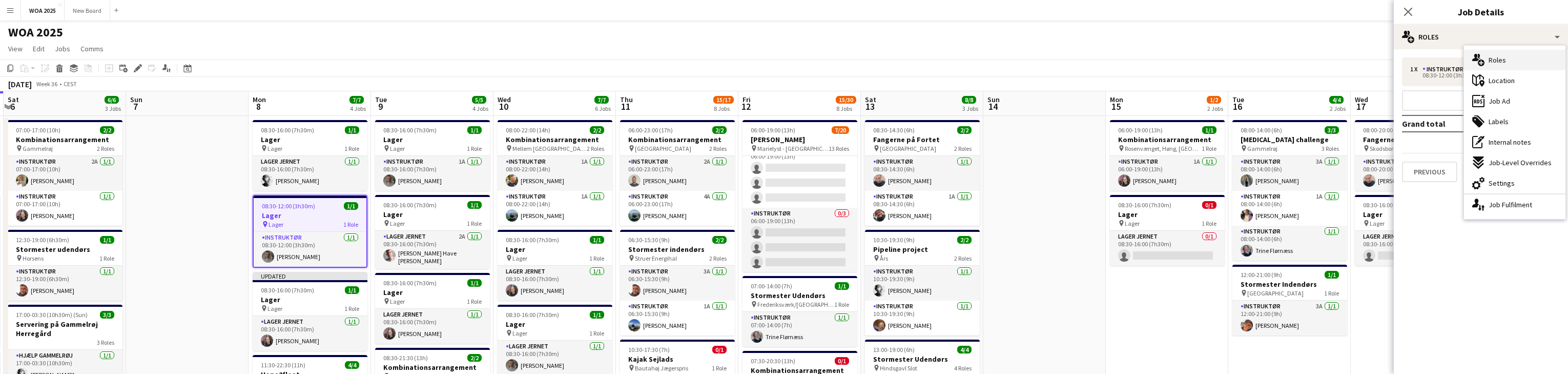
click at [513, 64] on icon at bounding box center [1481, 63] width 6 height 6
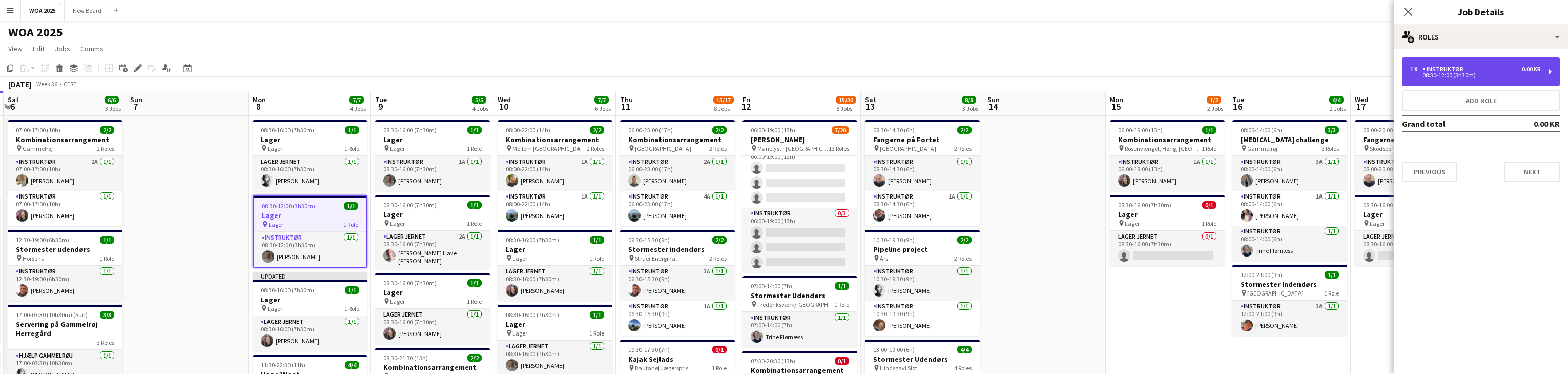
click at [513, 73] on div "08:30-12:00 (3h30m)" at bounding box center [1475, 75] width 131 height 5
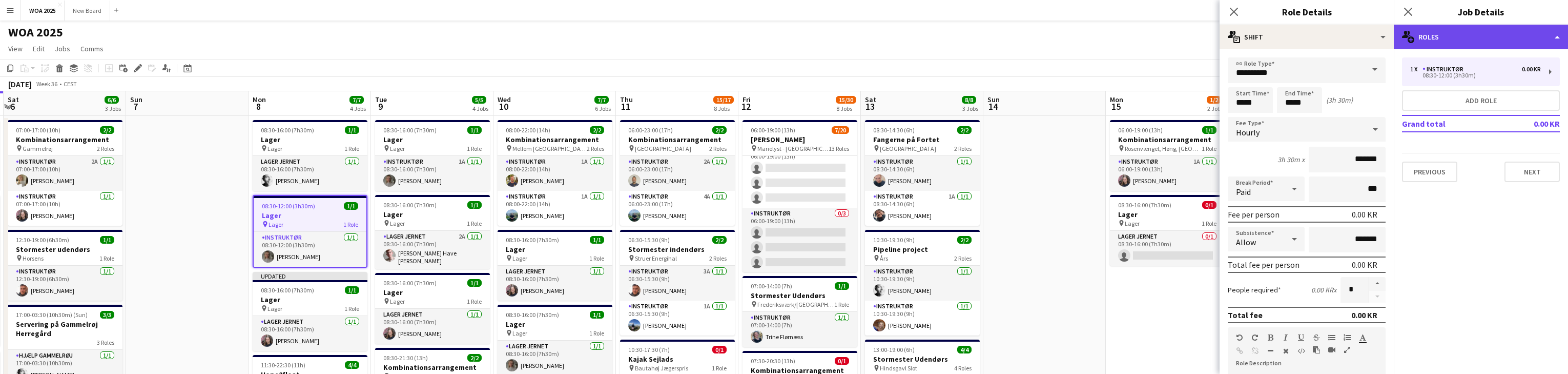
click at [513, 39] on div "multiple-users-add Roles" at bounding box center [1481, 37] width 174 height 25
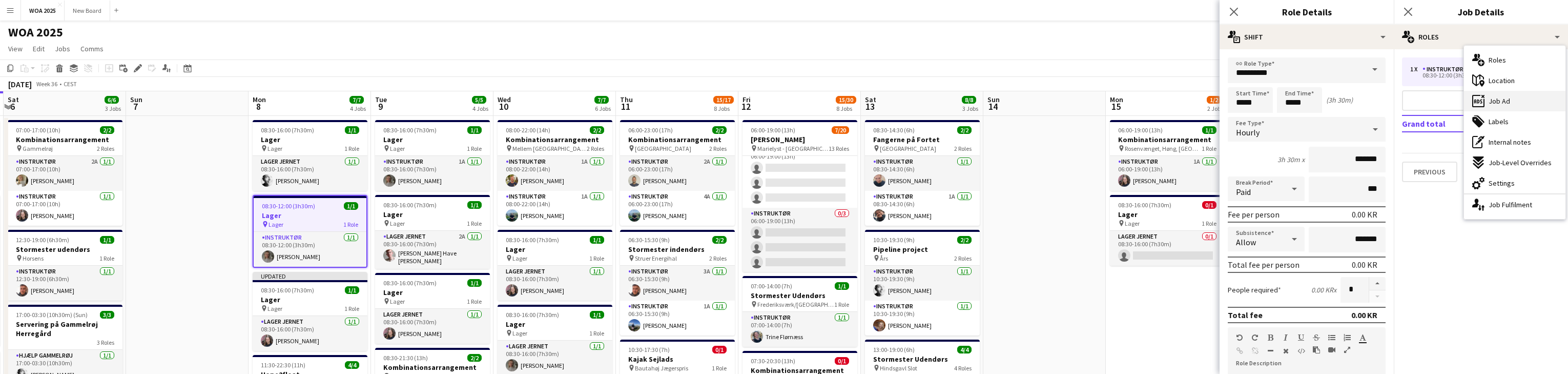
click at [513, 98] on span "Job Ad" at bounding box center [1499, 101] width 22 height 9
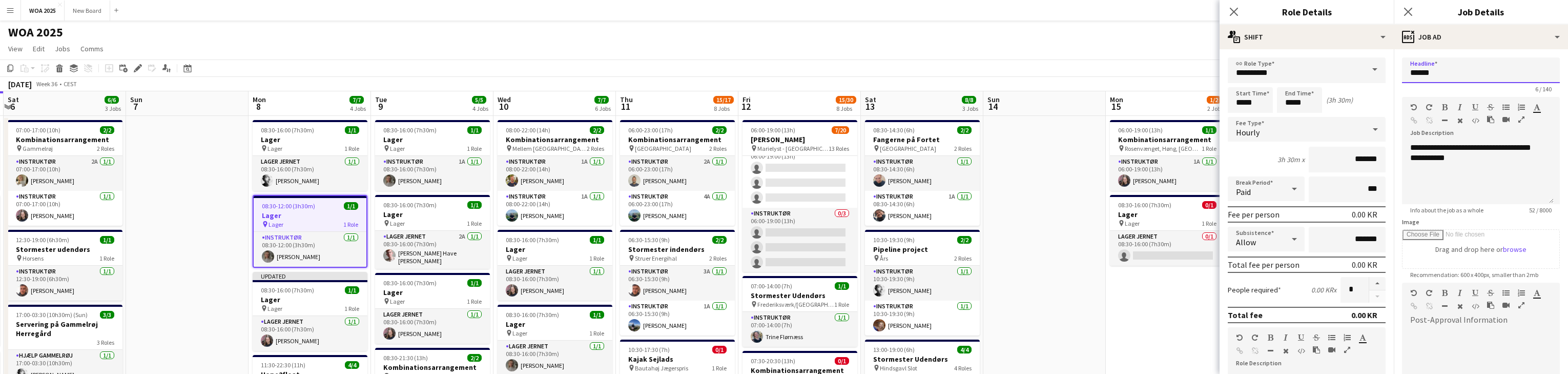
click at [513, 71] on input "*****" at bounding box center [1481, 70] width 158 height 26
click at [513, 75] on input "*****" at bounding box center [1481, 70] width 158 height 26
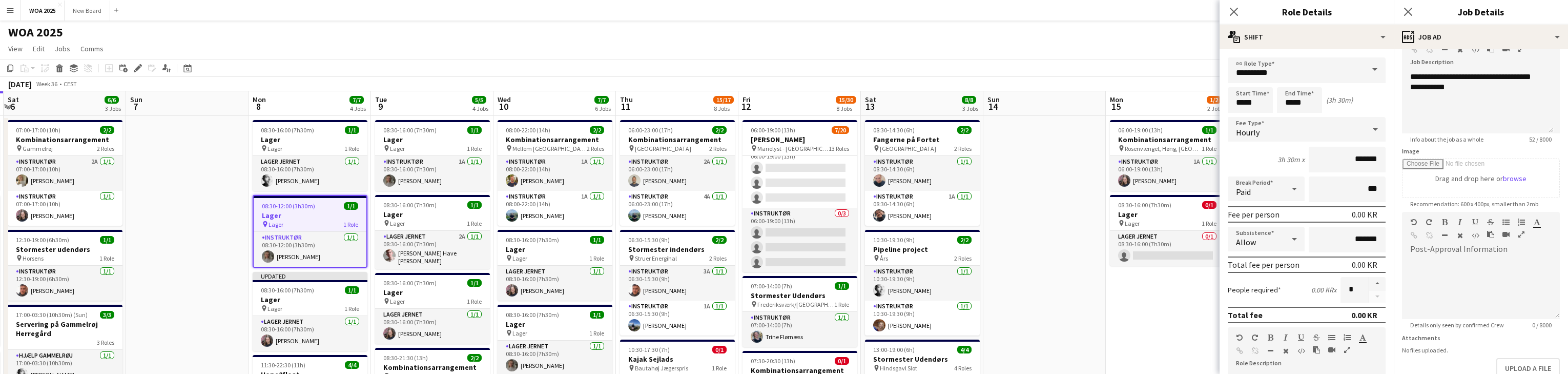
scroll to position [132, 0]
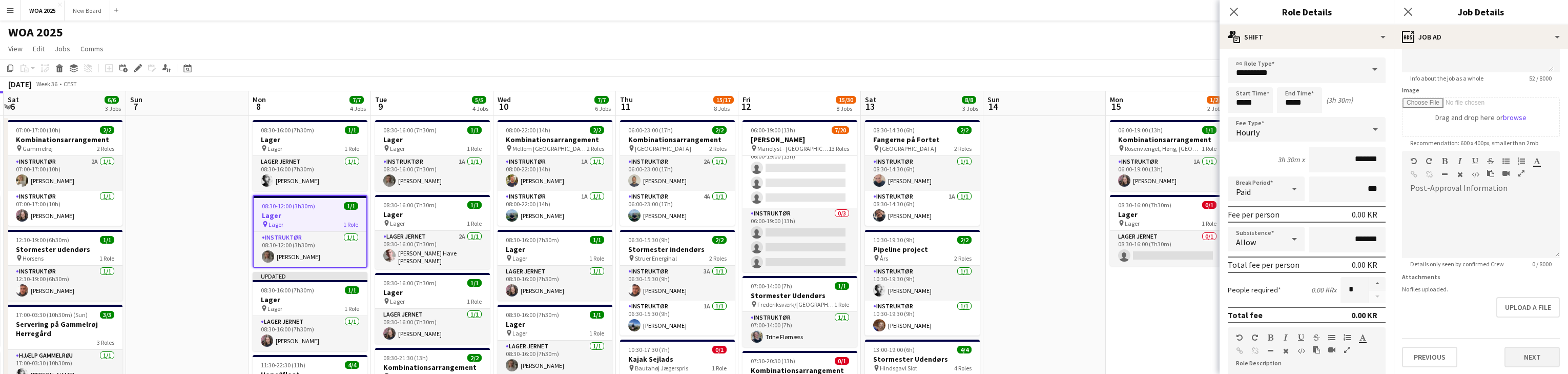
type input "**********"
click at [513, 354] on button "Next" at bounding box center [1532, 357] width 55 height 20
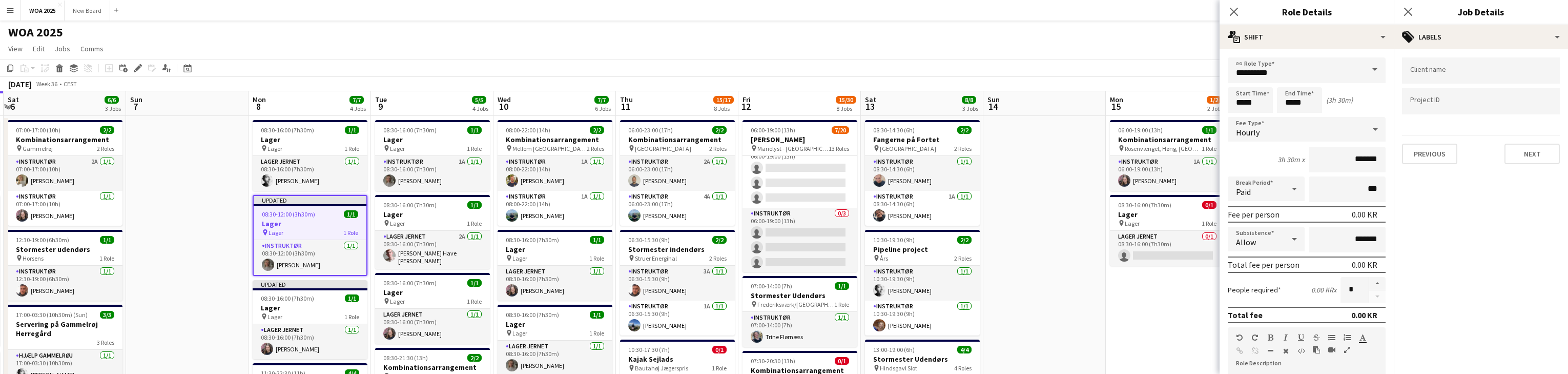
scroll to position [0, 0]
click at [513, 161] on form "Client name Project ID Previous Next" at bounding box center [1481, 110] width 174 height 107
click at [513, 153] on button "Next" at bounding box center [1532, 154] width 55 height 20
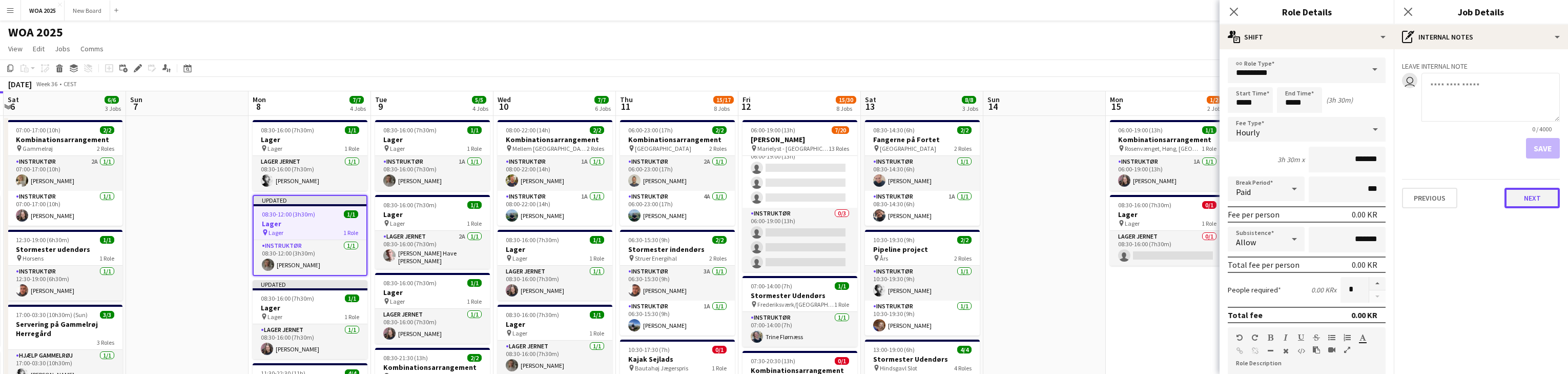
click at [513, 193] on button "Next" at bounding box center [1532, 198] width 55 height 20
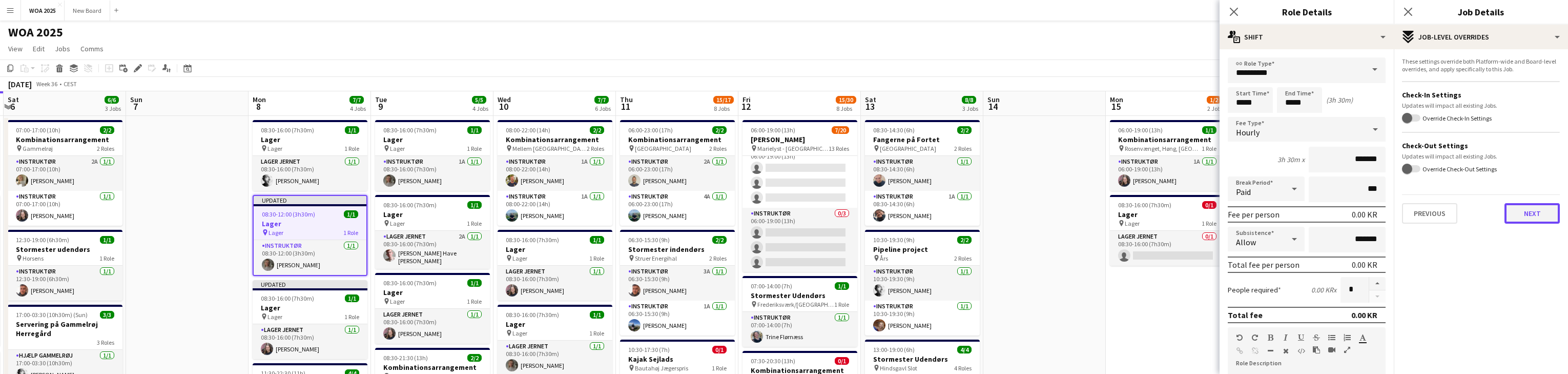
click at [513, 213] on button "Next" at bounding box center [1532, 213] width 55 height 20
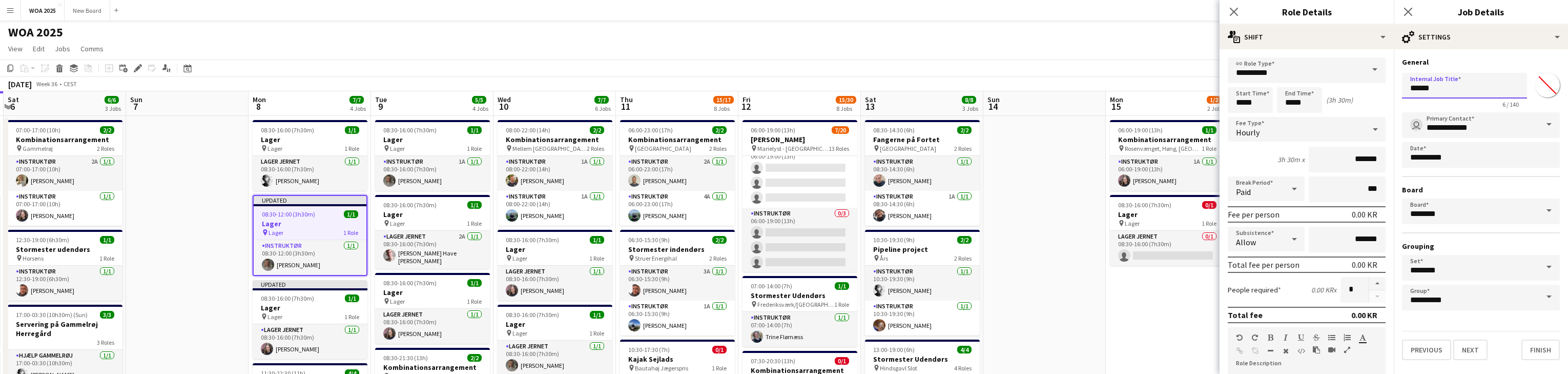
drag, startPoint x: 1402, startPoint y: 86, endPoint x: 1361, endPoint y: 88, distance: 41.0
type input "**********"
click at [513, 348] on button "Finish" at bounding box center [1541, 350] width 38 height 20
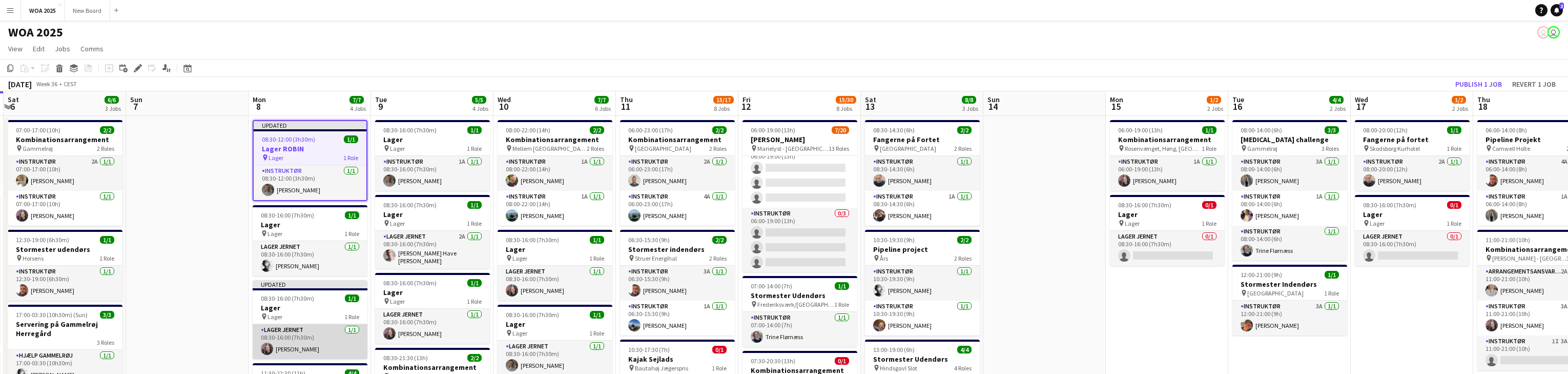
click at [325, 324] on app-card-role "Lager Jernet [DATE] 08:30-16:00 (7h30m) [PERSON_NAME]" at bounding box center [310, 341] width 115 height 35
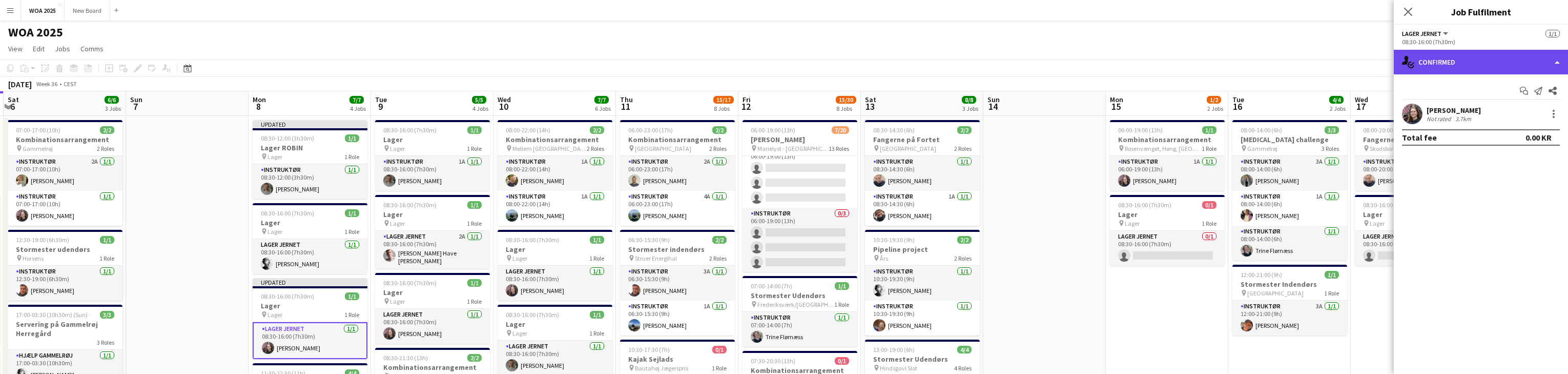
click at [513, 66] on div "single-neutral-actions-check-2 Confirmed" at bounding box center [1481, 62] width 174 height 25
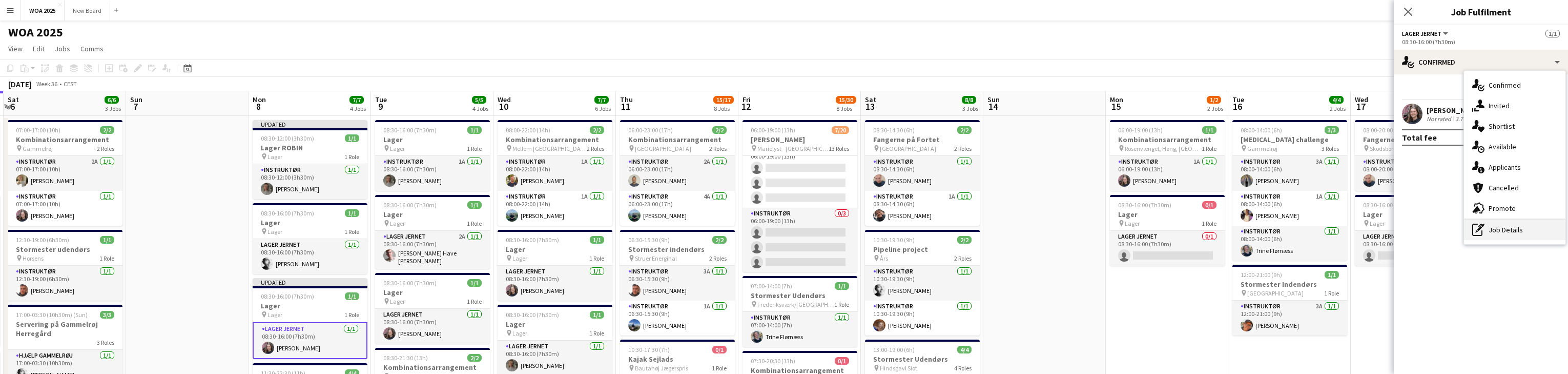
click at [513, 232] on div "pen-write Job Details" at bounding box center [1514, 230] width 101 height 20
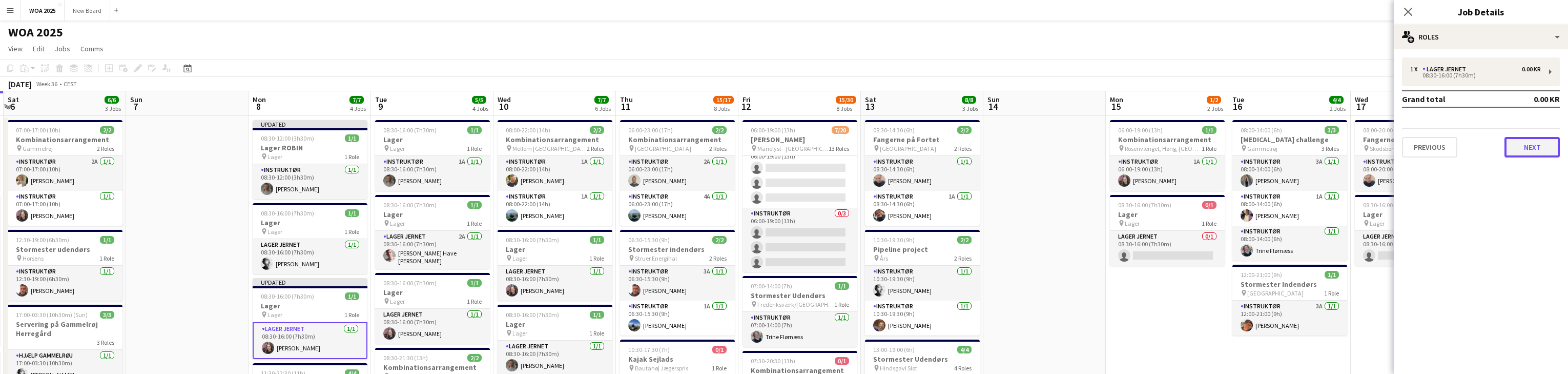
click at [513, 146] on button "Next" at bounding box center [1532, 147] width 55 height 20
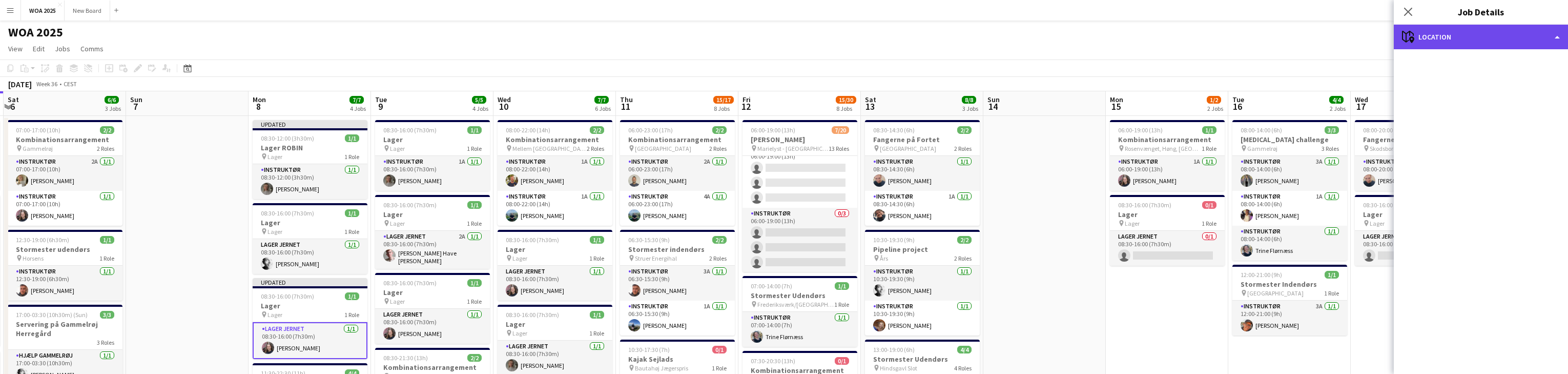
click at [513, 46] on div "maps-pin-1 Location" at bounding box center [1481, 37] width 174 height 25
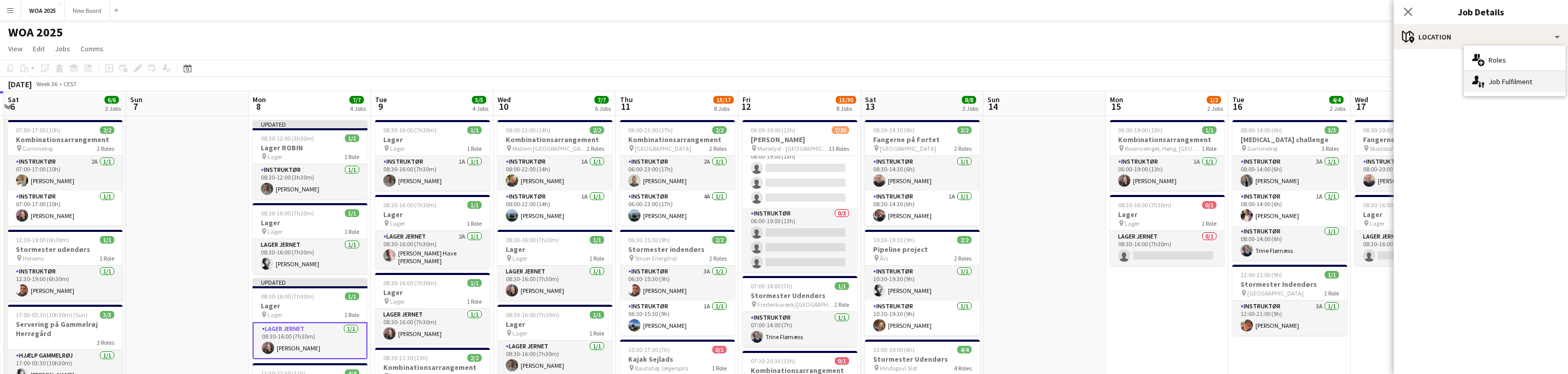
click at [513, 85] on div "single-neutral-actions-up-down Job Fulfilment" at bounding box center [1514, 82] width 101 height 20
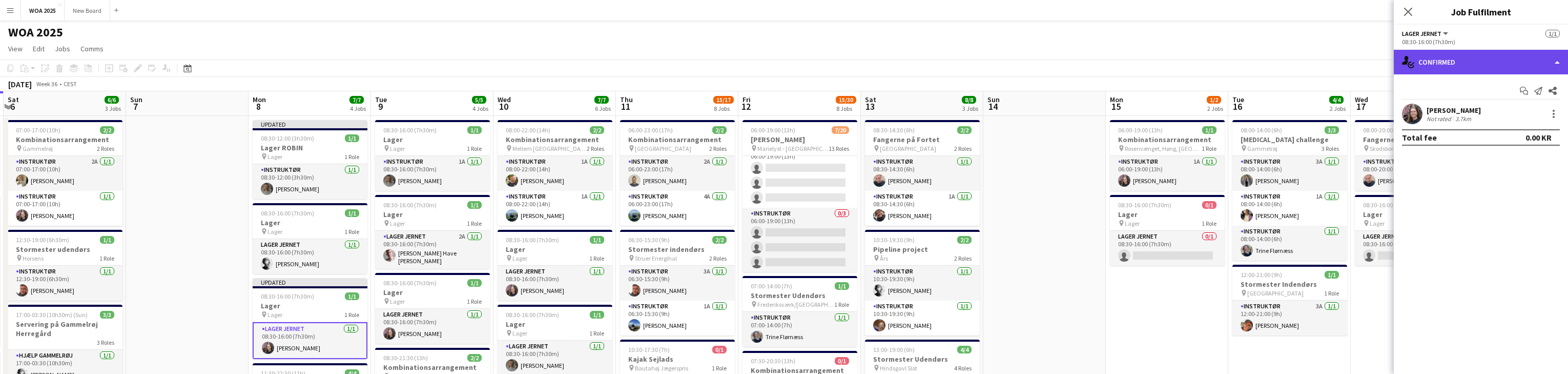
click at [513, 63] on div "single-neutral-actions-check-2 Confirmed" at bounding box center [1481, 62] width 174 height 25
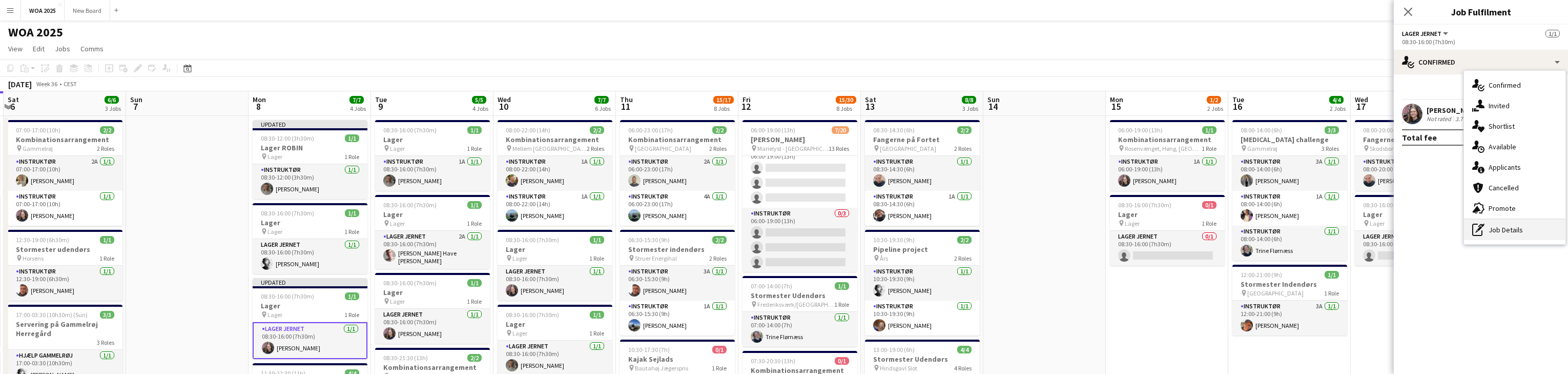
click at [513, 237] on div "pen-write Job Details" at bounding box center [1514, 230] width 101 height 20
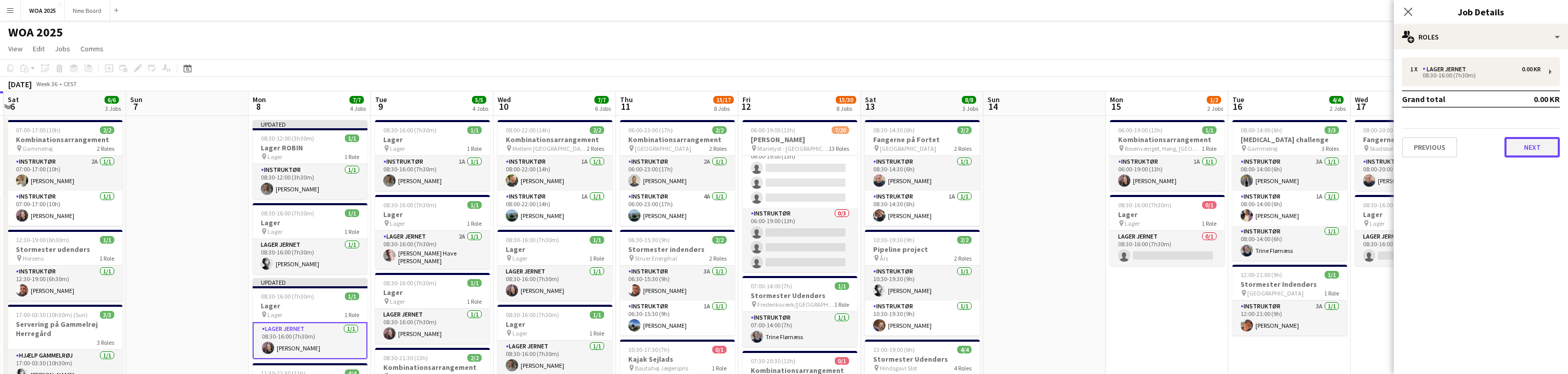
click at [513, 140] on button "Next" at bounding box center [1532, 147] width 55 height 20
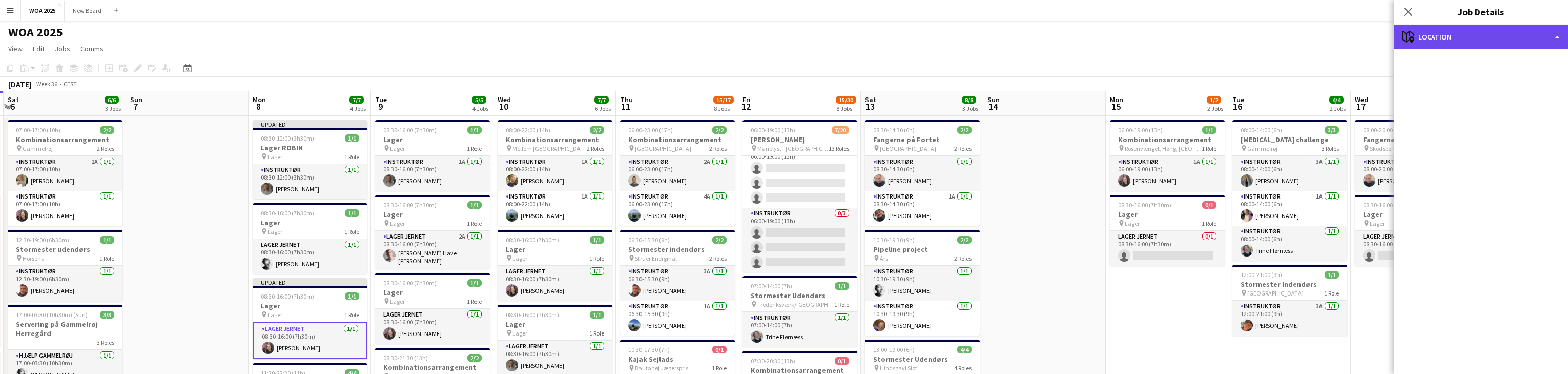
click at [513, 34] on div "maps-pin-1 Location" at bounding box center [1481, 37] width 174 height 25
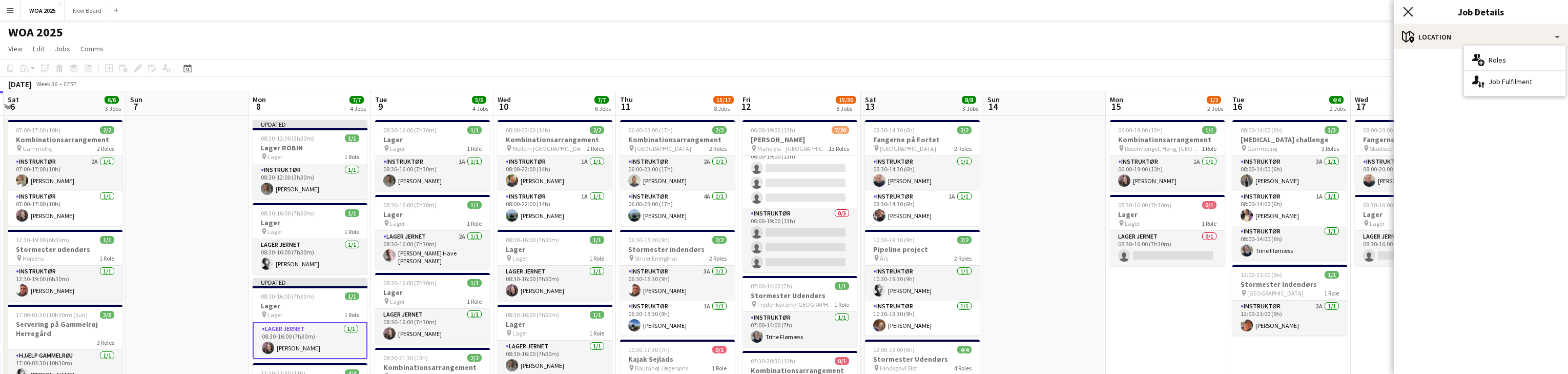
click at [513, 10] on icon at bounding box center [1407, 11] width 10 height 10
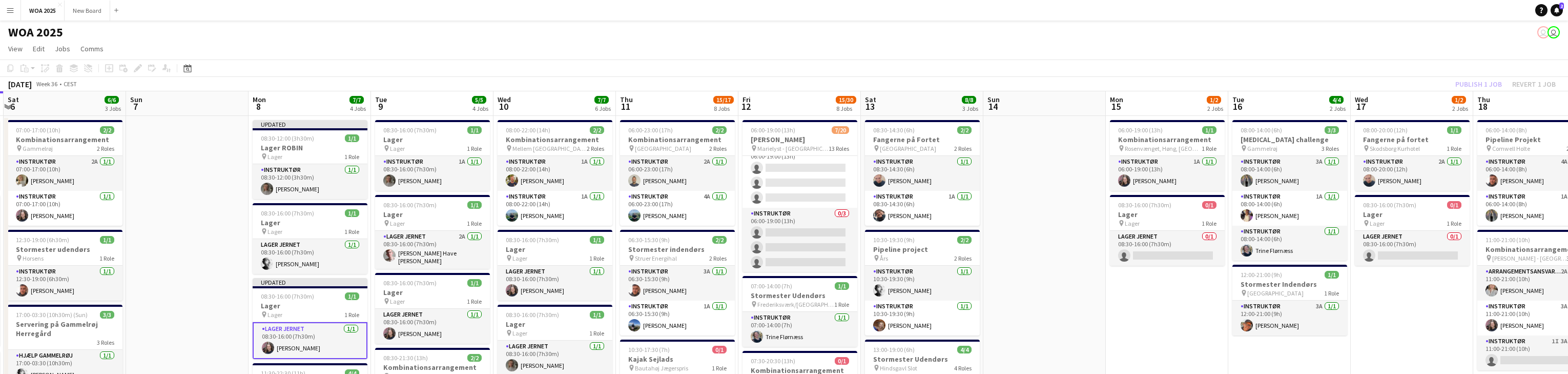
click at [513, 80] on div "Publish 1 job Revert 1 job" at bounding box center [1506, 84] width 125 height 13
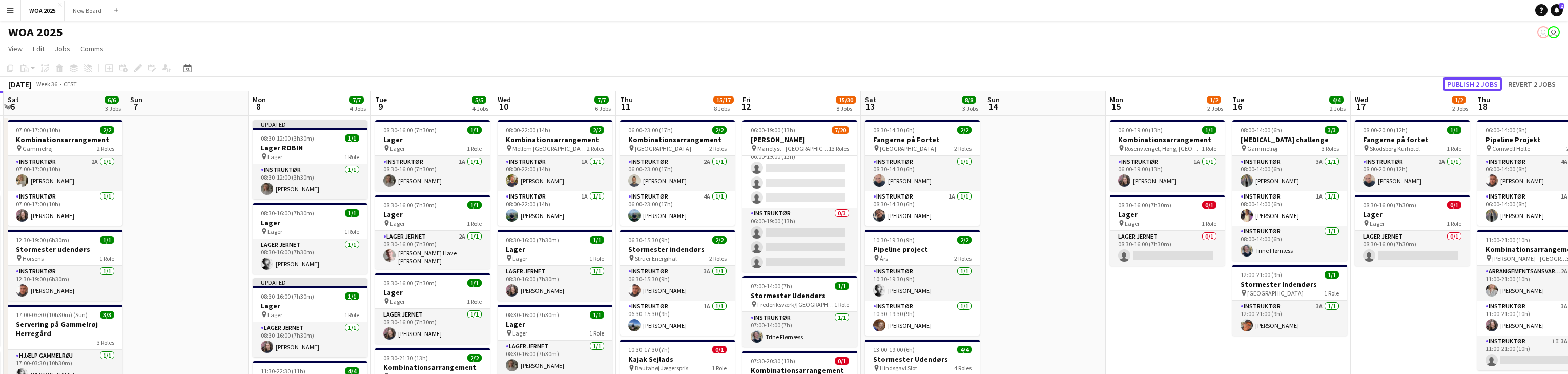
click at [513, 80] on button "Publish 2 jobs" at bounding box center [1472, 84] width 59 height 13
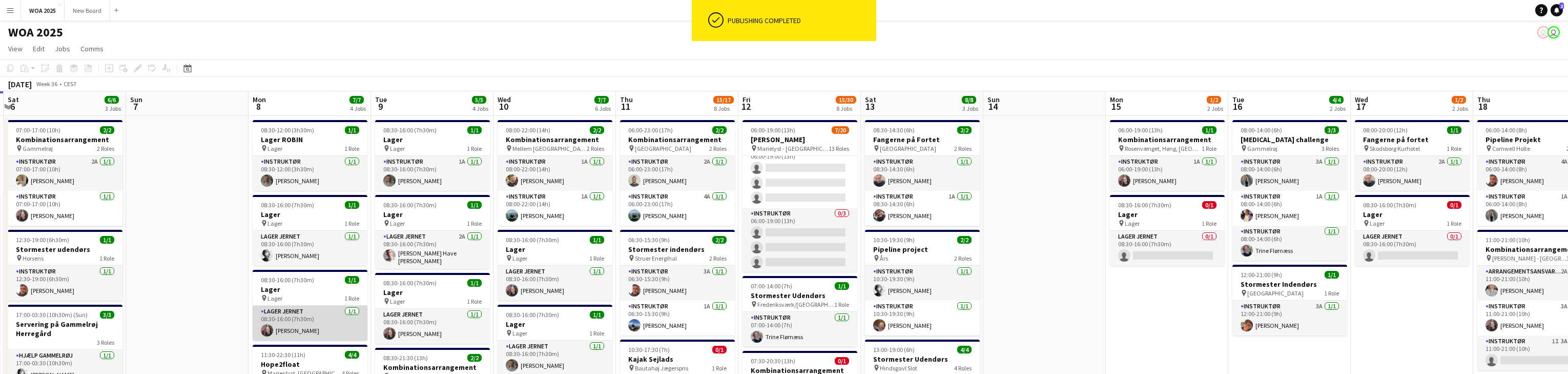
click at [317, 330] on app-card-role "Lager Jernet [DATE] 08:30-16:00 (7h30m) [PERSON_NAME]" at bounding box center [310, 323] width 115 height 35
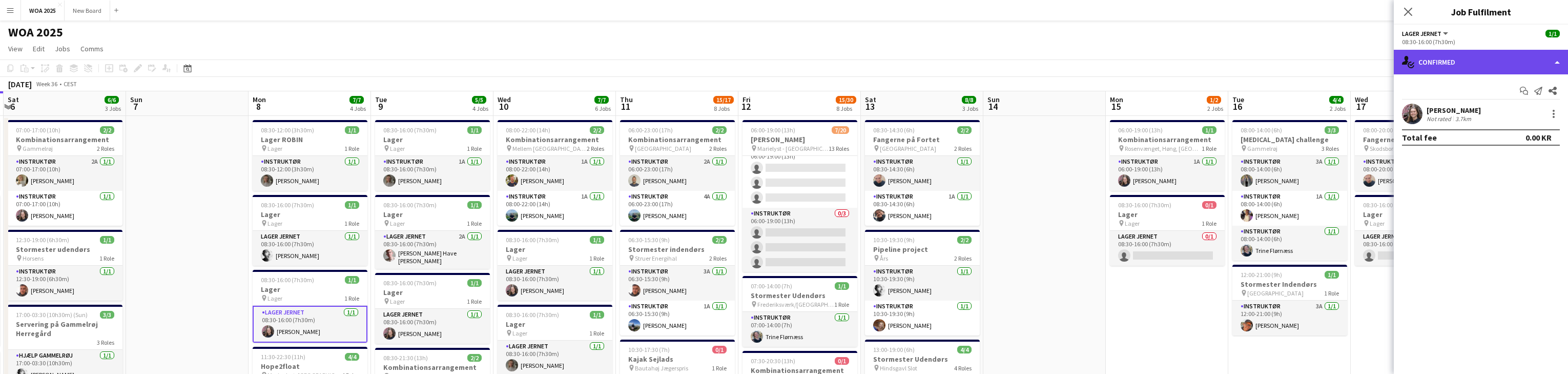
click at [513, 66] on div "single-neutral-actions-check-2 Confirmed" at bounding box center [1481, 62] width 174 height 25
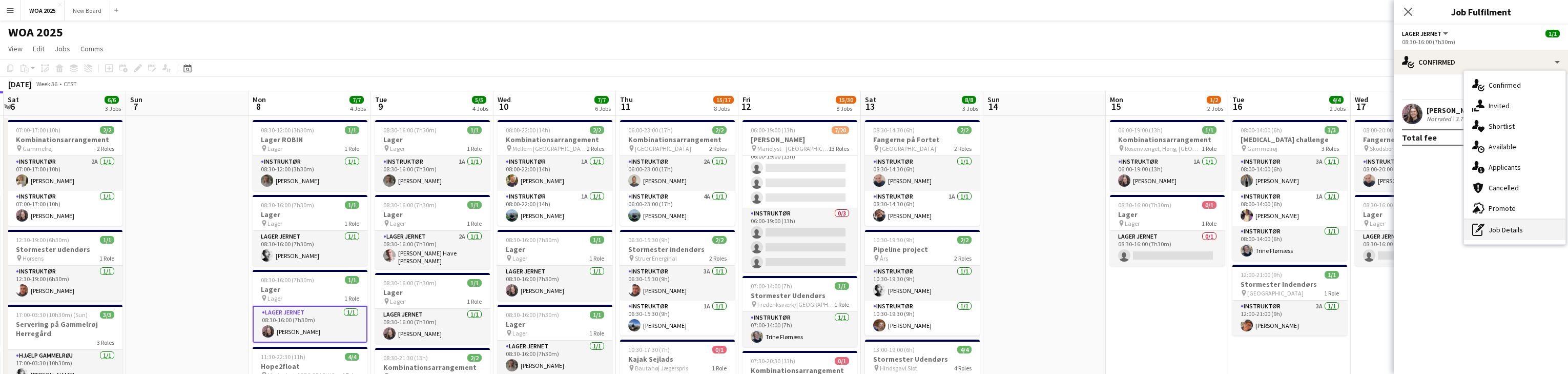
click at [513, 234] on div "pen-write Job Details" at bounding box center [1514, 230] width 101 height 20
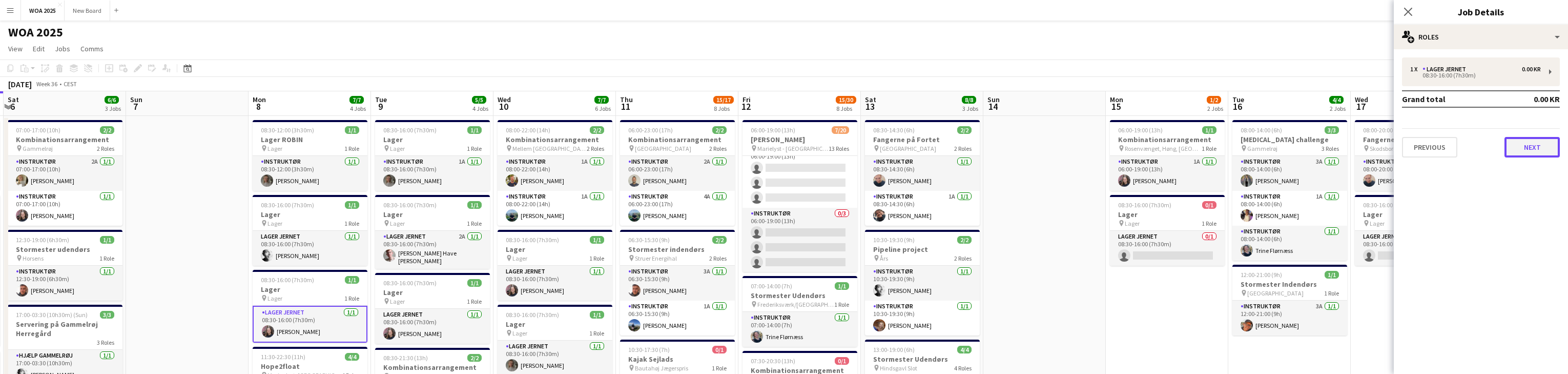
click at [513, 146] on button "Next" at bounding box center [1532, 147] width 55 height 20
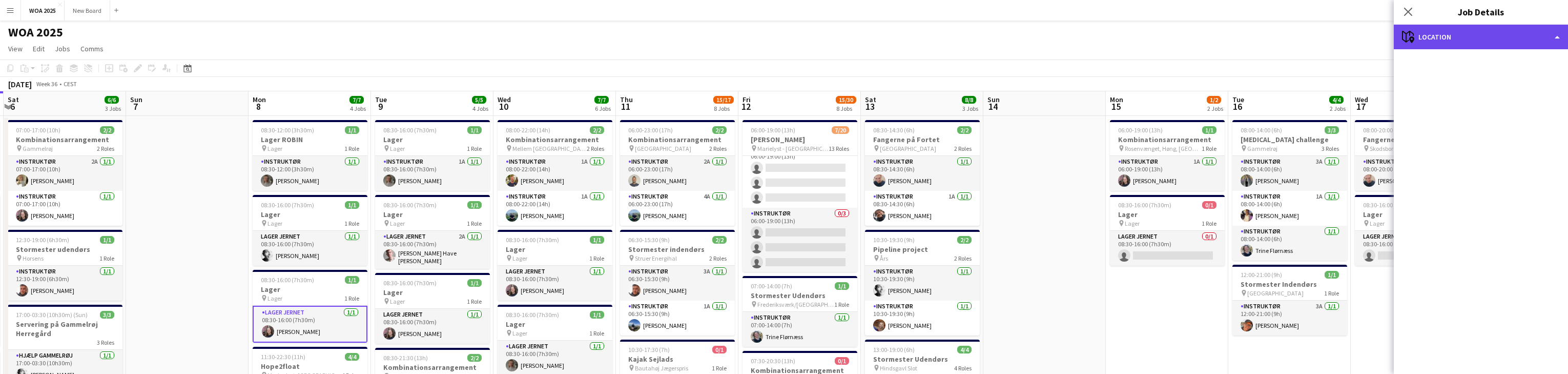
click at [513, 38] on div "maps-pin-1 Location" at bounding box center [1481, 37] width 174 height 25
click at [513, 38] on div "maps-pin-1 Location" at bounding box center [1481, 37] width 174 height 25
click at [513, 10] on icon at bounding box center [1407, 11] width 10 height 10
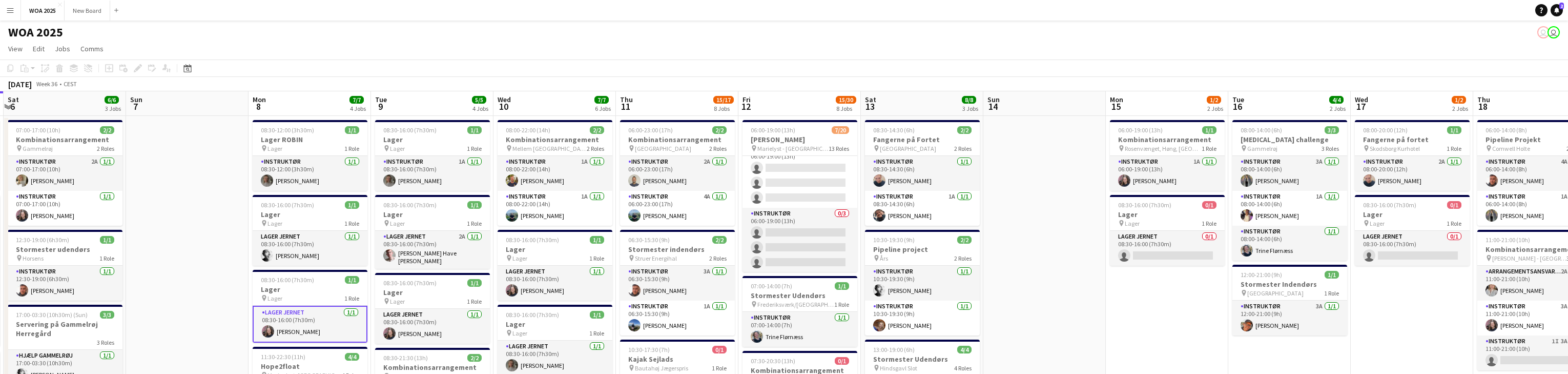
click at [513, 76] on div "Copy Paste Paste Ctrl+V Paste with crew Ctrl+Shift+V Paste linked Job [GEOGRAPH…" at bounding box center [784, 75] width 1568 height 32
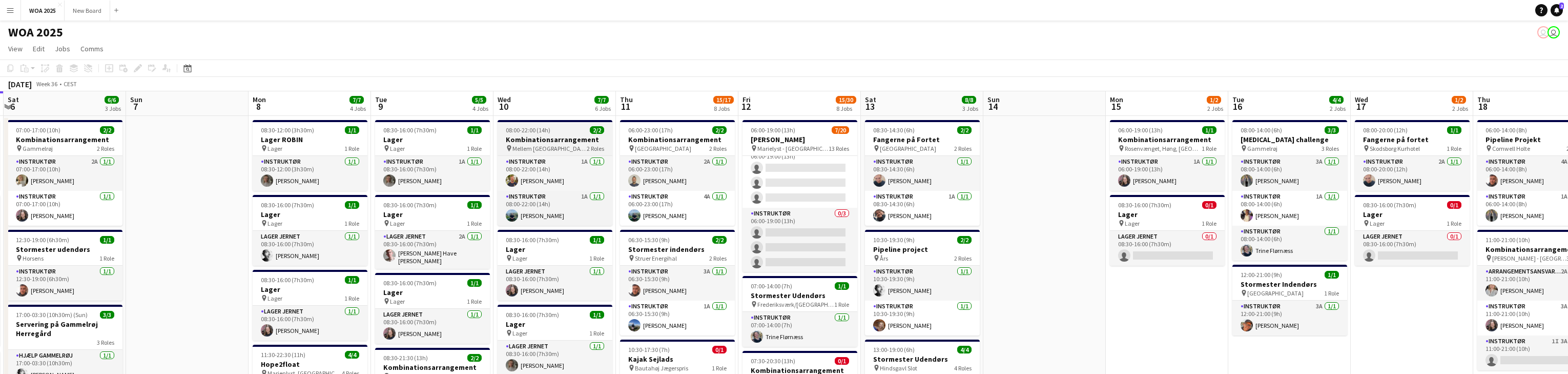
click at [513, 135] on h3 "Kombinationsarrangement" at bounding box center [555, 139] width 115 height 9
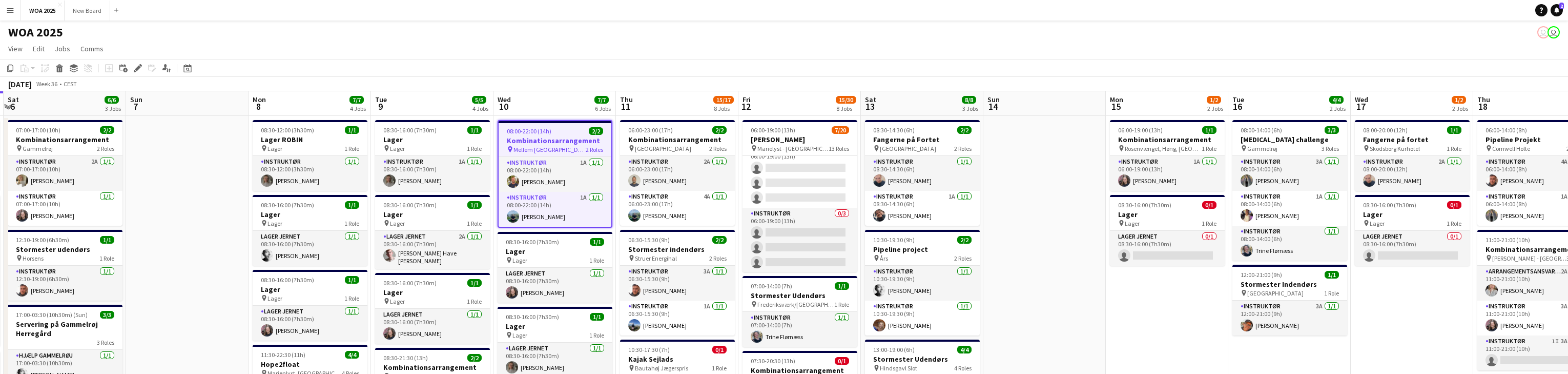
click at [513, 147] on span "Mellem [GEOGRAPHIC_DATA] og [GEOGRAPHIC_DATA]" at bounding box center [549, 149] width 72 height 8
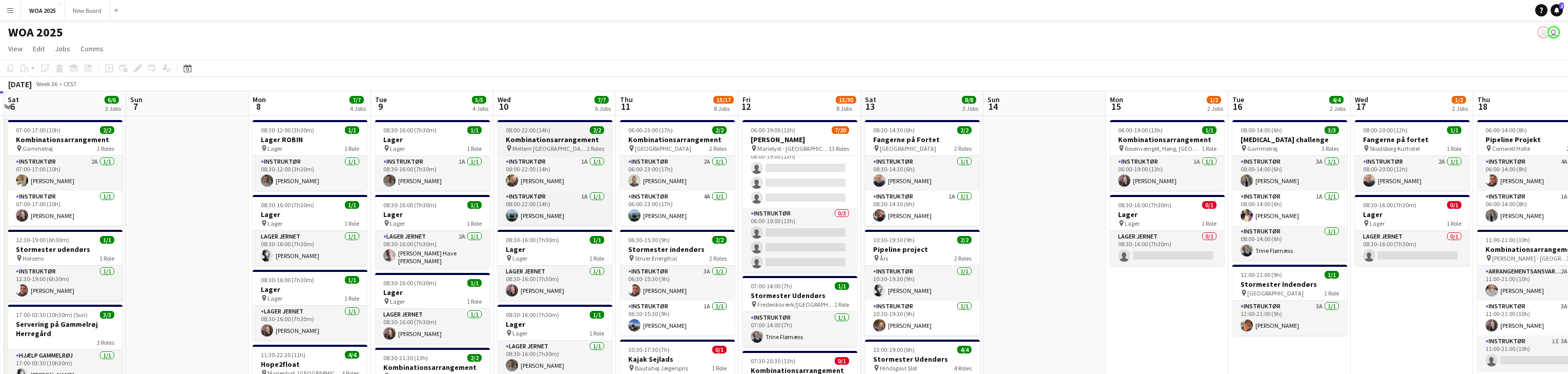
click at [513, 147] on span "Mellem [GEOGRAPHIC_DATA] og [GEOGRAPHIC_DATA]" at bounding box center [550, 149] width 75 height 8
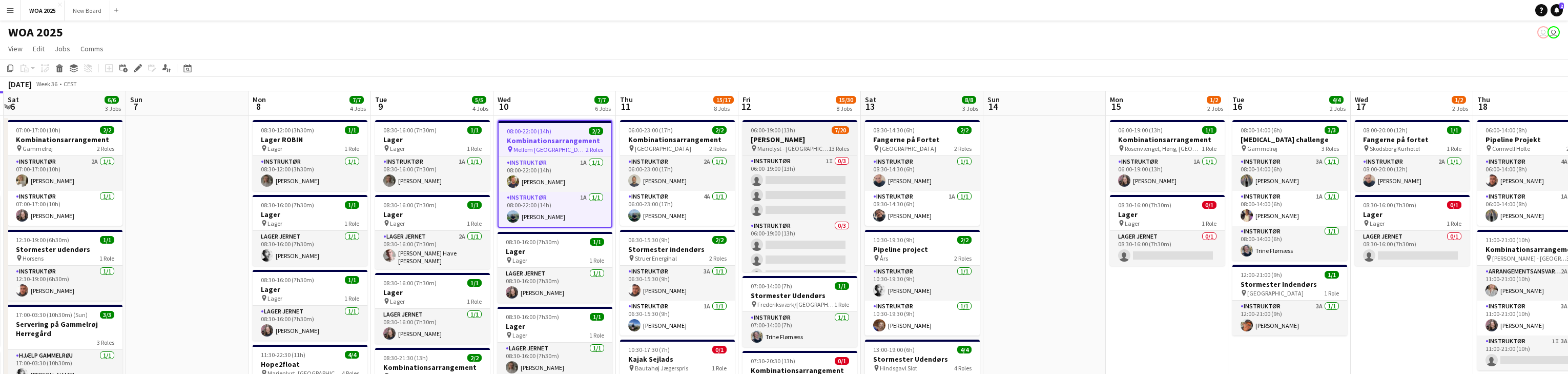
scroll to position [441, 0]
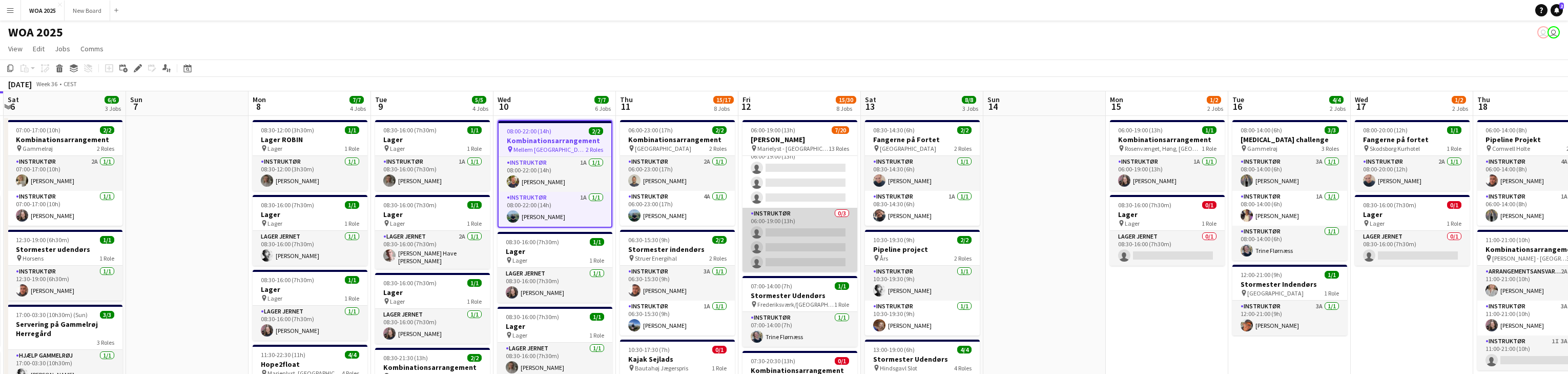
click at [513, 234] on app-card-role "Instruktør 0/3 06:00-19:00 (13h) single-neutral-actions single-neutral-actions …" at bounding box center [800, 239] width 115 height 64
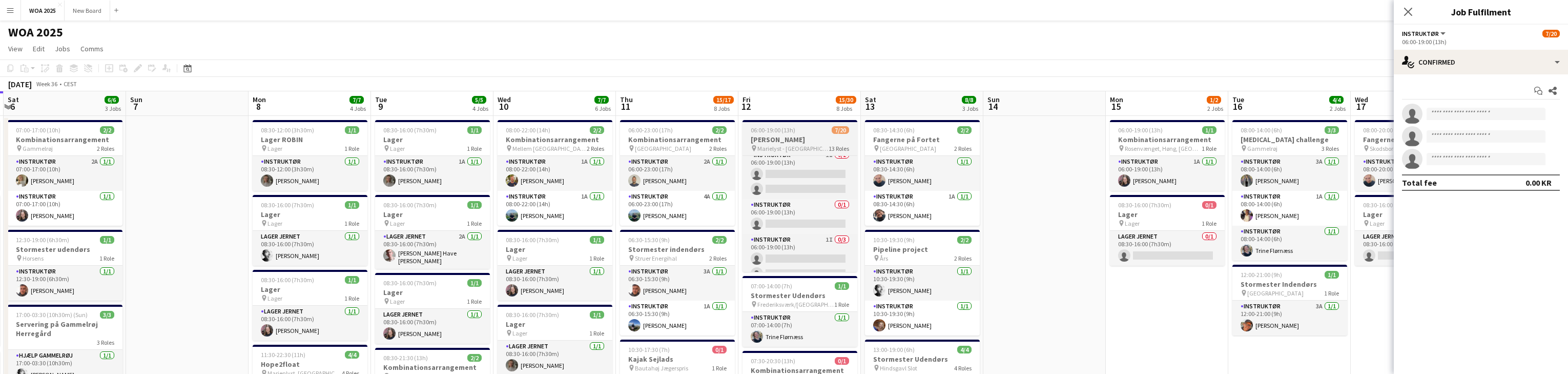
scroll to position [364, 0]
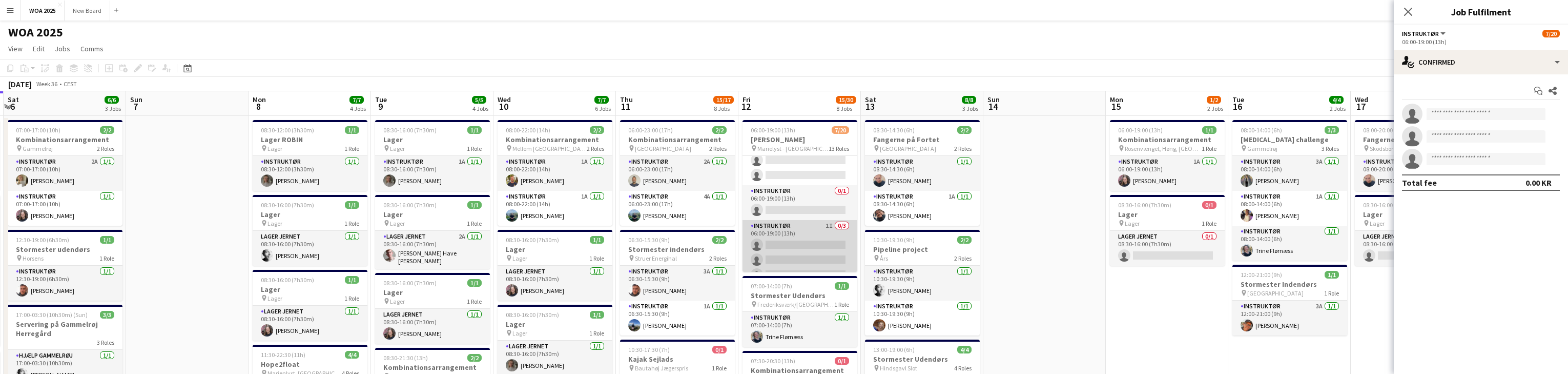
click at [513, 241] on app-card-role "Instruktør 1I 0/3 06:00-19:00 (13h) single-neutral-actions single-neutral-actio…" at bounding box center [800, 252] width 115 height 64
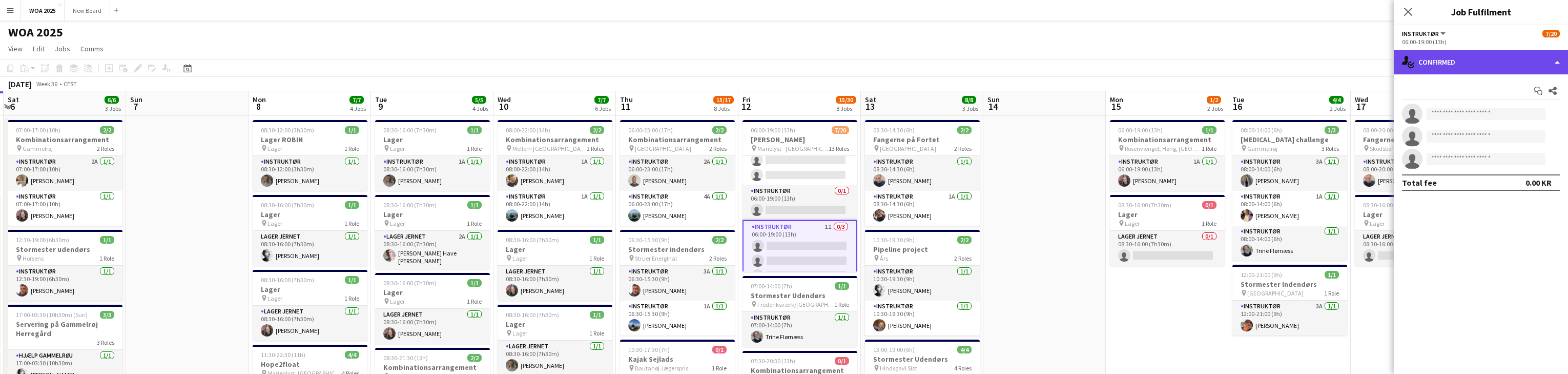
click at [513, 59] on div "single-neutral-actions-check-2 Confirmed" at bounding box center [1481, 62] width 174 height 25
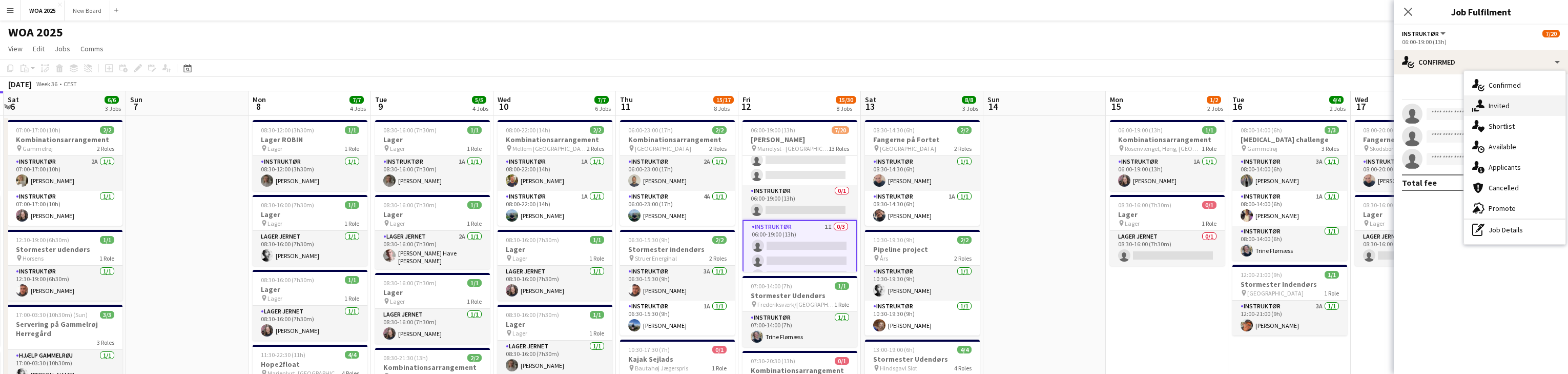
click at [513, 110] on span "Invited" at bounding box center [1498, 105] width 21 height 9
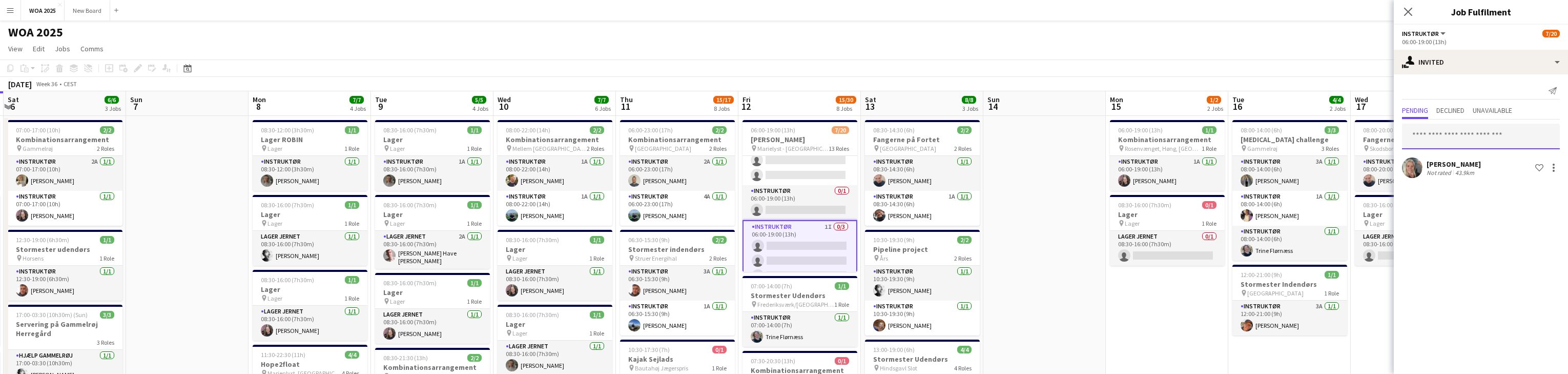
click at [513, 137] on input "text" at bounding box center [1481, 137] width 158 height 26
type input "****"
click at [513, 167] on span "[EMAIL_ADDRESS][DOMAIN_NAME]" at bounding box center [1481, 170] width 142 height 8
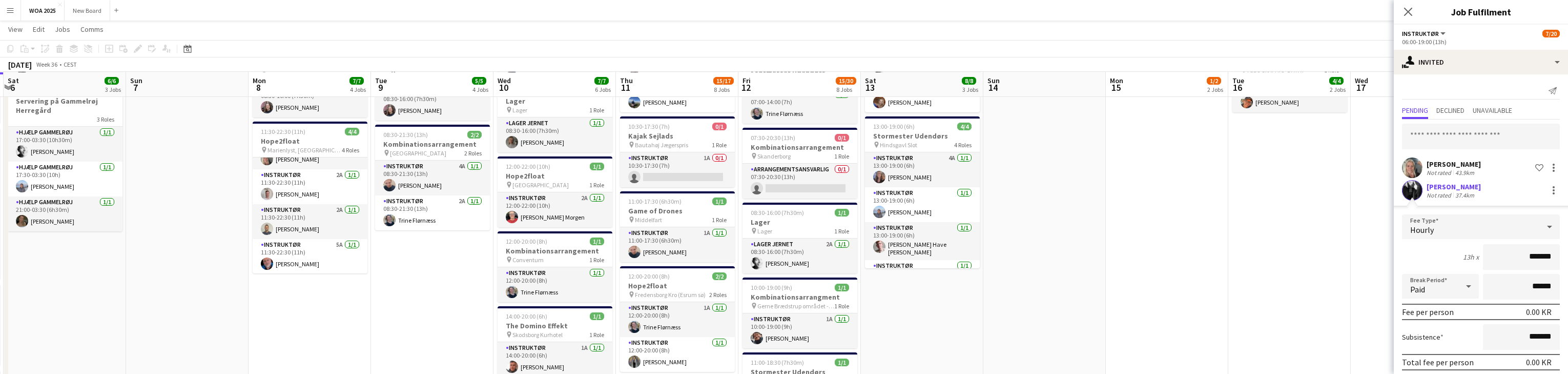
scroll to position [38, 0]
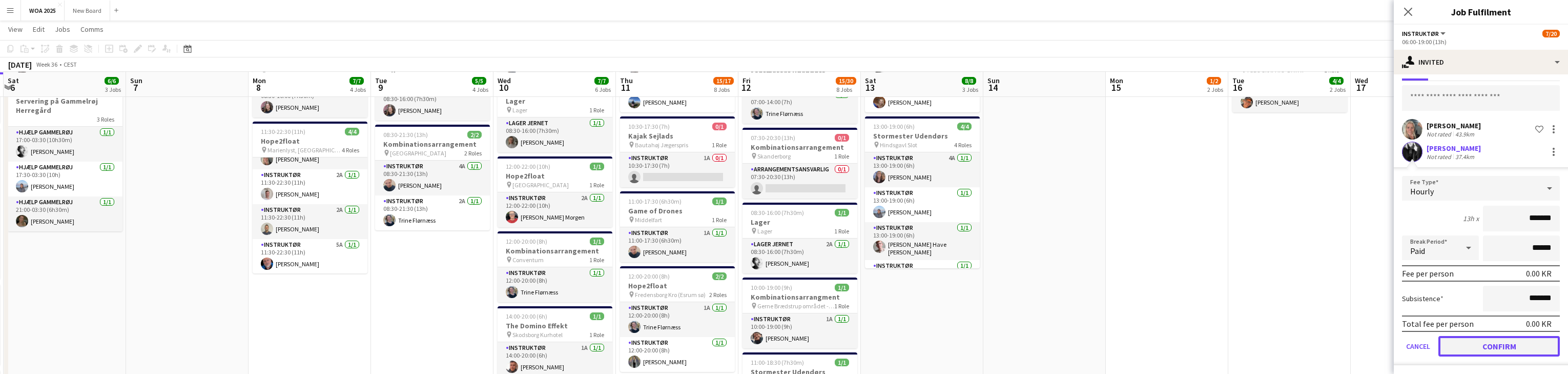
click at [513, 348] on button "Confirm" at bounding box center [1499, 346] width 121 height 20
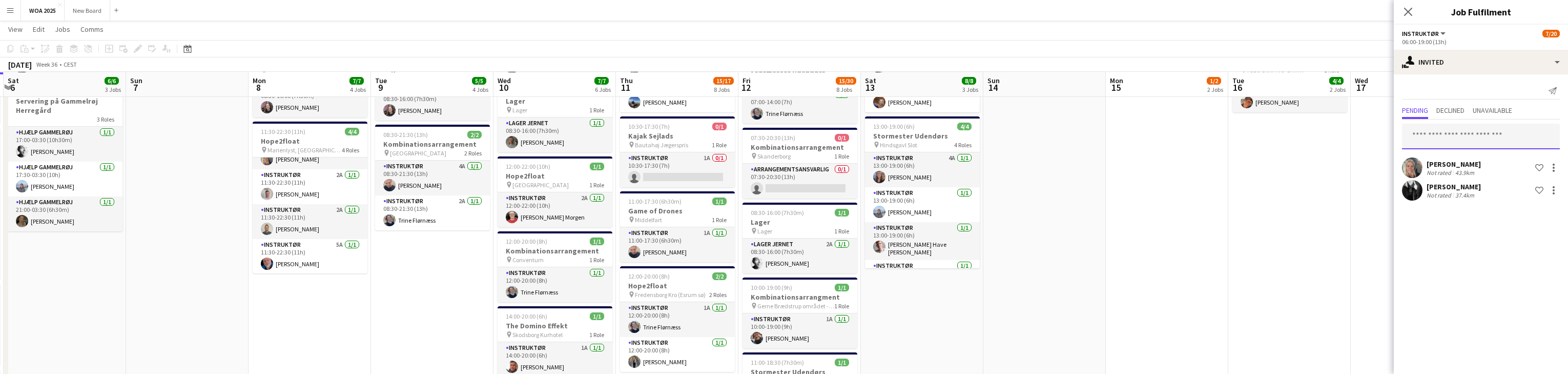
click at [513, 138] on input "text" at bounding box center [1481, 137] width 158 height 26
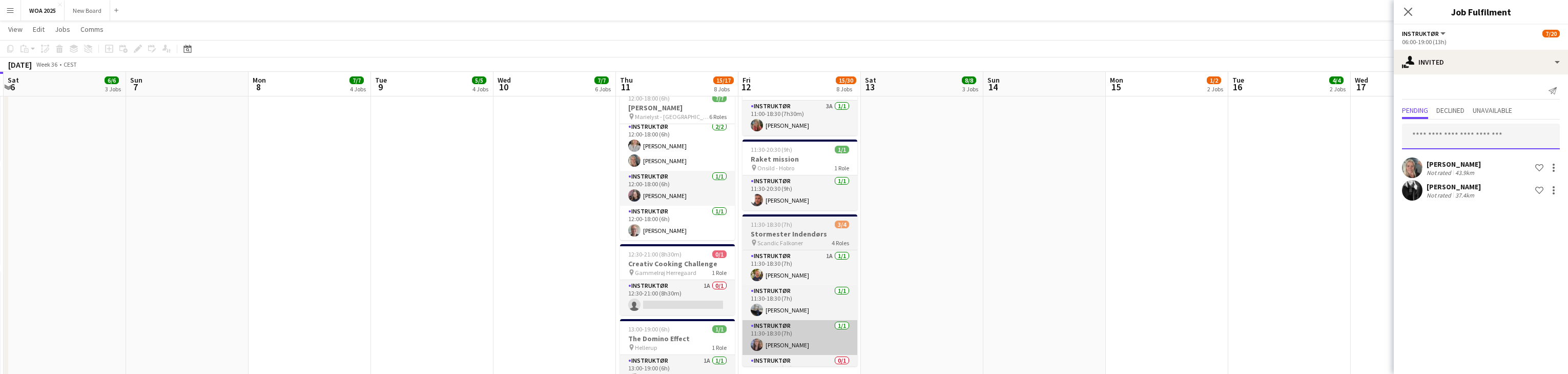
scroll to position [509, 0]
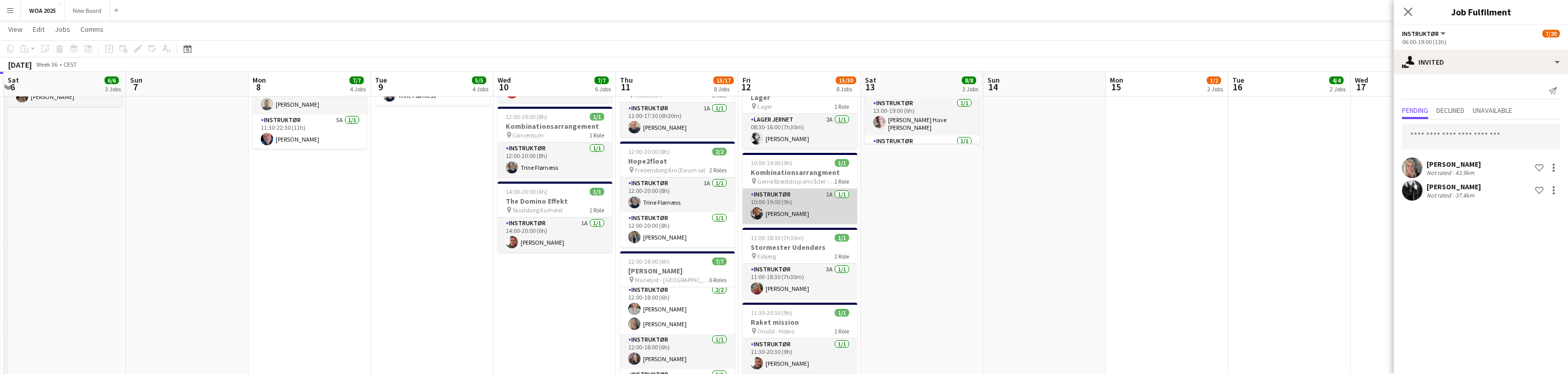
click at [513, 197] on app-card-role "Instruktør 1A [DATE] 10:00-19:00 (9h) [PERSON_NAME]" at bounding box center [800, 206] width 115 height 35
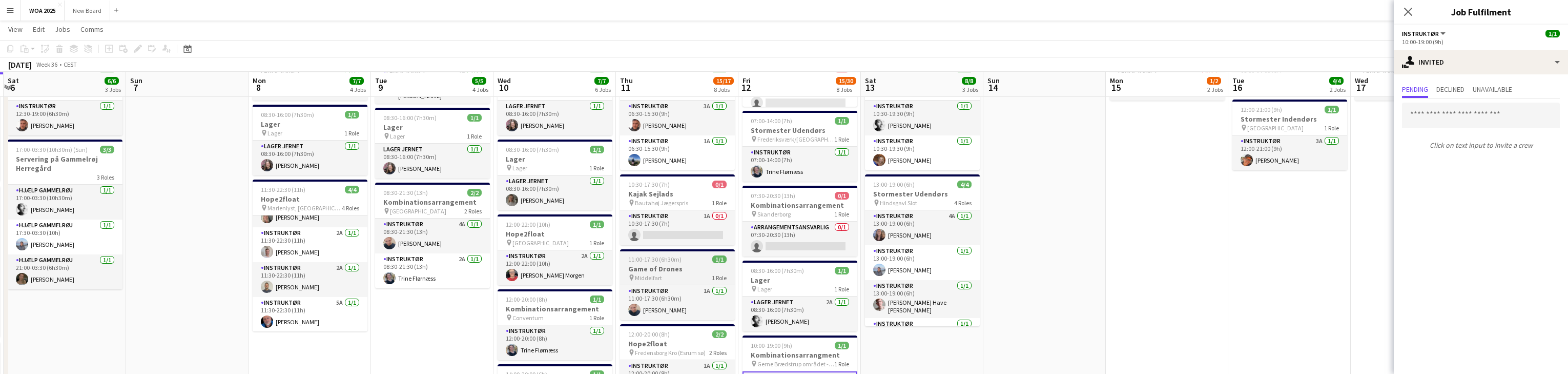
scroll to position [164, 0]
click at [438, 266] on app-card-role "Instruktør 2A [DATE] 08:30-21:30 (13h) [PERSON_NAME]" at bounding box center [432, 271] width 115 height 35
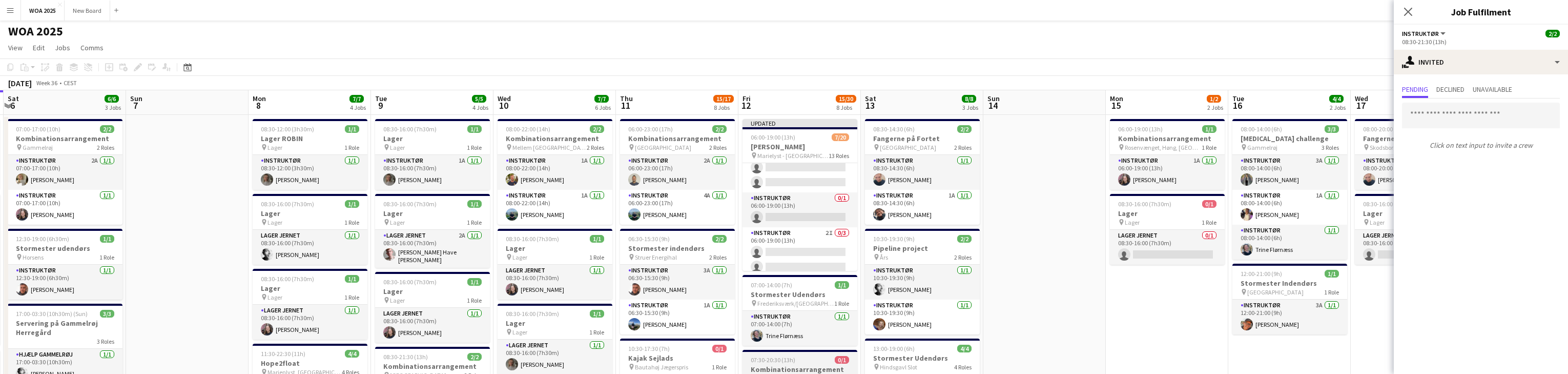
scroll to position [0, 0]
click at [513, 7] on icon "Close pop-in" at bounding box center [1407, 11] width 10 height 10
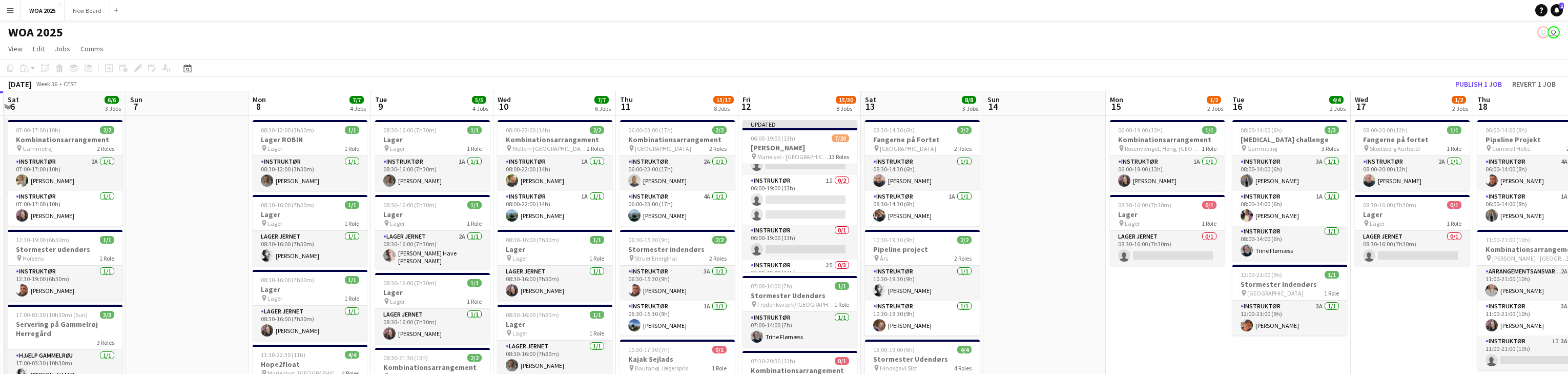
scroll to position [333, 0]
click at [513, 82] on button "Publish 1 job" at bounding box center [1479, 84] width 55 height 13
click at [513, 240] on app-card-role "Instruktør 0/1 06:00-19:00 (13h) single-neutral-actions" at bounding box center [800, 236] width 115 height 35
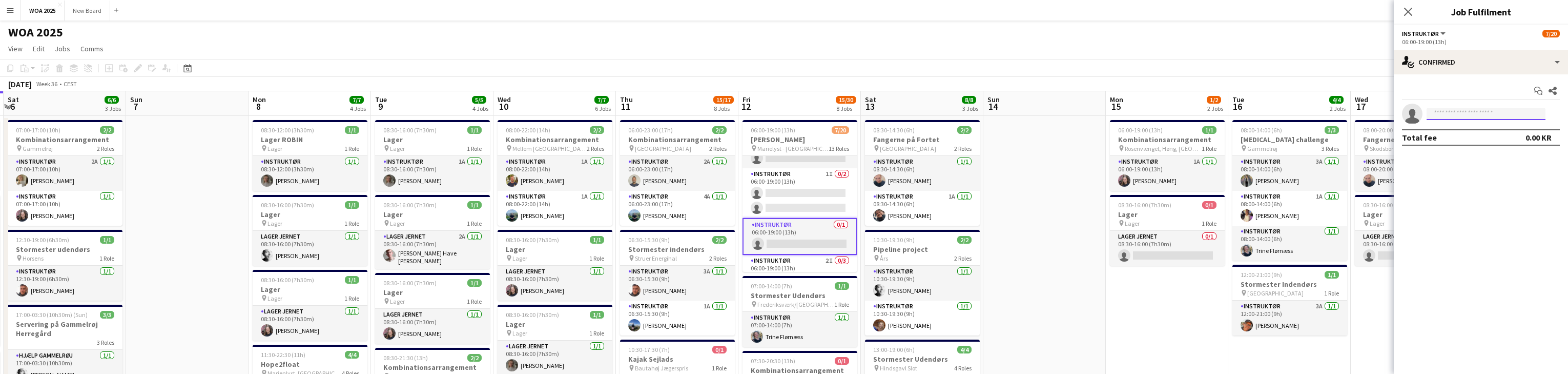
click at [513, 115] on input at bounding box center [1486, 114] width 119 height 12
type input "****"
click at [513, 130] on span "[PERSON_NAME]" at bounding box center [1464, 128] width 59 height 9
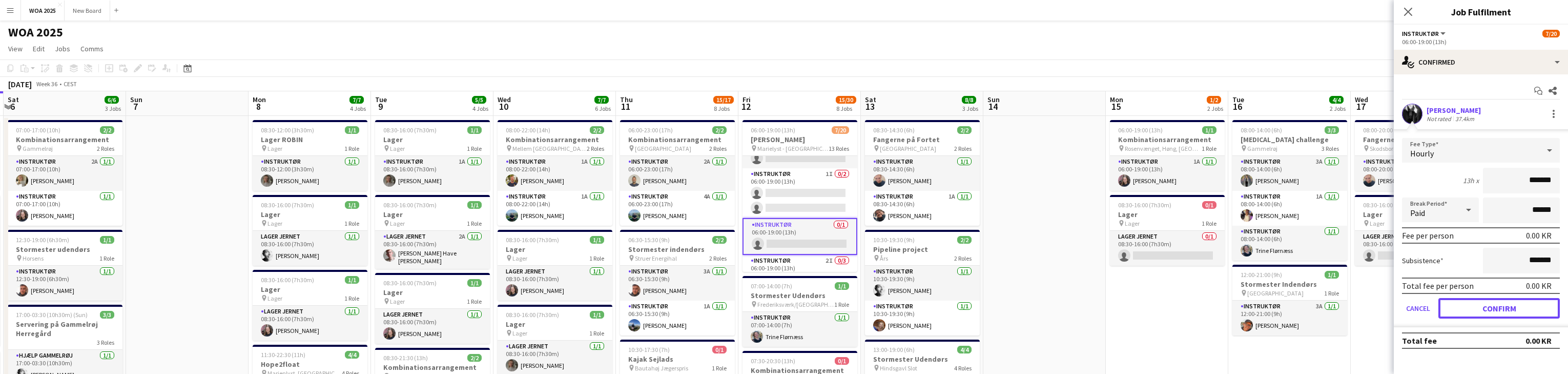
click at [513, 305] on button "Confirm" at bounding box center [1499, 308] width 121 height 20
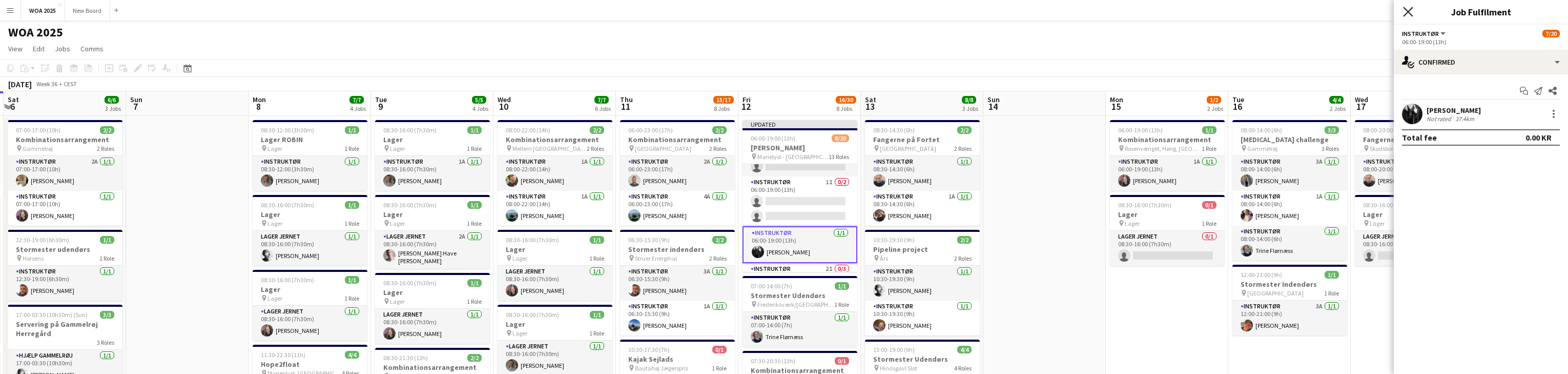
click at [513, 11] on icon at bounding box center [1407, 11] width 10 height 10
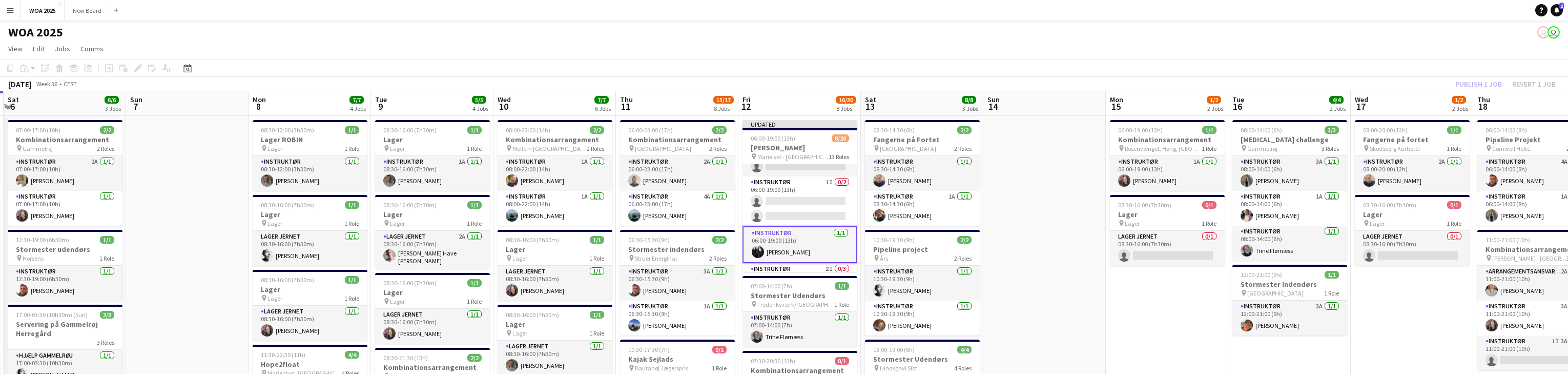
click at [513, 84] on div "Publish 1 job Revert 1 job" at bounding box center [1506, 84] width 125 height 13
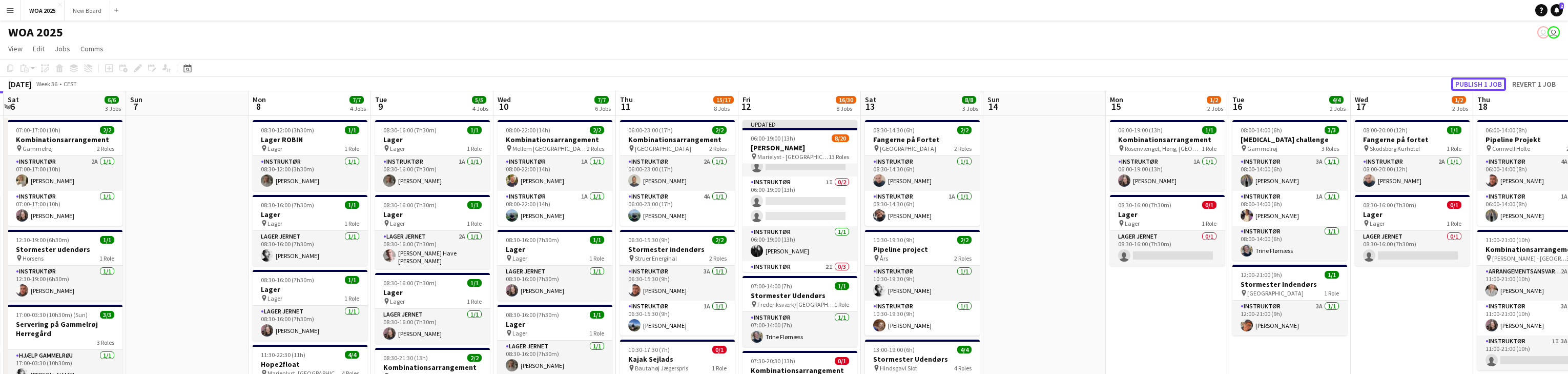
click at [513, 84] on button "Publish 1 job" at bounding box center [1479, 84] width 55 height 13
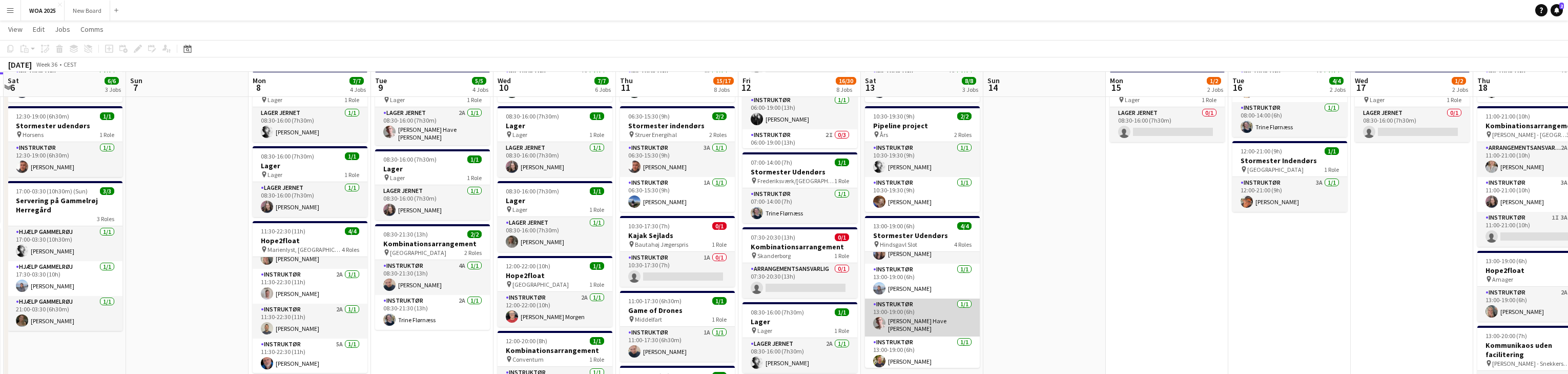
scroll to position [123, 0]
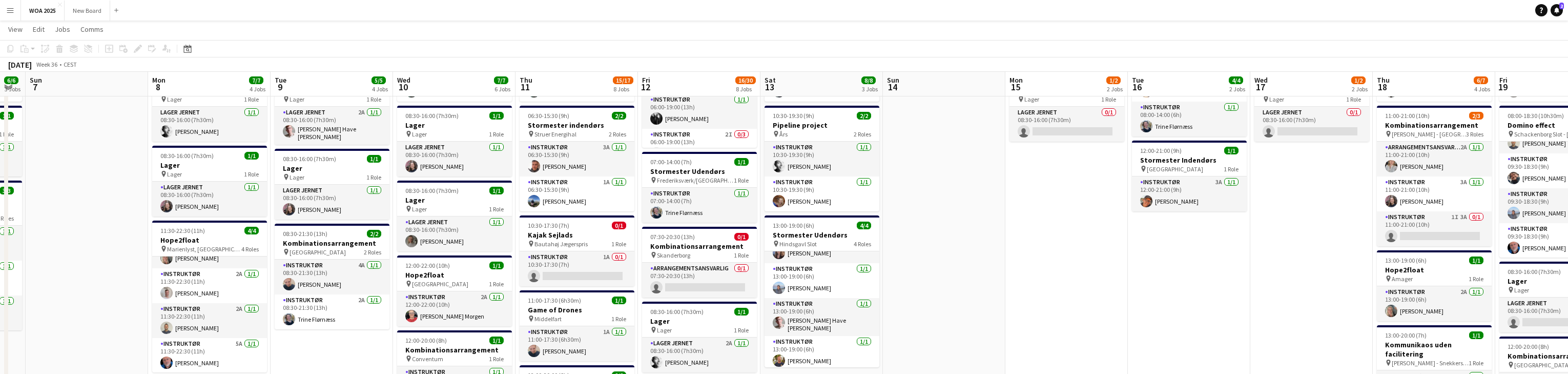
drag, startPoint x: 991, startPoint y: 225, endPoint x: 1045, endPoint y: 227, distance: 54.0
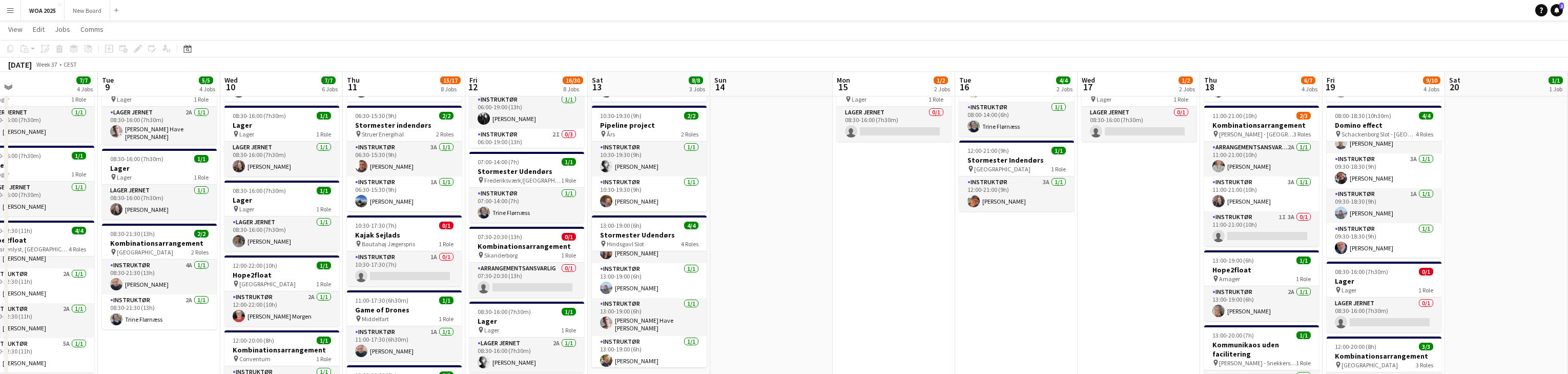
drag, startPoint x: 1070, startPoint y: 240, endPoint x: 902, endPoint y: 267, distance: 170.2
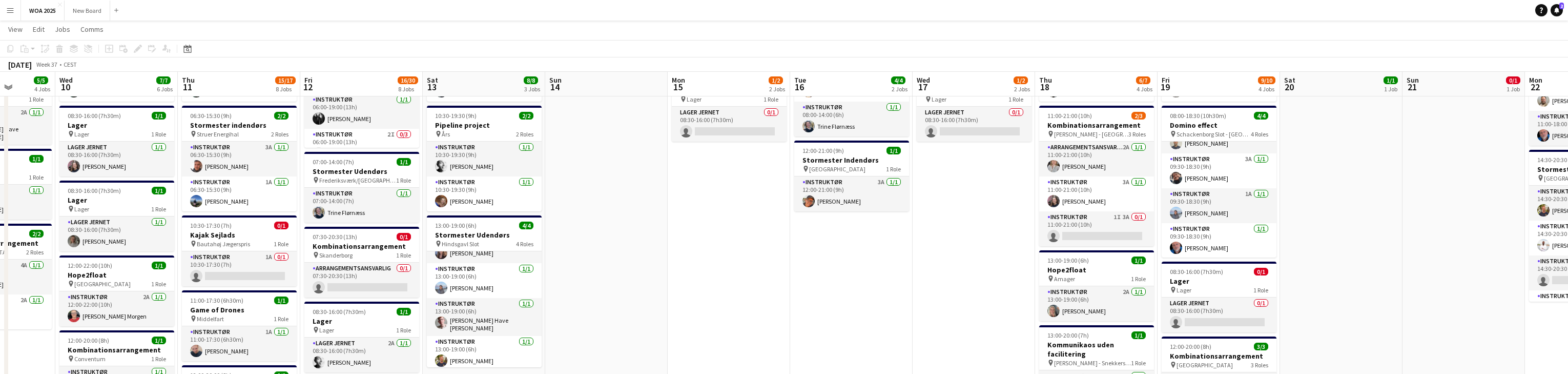
drag, startPoint x: 948, startPoint y: 265, endPoint x: 855, endPoint y: 267, distance: 93.0
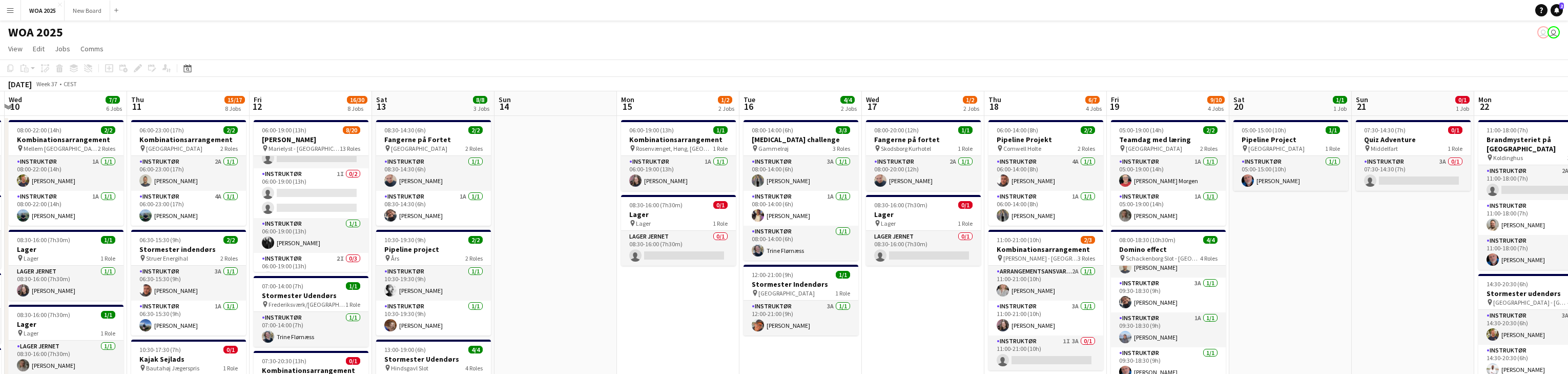
scroll to position [0, 365]
drag, startPoint x: 1002, startPoint y: 301, endPoint x: 967, endPoint y: 288, distance: 37.3
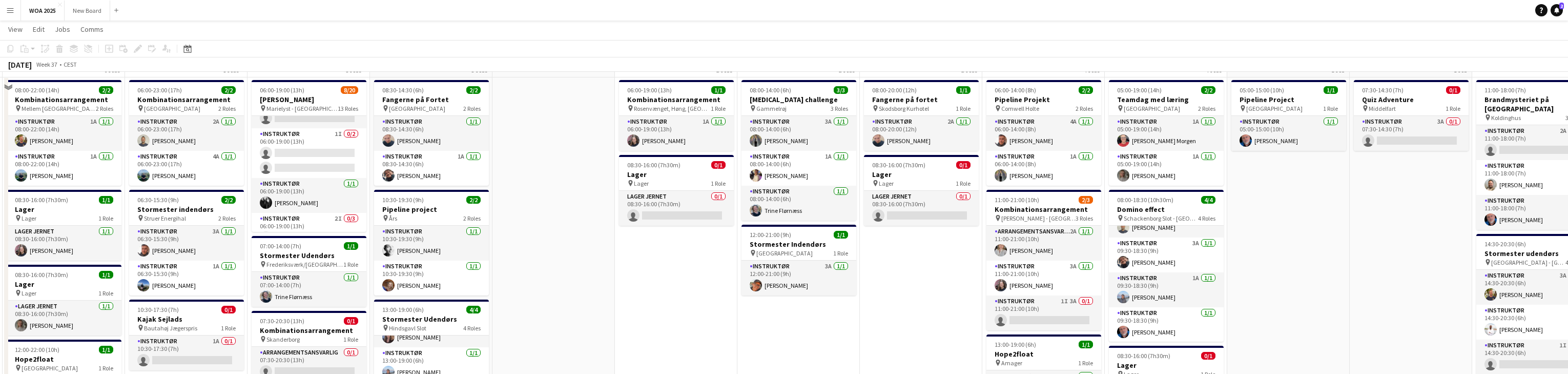
scroll to position [0, 0]
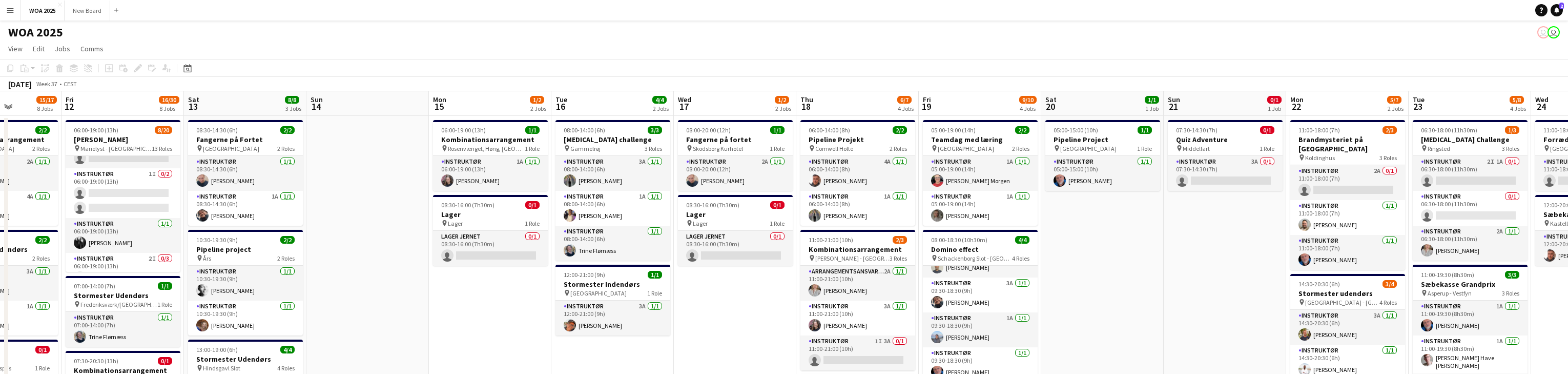
drag, startPoint x: 1376, startPoint y: 239, endPoint x: 1254, endPoint y: 257, distance: 123.3
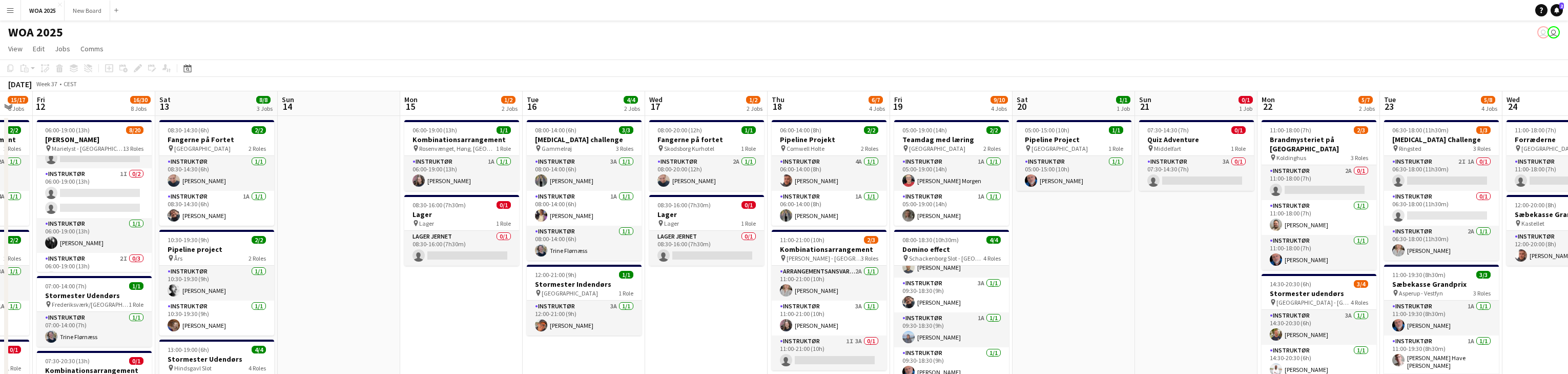
scroll to position [0, 346]
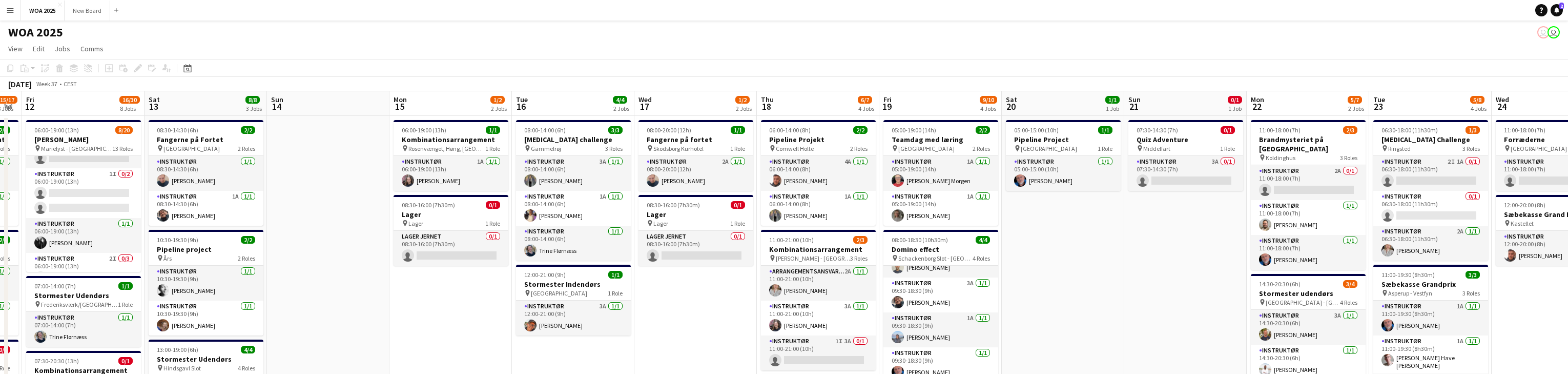
drag, startPoint x: 1219, startPoint y: 234, endPoint x: 1183, endPoint y: 238, distance: 36.2
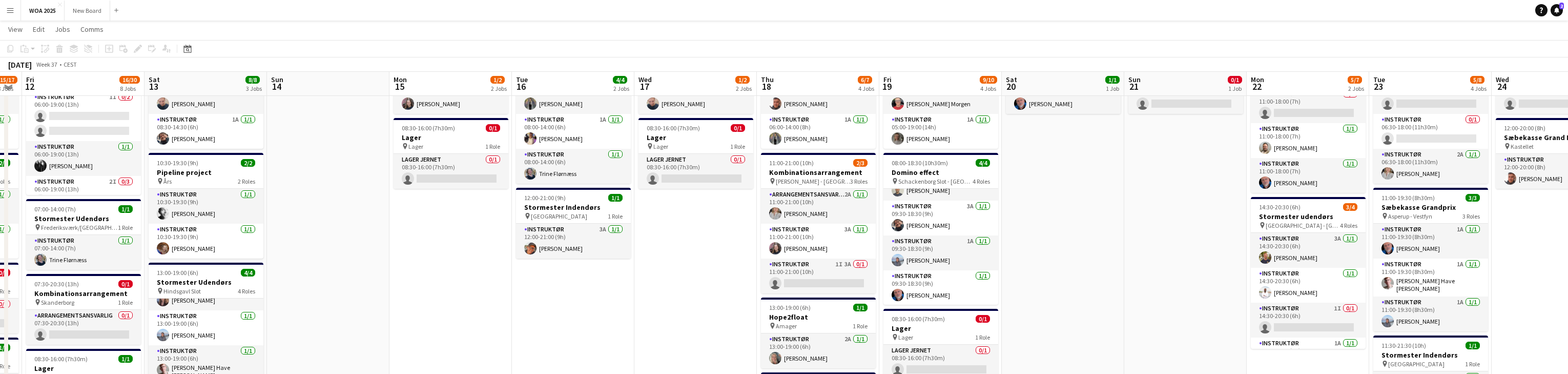
scroll to position [75, 0]
click at [513, 213] on h3 "Stormester udendørs" at bounding box center [1308, 217] width 115 height 9
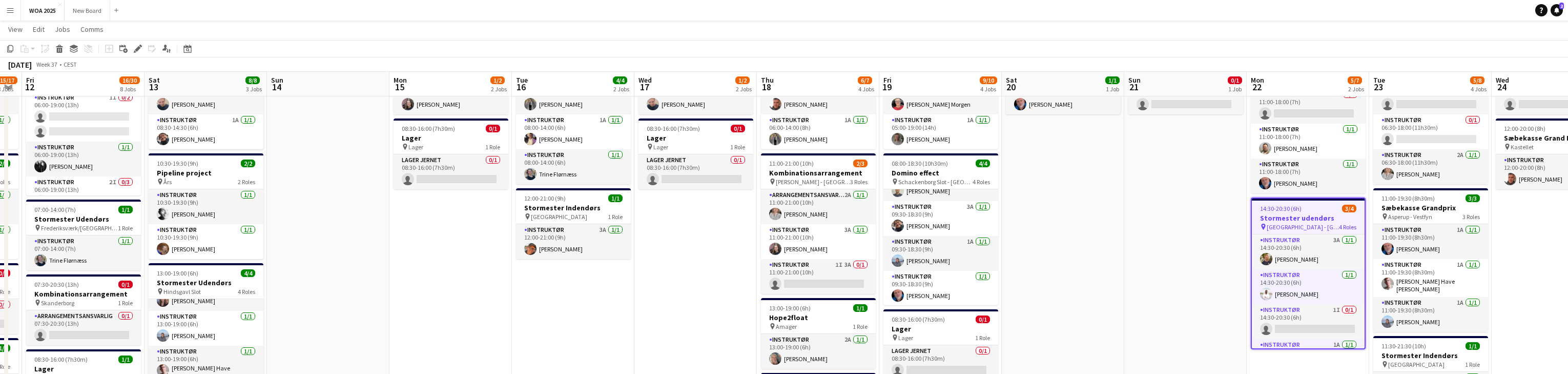
click at [513, 213] on h3 "Stormester udendørs" at bounding box center [1308, 218] width 113 height 9
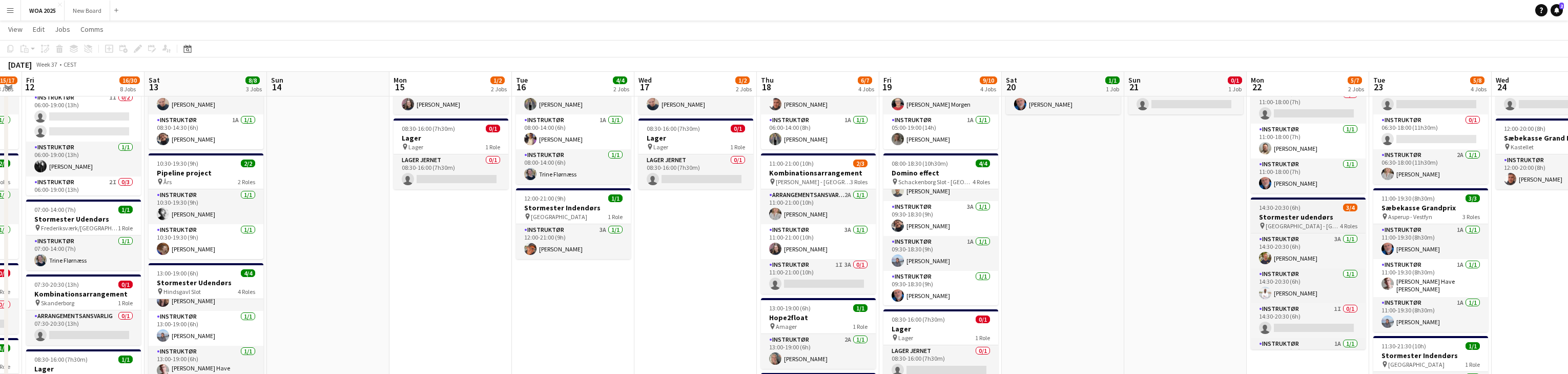
click at [513, 213] on h3 "Stormester udendørs" at bounding box center [1308, 217] width 115 height 9
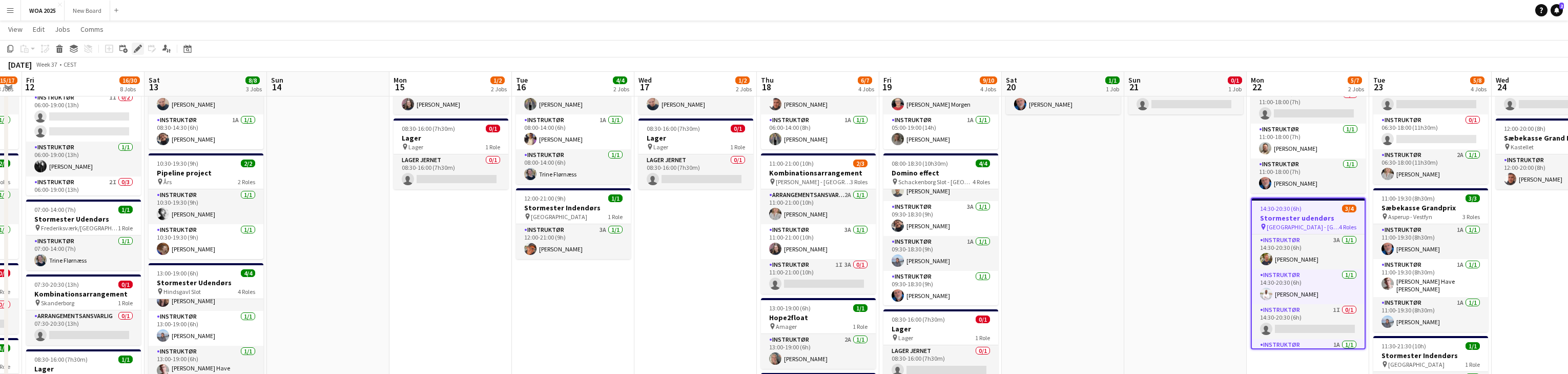
click at [137, 50] on icon at bounding box center [137, 49] width 6 height 6
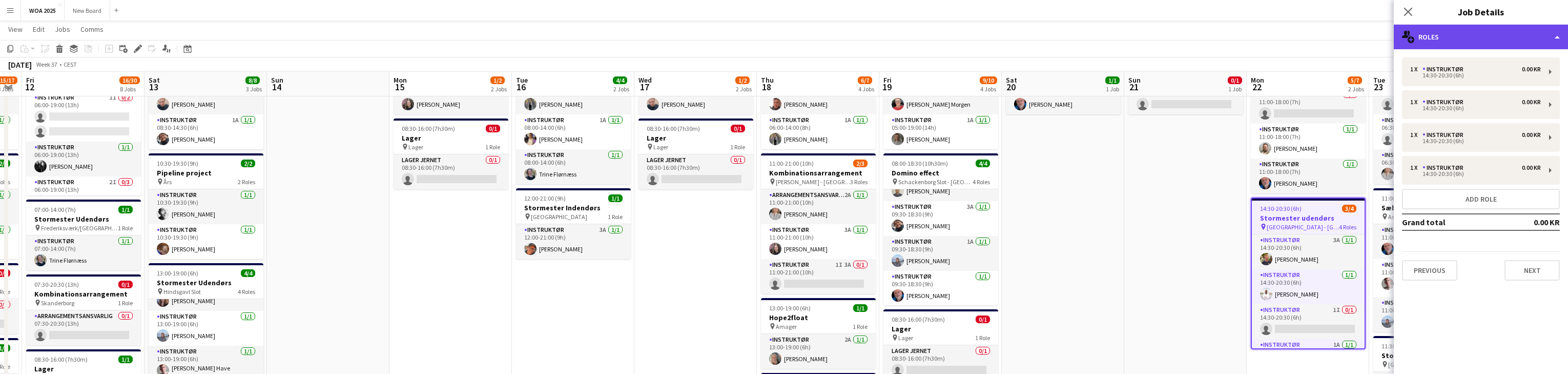
click at [513, 35] on div "multiple-users-add Roles" at bounding box center [1481, 37] width 174 height 25
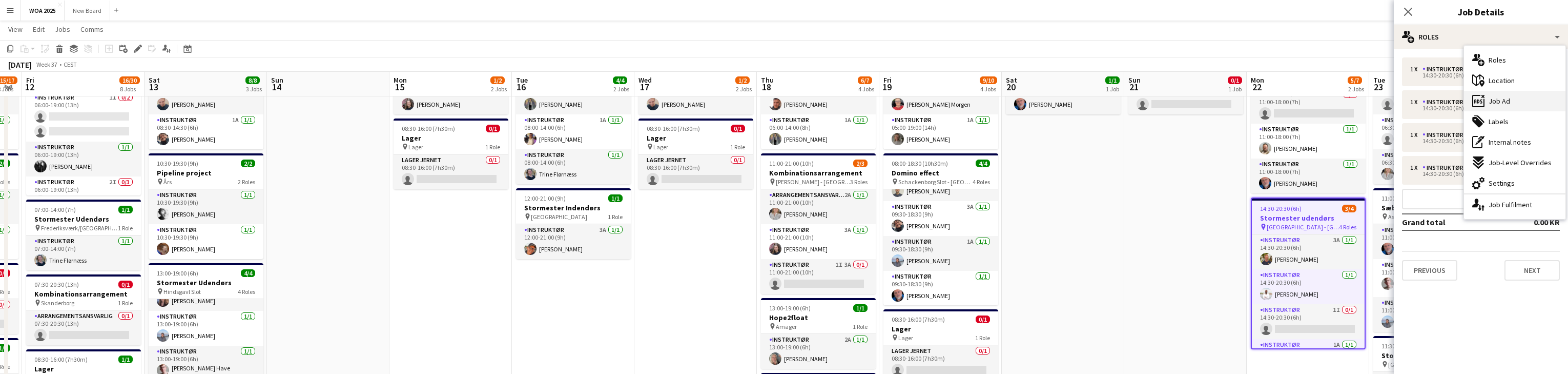
click at [513, 97] on div "ads-window Job Ad" at bounding box center [1514, 101] width 101 height 20
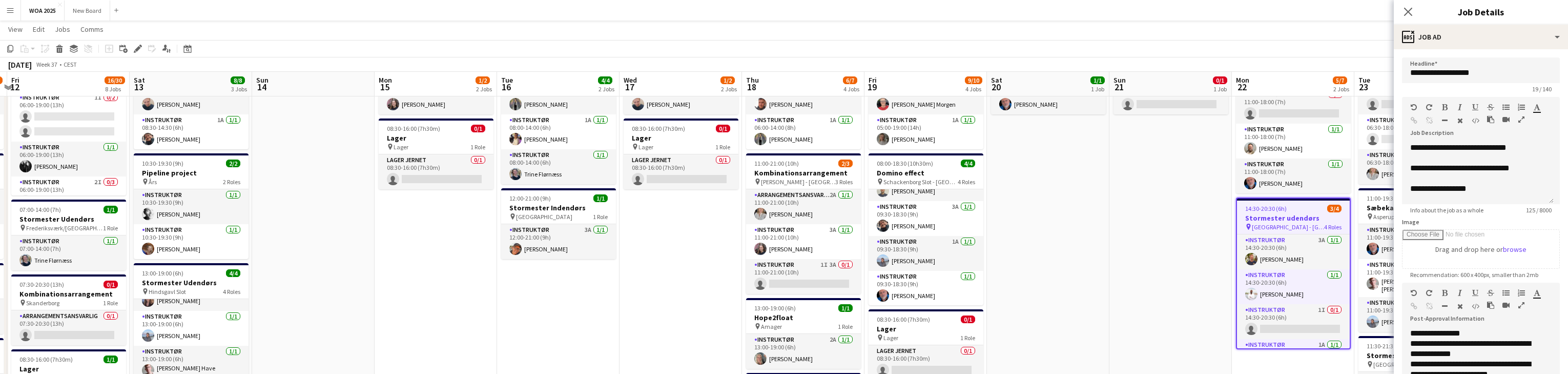
drag, startPoint x: 1148, startPoint y: 257, endPoint x: 1132, endPoint y: 287, distance: 34.0
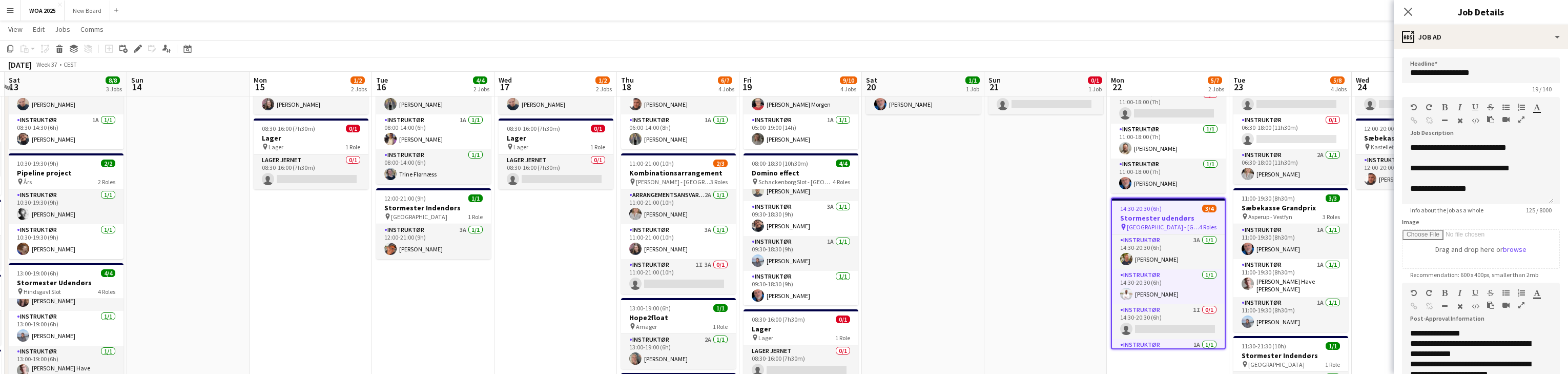
drag, startPoint x: 1156, startPoint y: 240, endPoint x: 1031, endPoint y: 262, distance: 126.9
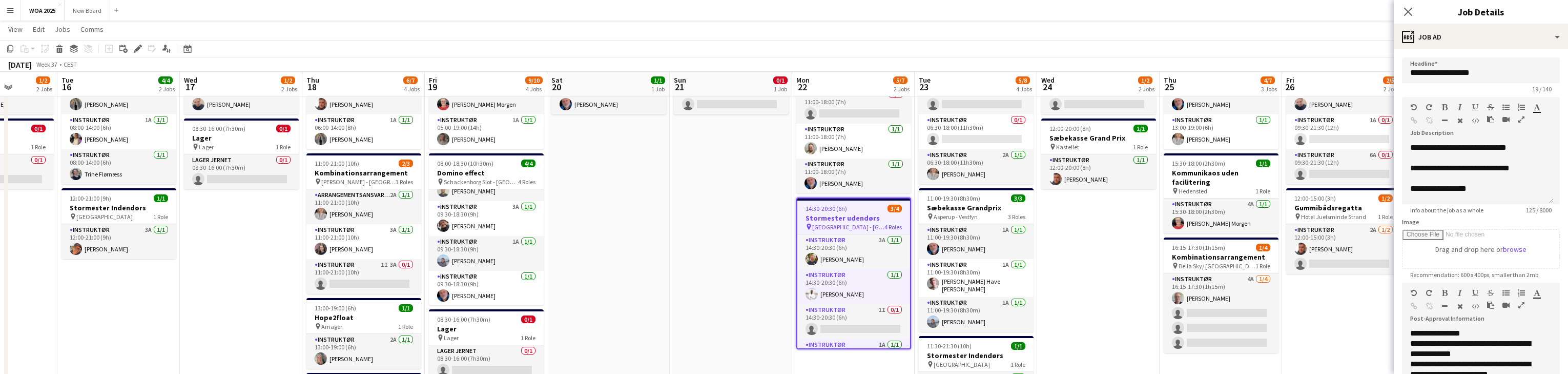
drag, startPoint x: 1365, startPoint y: 238, endPoint x: 1170, endPoint y: 243, distance: 195.1
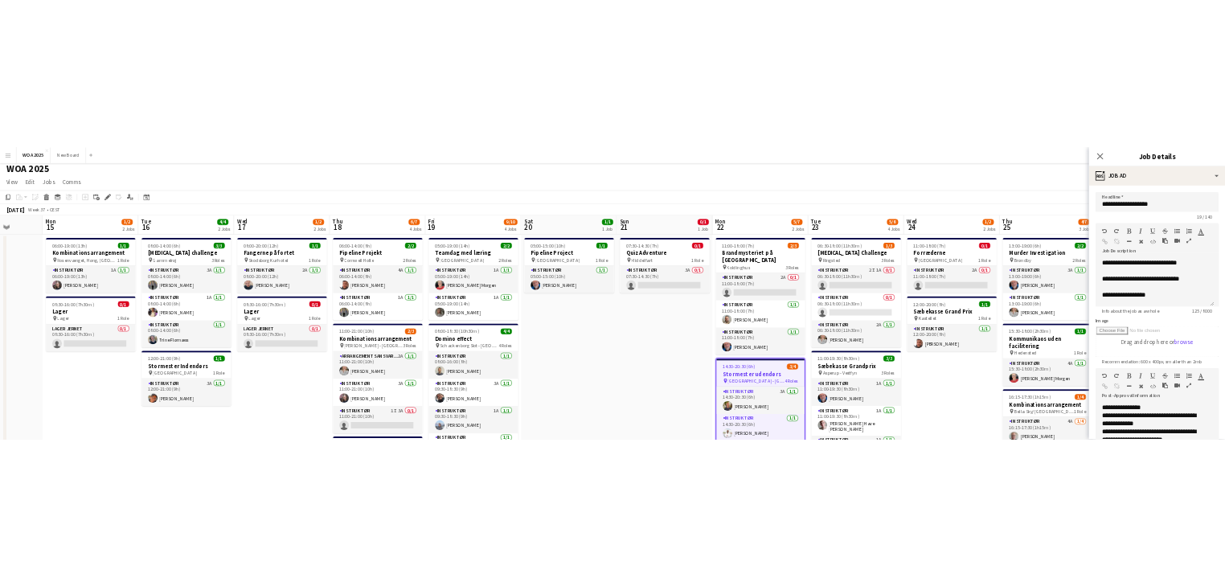
scroll to position [0, 0]
